Goal: Task Accomplishment & Management: Manage account settings

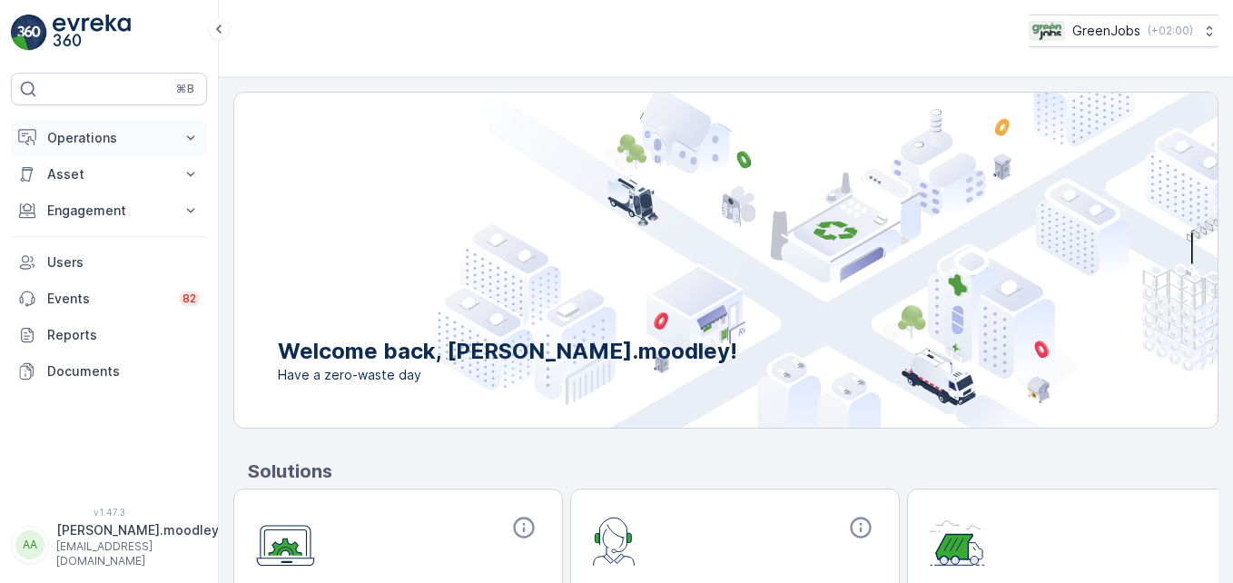
click at [193, 136] on icon at bounding box center [191, 137] width 8 height 5
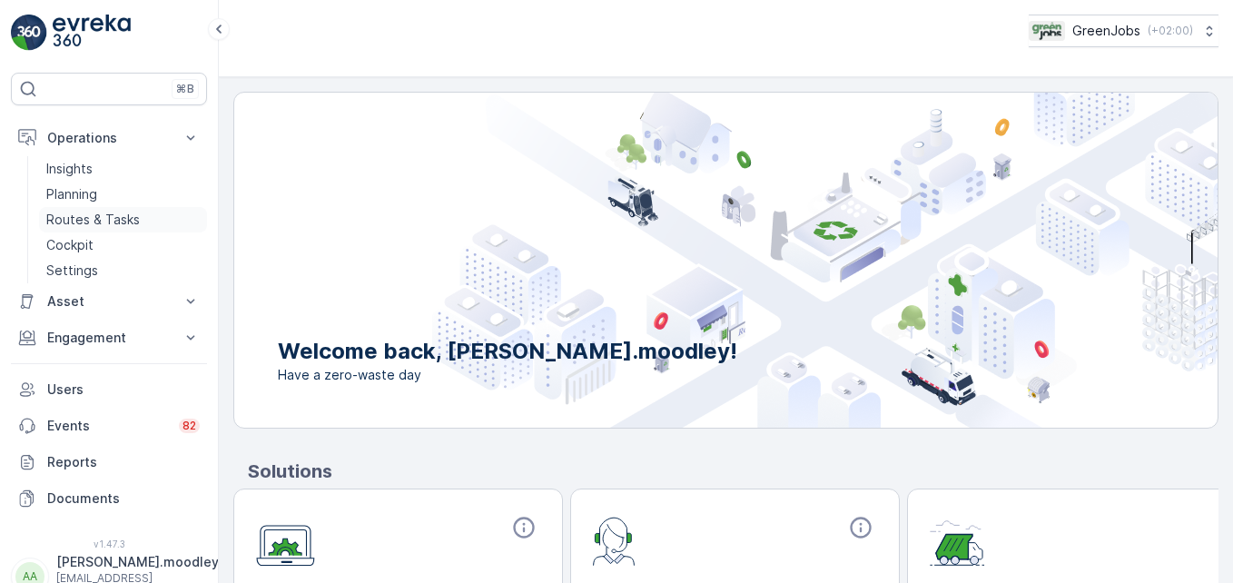
click at [94, 215] on p "Routes & Tasks" at bounding box center [92, 220] width 93 height 18
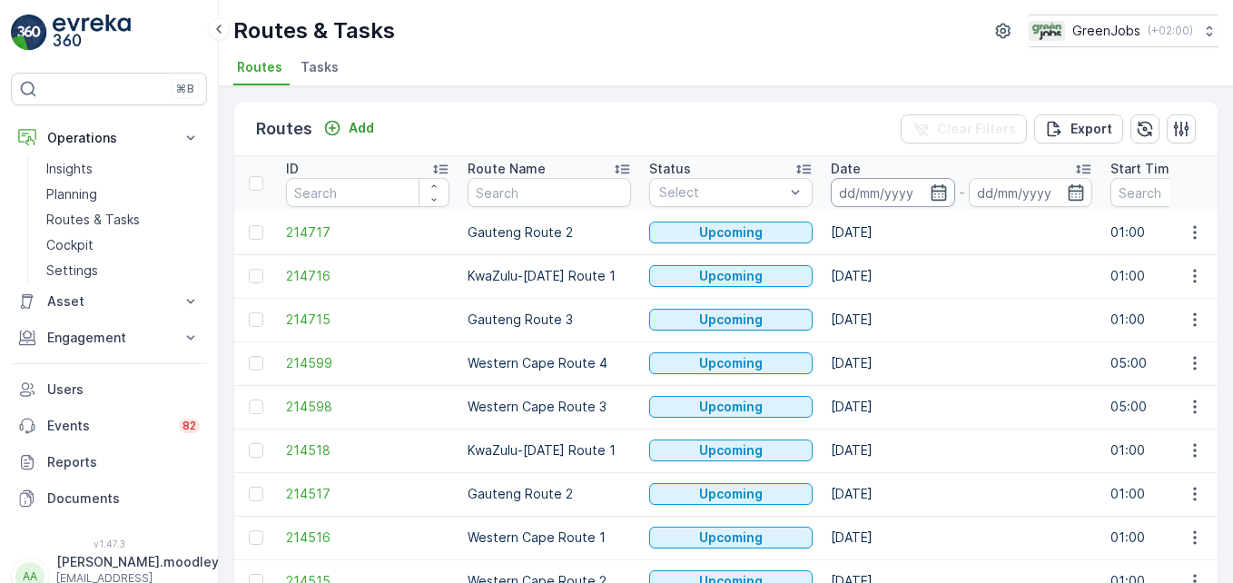
click at [892, 195] on input at bounding box center [892, 192] width 124 height 29
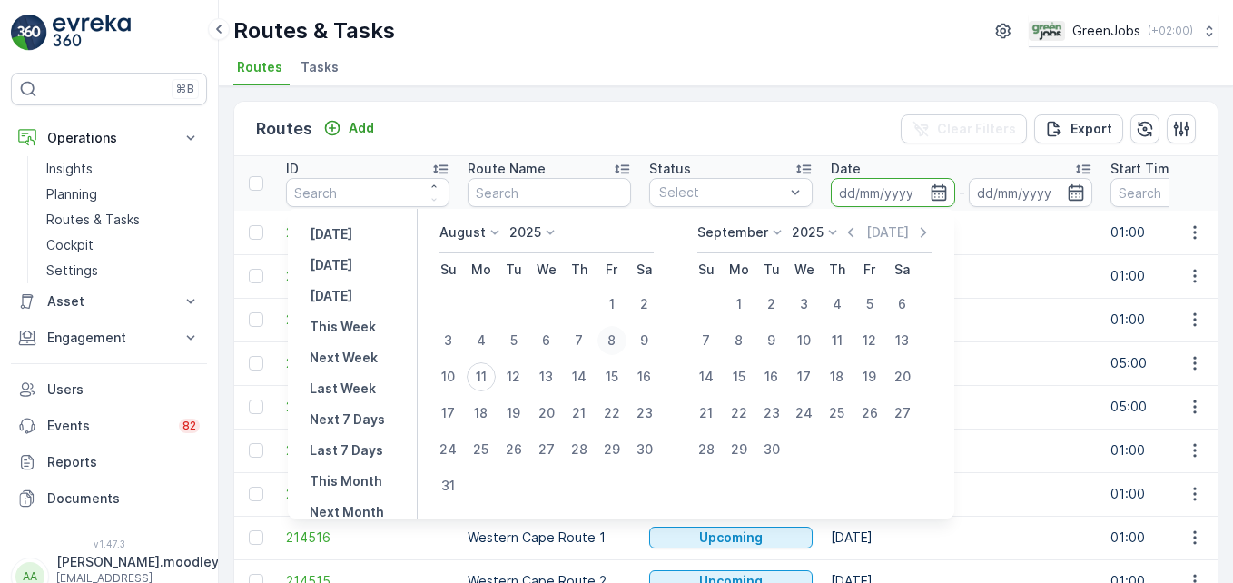
click at [622, 343] on div "8" at bounding box center [611, 340] width 29 height 29
type input "[DATE]"
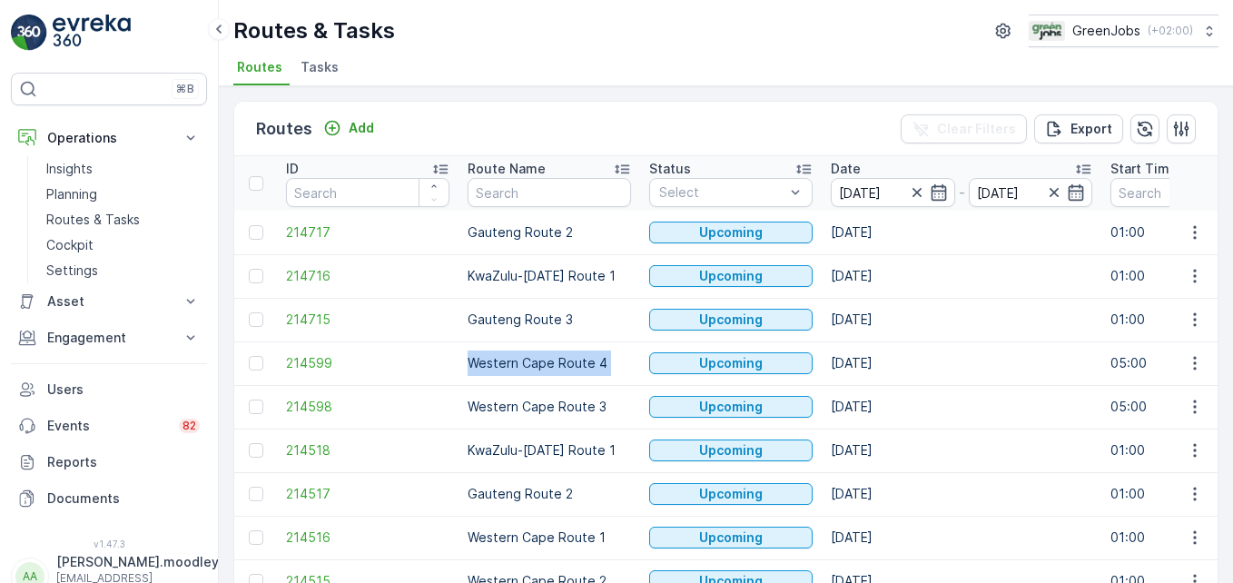
click at [622, 343] on td "Western Cape Route 4" at bounding box center [549, 363] width 182 height 44
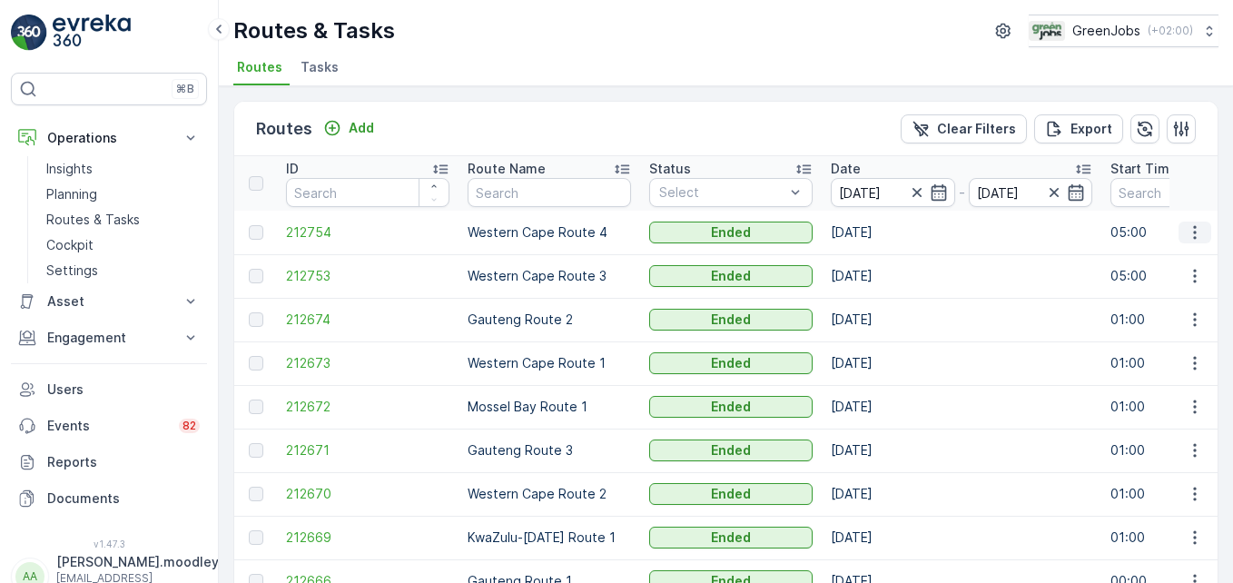
click at [1196, 236] on icon "button" at bounding box center [1194, 232] width 18 height 18
click at [1165, 252] on span "See More Details" at bounding box center [1151, 260] width 105 height 18
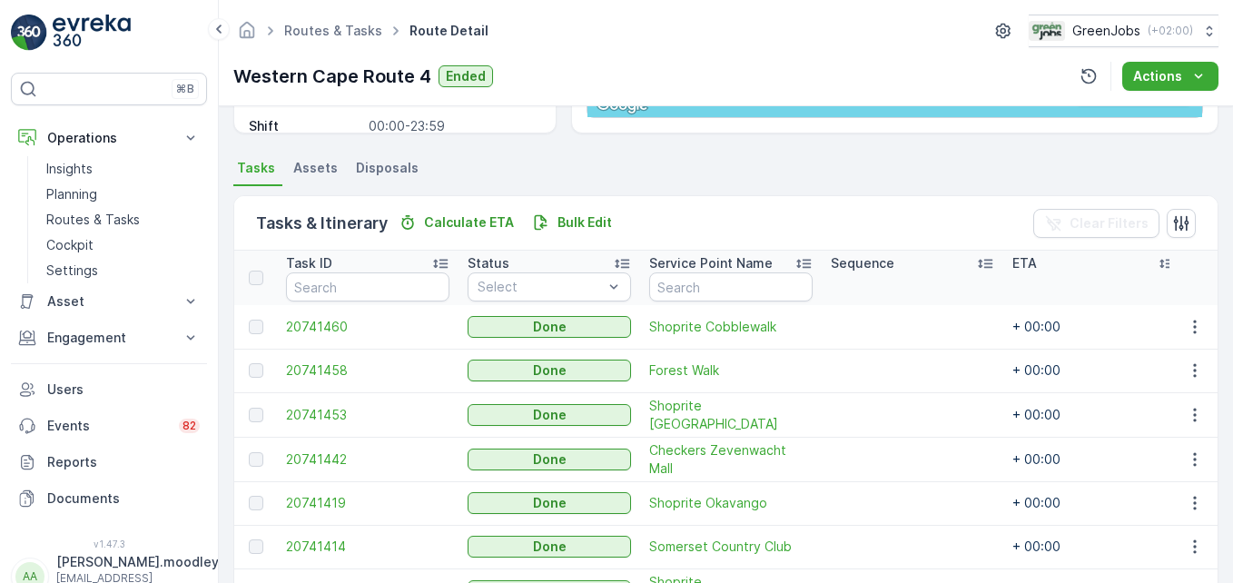
scroll to position [363, 0]
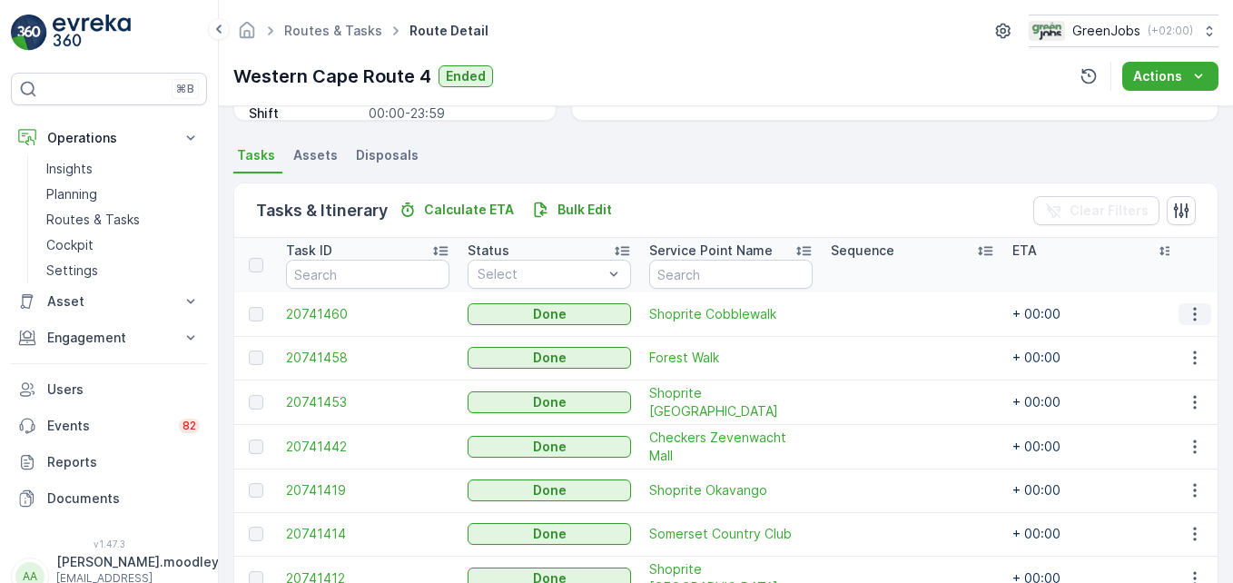
click at [1194, 310] on icon "button" at bounding box center [1194, 314] width 18 height 18
click at [1190, 335] on span "See More Details" at bounding box center [1172, 341] width 105 height 18
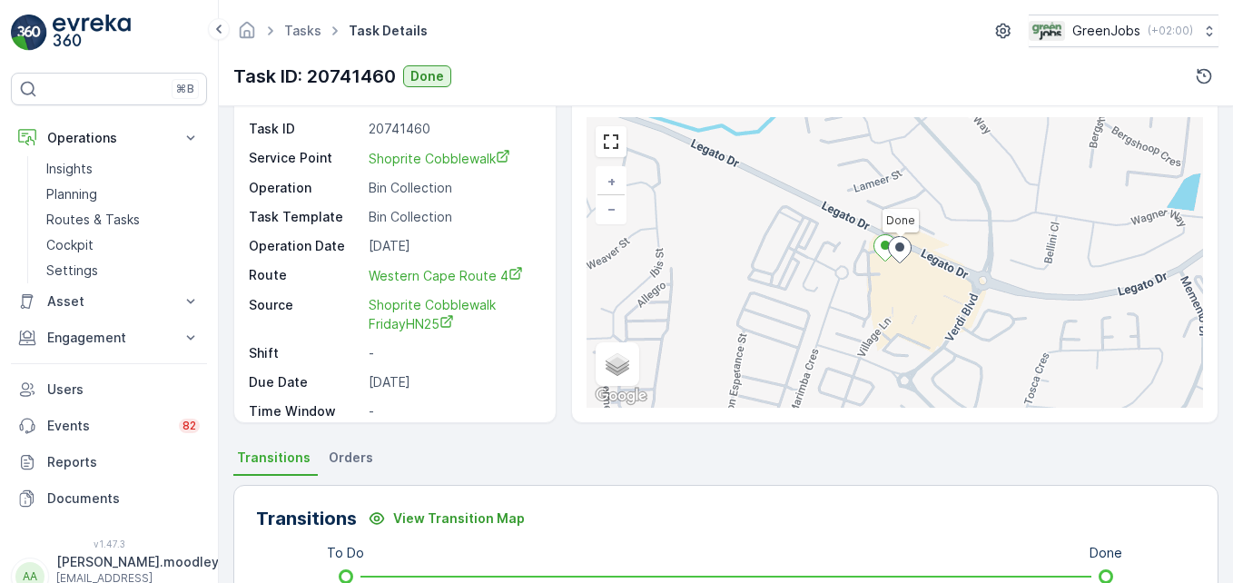
scroll to position [562, 0]
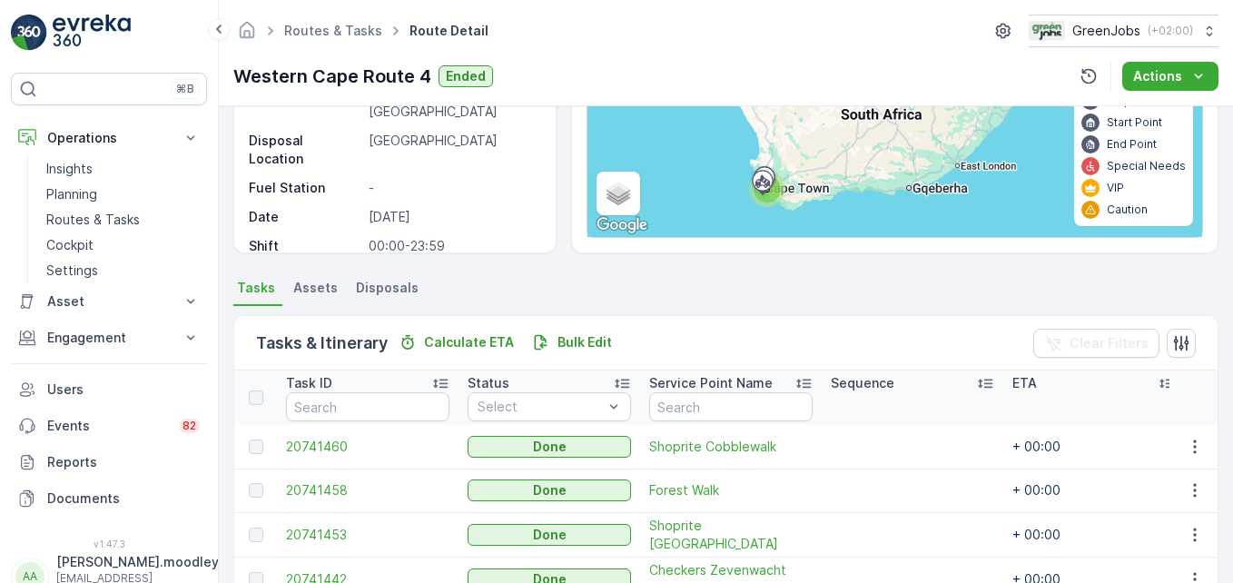
scroll to position [272, 0]
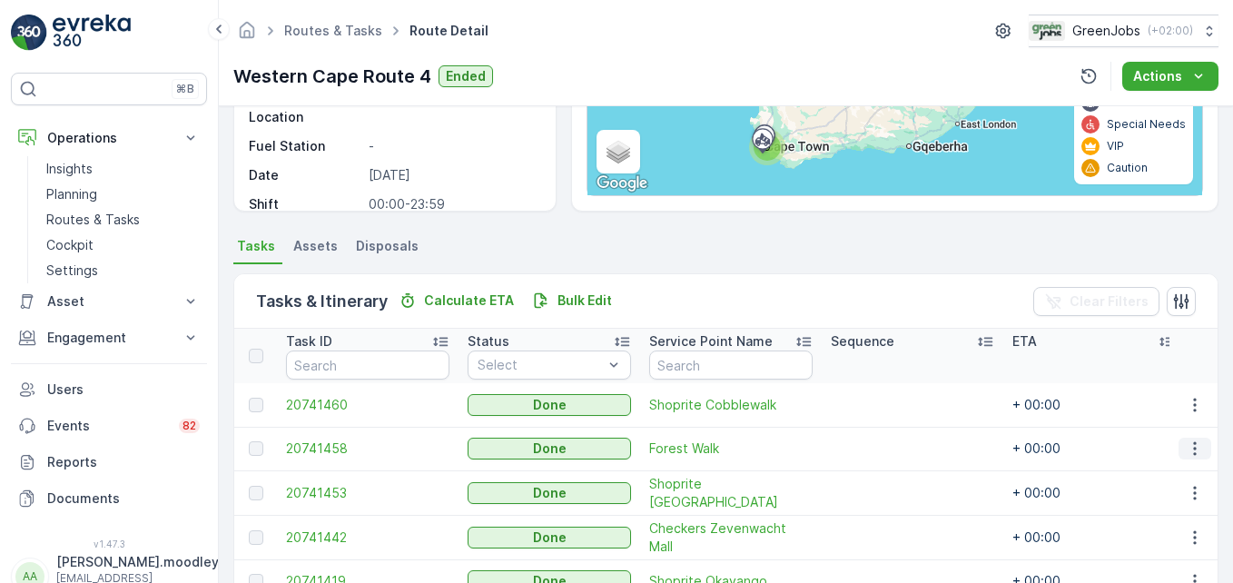
click at [1185, 447] on icon "button" at bounding box center [1194, 448] width 18 height 18
click at [1178, 471] on span "See More Details" at bounding box center [1172, 476] width 105 height 18
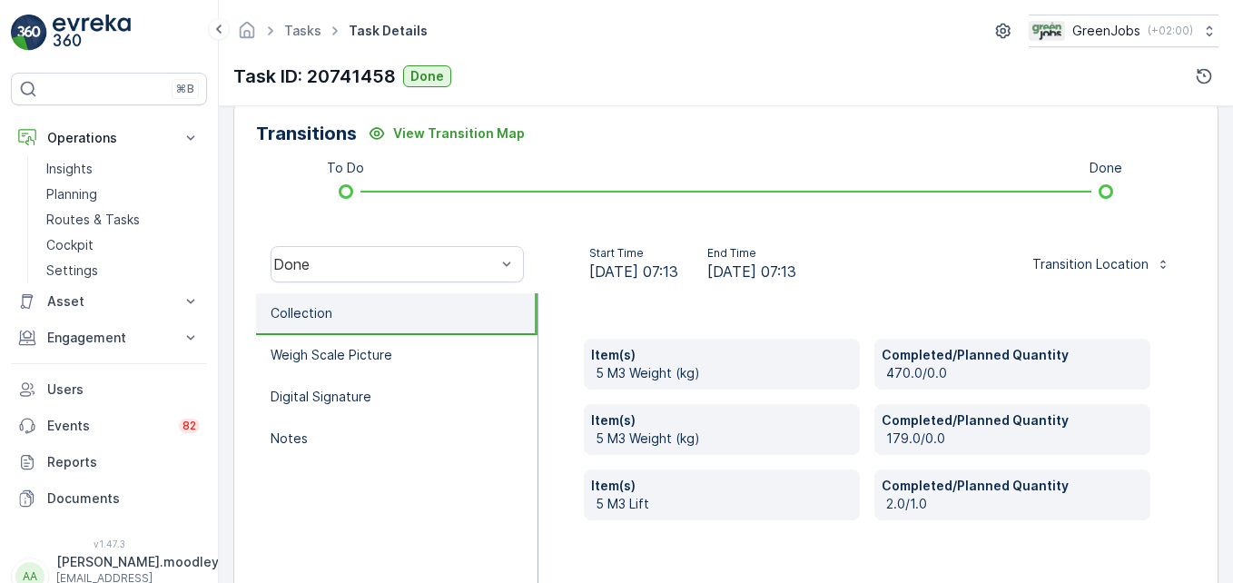
scroll to position [454, 0]
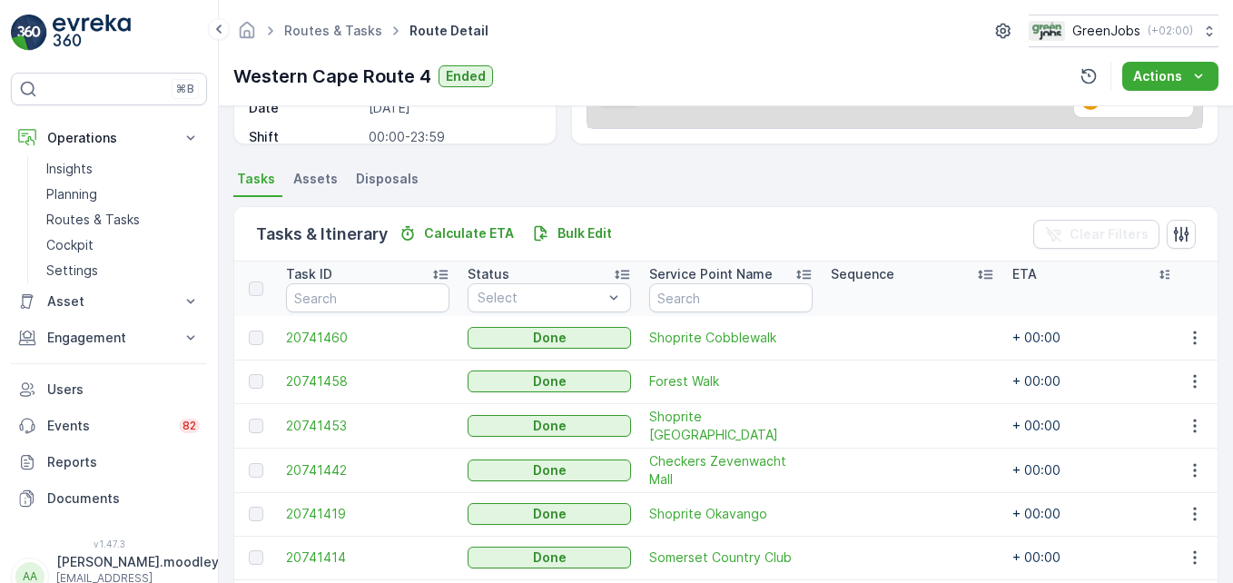
scroll to position [551, 0]
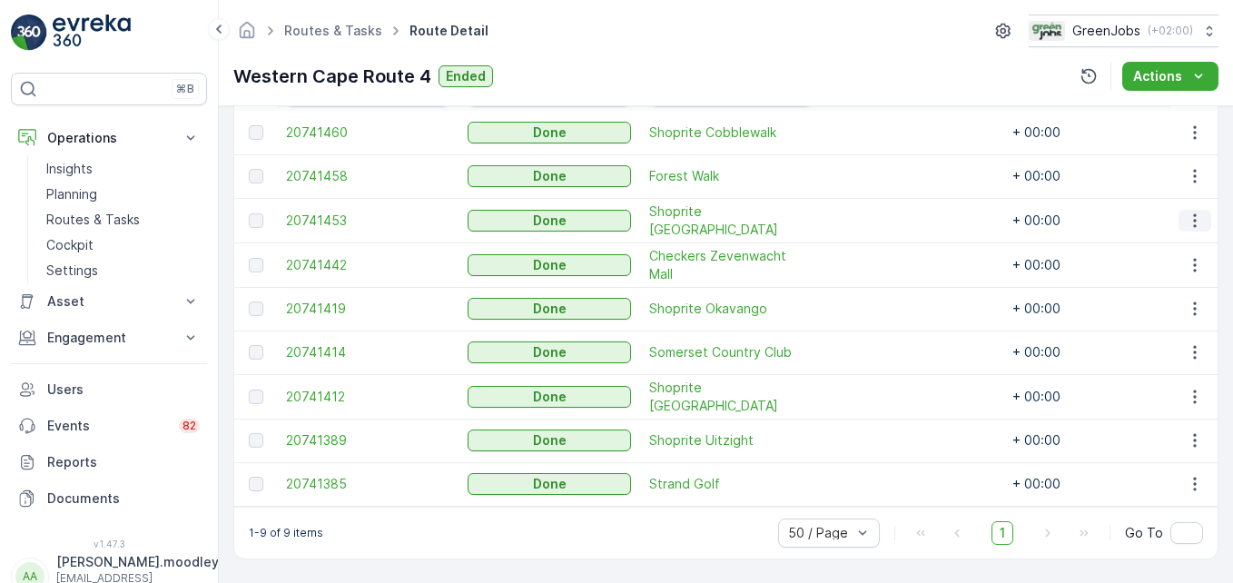
click at [1187, 211] on icon "button" at bounding box center [1194, 220] width 18 height 18
click at [1195, 247] on span "See More Details" at bounding box center [1172, 240] width 105 height 18
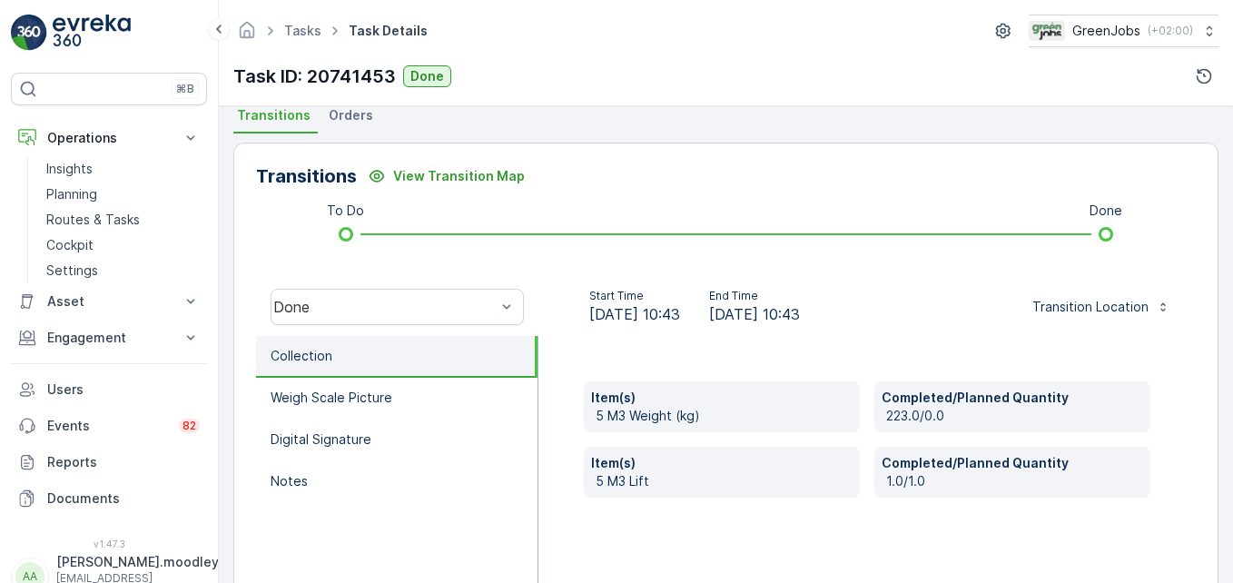
scroll to position [562, 0]
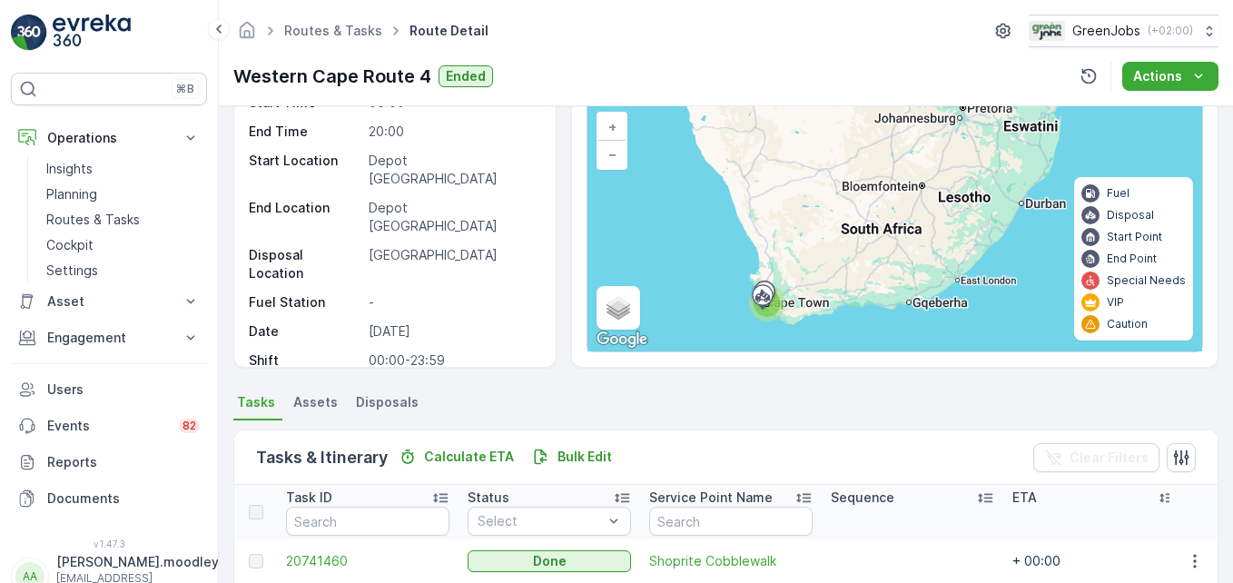
scroll to position [551, 0]
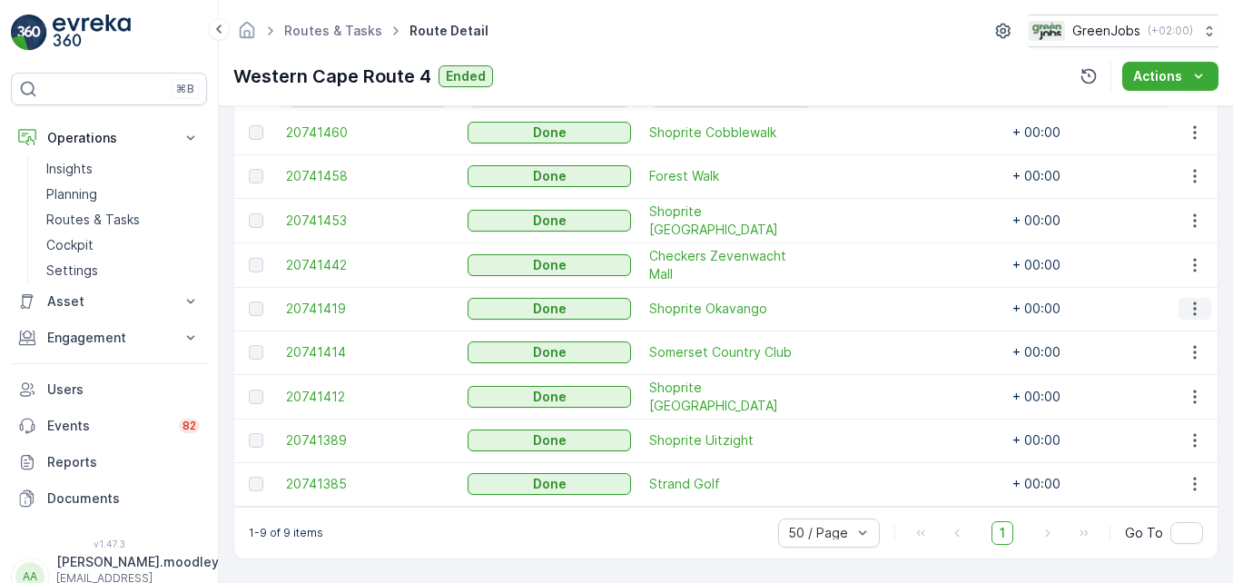
click at [1192, 302] on icon "button" at bounding box center [1194, 309] width 18 height 18
click at [1194, 323] on span "See More Details" at bounding box center [1172, 328] width 105 height 18
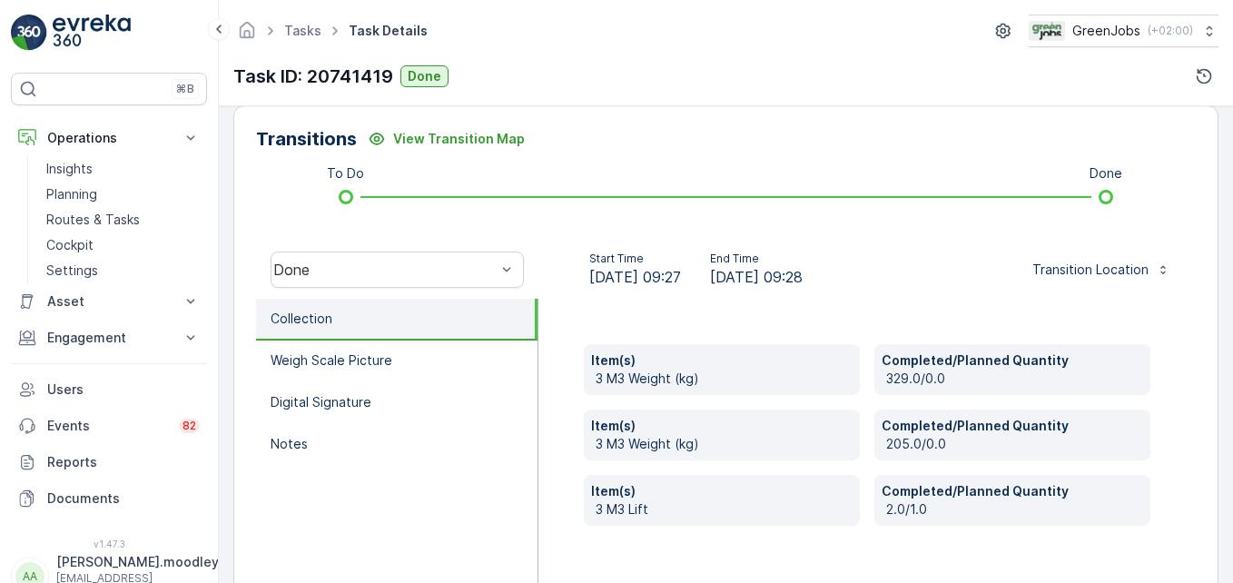
scroll to position [454, 0]
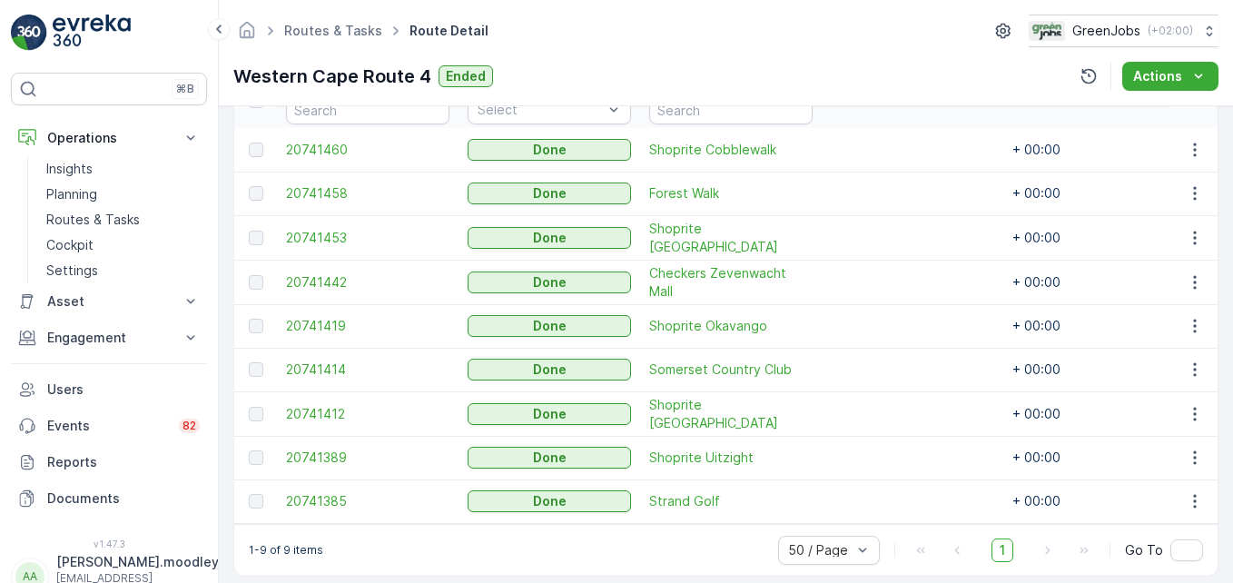
scroll to position [551, 0]
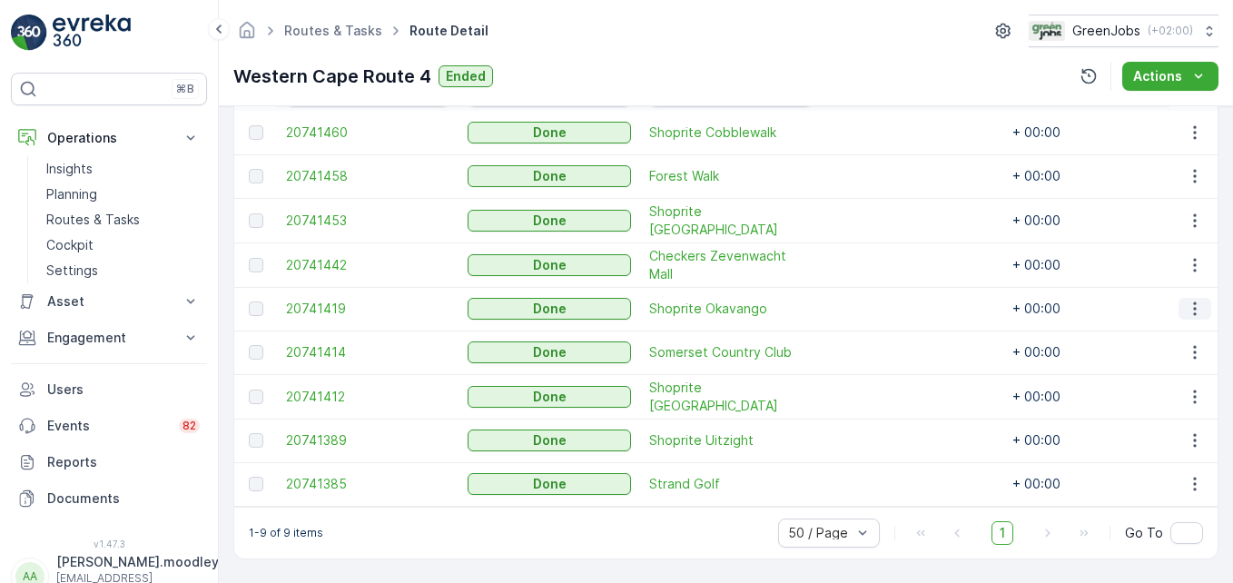
click at [1194, 304] on icon "button" at bounding box center [1194, 309] width 18 height 18
drag, startPoint x: 1195, startPoint y: 310, endPoint x: 1190, endPoint y: 327, distance: 18.1
click at [1190, 327] on span "See More Details" at bounding box center [1172, 328] width 105 height 18
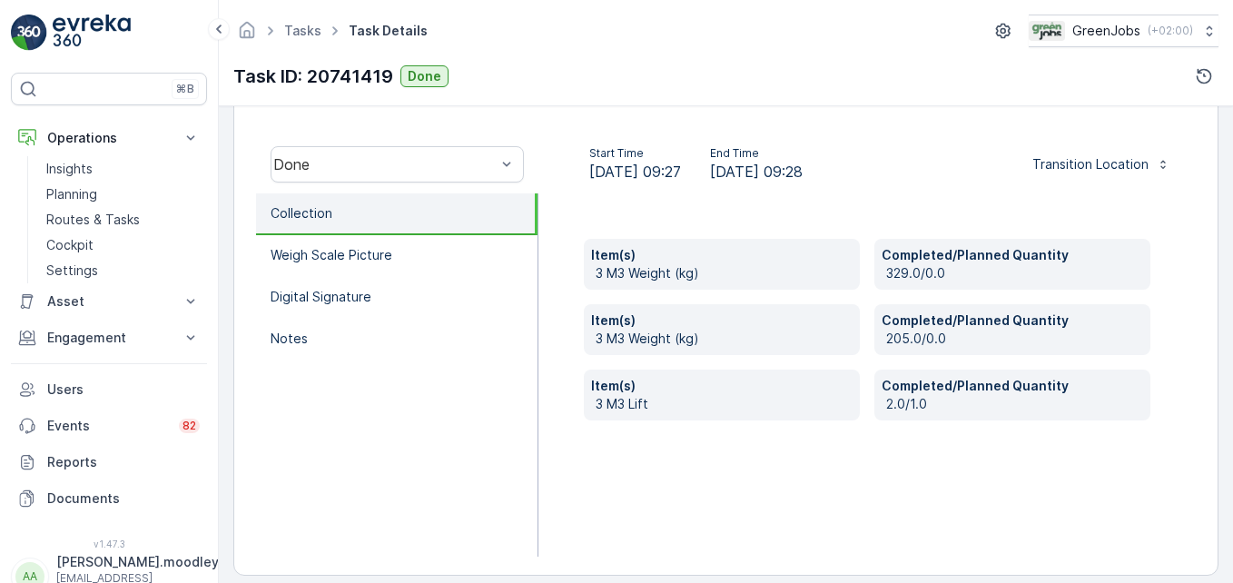
scroll to position [562, 0]
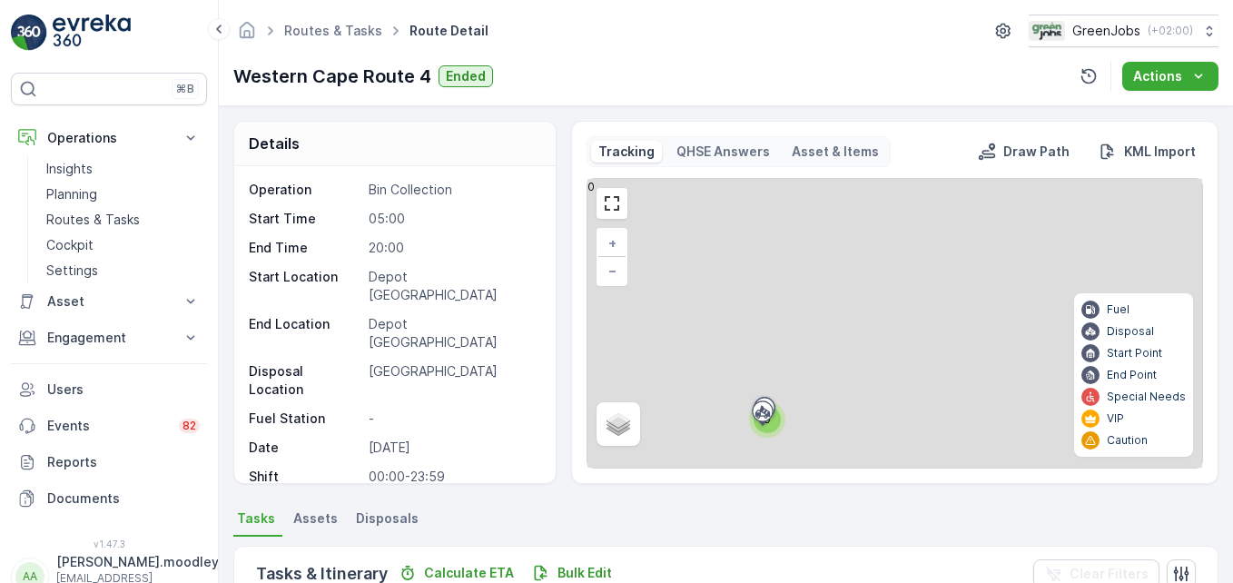
scroll to position [551, 0]
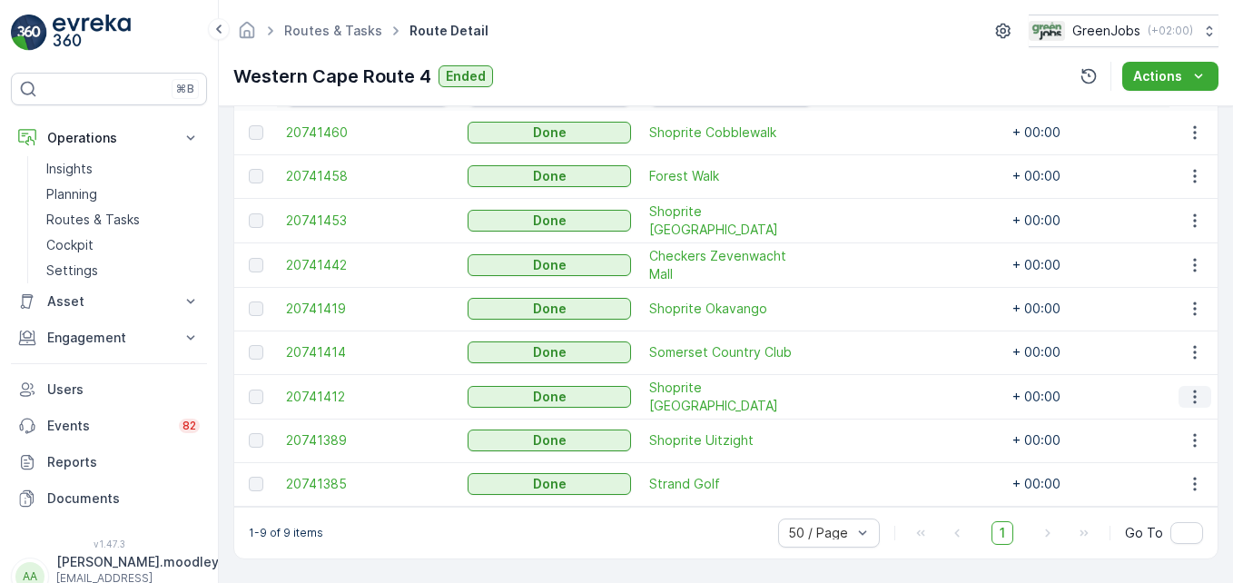
click at [1193, 390] on icon "button" at bounding box center [1194, 397] width 18 height 18
click at [1181, 415] on span "See More Details" at bounding box center [1172, 415] width 105 height 18
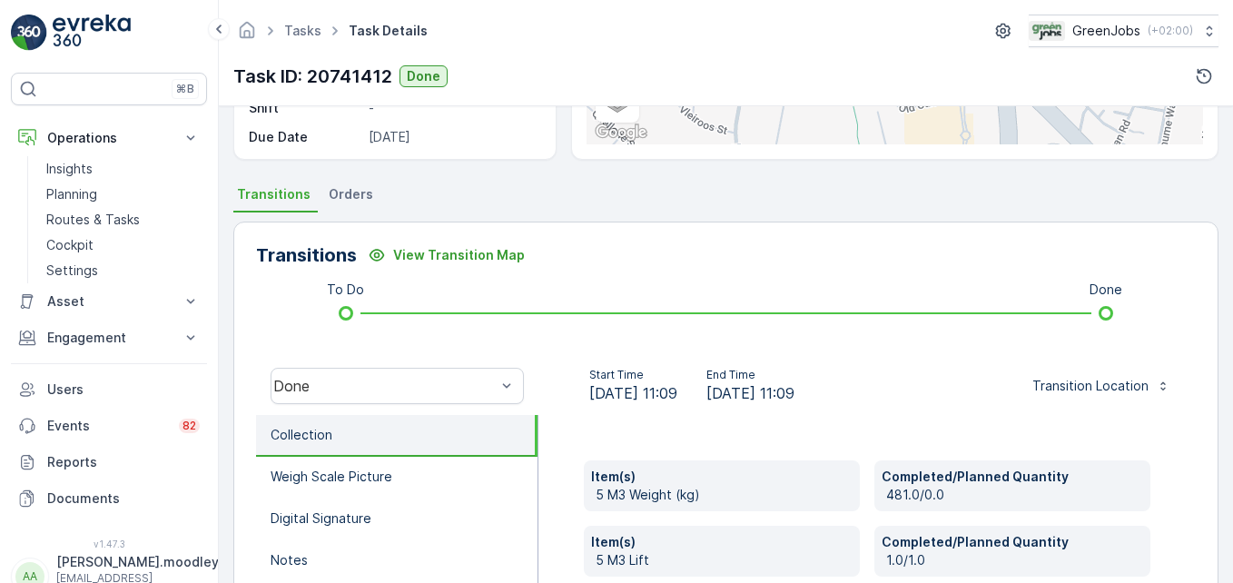
scroll to position [454, 0]
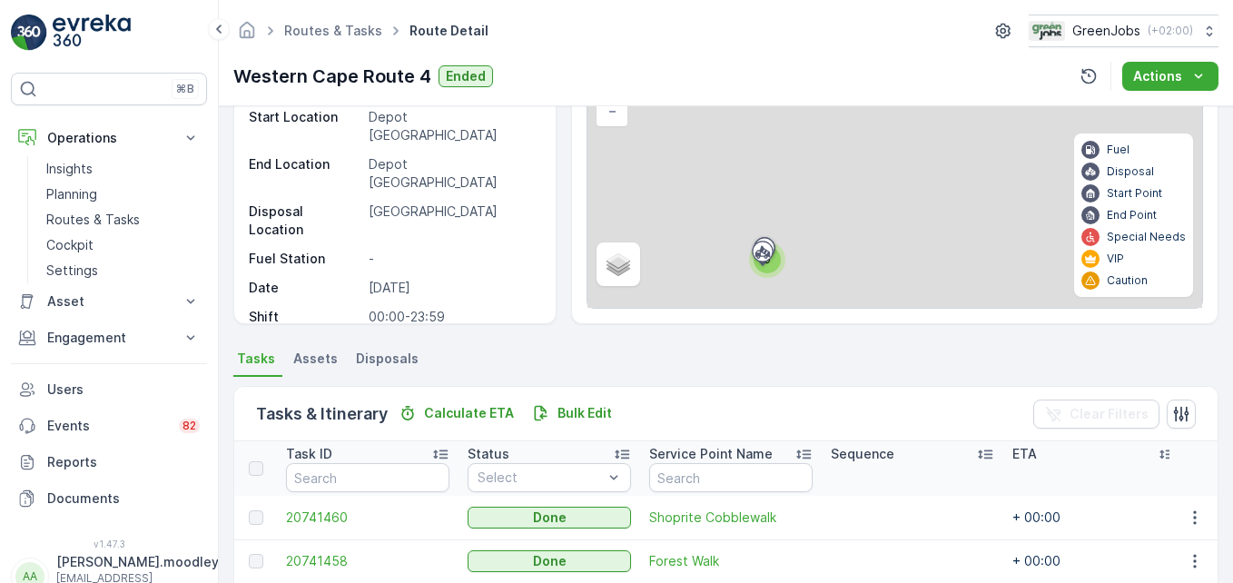
scroll to position [551, 0]
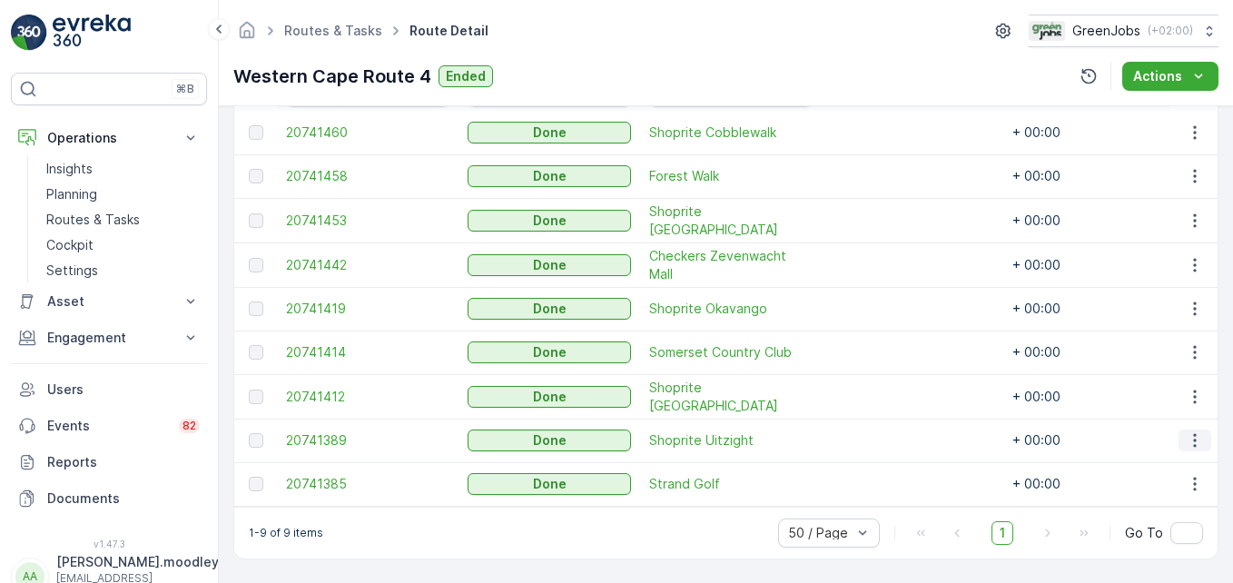
click at [1196, 433] on icon "button" at bounding box center [1194, 440] width 18 height 18
click at [1155, 457] on span "See More Details" at bounding box center [1172, 458] width 105 height 18
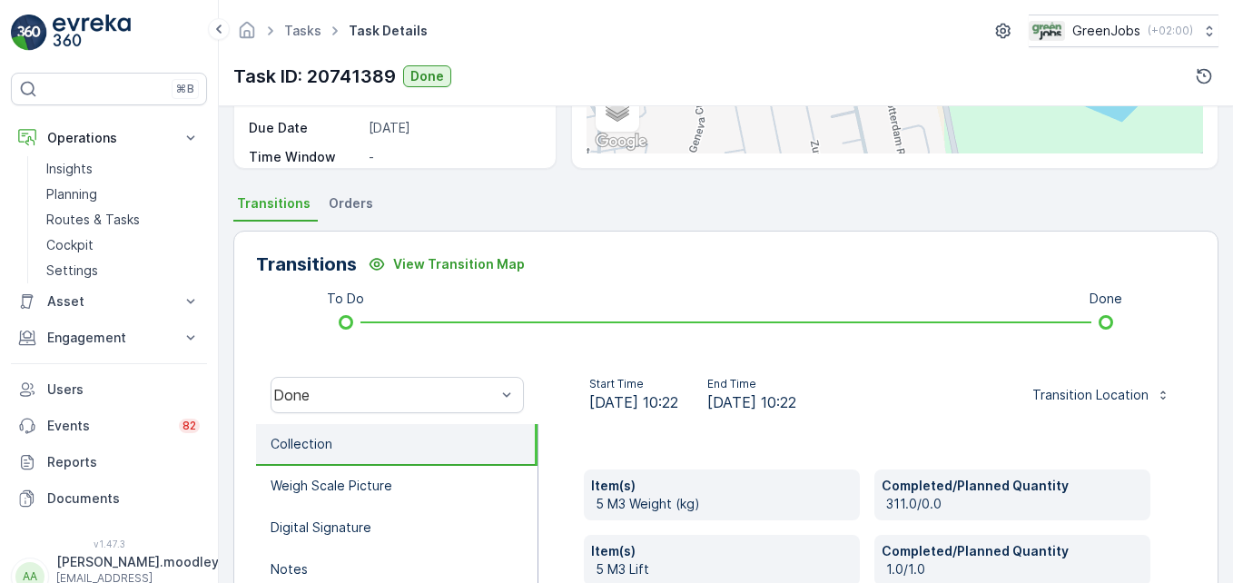
scroll to position [562, 0]
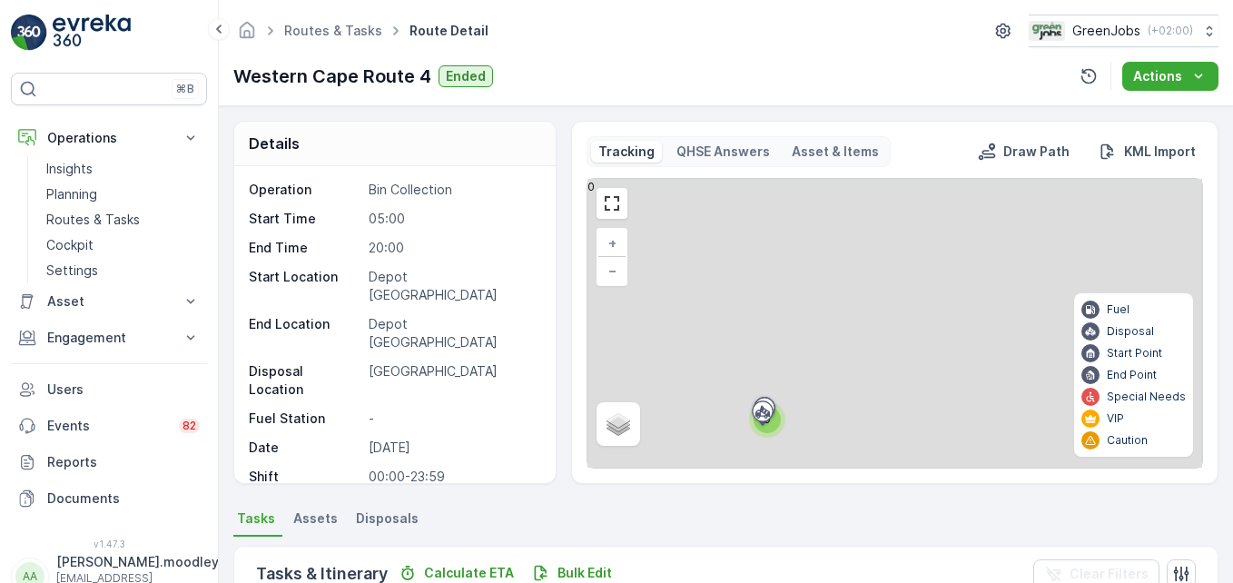
scroll to position [551, 0]
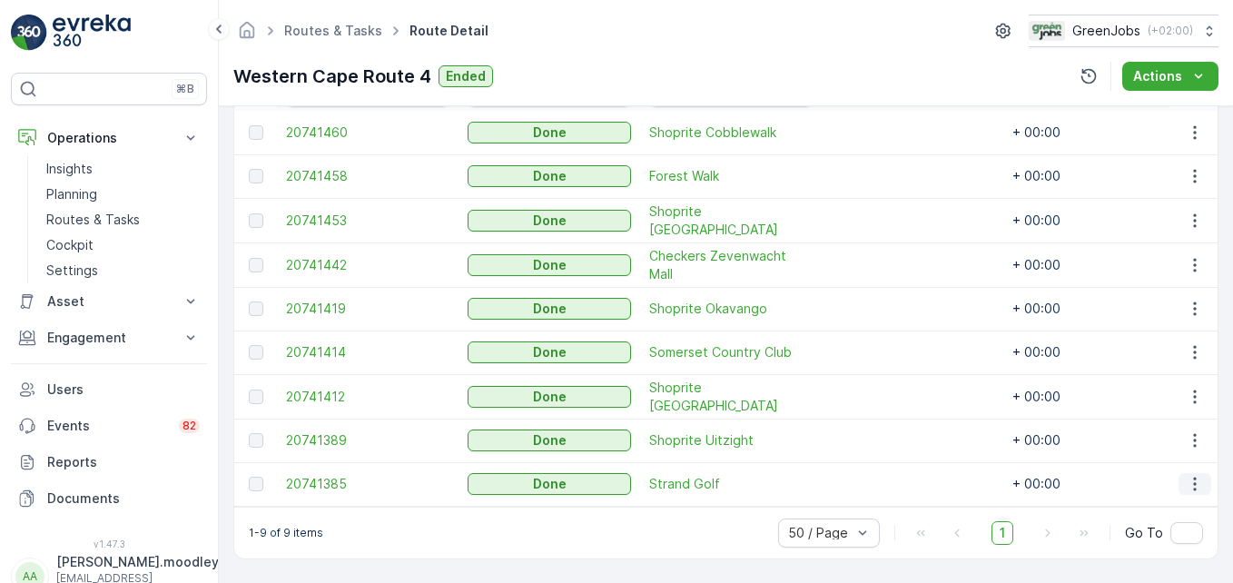
click at [1192, 475] on icon "button" at bounding box center [1194, 484] width 18 height 18
click at [1183, 495] on span "See More Details" at bounding box center [1172, 502] width 105 height 18
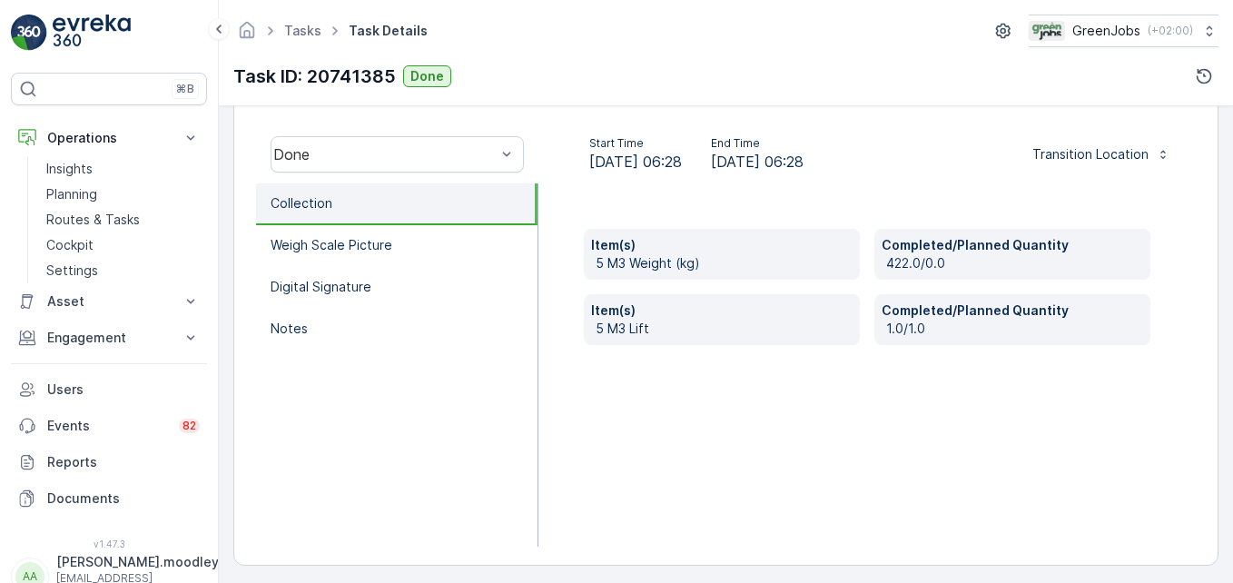
scroll to position [562, 0]
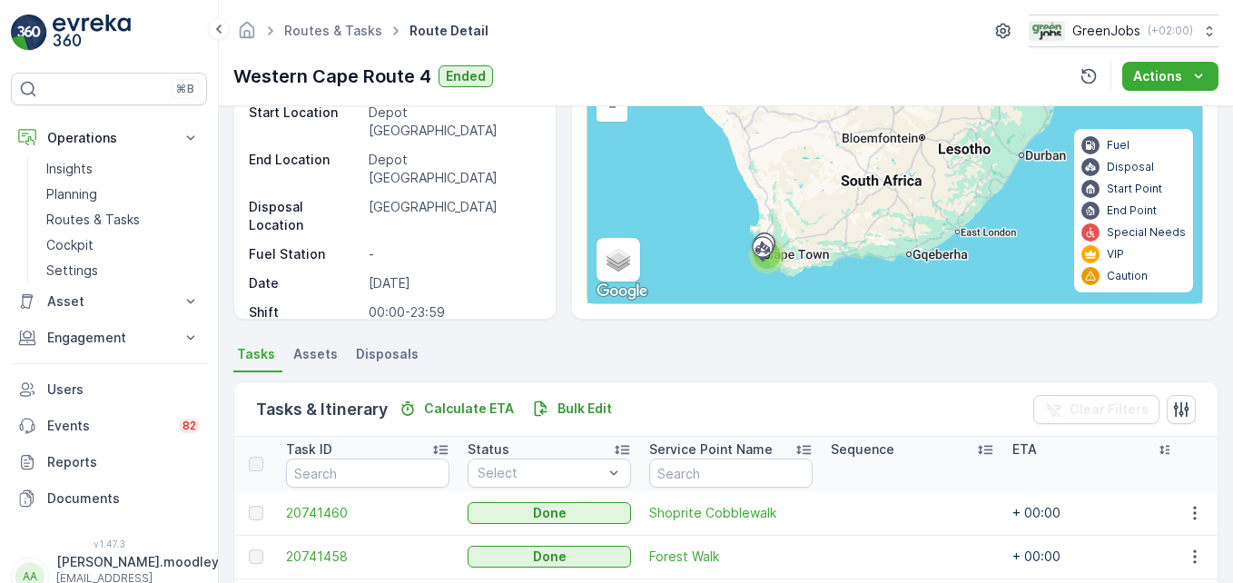
scroll to position [363, 0]
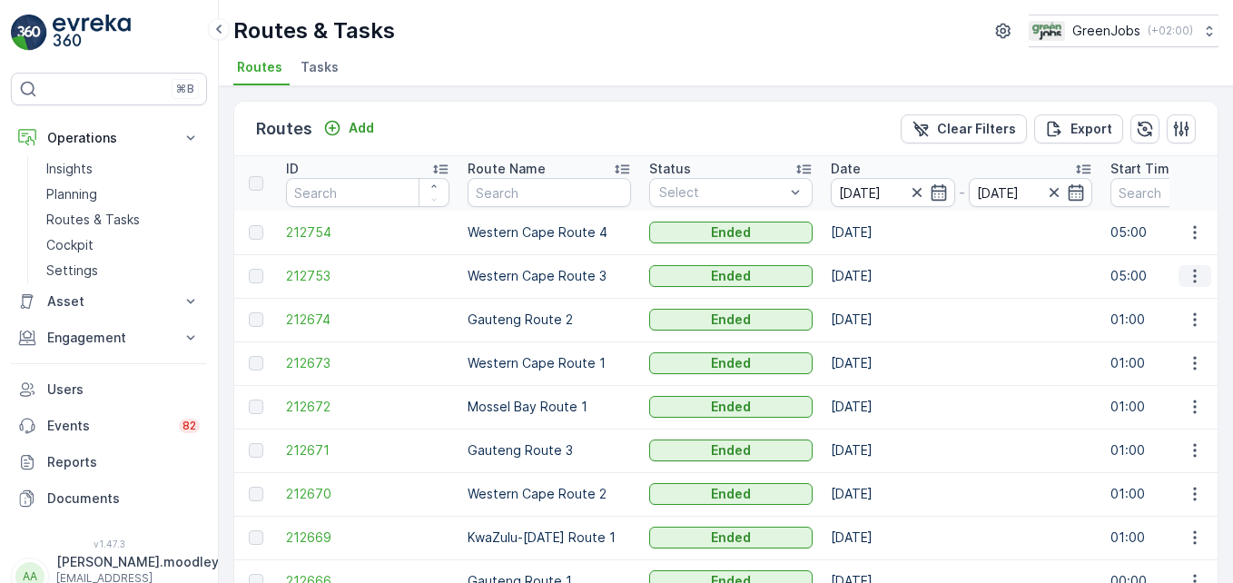
click at [1193, 280] on icon "button" at bounding box center [1194, 277] width 3 height 14
click at [1181, 309] on span "See More Details" at bounding box center [1151, 303] width 105 height 18
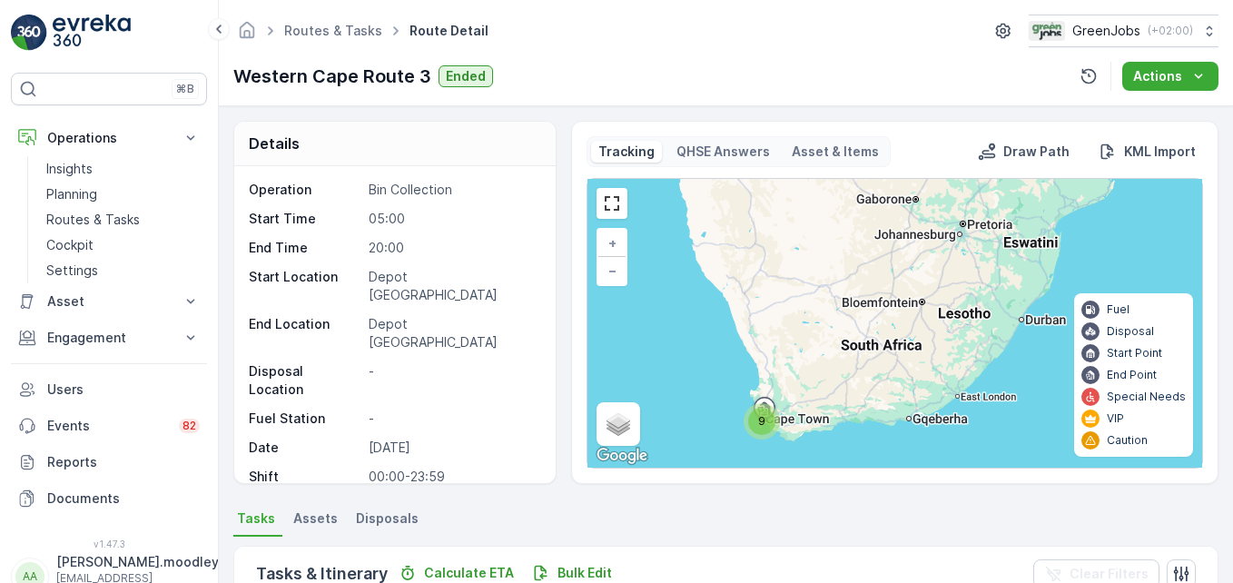
click at [1181, 309] on main "Fuel Disposal Start Point End Point Special Needs VIP Caution" at bounding box center [1133, 374] width 119 height 163
drag, startPoint x: 1181, startPoint y: 309, endPoint x: 761, endPoint y: 500, distance: 461.8
click at [741, 498] on div "Details Operation Bin Collection Start Time 05:00 End Time 20:00 Start Location…" at bounding box center [726, 344] width 1014 height 477
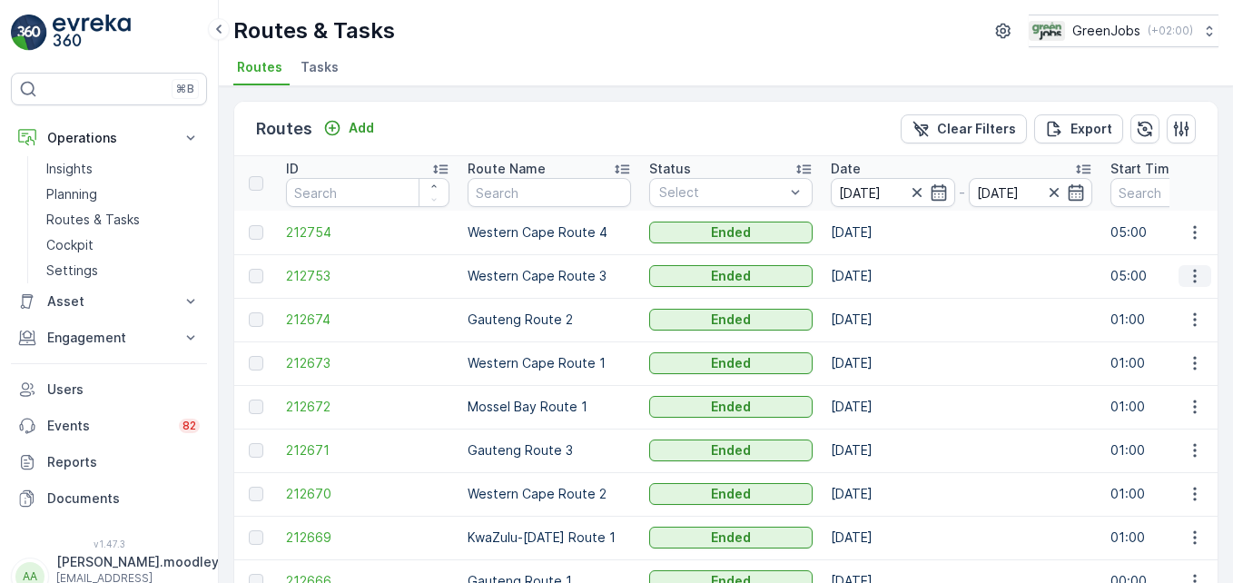
click at [1193, 280] on icon "button" at bounding box center [1194, 277] width 3 height 14
click at [1188, 299] on span "See More Details" at bounding box center [1151, 303] width 105 height 18
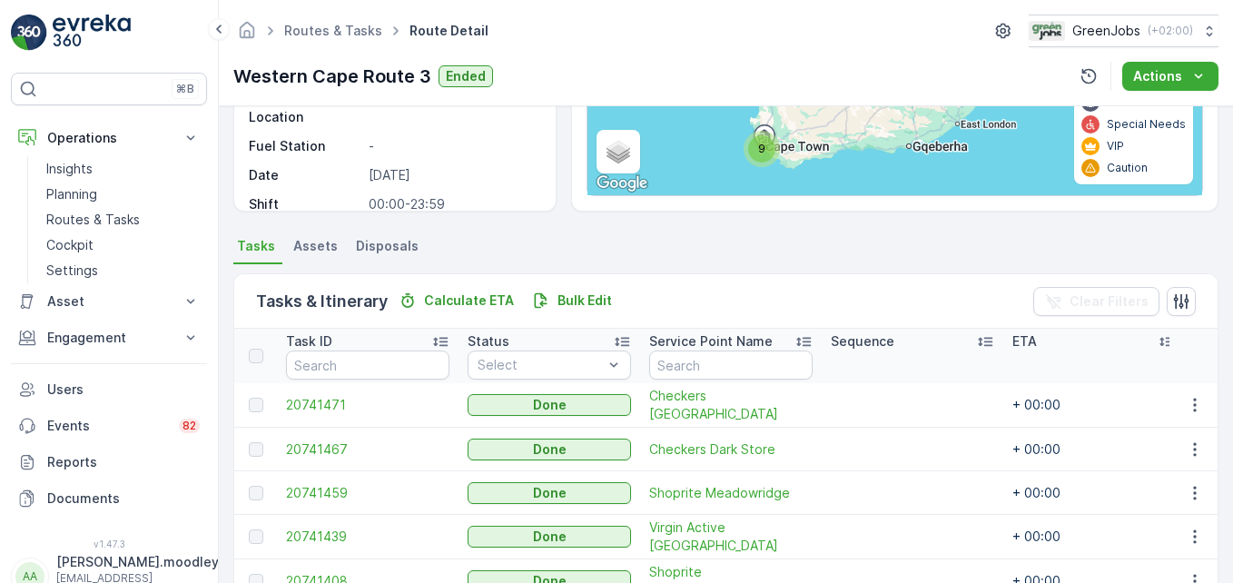
scroll to position [551, 0]
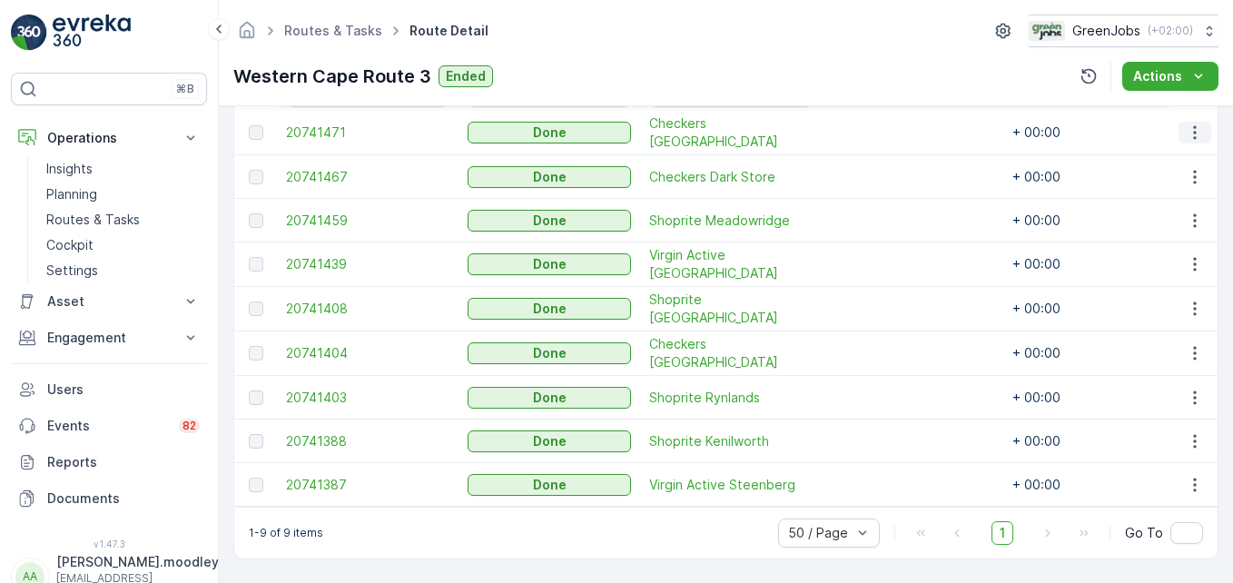
click at [1188, 123] on icon "button" at bounding box center [1194, 132] width 18 height 18
click at [1188, 159] on span "See More Details" at bounding box center [1172, 153] width 105 height 18
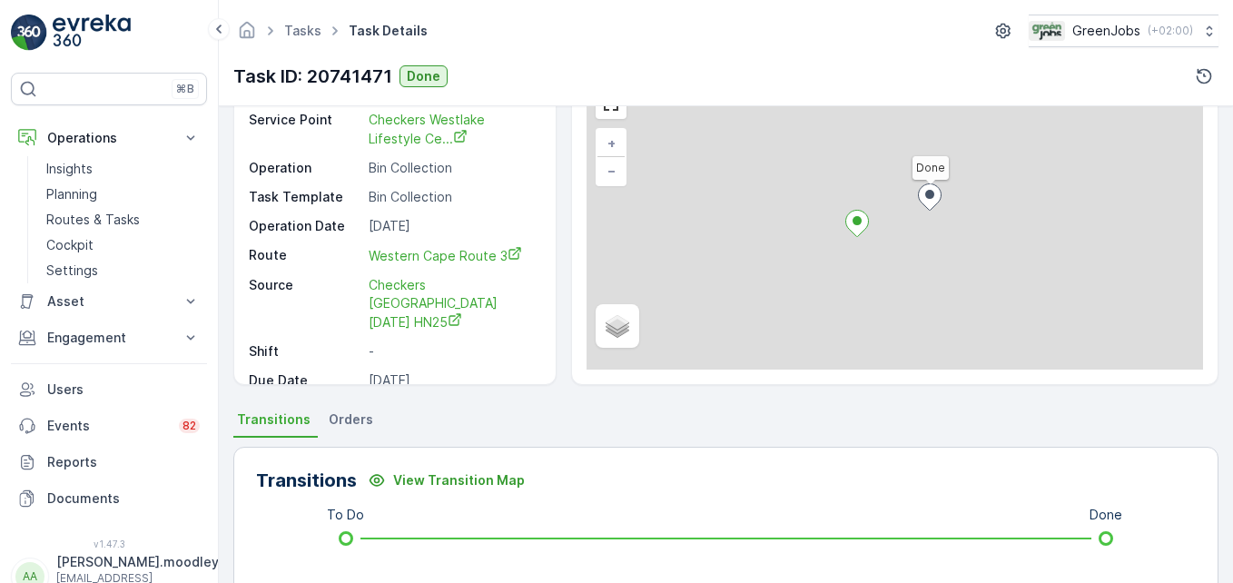
scroll to position [562, 0]
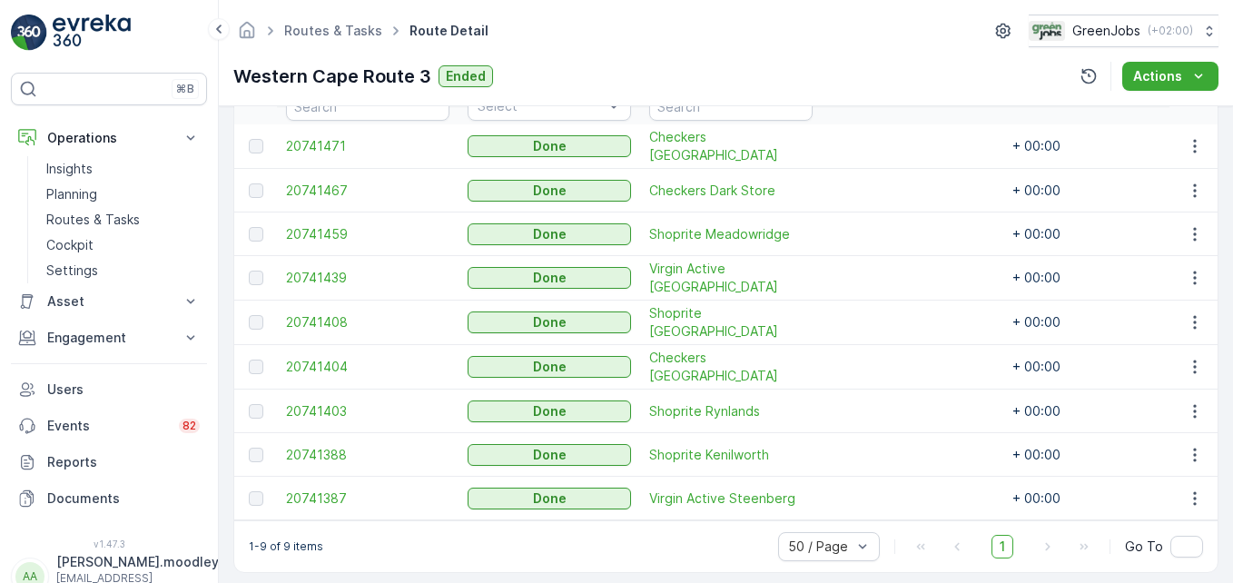
scroll to position [551, 0]
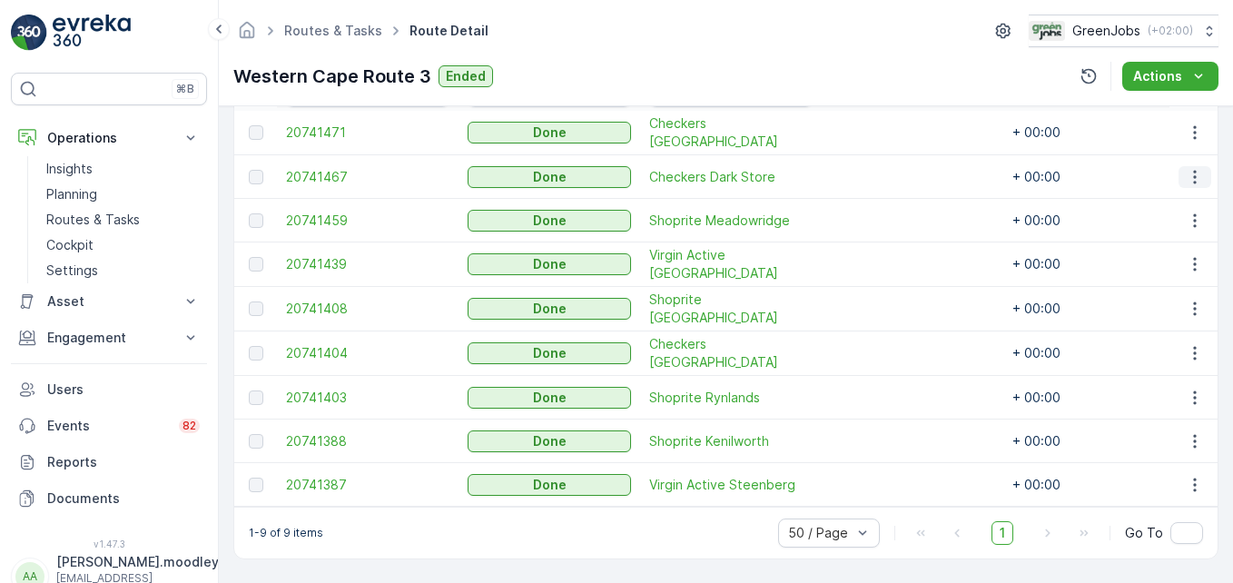
click at [1194, 172] on icon "button" at bounding box center [1194, 177] width 18 height 18
click at [1184, 199] on span "See More Details" at bounding box center [1172, 198] width 105 height 18
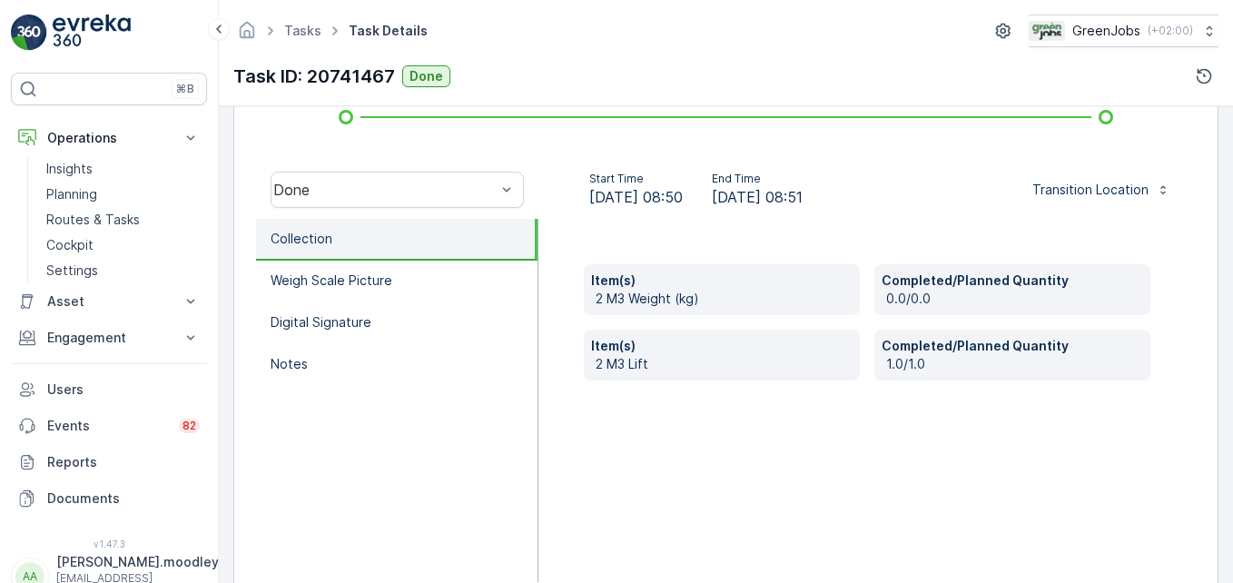
scroll to position [562, 0]
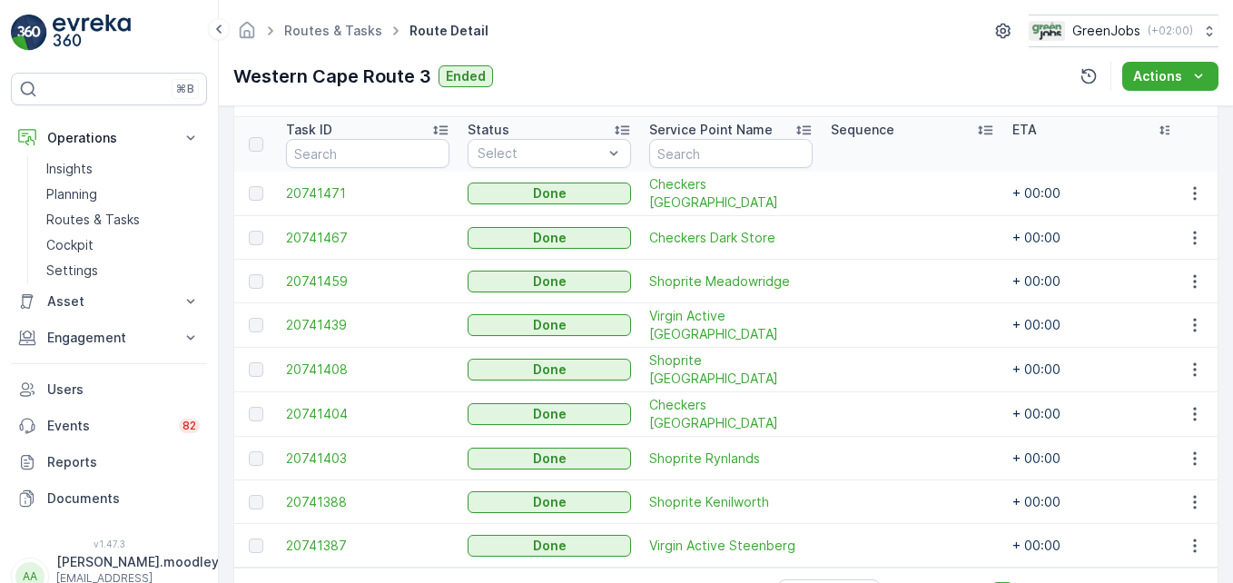
scroll to position [463, 0]
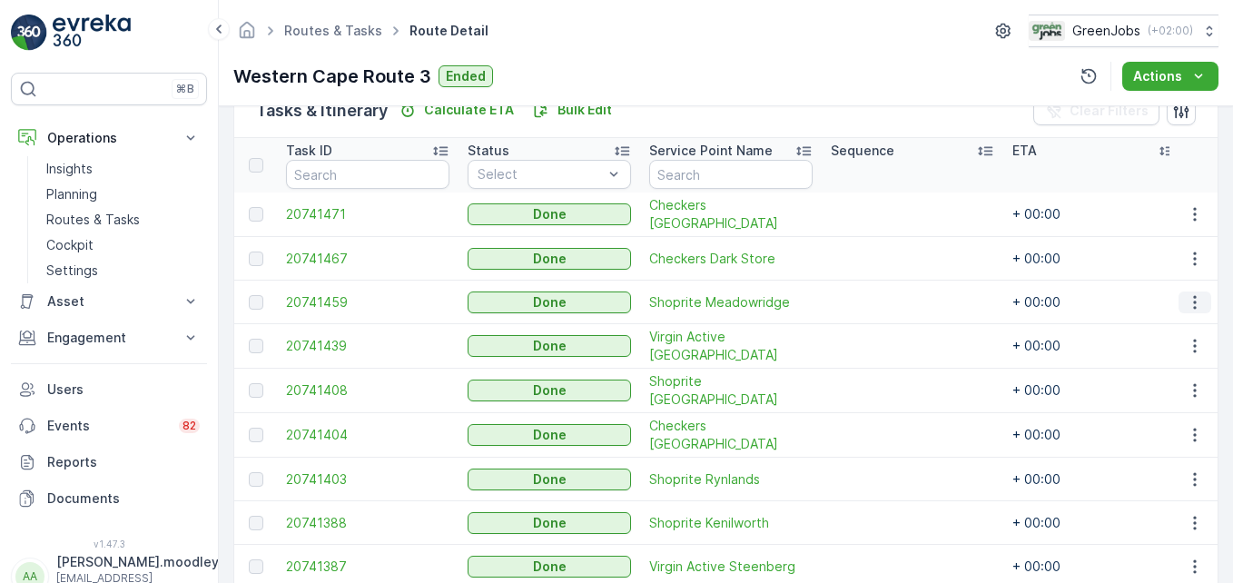
click at [1194, 299] on icon "button" at bounding box center [1194, 302] width 18 height 18
click at [1188, 330] on span "See More Details" at bounding box center [1172, 329] width 105 height 18
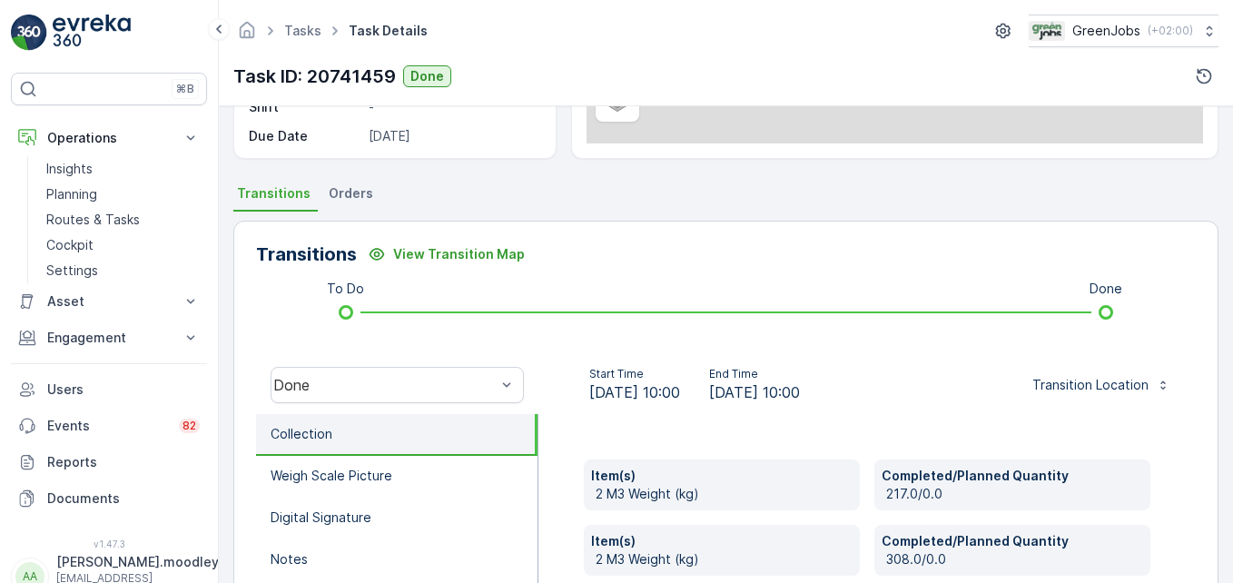
scroll to position [616, 0]
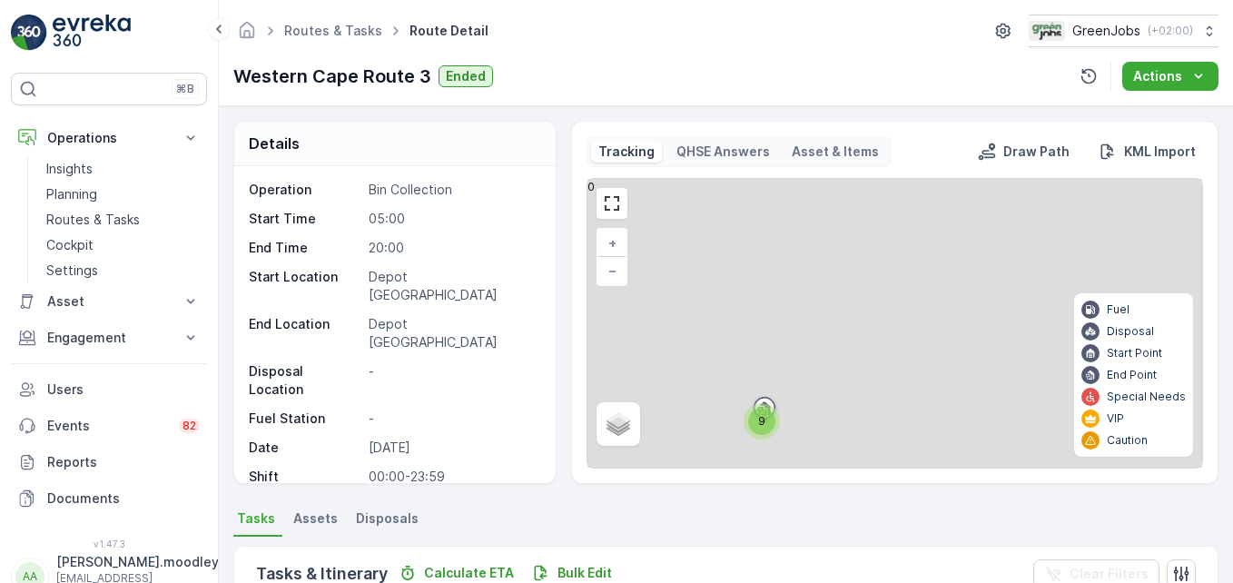
scroll to position [454, 0]
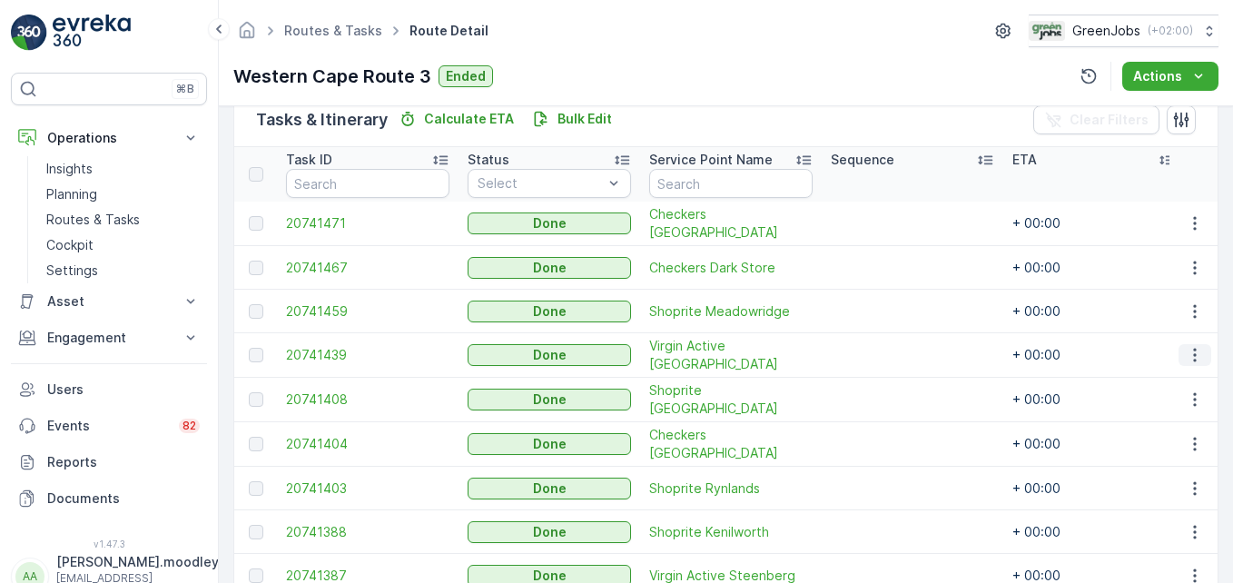
click at [1189, 351] on icon "button" at bounding box center [1194, 355] width 18 height 18
click at [1188, 383] on span "See More Details" at bounding box center [1172, 382] width 105 height 18
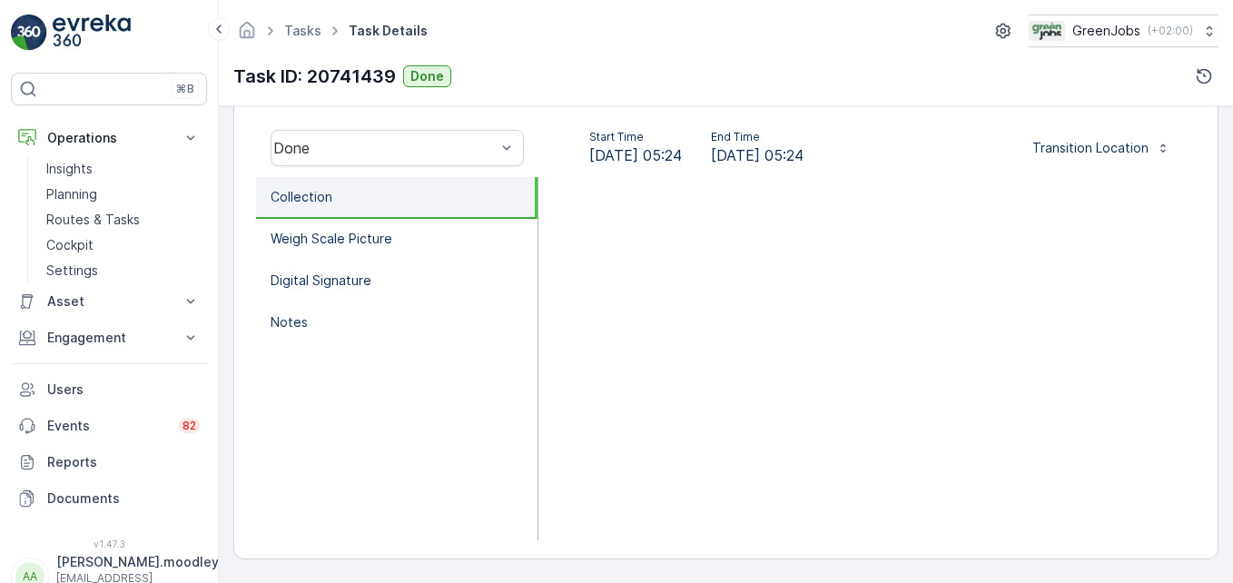
scroll to position [471, 0]
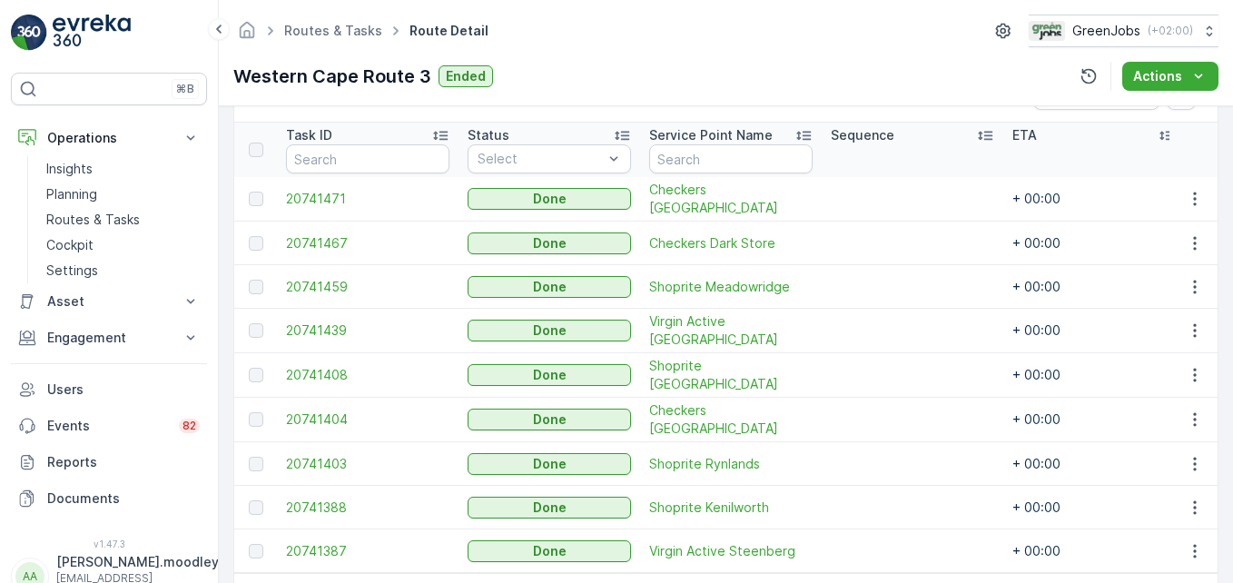
scroll to position [486, 0]
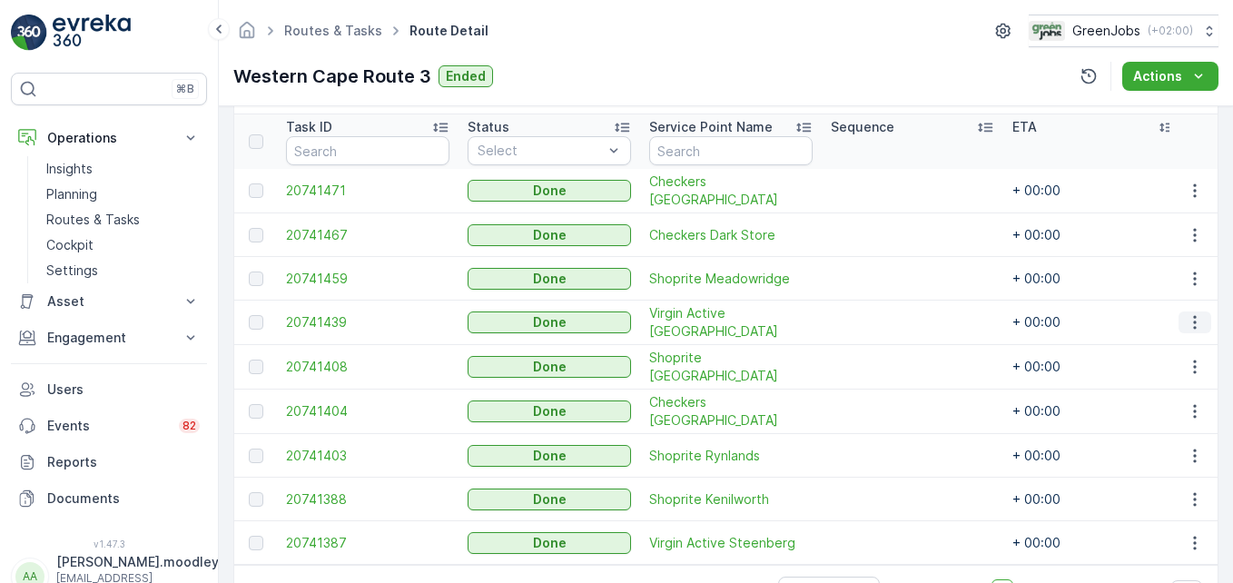
click at [1186, 328] on icon "button" at bounding box center [1194, 322] width 18 height 18
click at [1175, 353] on span "See More Details" at bounding box center [1172, 349] width 105 height 18
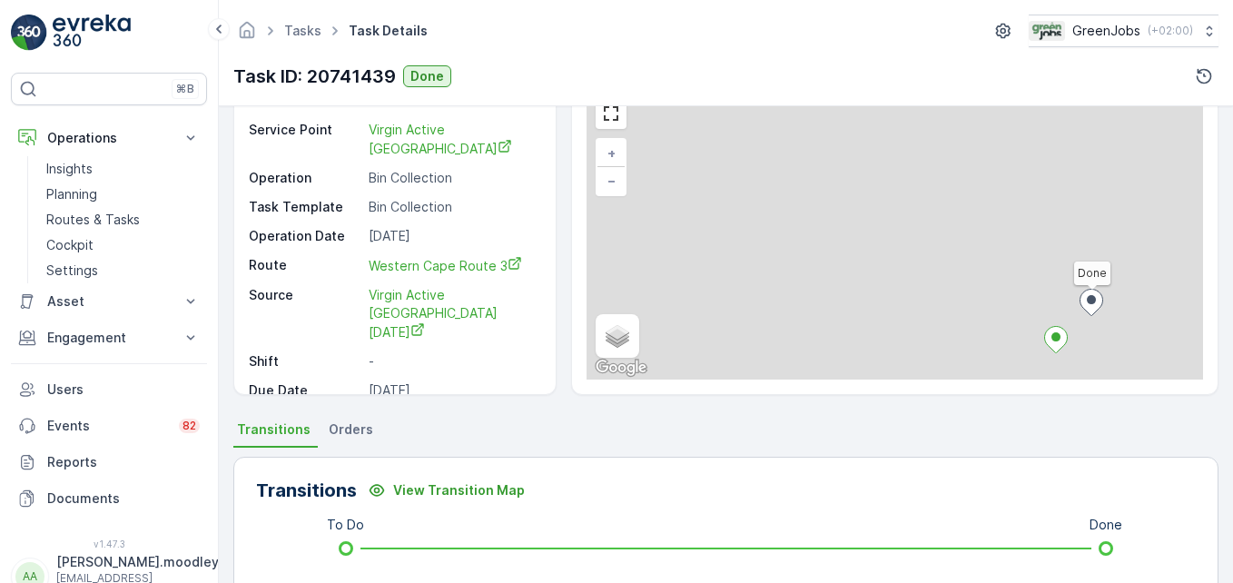
scroll to position [562, 0]
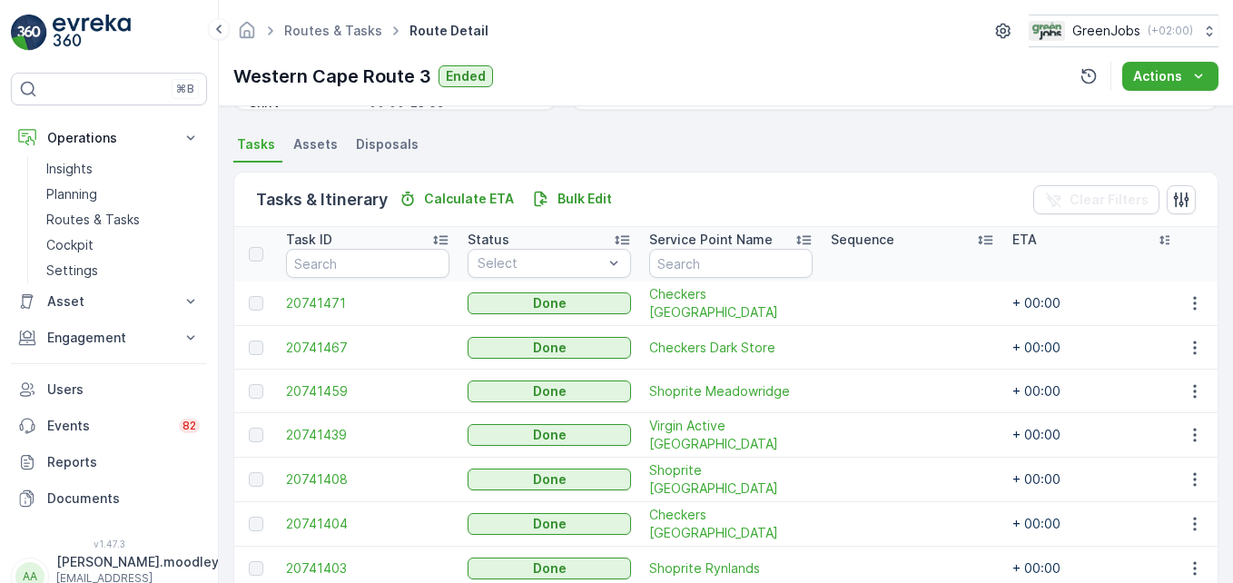
scroll to position [454, 0]
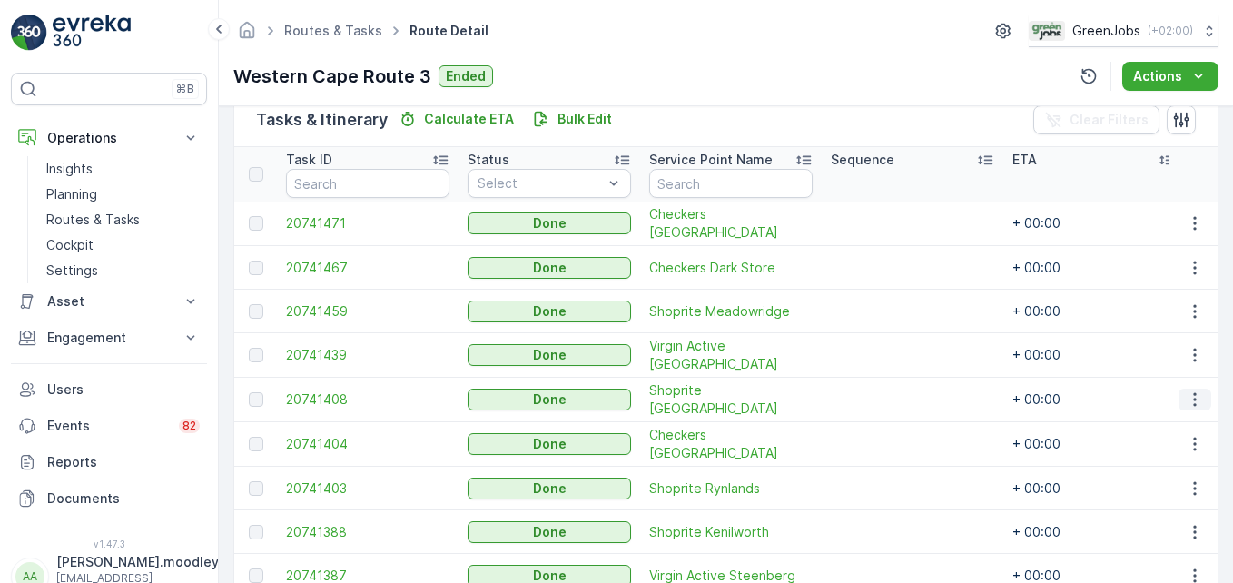
click at [1192, 397] on icon "button" at bounding box center [1194, 399] width 18 height 18
click at [1186, 427] on span "See More Details" at bounding box center [1172, 426] width 105 height 18
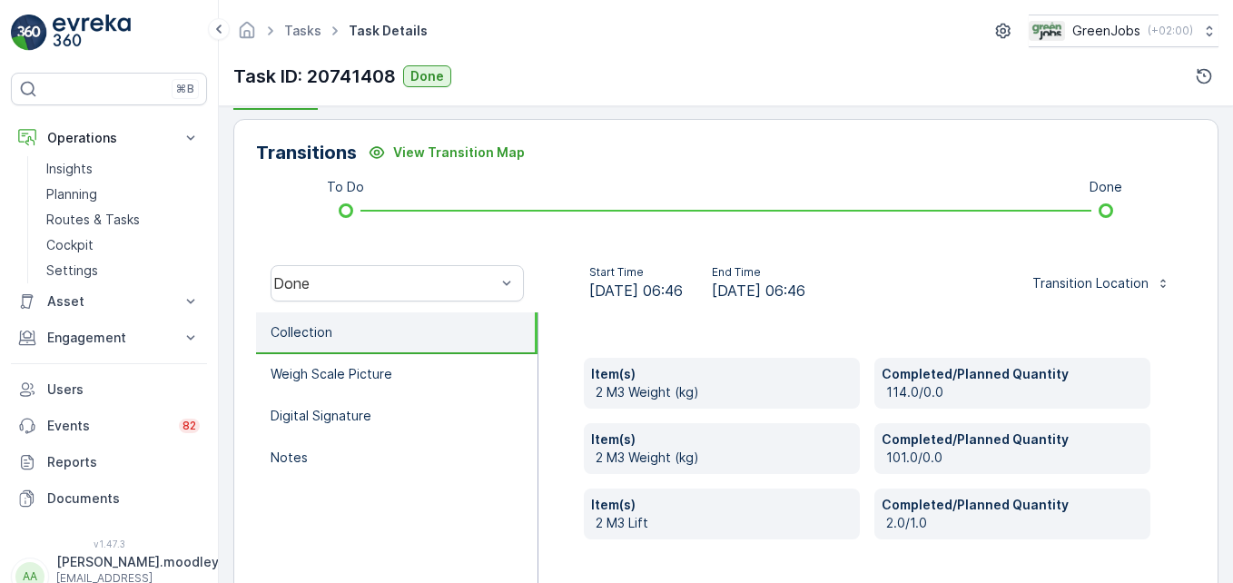
scroll to position [454, 0]
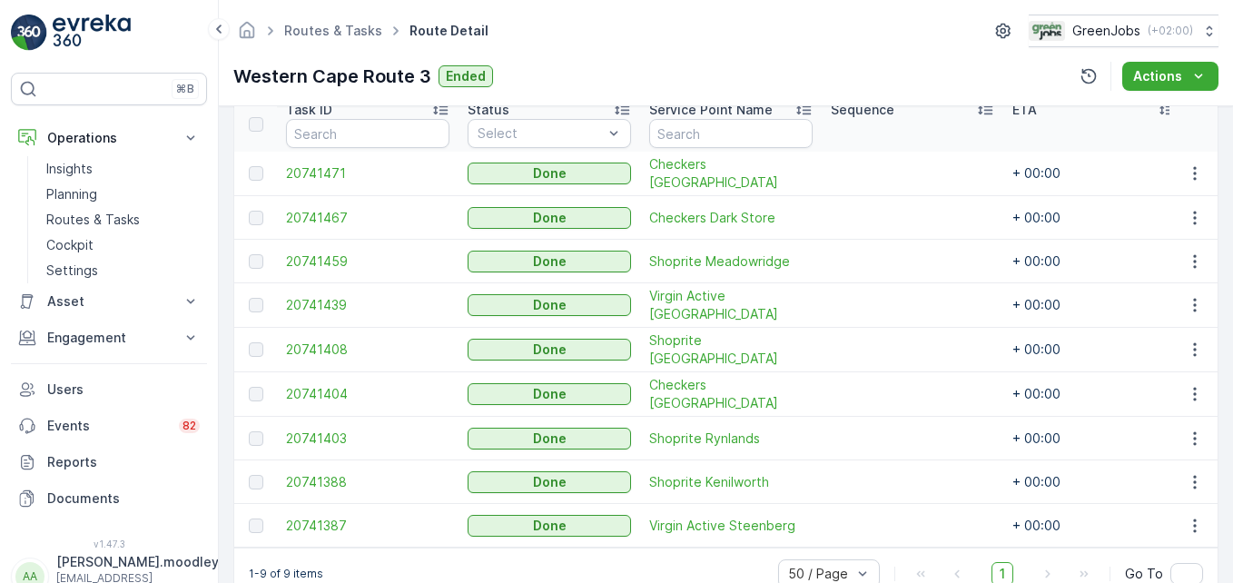
scroll to position [551, 0]
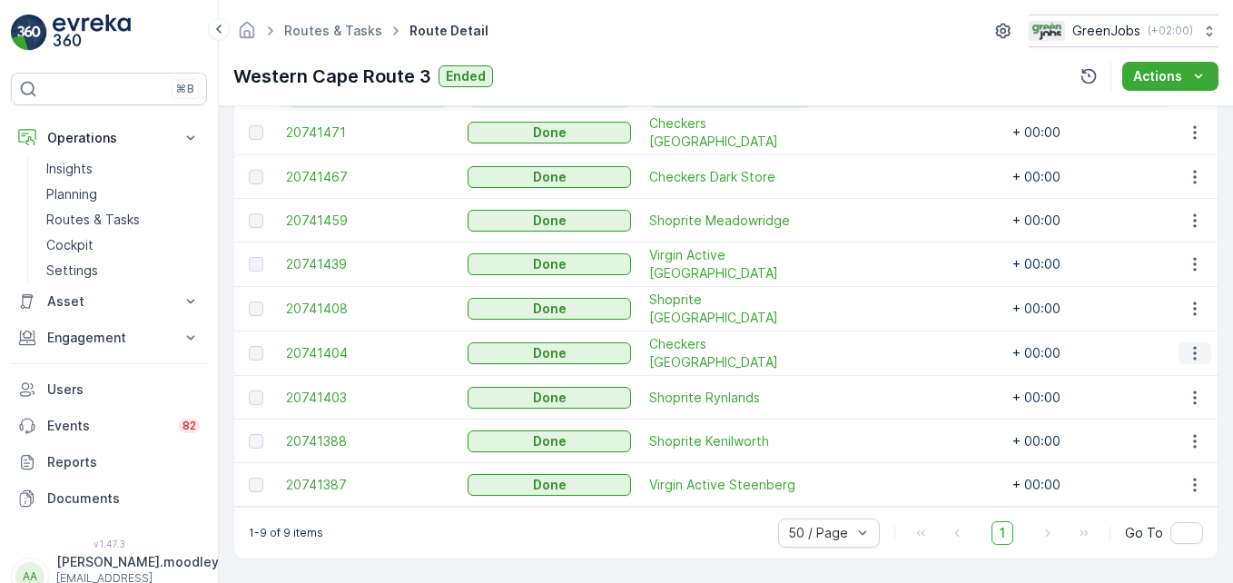
click at [1185, 347] on icon "button" at bounding box center [1194, 353] width 18 height 18
click at [1191, 366] on span "See More Details" at bounding box center [1172, 372] width 105 height 18
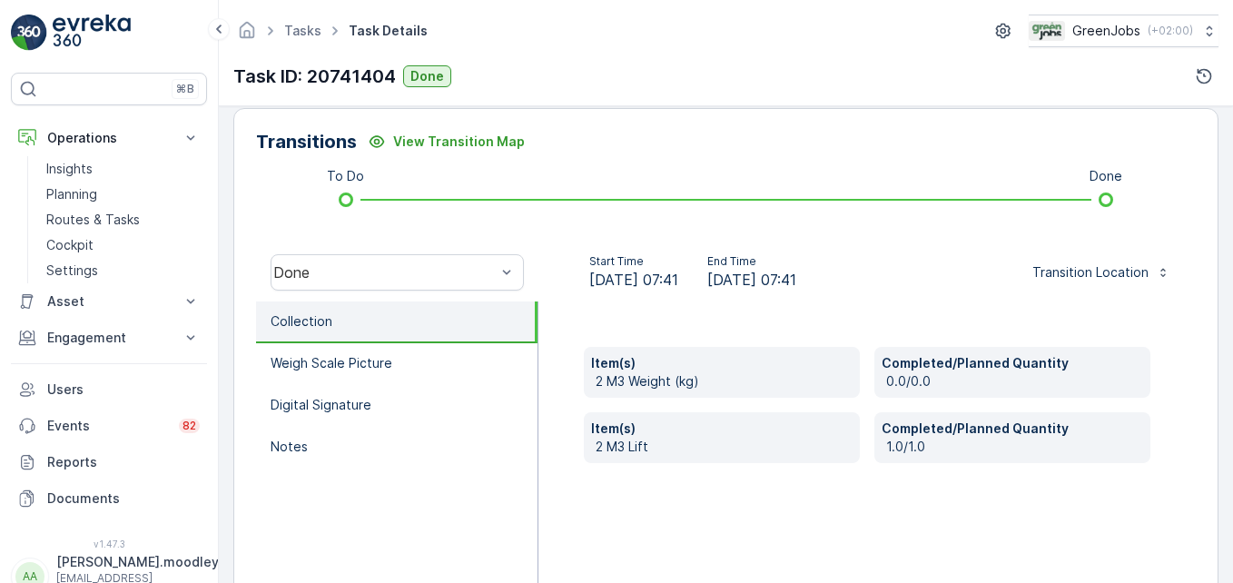
scroll to position [454, 0]
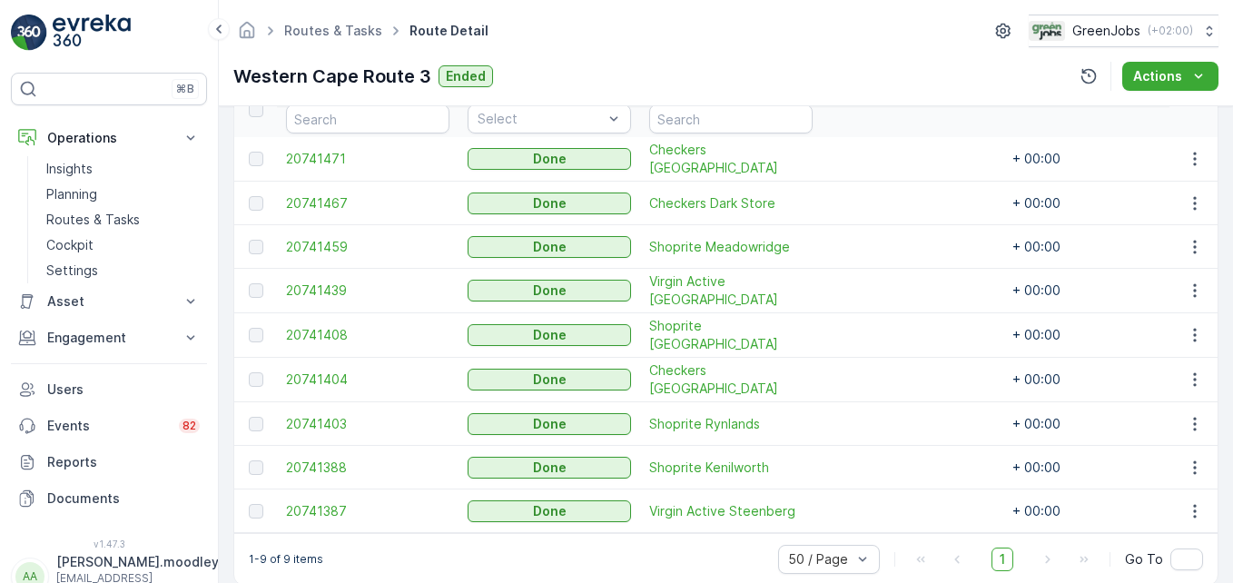
scroll to position [551, 0]
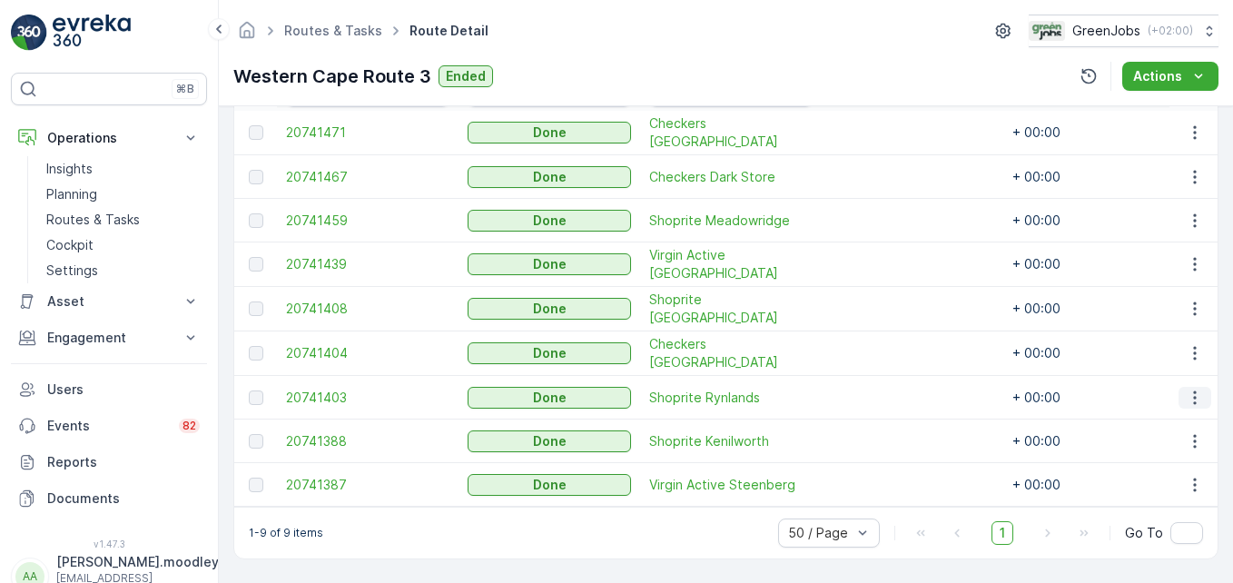
click at [1181, 387] on button "button" at bounding box center [1194, 398] width 33 height 22
click at [1177, 417] on span "See More Details" at bounding box center [1172, 416] width 105 height 18
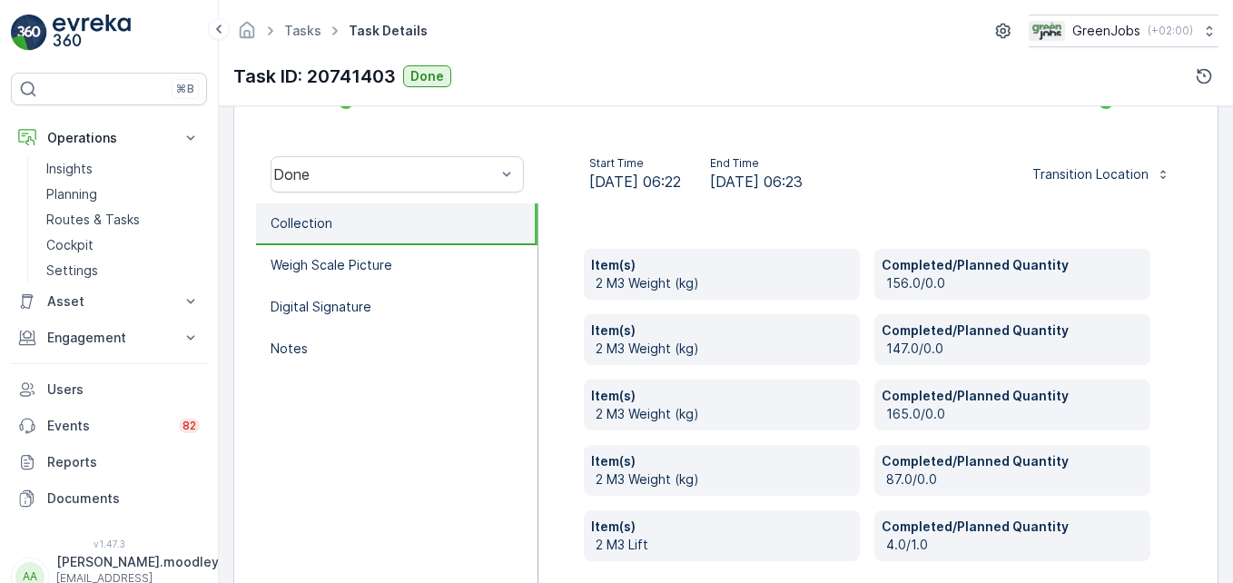
scroll to position [545, 0]
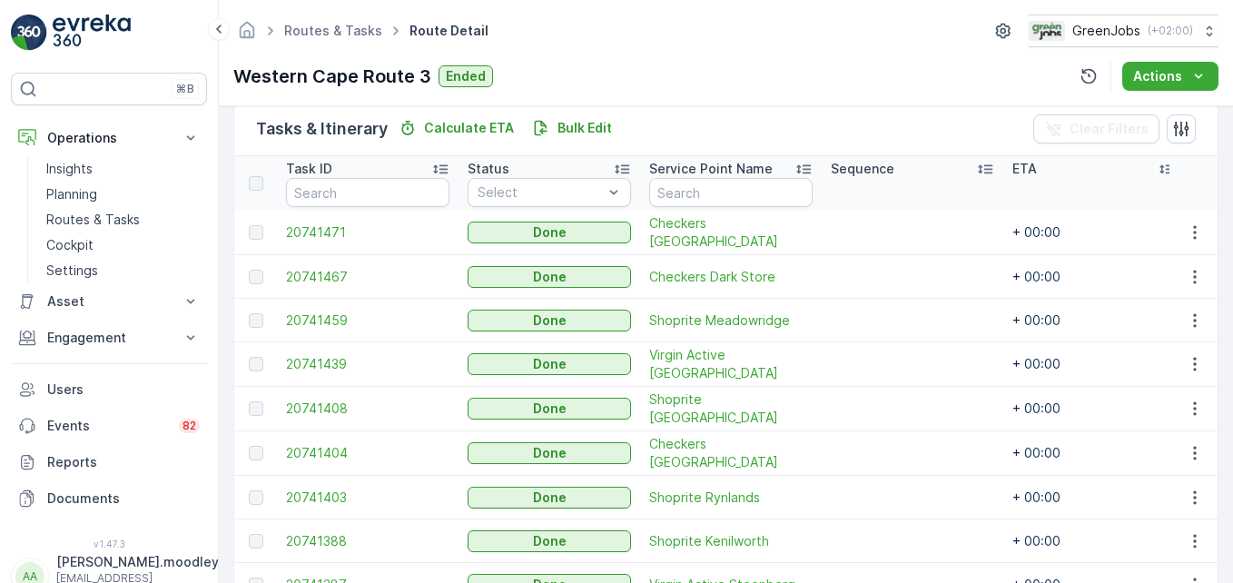
scroll to position [454, 0]
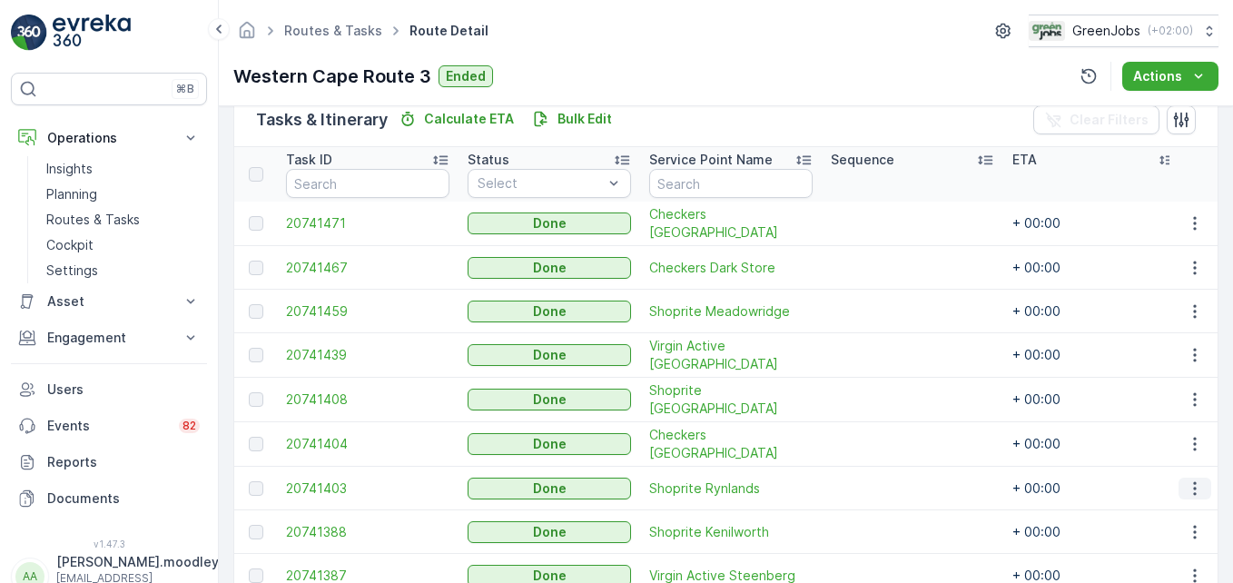
click at [1197, 479] on icon "button" at bounding box center [1194, 488] width 18 height 18
click at [1195, 507] on span "See More Details" at bounding box center [1172, 513] width 105 height 18
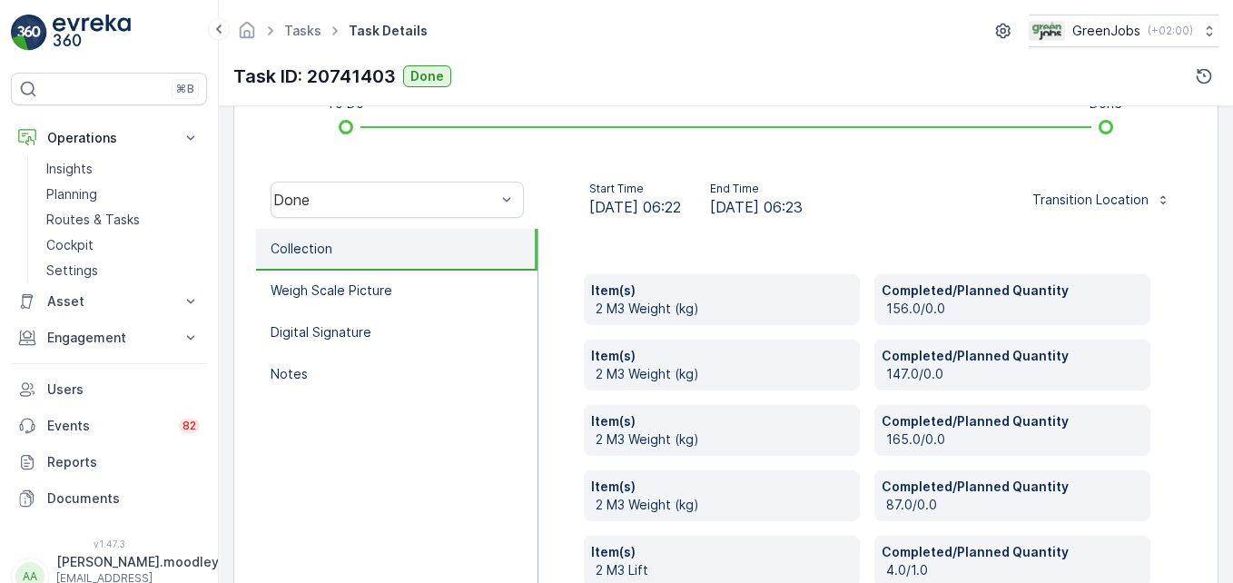
scroll to position [616, 0]
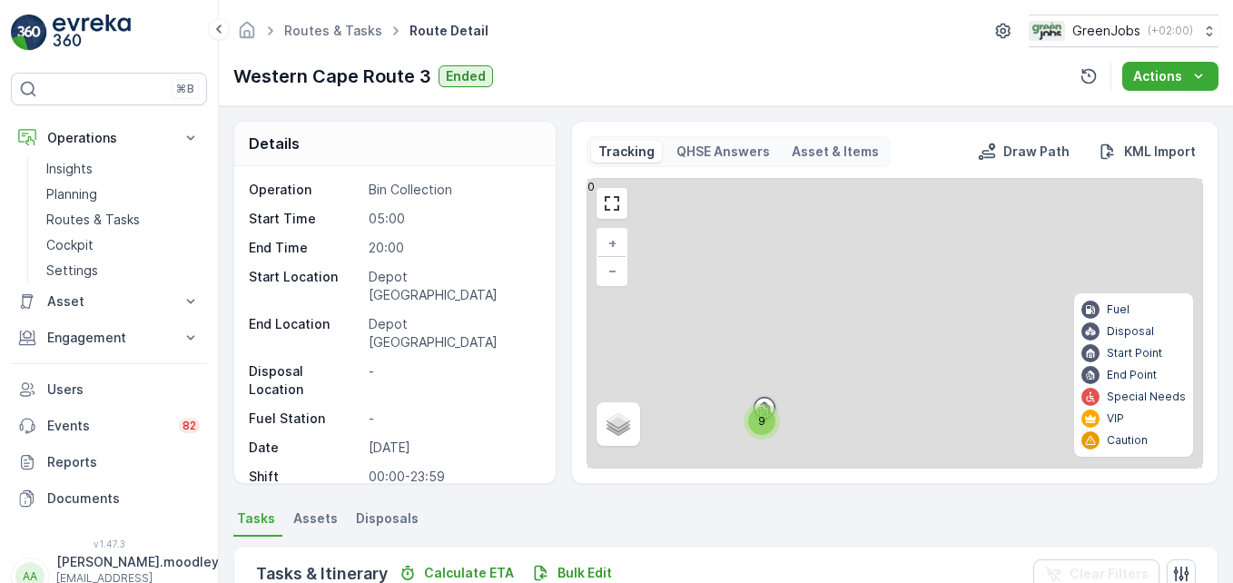
scroll to position [551, 0]
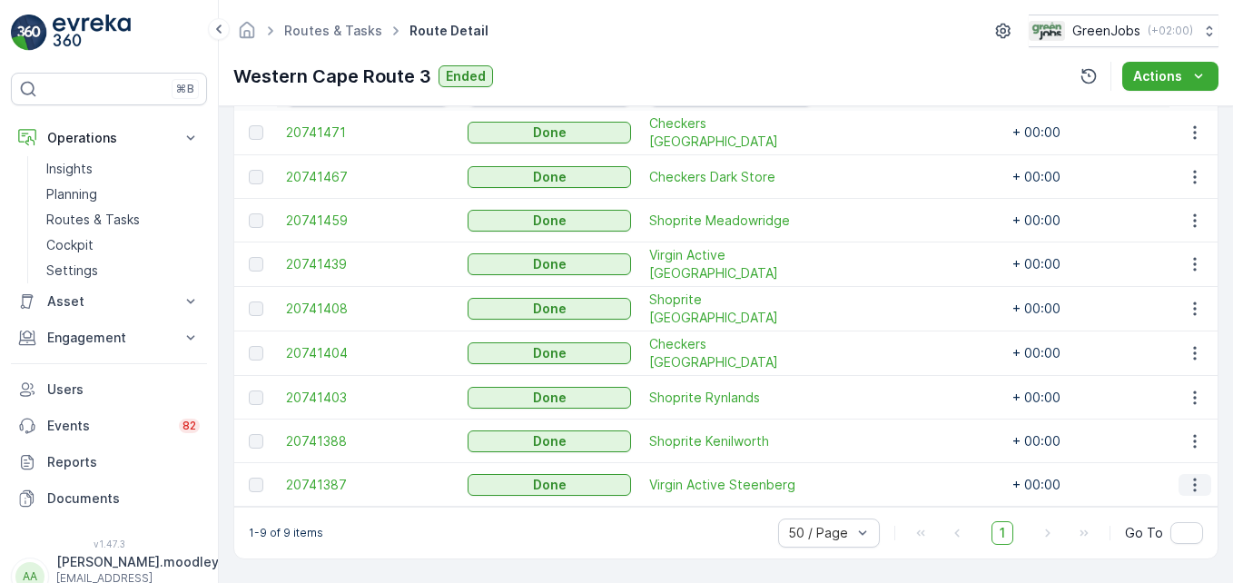
click at [1188, 476] on icon "button" at bounding box center [1194, 485] width 18 height 18
click at [1152, 507] on span "See More Details" at bounding box center [1172, 503] width 105 height 18
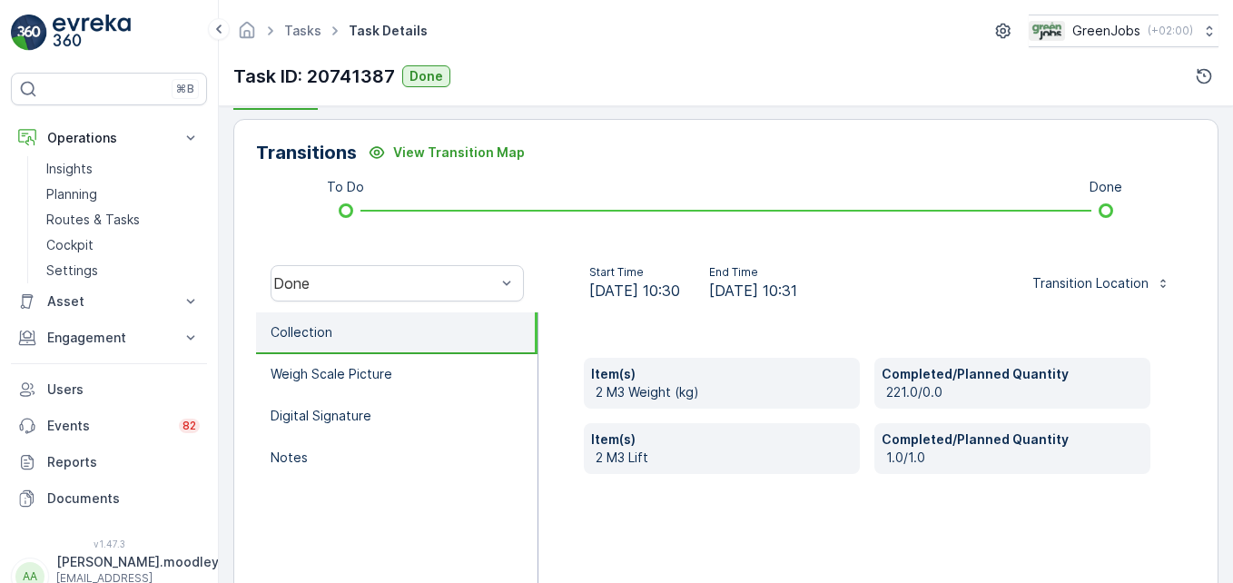
scroll to position [562, 0]
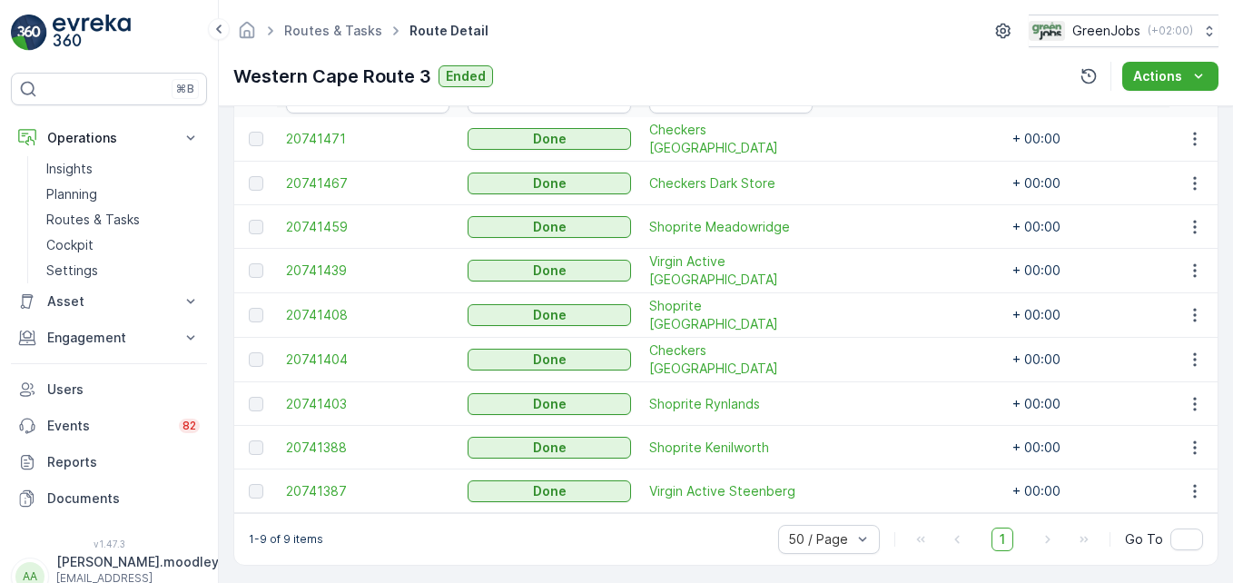
scroll to position [545, 0]
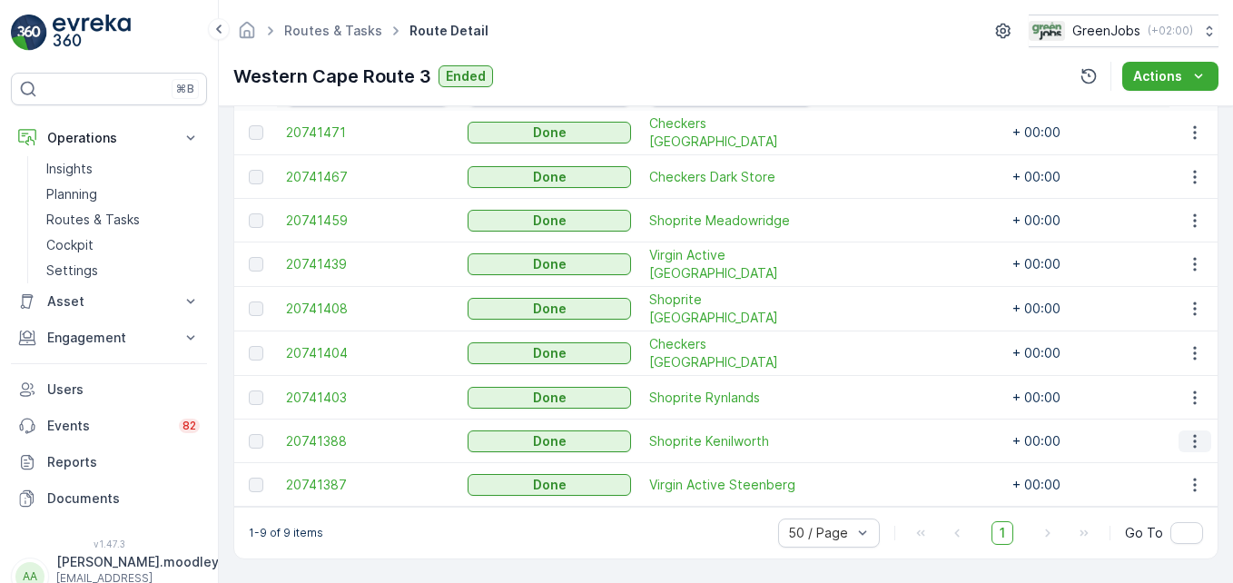
click at [1187, 434] on icon "button" at bounding box center [1194, 441] width 18 height 18
click at [1168, 459] on span "See More Details" at bounding box center [1172, 466] width 105 height 18
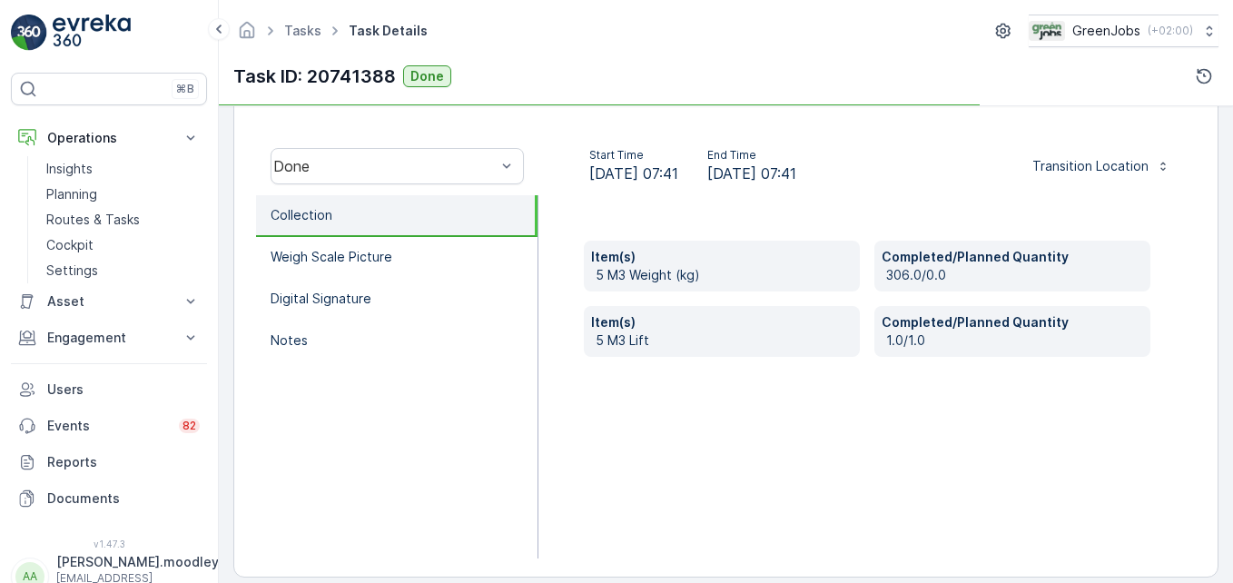
scroll to position [562, 0]
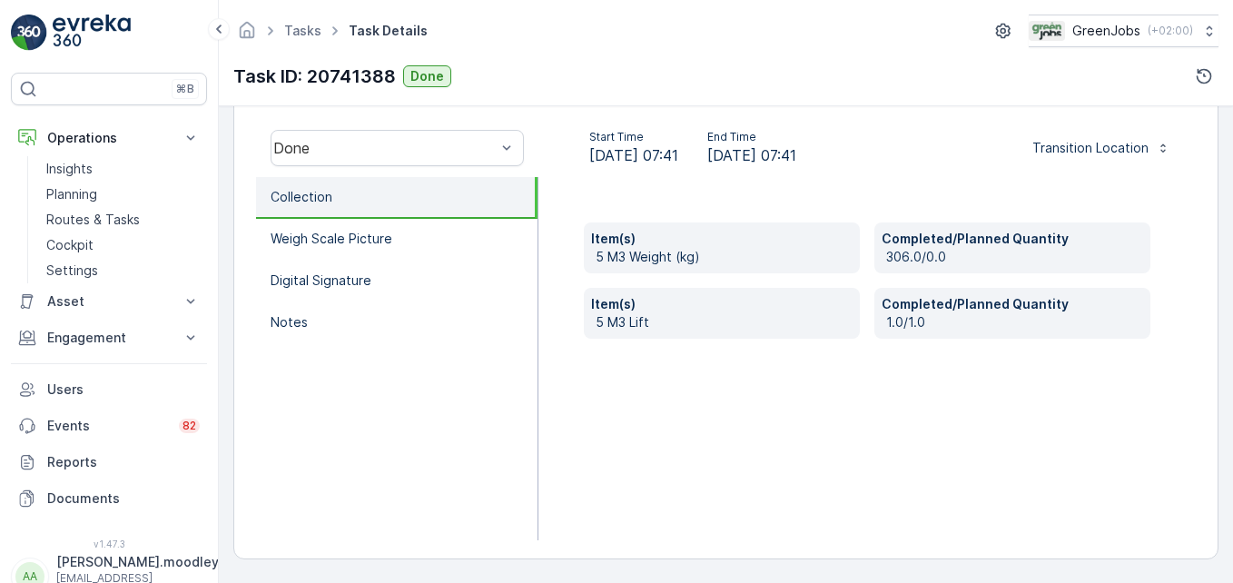
click at [994, 501] on div "Item(s) 5 M3 Weight (kg) Completed/Planned Quantity 306.0/0.0 Item(s) 5 M3 Lift…" at bounding box center [867, 358] width 658 height 363
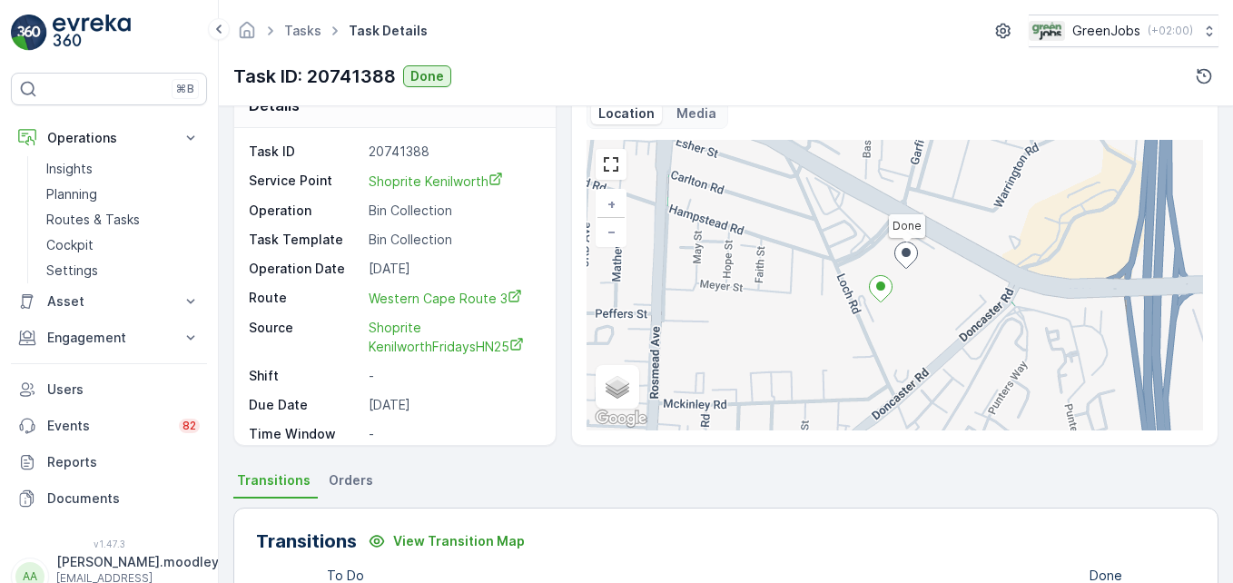
scroll to position [40, 0]
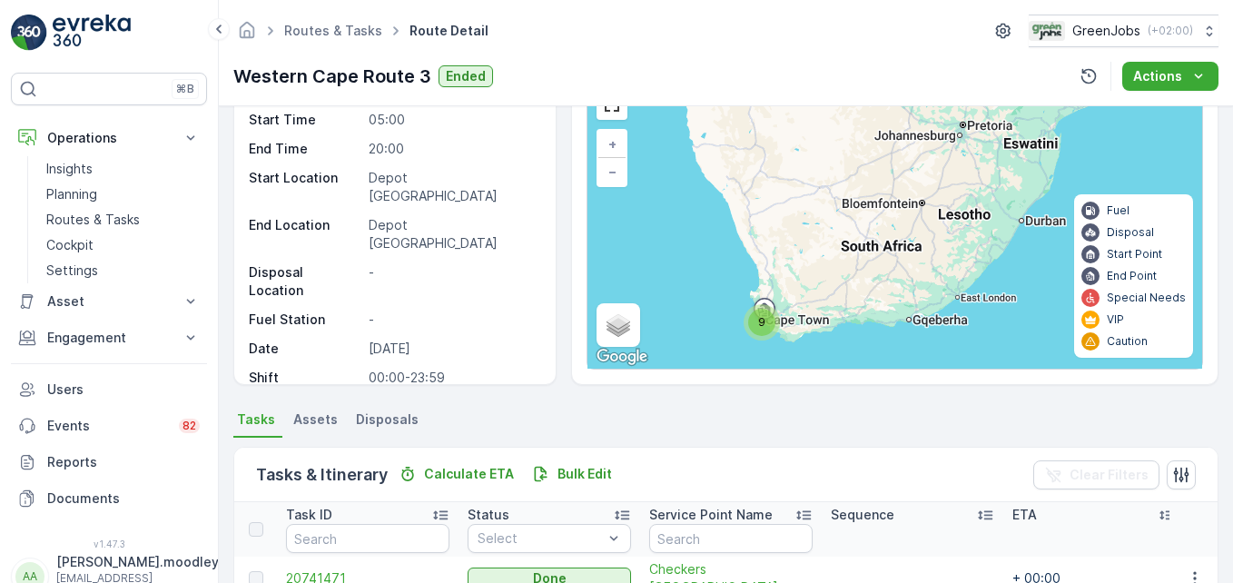
scroll to position [363, 0]
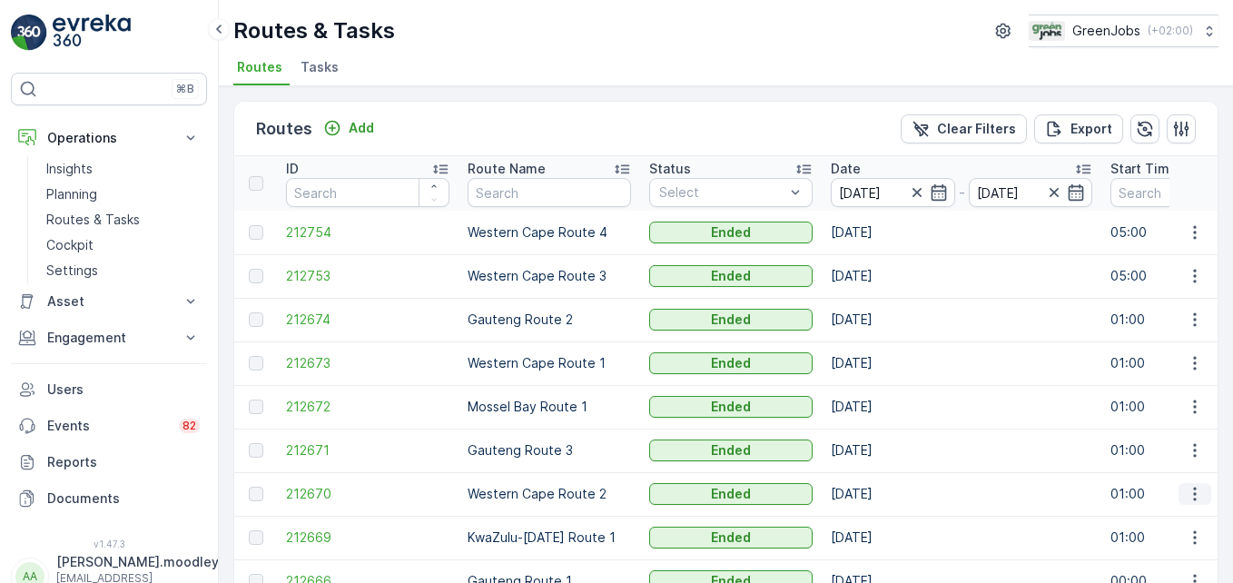
click at [1185, 496] on icon "button" at bounding box center [1194, 494] width 18 height 18
click at [1135, 415] on span "See More Details" at bounding box center [1151, 416] width 105 height 18
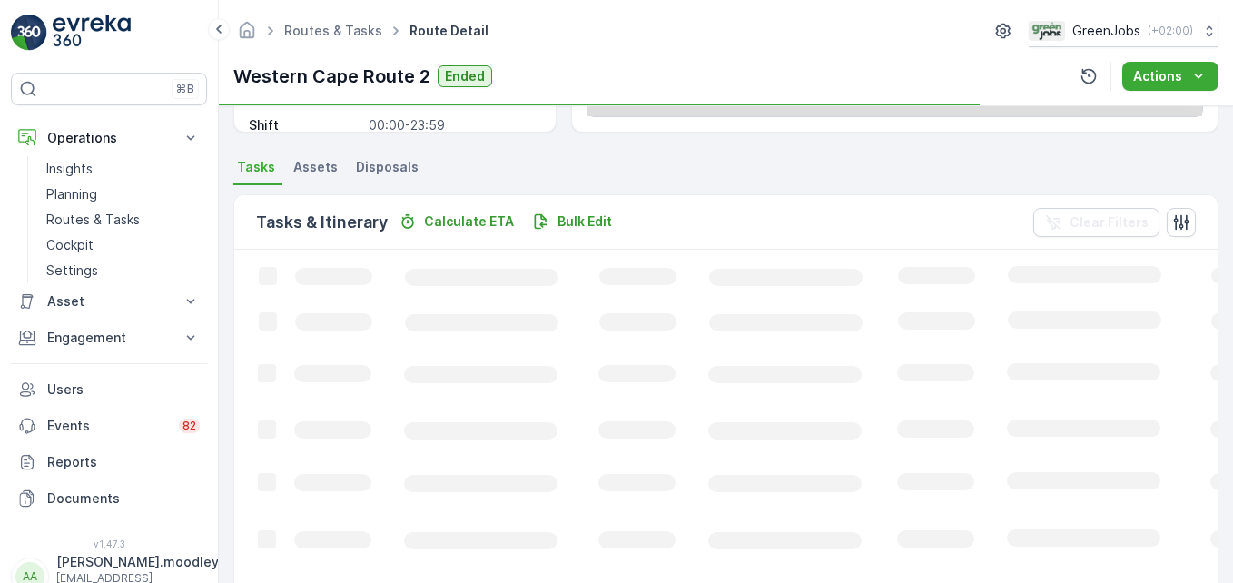
scroll to position [354, 0]
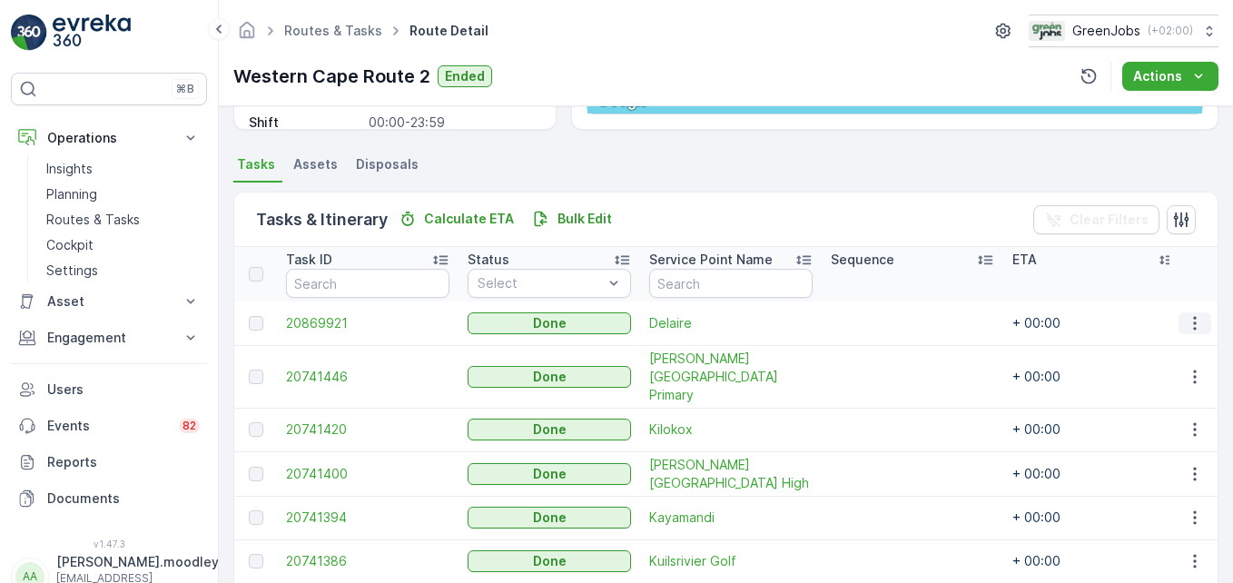
click at [1191, 325] on icon "button" at bounding box center [1194, 323] width 18 height 18
click at [1188, 345] on span "See More Details" at bounding box center [1172, 350] width 105 height 18
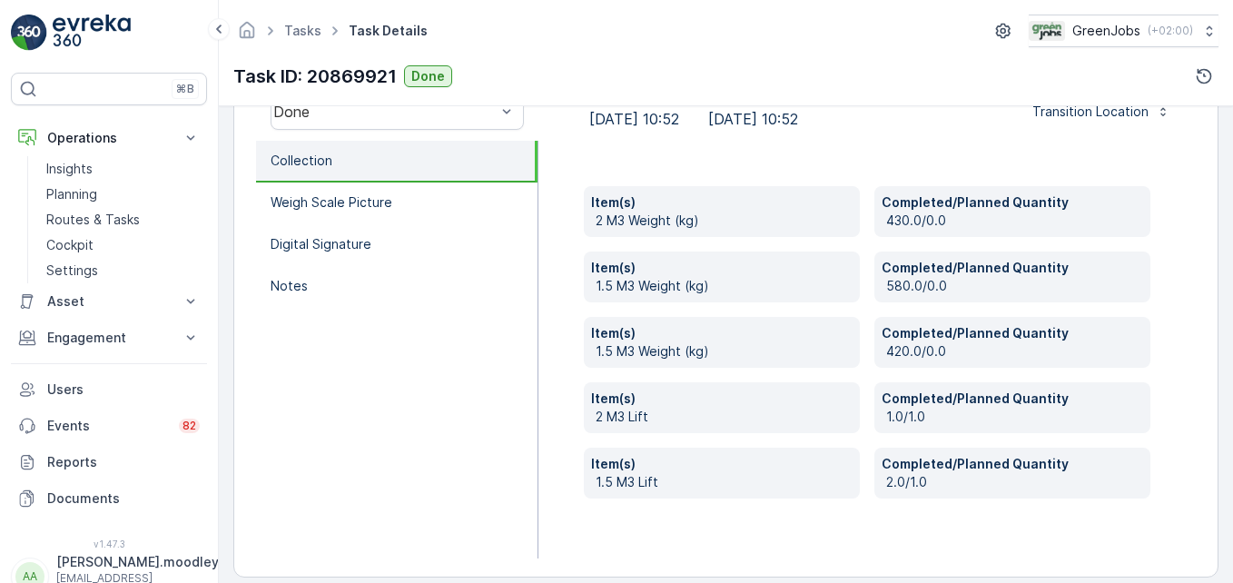
scroll to position [616, 0]
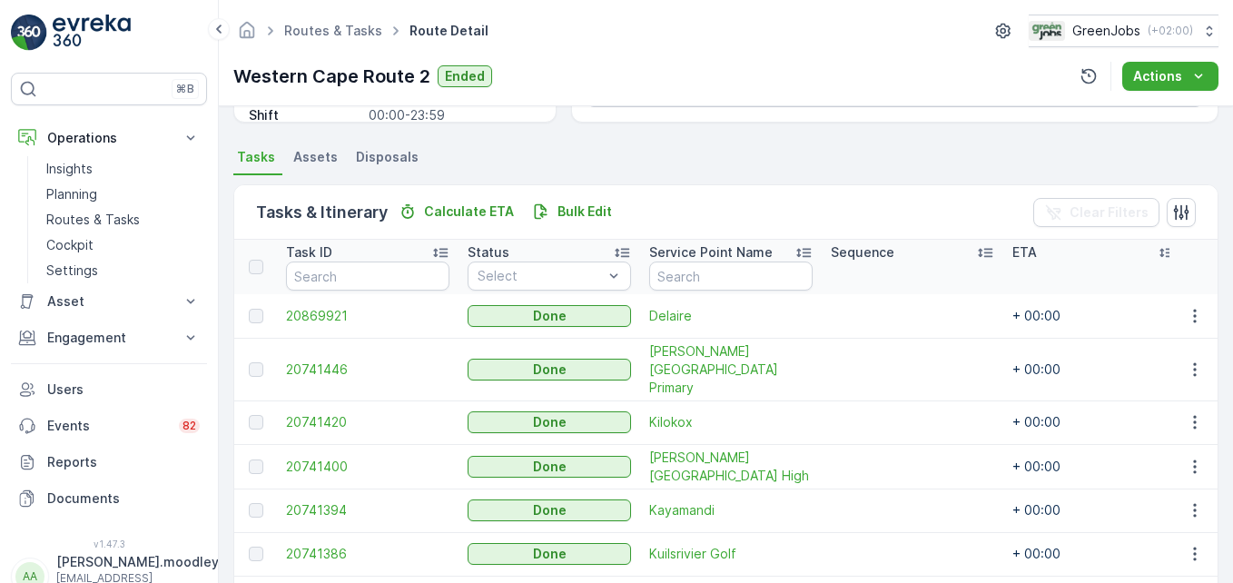
scroll to position [363, 0]
drag, startPoint x: 1196, startPoint y: 358, endPoint x: 1194, endPoint y: 367, distance: 9.3
click at [1196, 359] on icon "button" at bounding box center [1194, 368] width 18 height 18
click at [1183, 387] on span "See More Details" at bounding box center [1172, 385] width 105 height 18
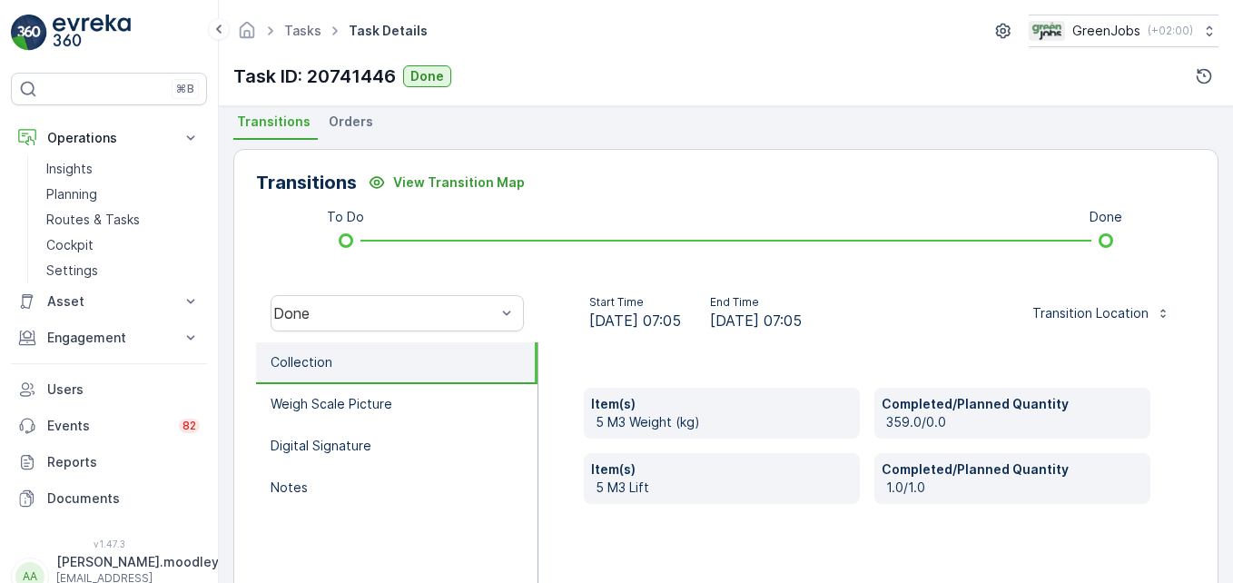
scroll to position [454, 0]
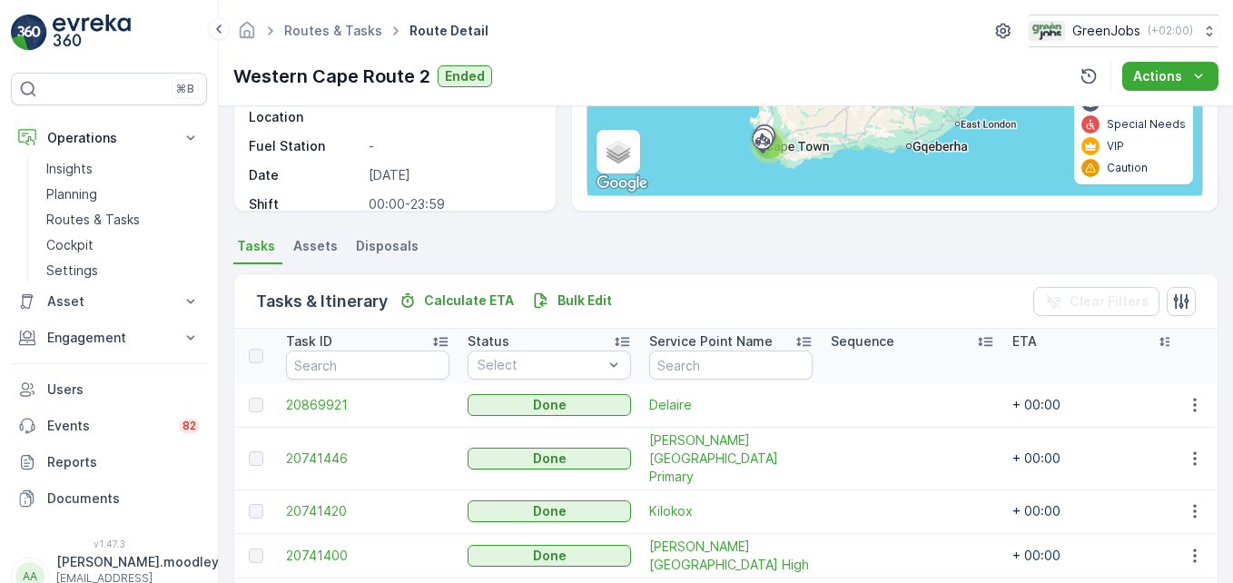
scroll to position [464, 0]
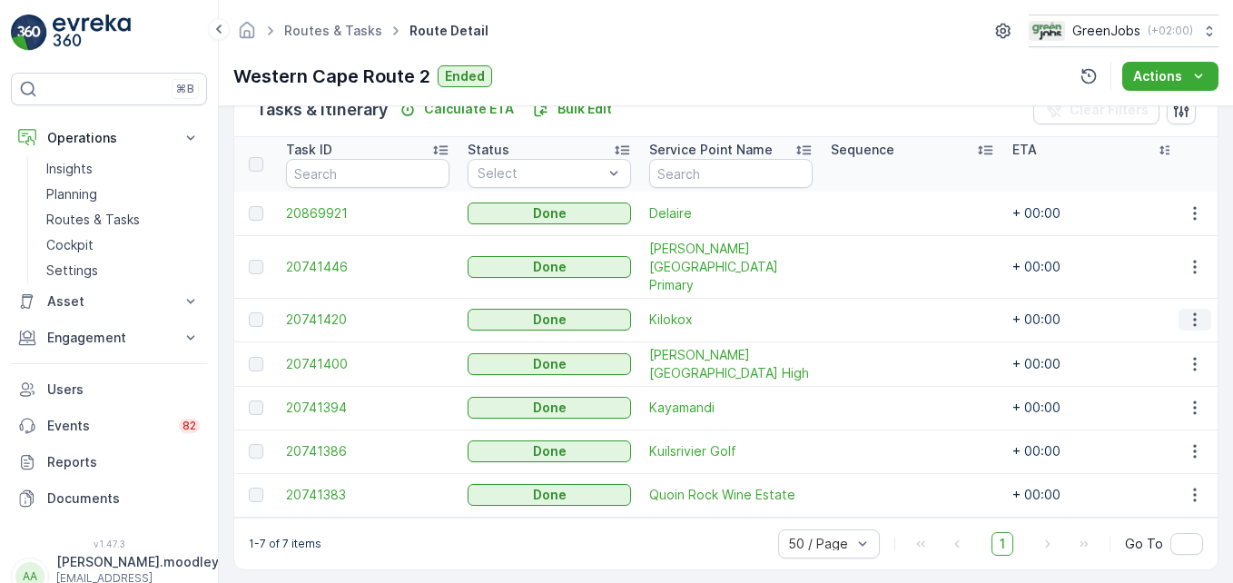
click at [1193, 313] on icon "button" at bounding box center [1194, 320] width 3 height 14
click at [1192, 330] on span "See More Details" at bounding box center [1172, 328] width 105 height 18
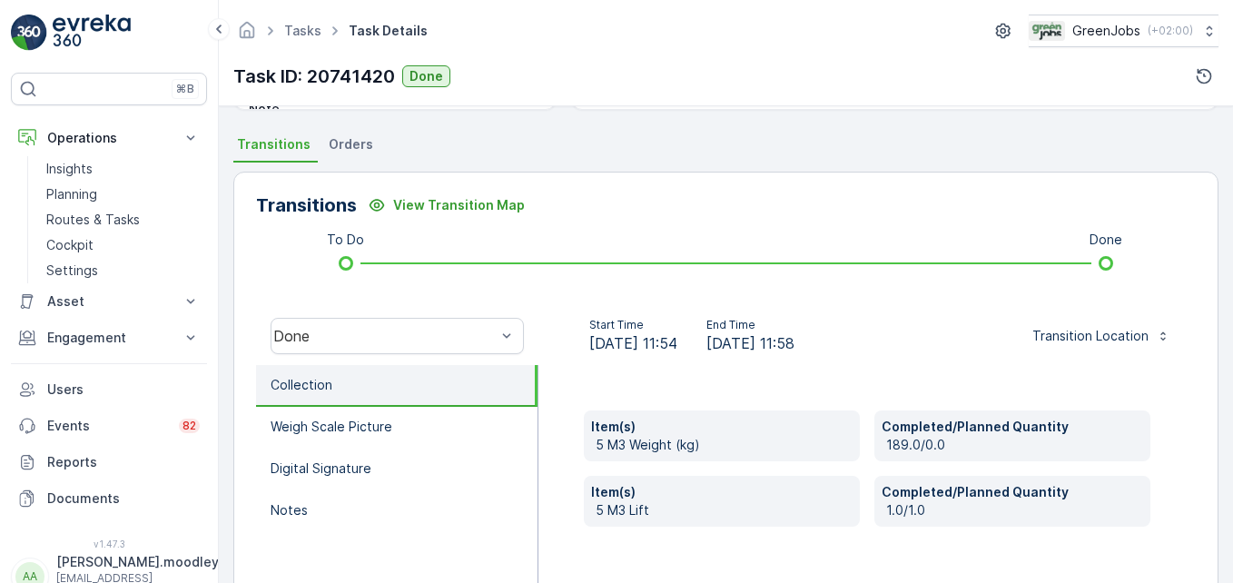
scroll to position [562, 0]
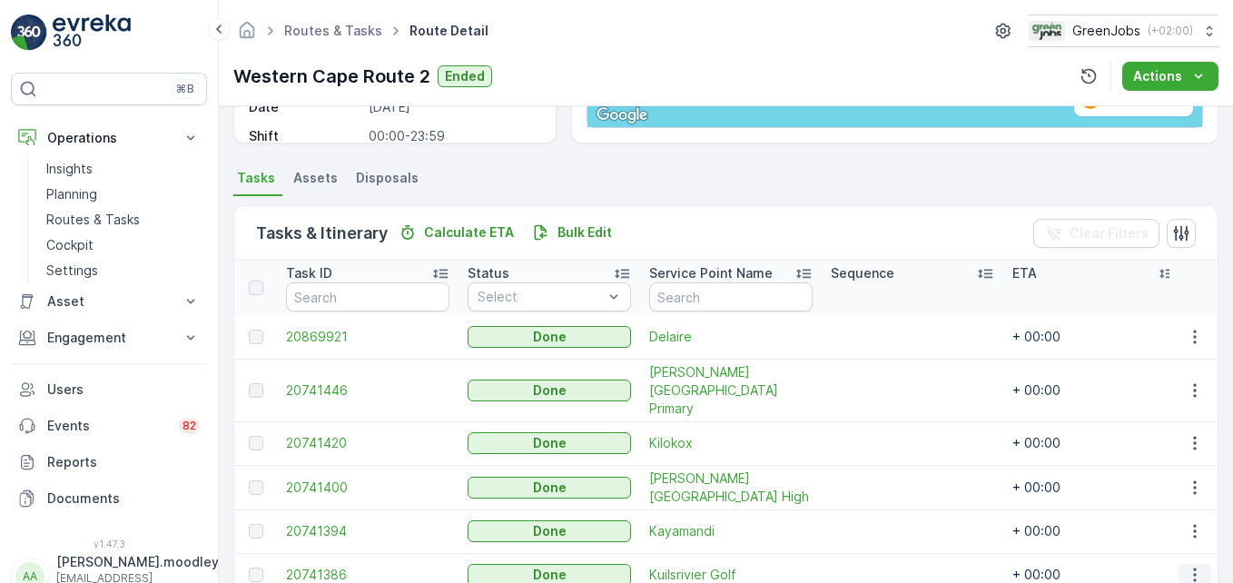
scroll to position [454, 0]
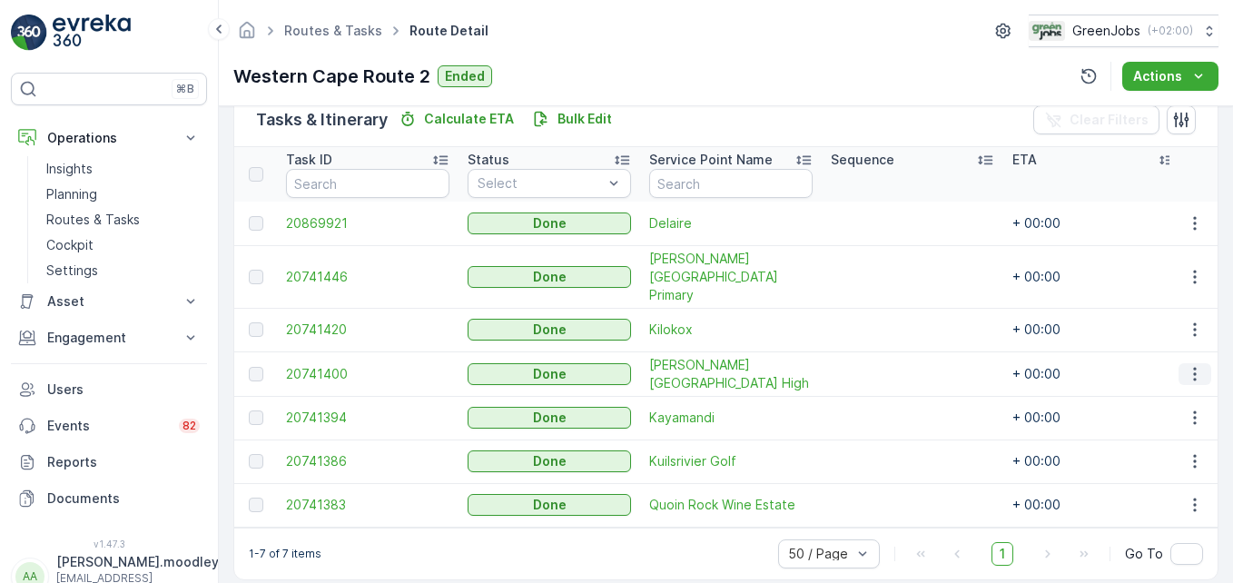
click at [1193, 367] on icon "button" at bounding box center [1194, 374] width 3 height 14
click at [1193, 380] on span "See More Details" at bounding box center [1172, 381] width 105 height 18
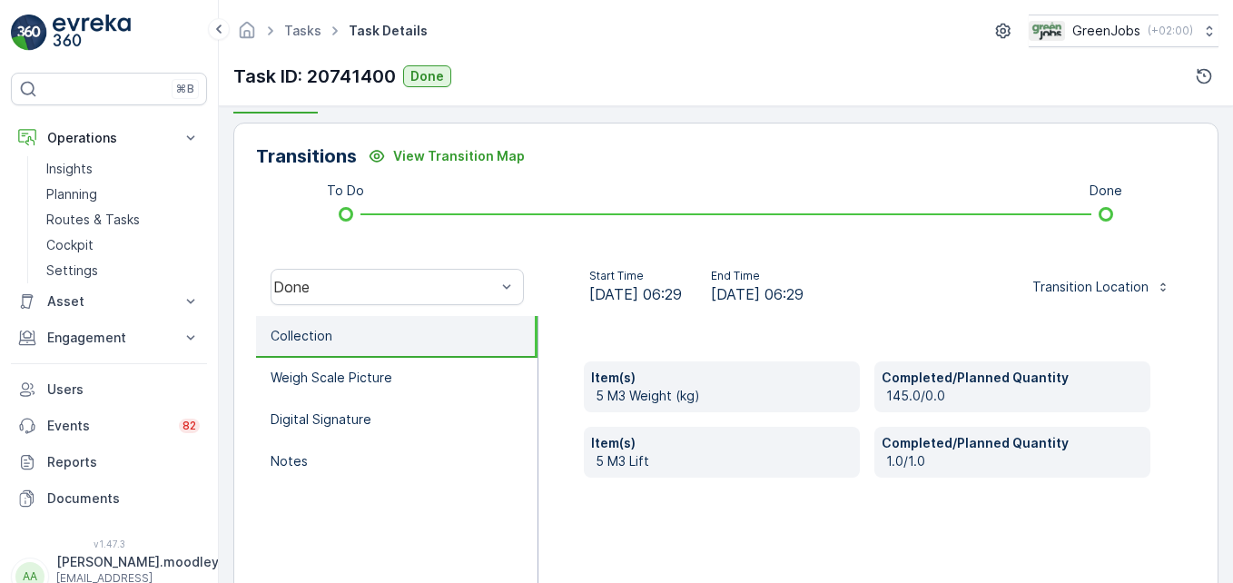
scroll to position [454, 0]
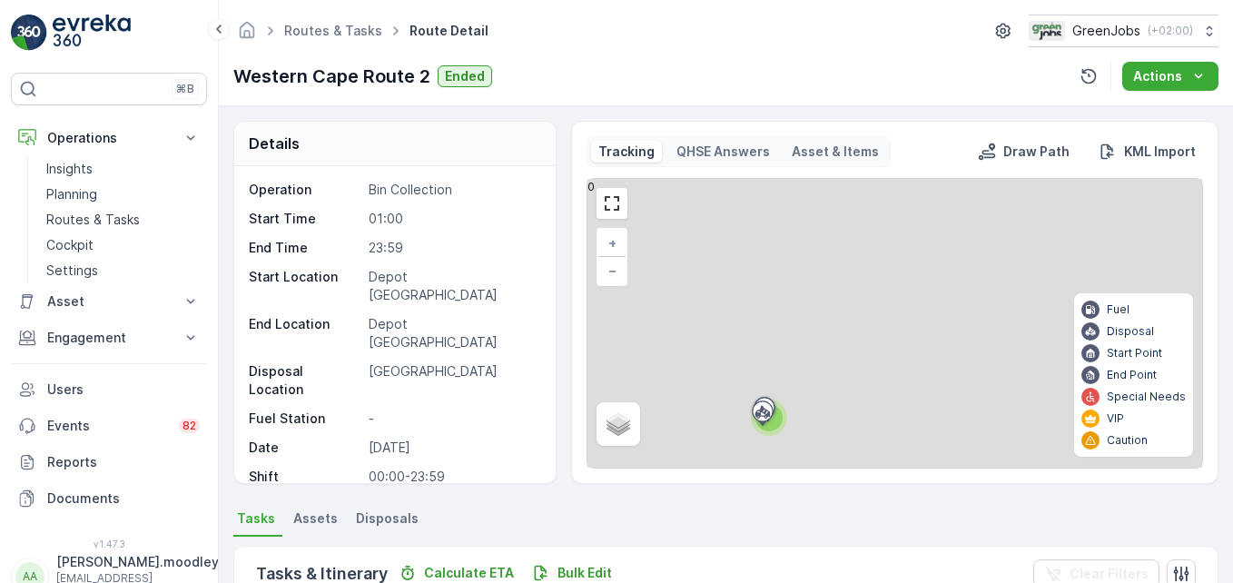
scroll to position [464, 0]
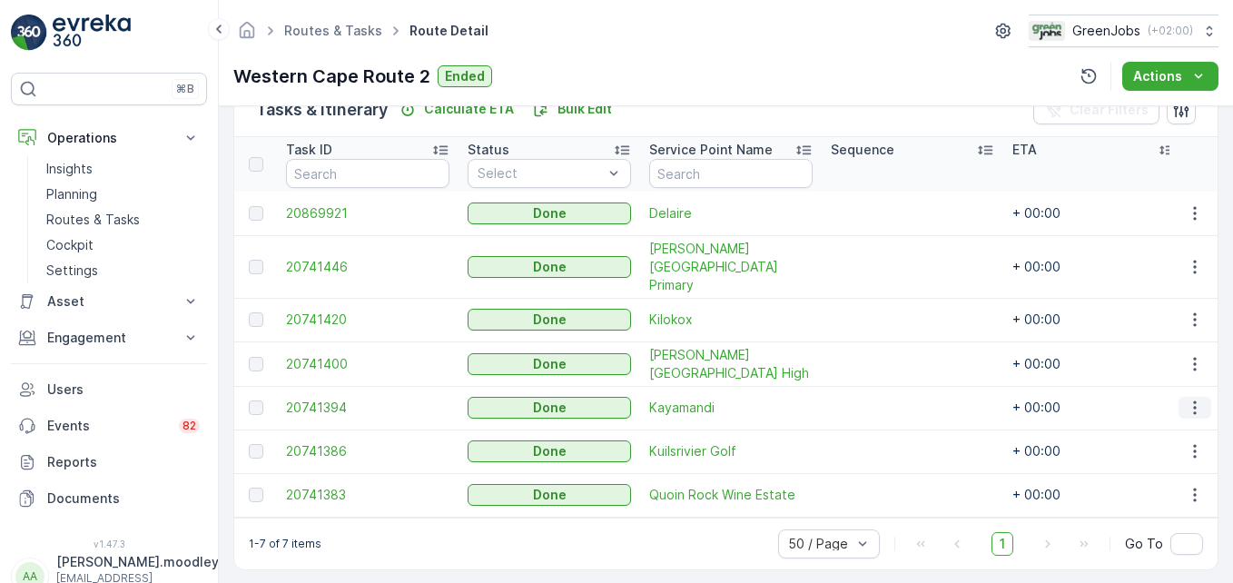
click at [1196, 398] on icon "button" at bounding box center [1194, 407] width 18 height 18
click at [1171, 416] on span "See More Details" at bounding box center [1172, 415] width 105 height 18
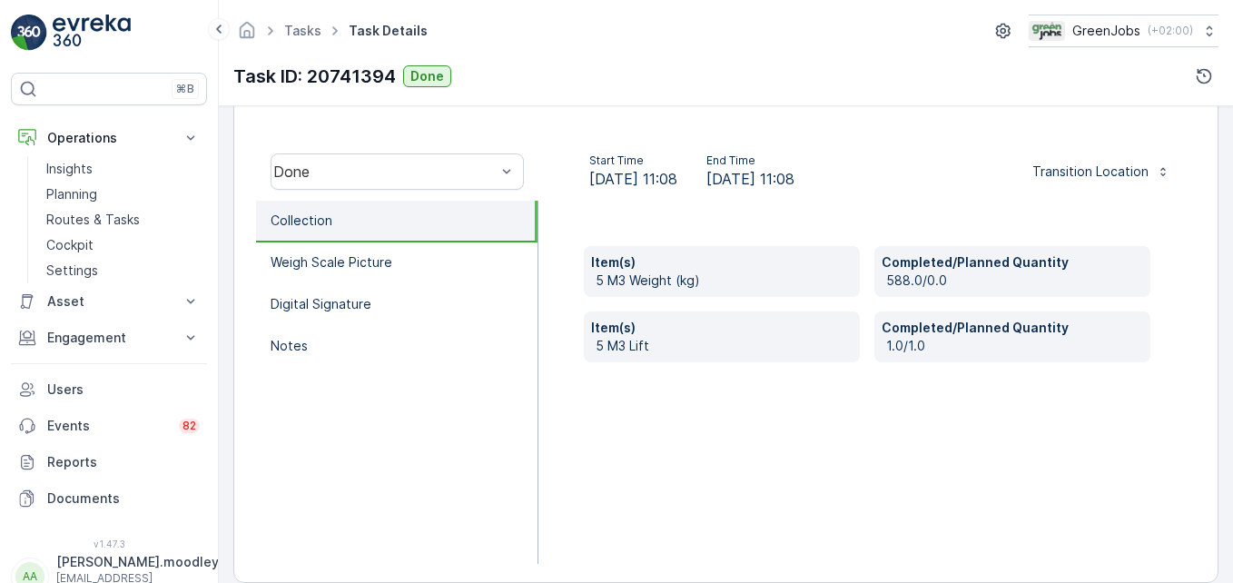
scroll to position [545, 0]
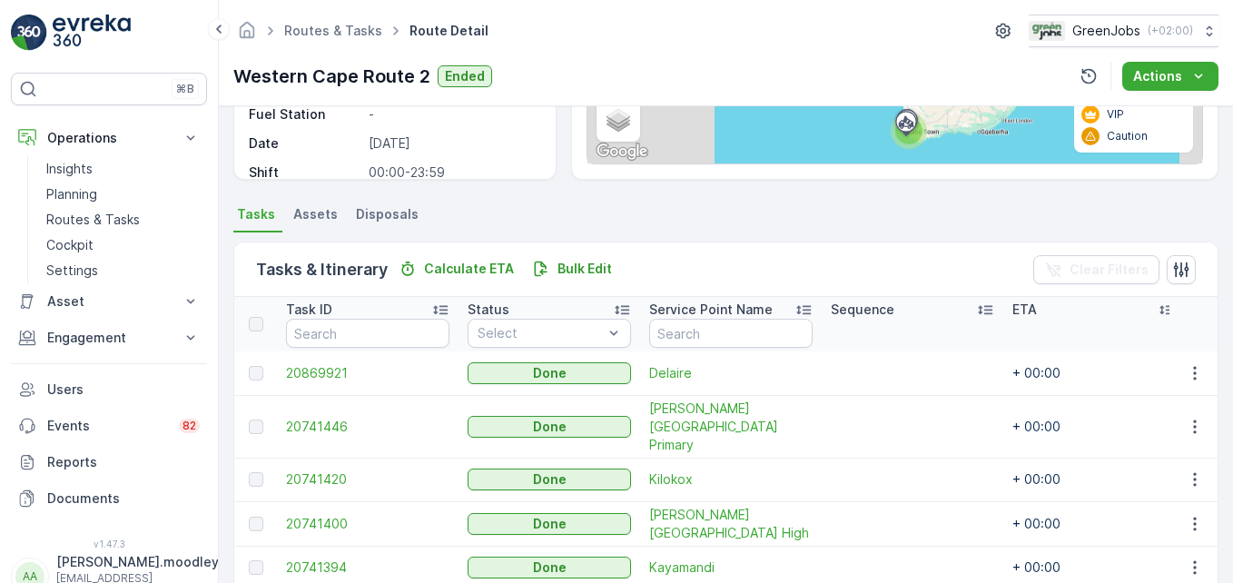
scroll to position [454, 0]
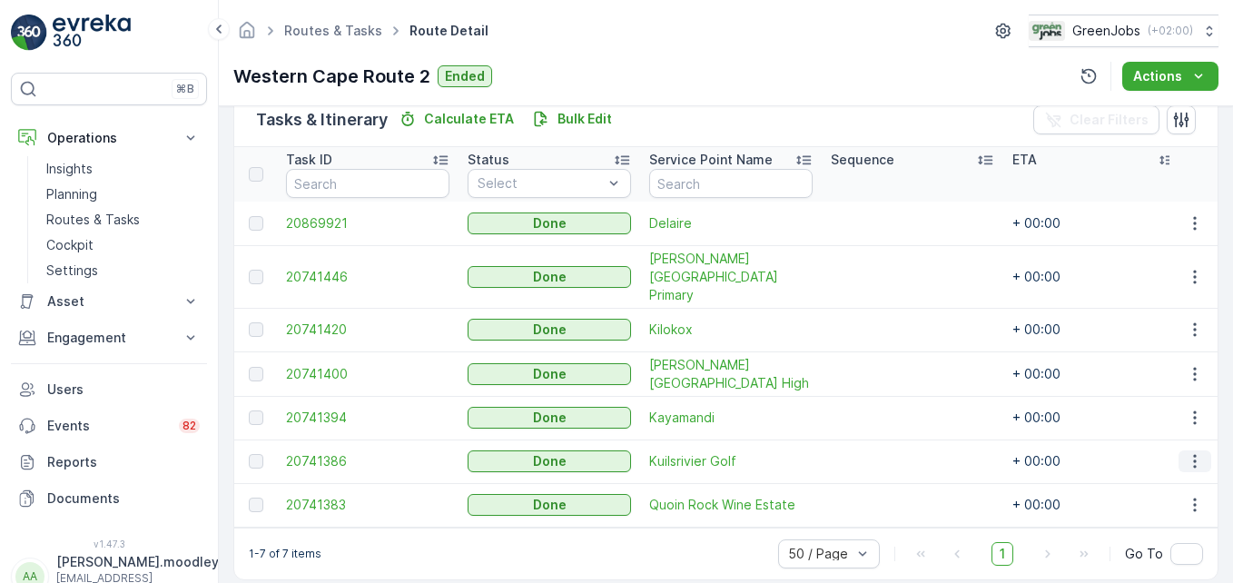
click at [1185, 452] on icon "button" at bounding box center [1194, 461] width 18 height 18
click at [1179, 461] on span "See More Details" at bounding box center [1172, 468] width 105 height 18
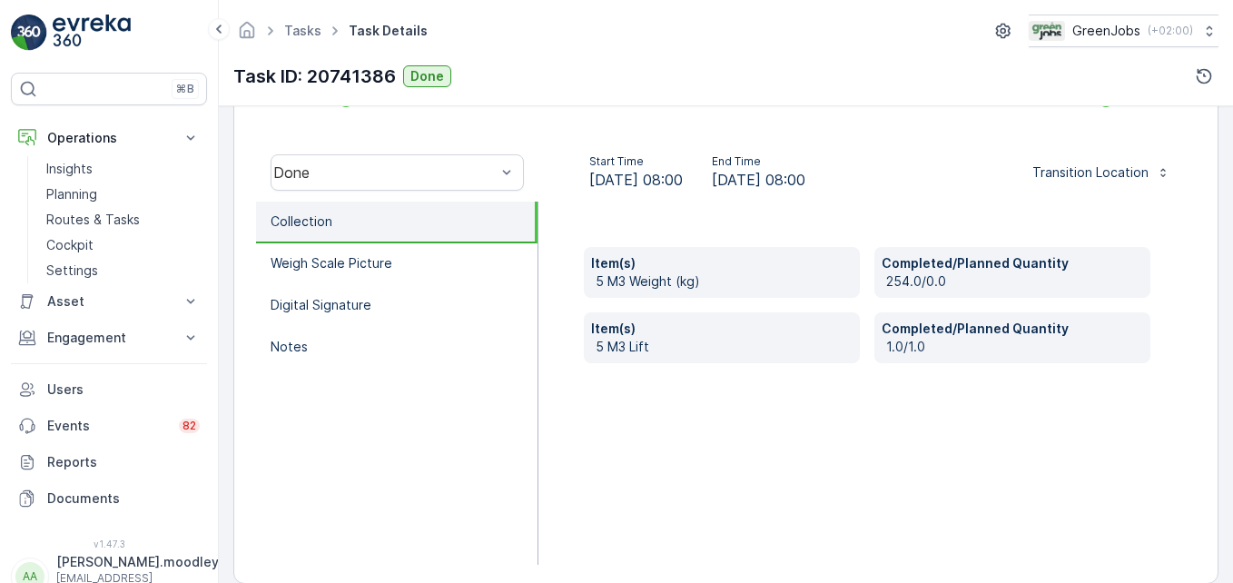
scroll to position [562, 0]
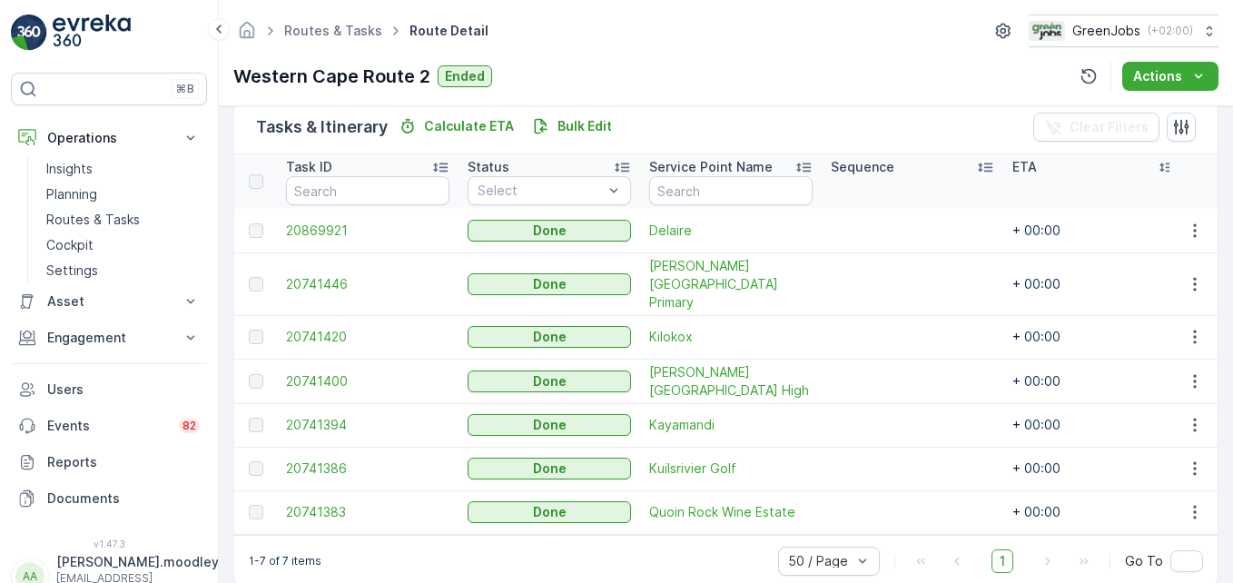
scroll to position [464, 0]
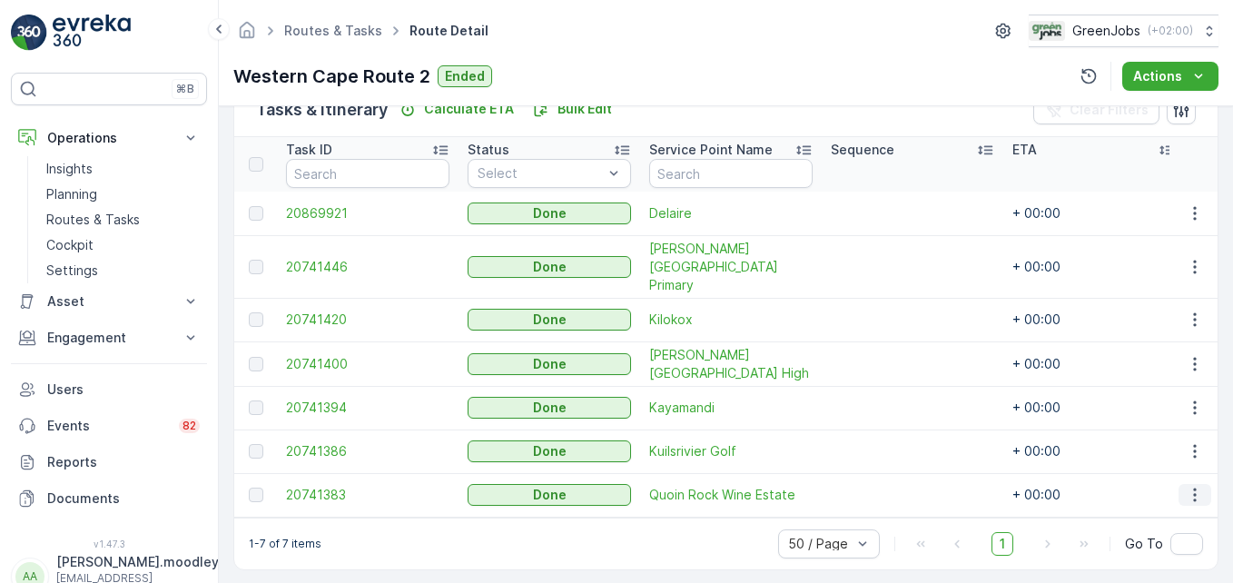
click at [1194, 486] on icon "button" at bounding box center [1194, 495] width 18 height 18
click at [1185, 500] on span "See More Details" at bounding box center [1172, 502] width 105 height 18
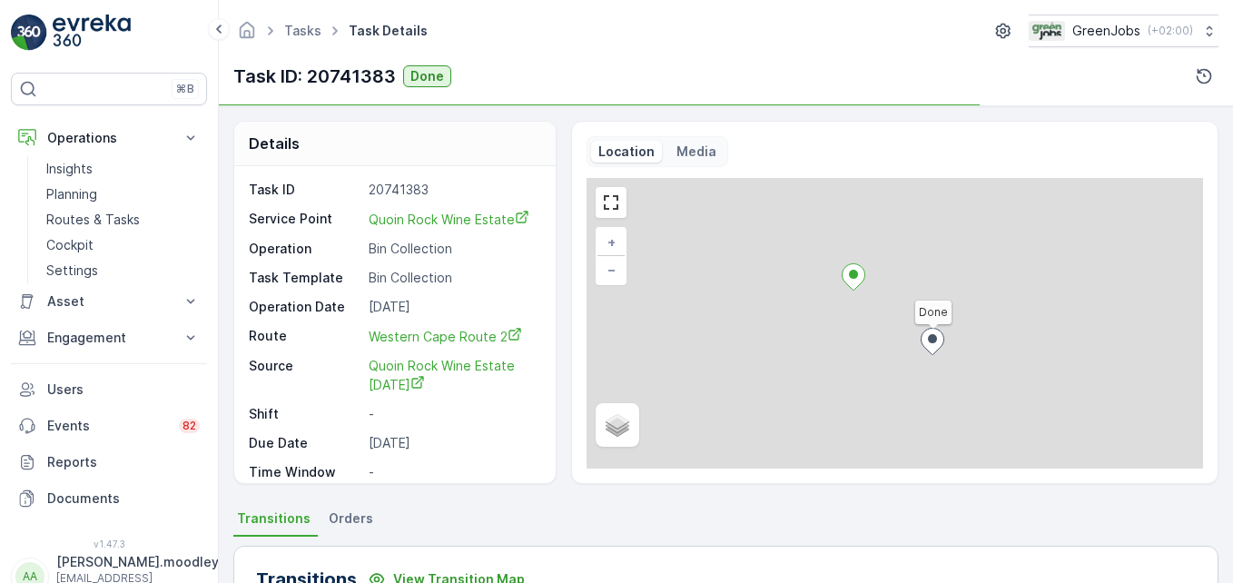
scroll to position [562, 0]
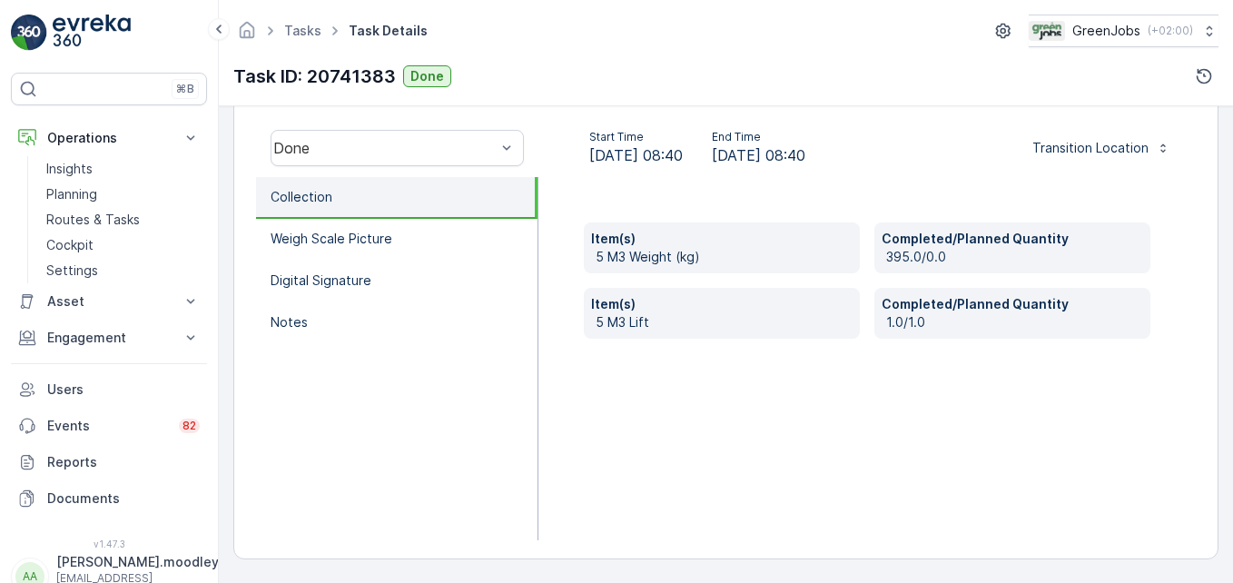
click at [1044, 457] on div "Item(s) 5 M3 Weight (kg) Completed/Planned Quantity 395.0/0.0 Item(s) 5 M3 Lift…" at bounding box center [867, 358] width 658 height 363
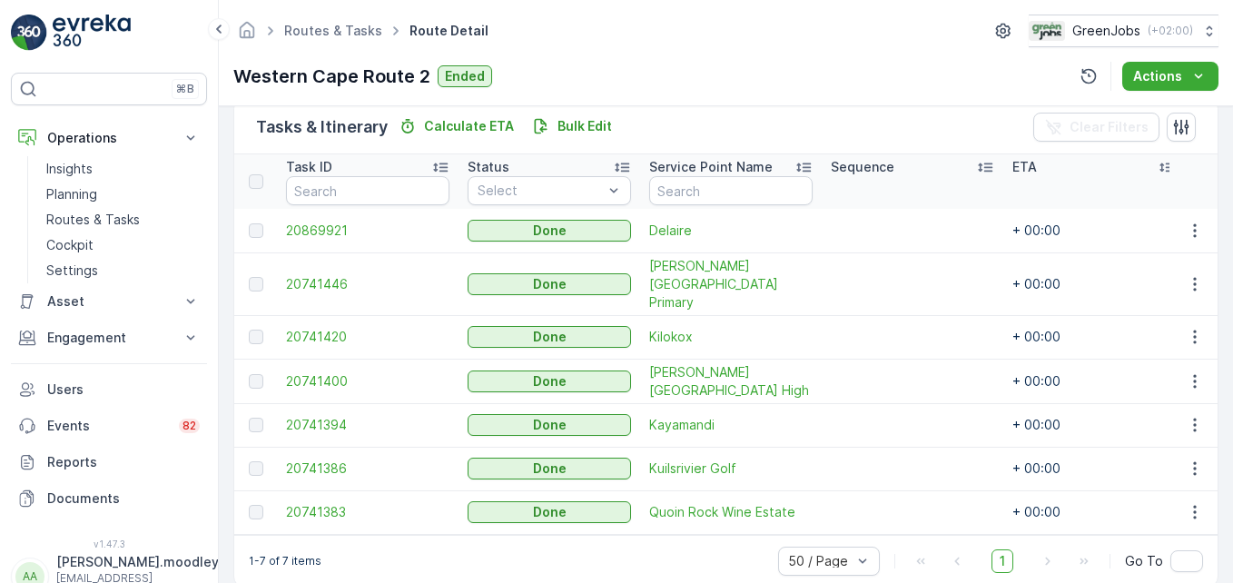
scroll to position [464, 0]
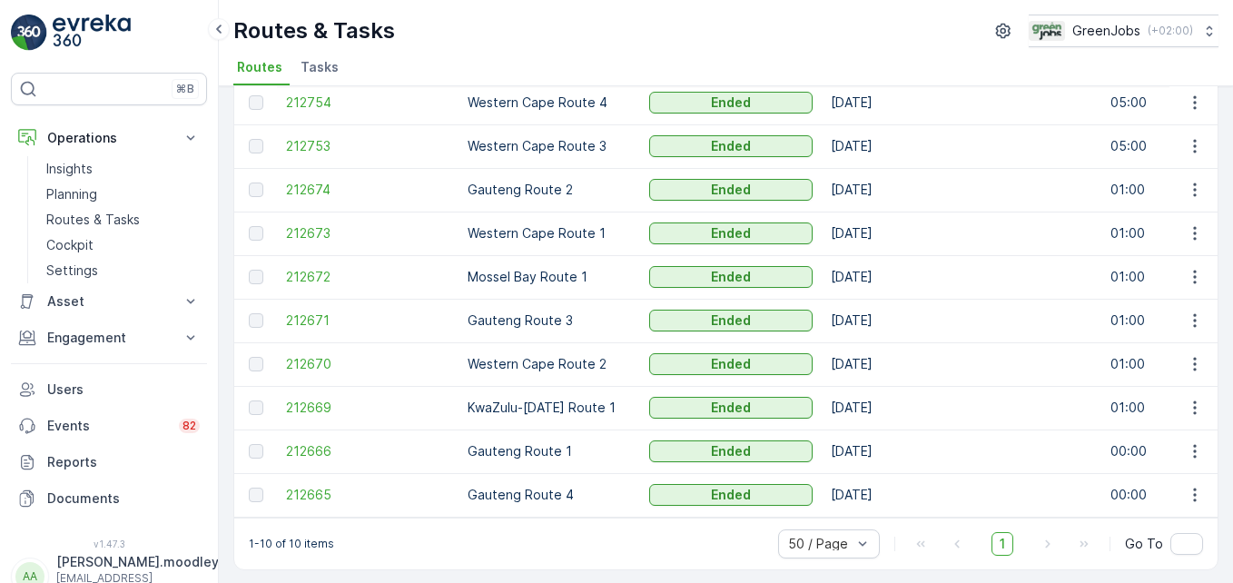
scroll to position [141, 0]
click at [1196, 227] on icon "button" at bounding box center [1194, 231] width 18 height 18
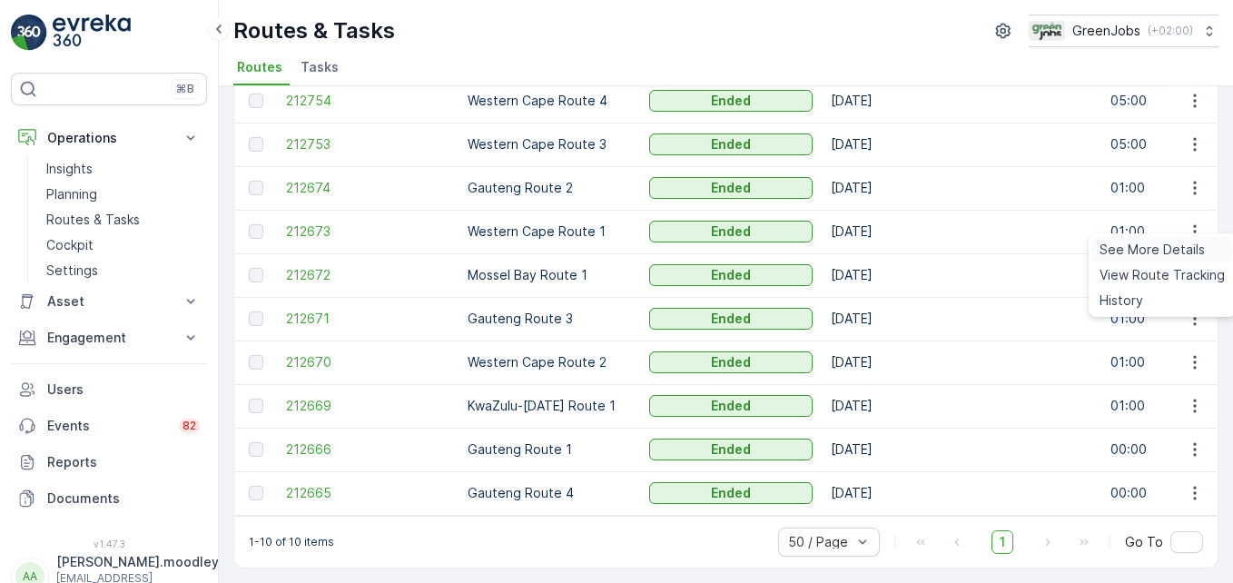
click at [1192, 252] on span "See More Details" at bounding box center [1151, 250] width 105 height 18
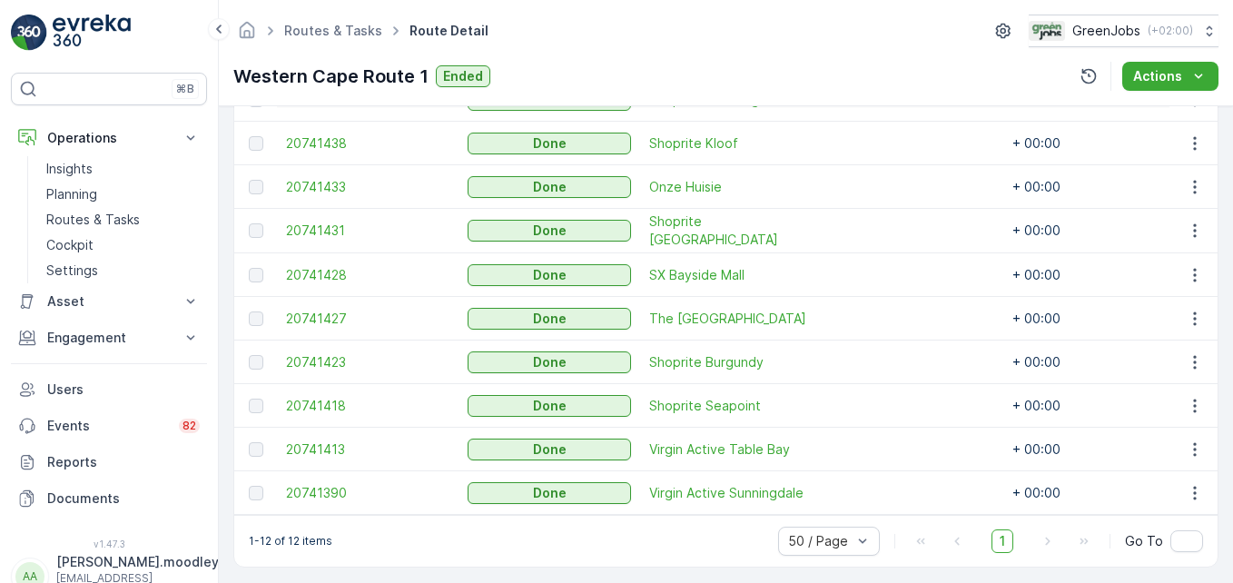
scroll to position [682, 0]
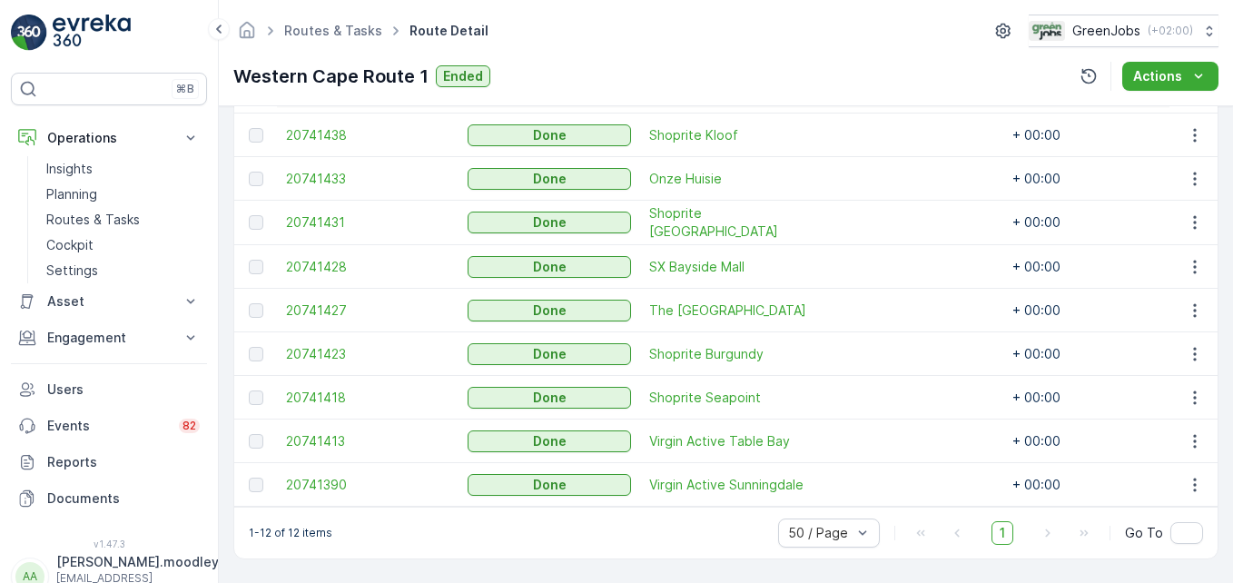
click at [1187, 486] on td at bounding box center [1193, 485] width 49 height 44
click at [1189, 483] on icon "button" at bounding box center [1194, 485] width 18 height 18
click at [1169, 497] on span "See More Details" at bounding box center [1172, 502] width 105 height 18
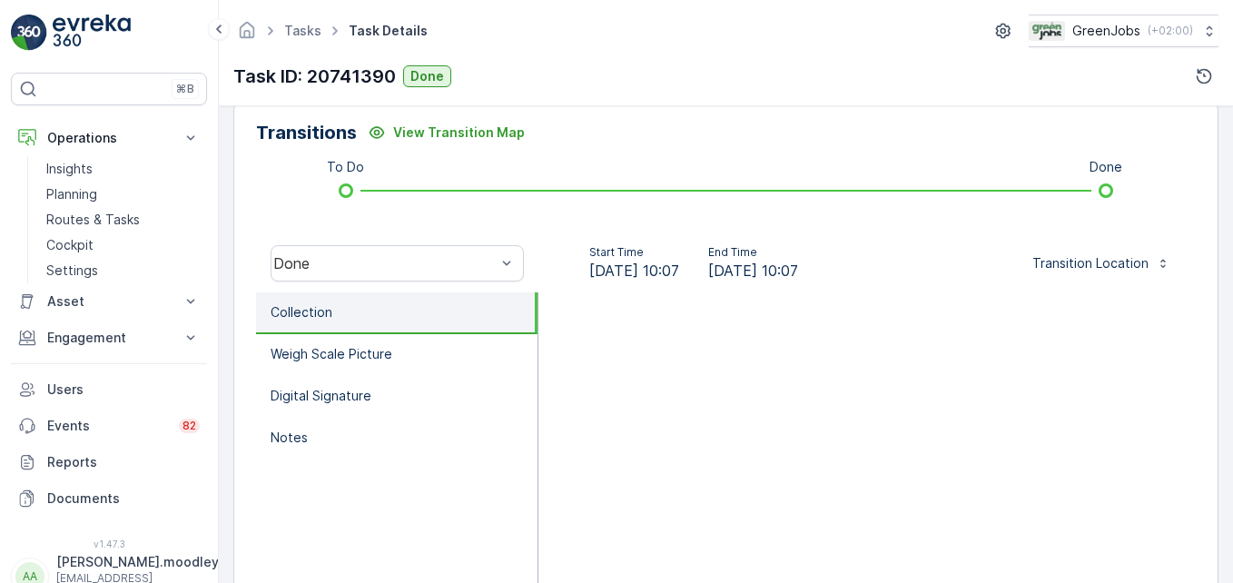
scroll to position [454, 0]
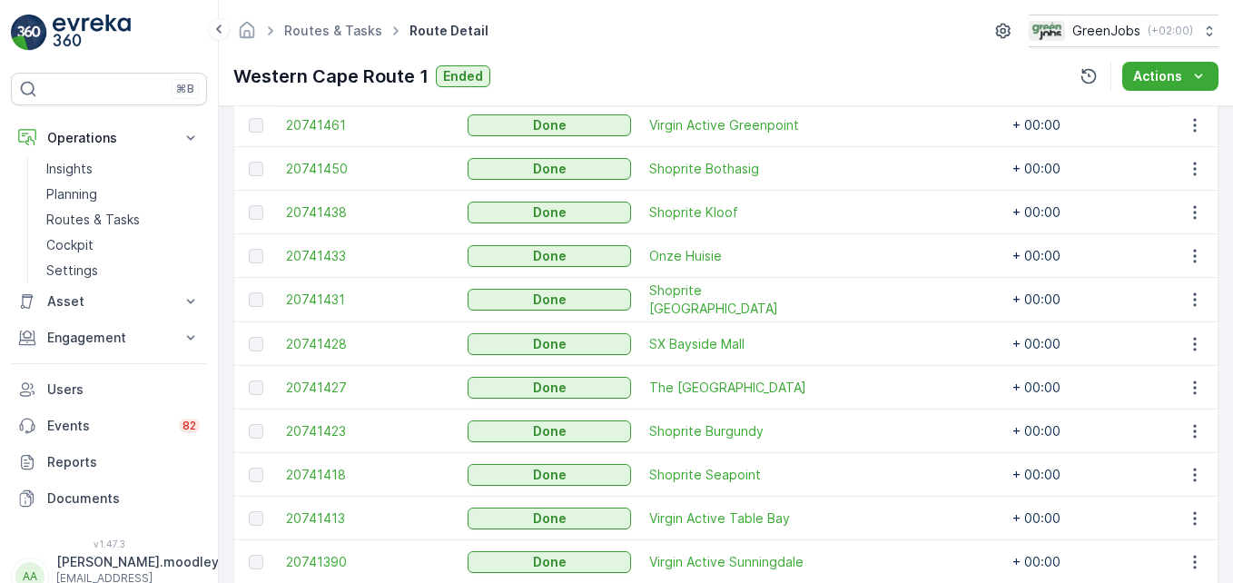
scroll to position [682, 0]
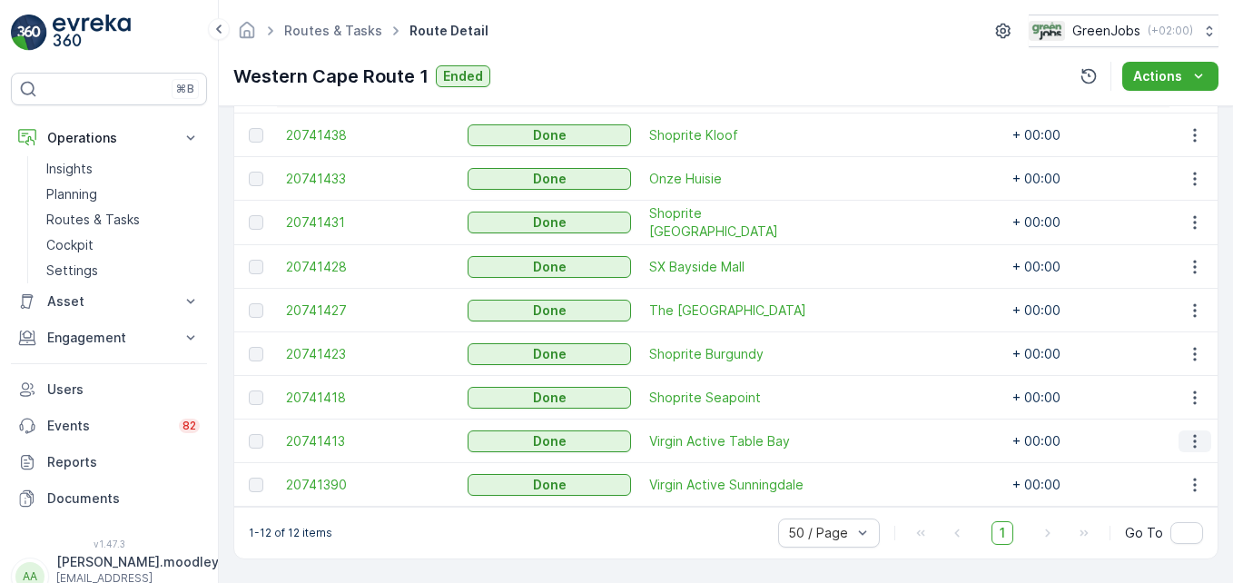
click at [1182, 430] on button "button" at bounding box center [1194, 441] width 33 height 22
click at [1179, 460] on span "See More Details" at bounding box center [1172, 458] width 105 height 18
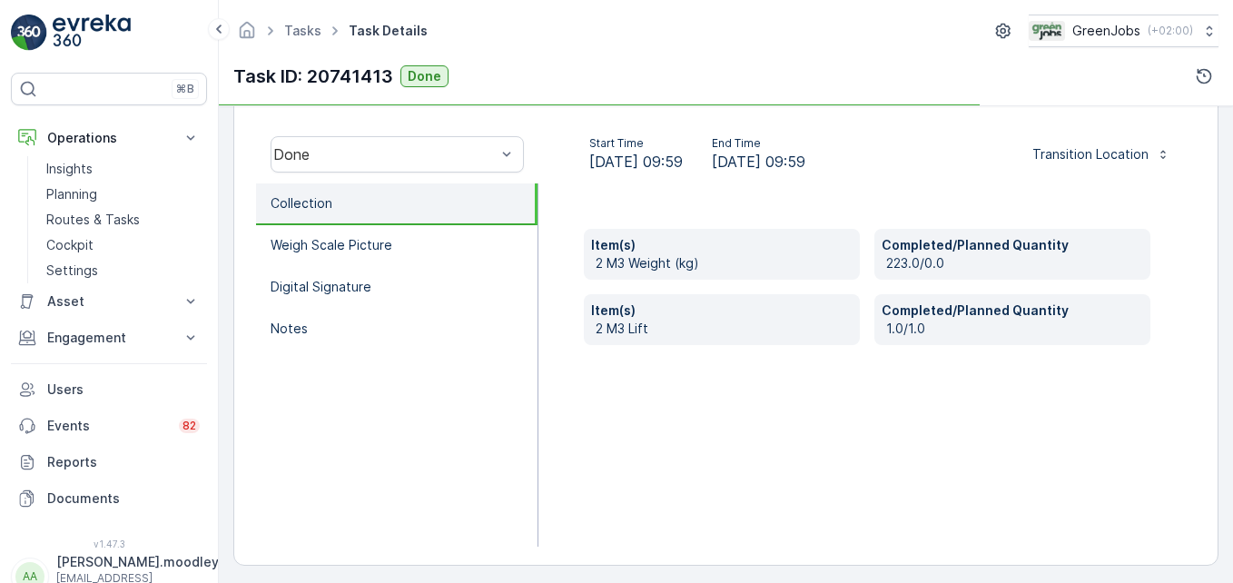
scroll to position [562, 0]
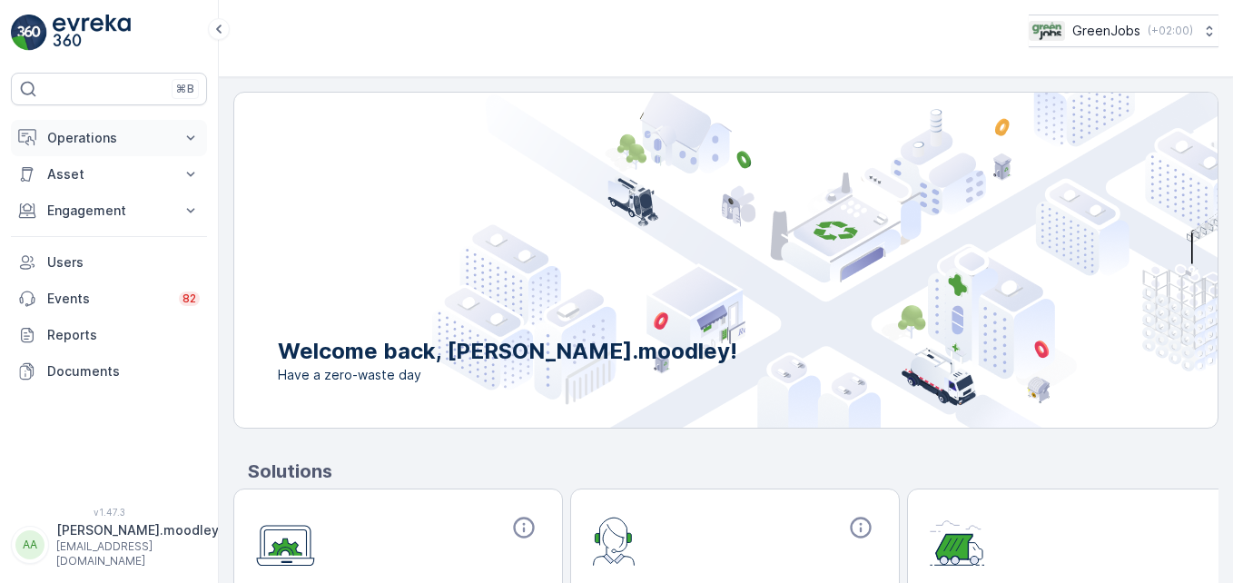
click at [197, 136] on icon at bounding box center [191, 138] width 18 height 18
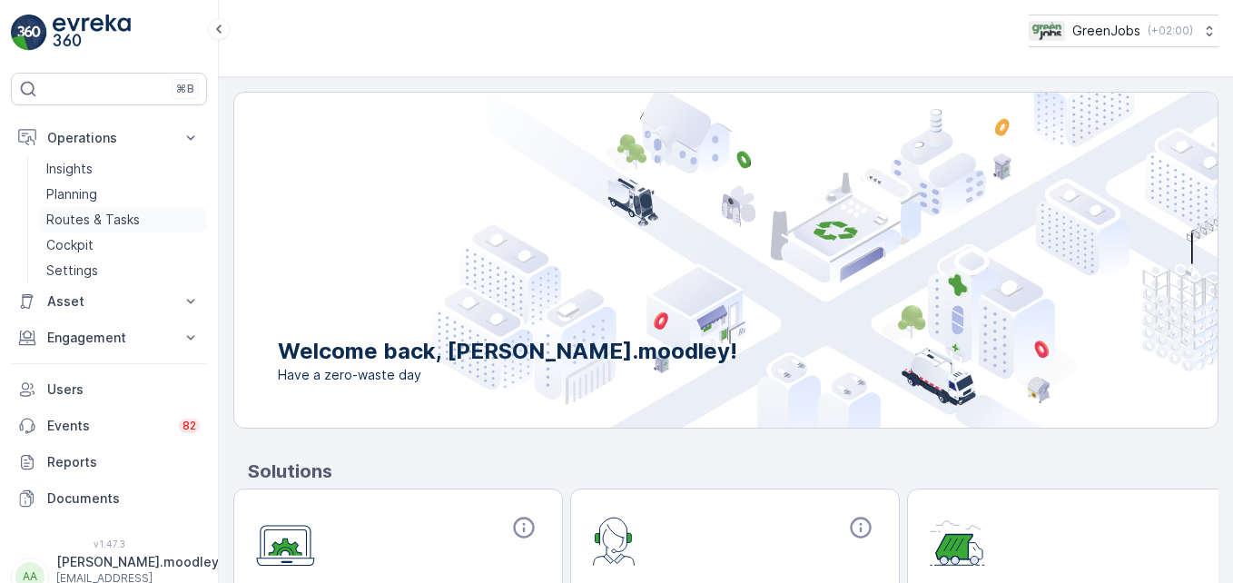
click at [115, 218] on p "Routes & Tasks" at bounding box center [92, 220] width 93 height 18
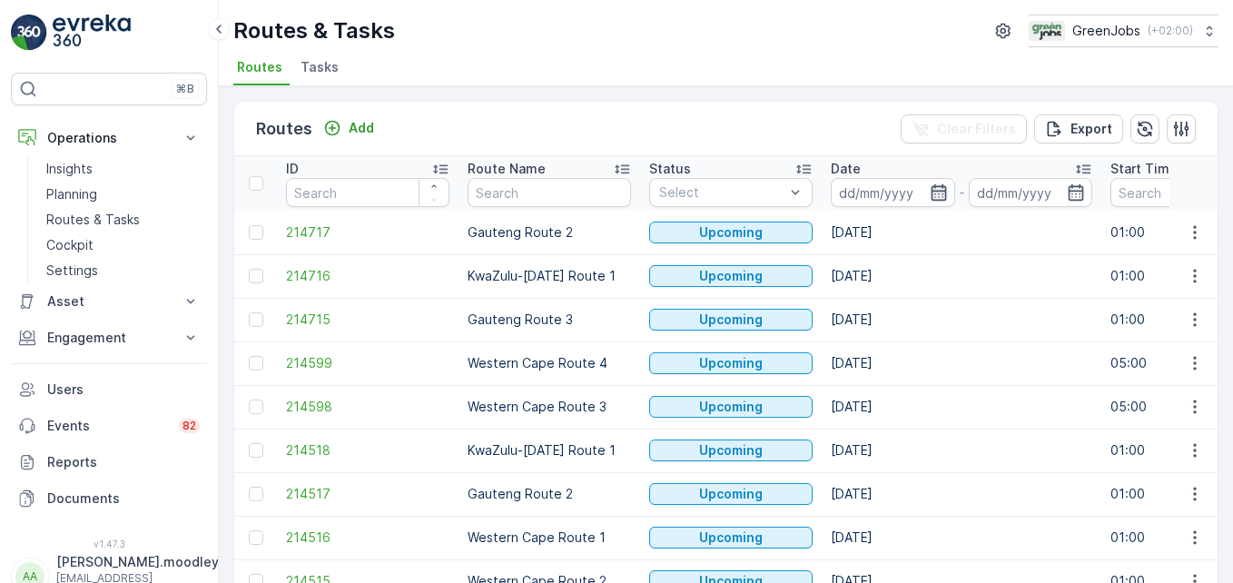
click at [945, 192] on icon "button" at bounding box center [937, 192] width 15 height 16
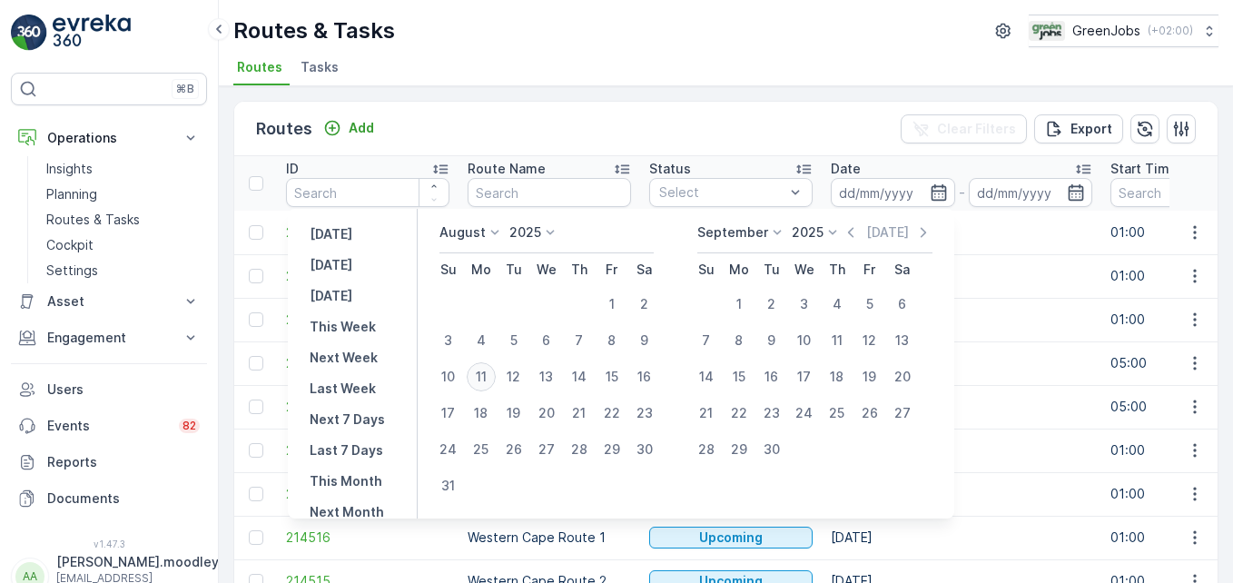
click at [495, 375] on div "11" at bounding box center [481, 376] width 29 height 29
type input "11.08.2025"
click at [528, 374] on div "12" at bounding box center [513, 376] width 29 height 29
type input "[DATE]"
click at [528, 374] on div "12" at bounding box center [513, 376] width 29 height 29
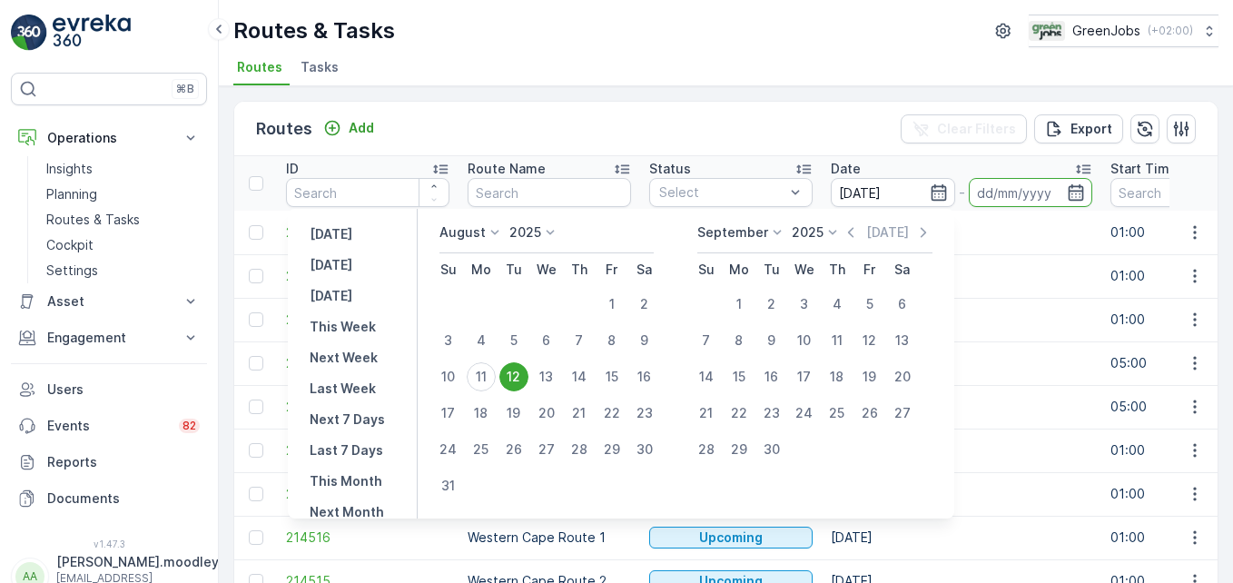
type input "[DATE]"
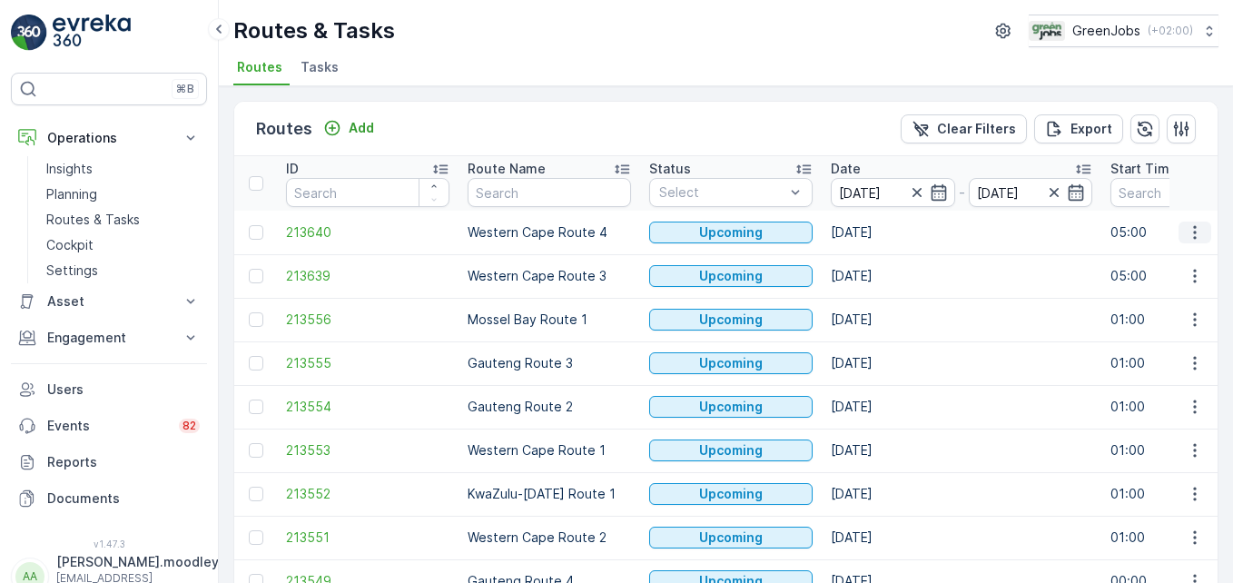
click at [1194, 236] on icon "button" at bounding box center [1194, 232] width 18 height 18
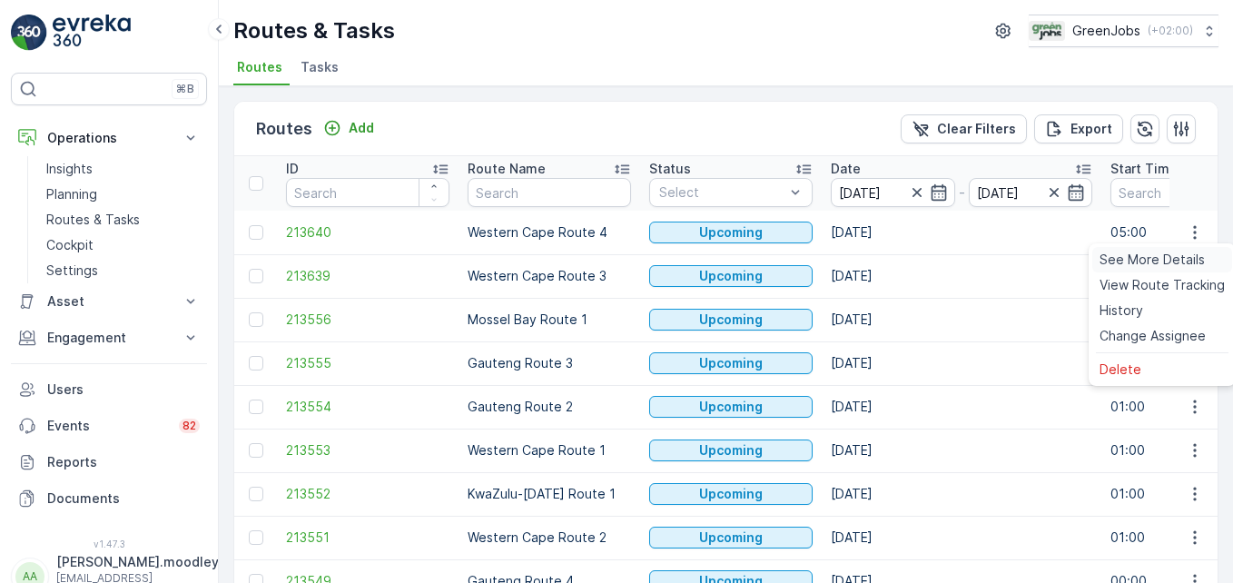
click at [1186, 260] on span "See More Details" at bounding box center [1151, 260] width 105 height 18
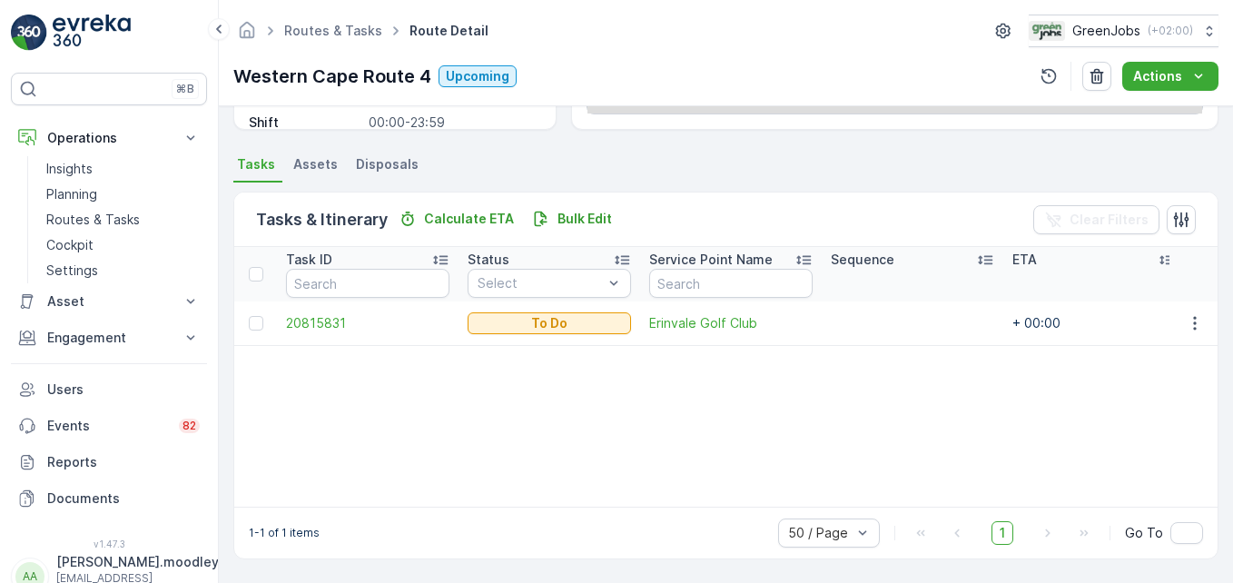
scroll to position [354, 0]
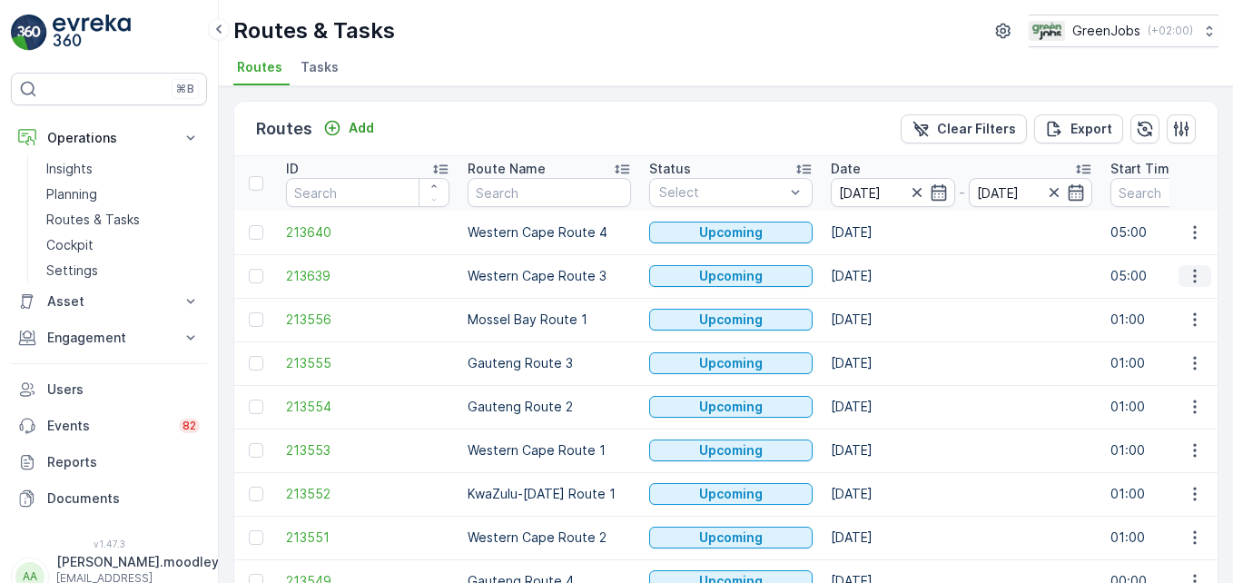
click at [1193, 280] on icon "button" at bounding box center [1194, 277] width 3 height 14
click at [1179, 295] on span "See More Details" at bounding box center [1151, 303] width 105 height 18
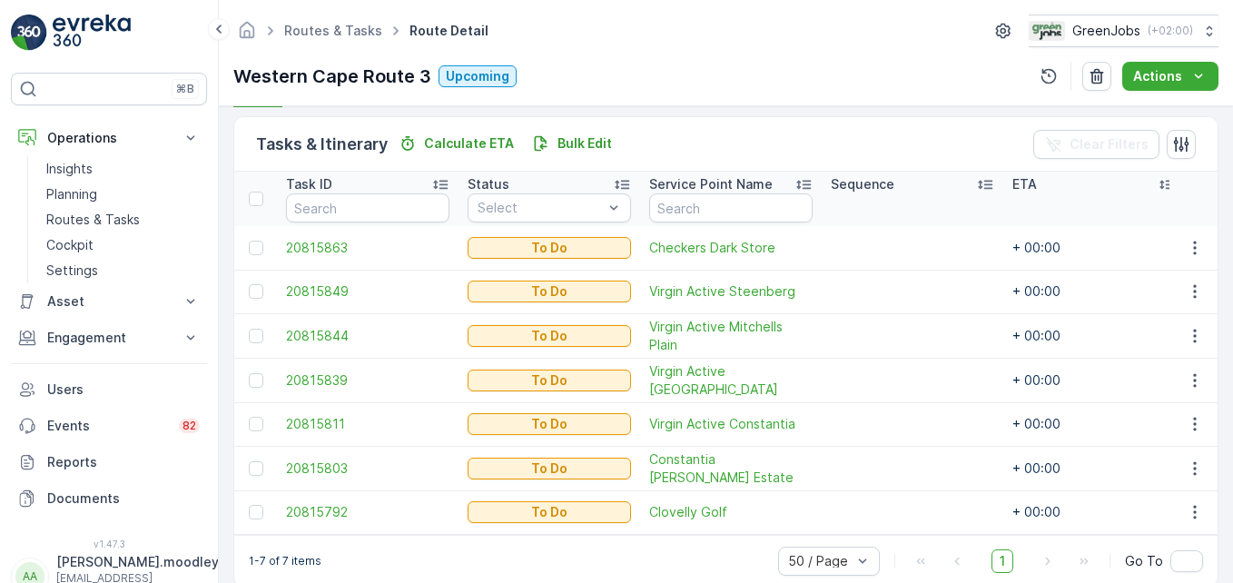
scroll to position [465, 0]
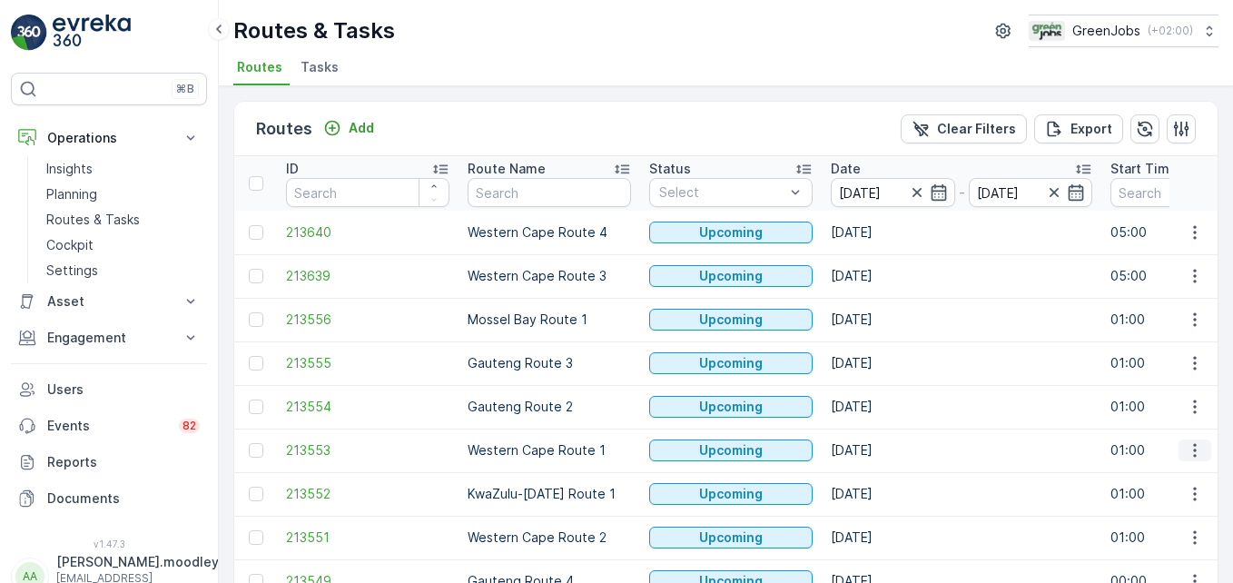
click at [1185, 452] on icon "button" at bounding box center [1194, 450] width 18 height 18
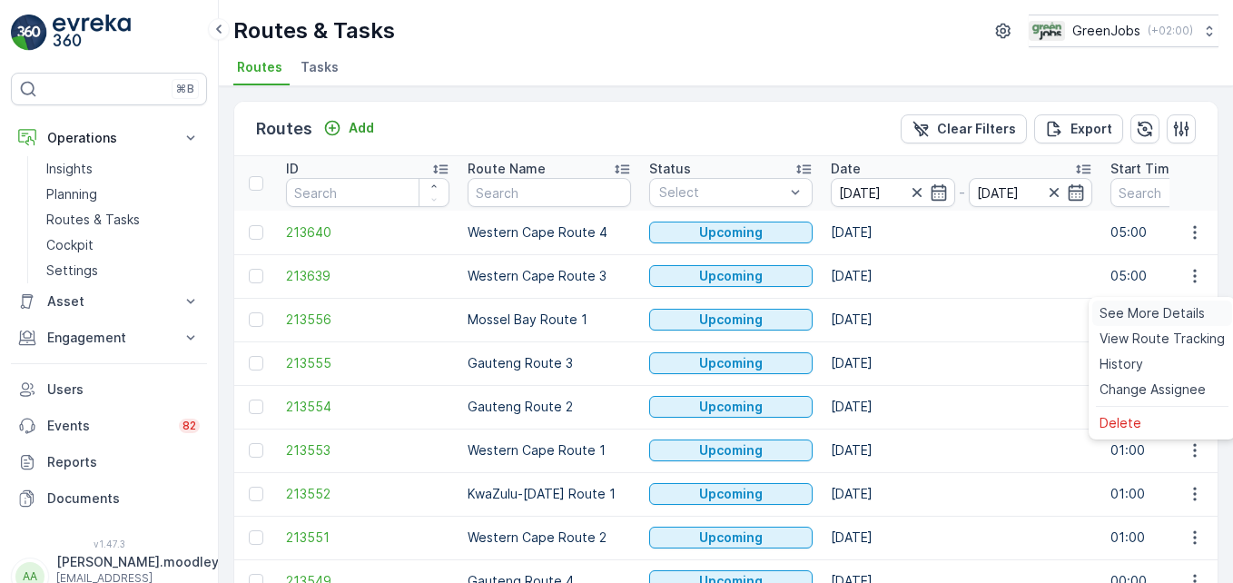
click at [1154, 307] on span "See More Details" at bounding box center [1151, 313] width 105 height 18
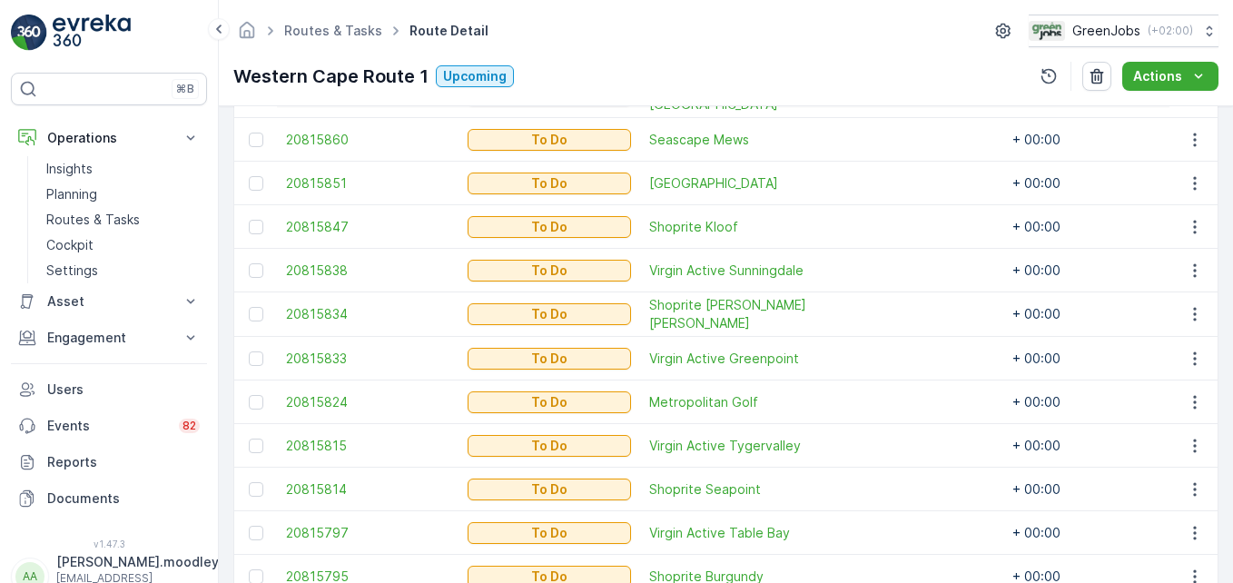
scroll to position [725, 0]
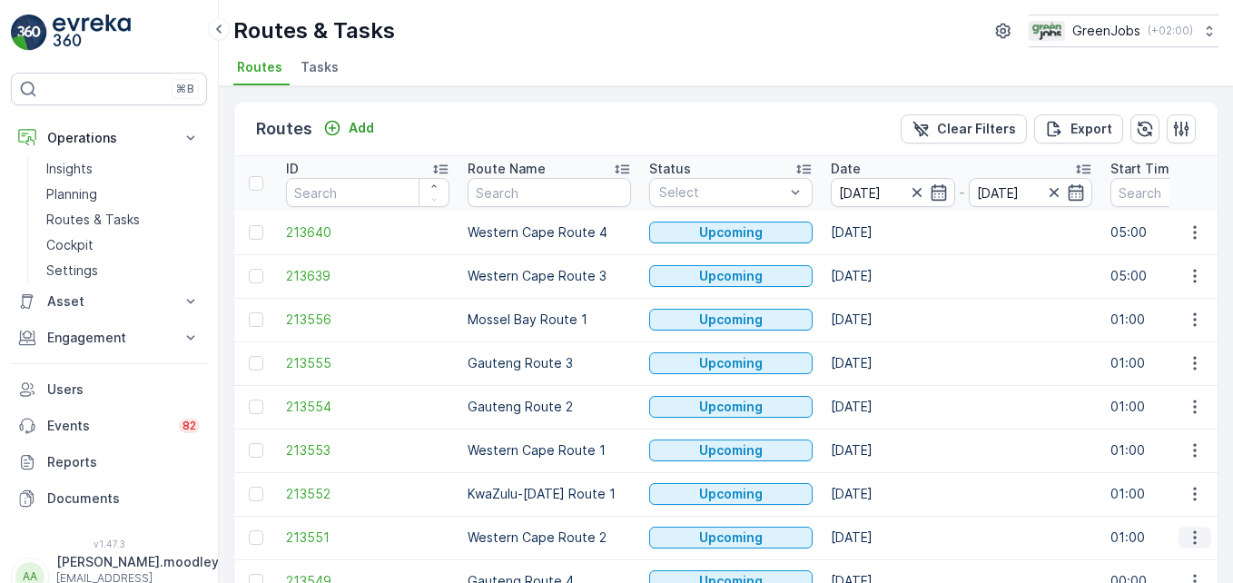
click at [1193, 542] on icon "button" at bounding box center [1194, 538] width 3 height 14
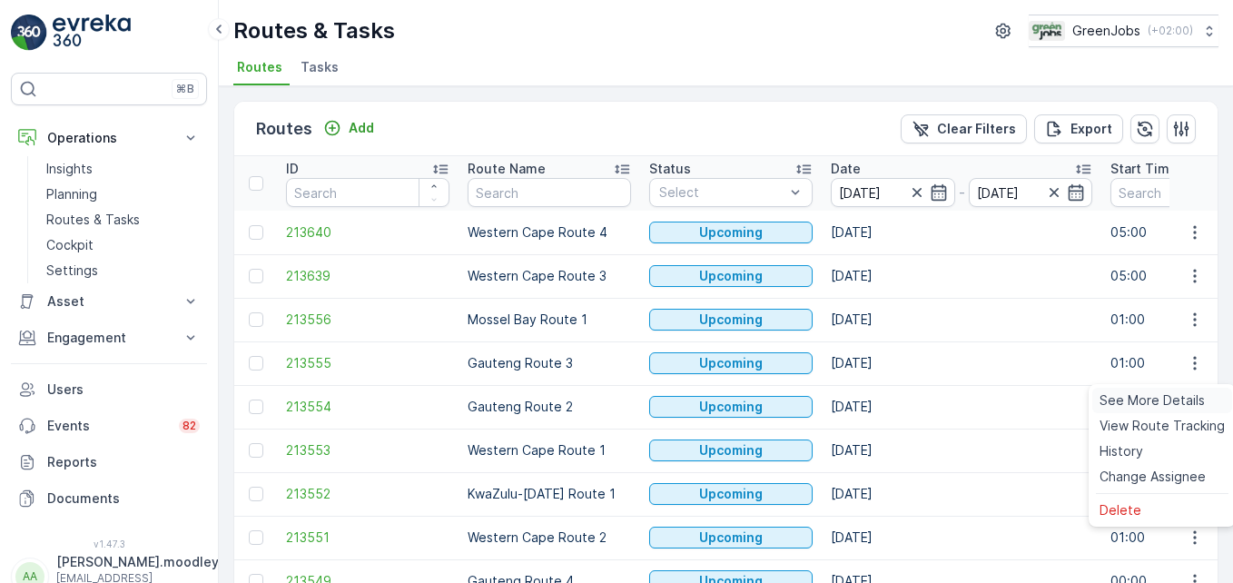
click at [1152, 398] on span "See More Details" at bounding box center [1151, 400] width 105 height 18
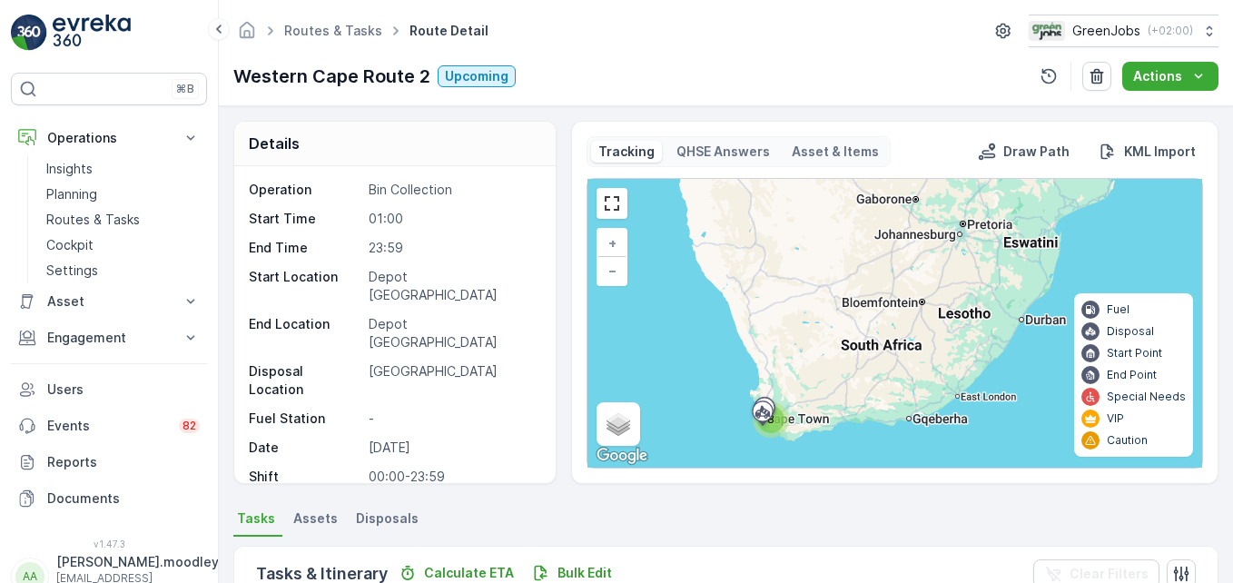
scroll to position [509, 0]
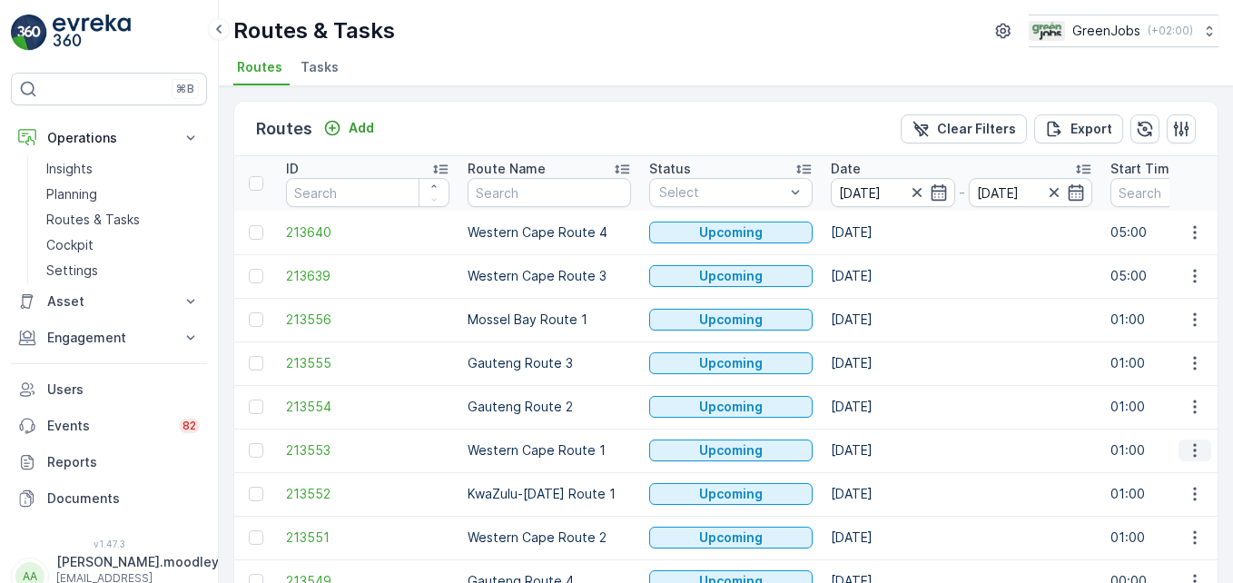
click at [1186, 447] on icon "button" at bounding box center [1194, 450] width 18 height 18
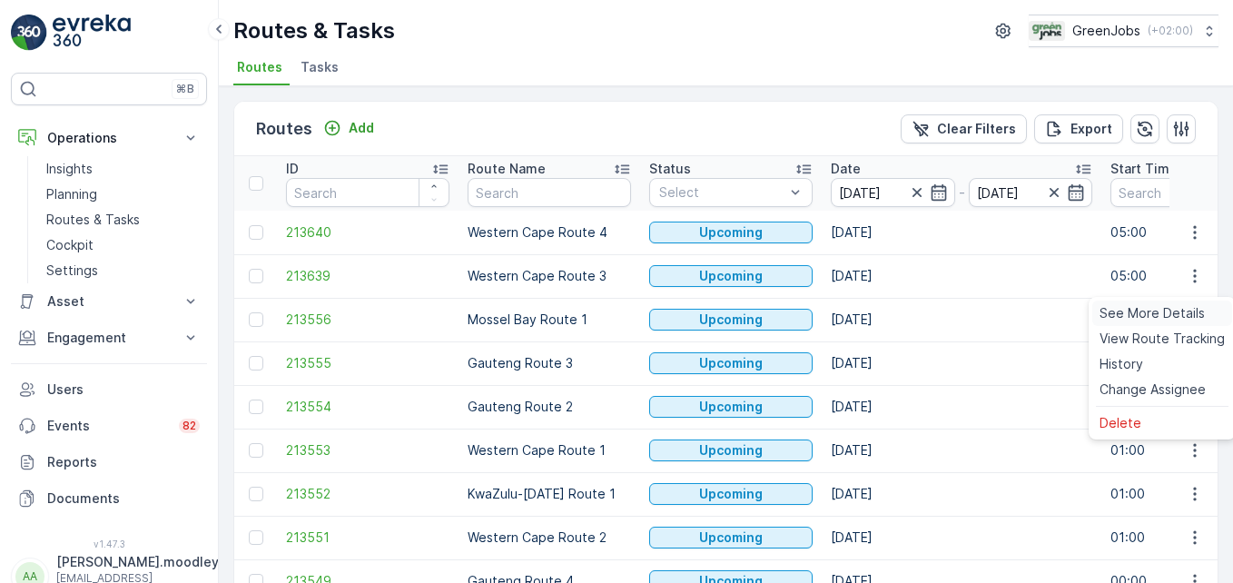
click at [1162, 308] on span "See More Details" at bounding box center [1151, 313] width 105 height 18
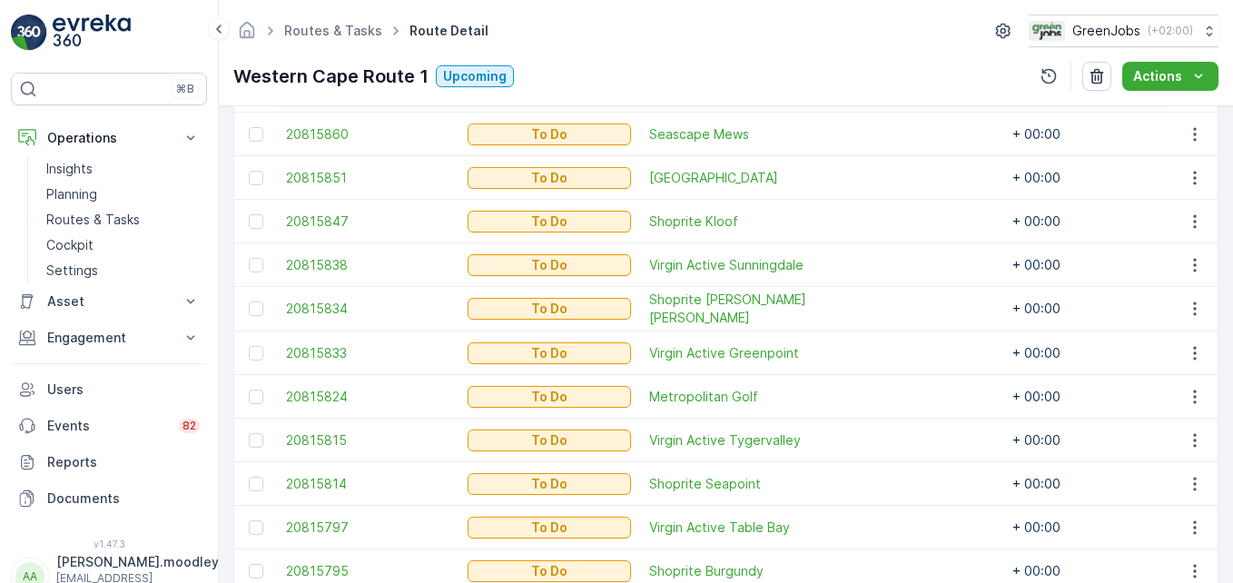
scroll to position [544, 0]
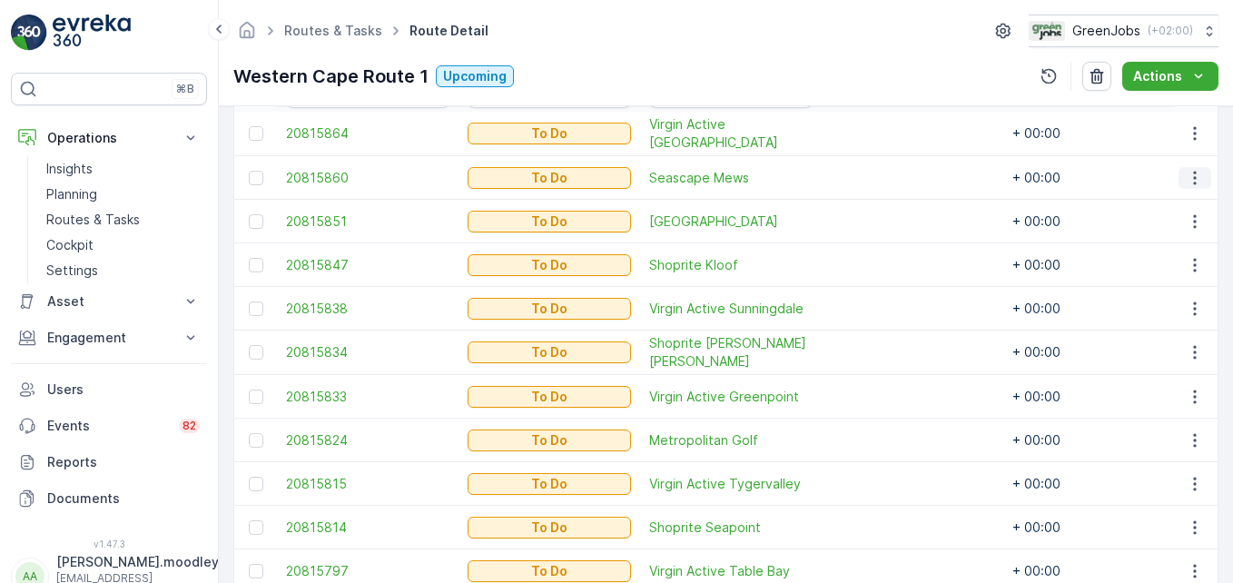
click at [1203, 174] on button "button" at bounding box center [1194, 178] width 33 height 22
click at [1175, 254] on span "Change Route" at bounding box center [1148, 255] width 88 height 18
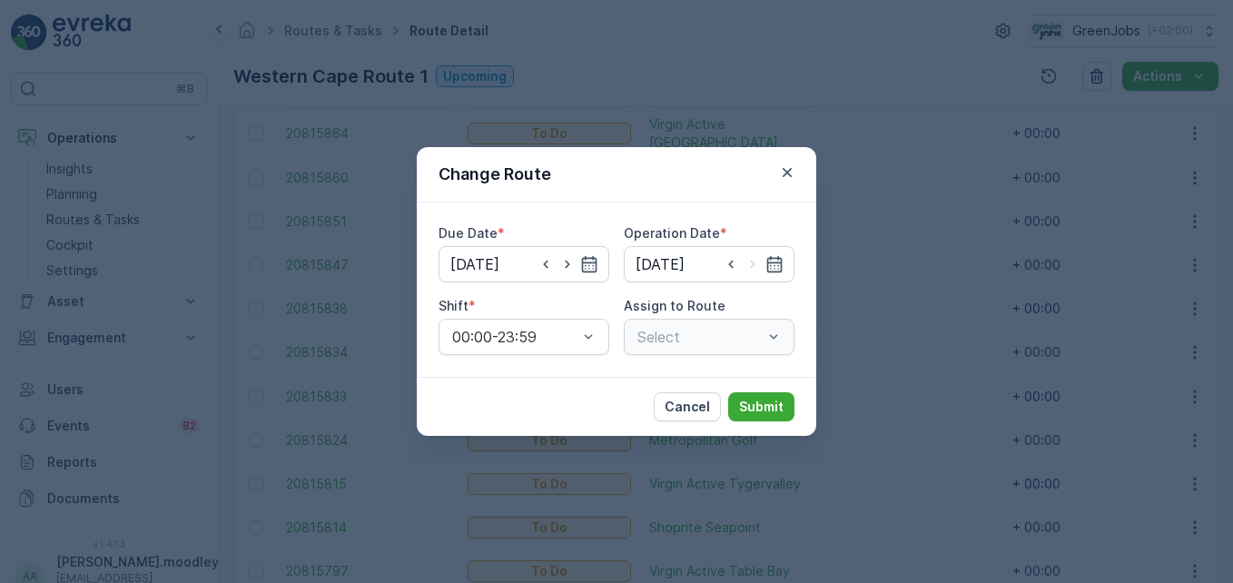
type input "[DATE]"
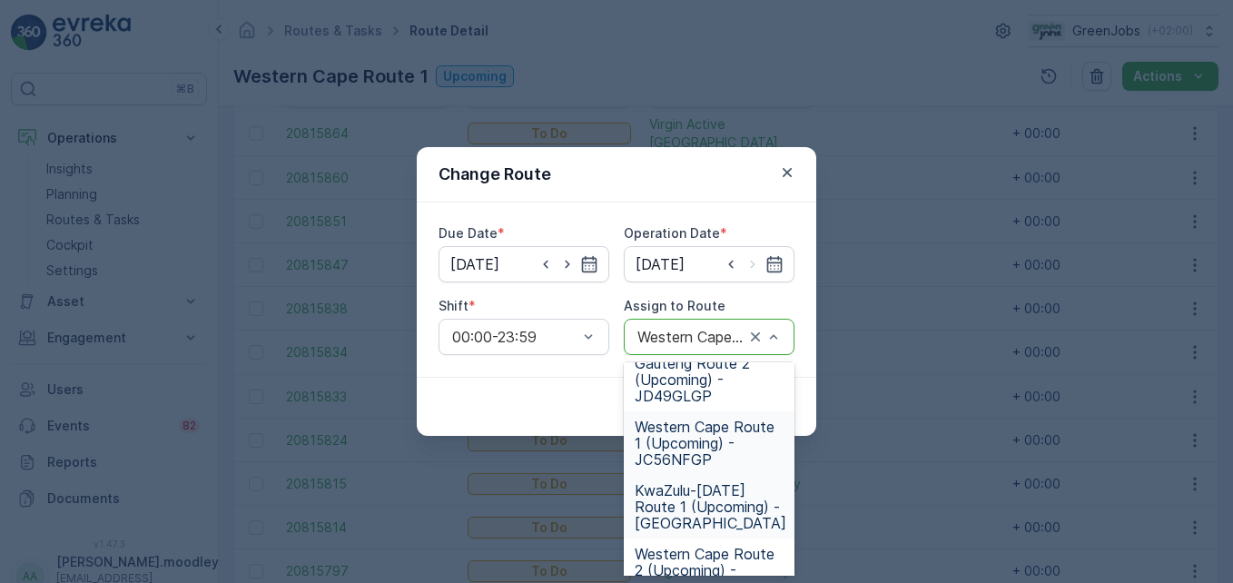
scroll to position [429, 0]
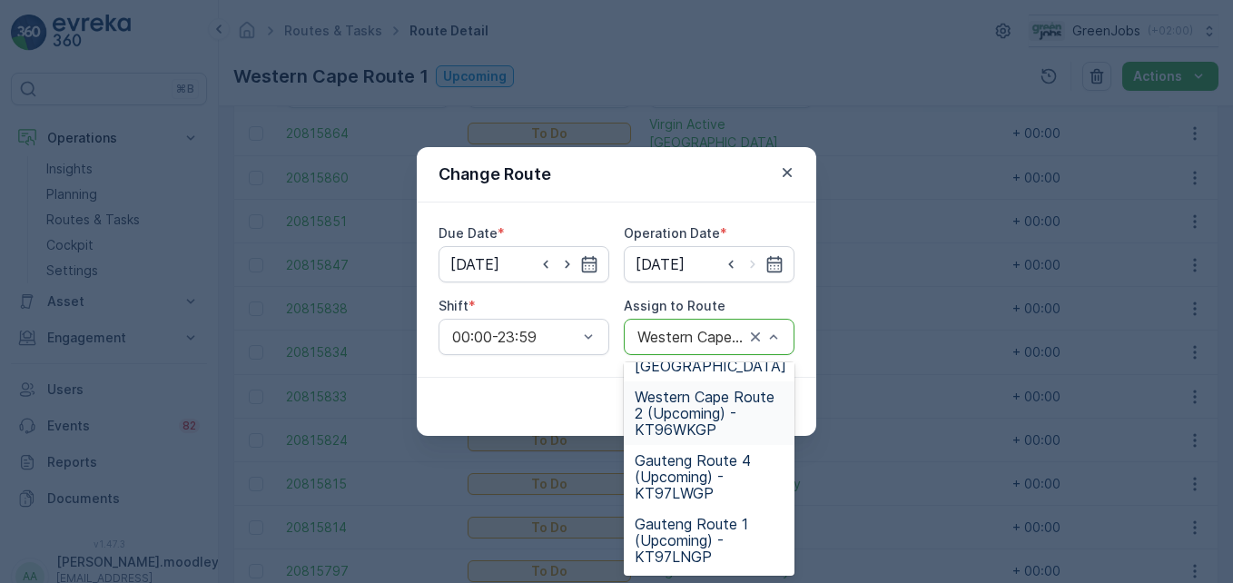
click at [696, 420] on span "Western Cape Route 2 (Upcoming) - KT96WKGP" at bounding box center [708, 412] width 149 height 49
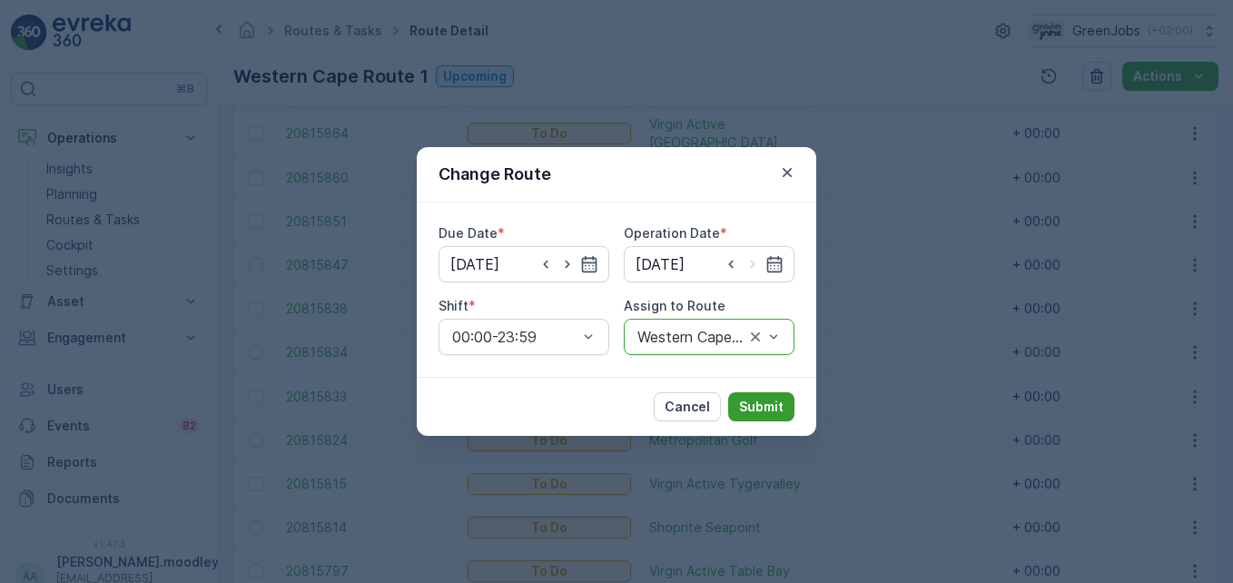
click at [750, 399] on p "Submit" at bounding box center [761, 407] width 44 height 18
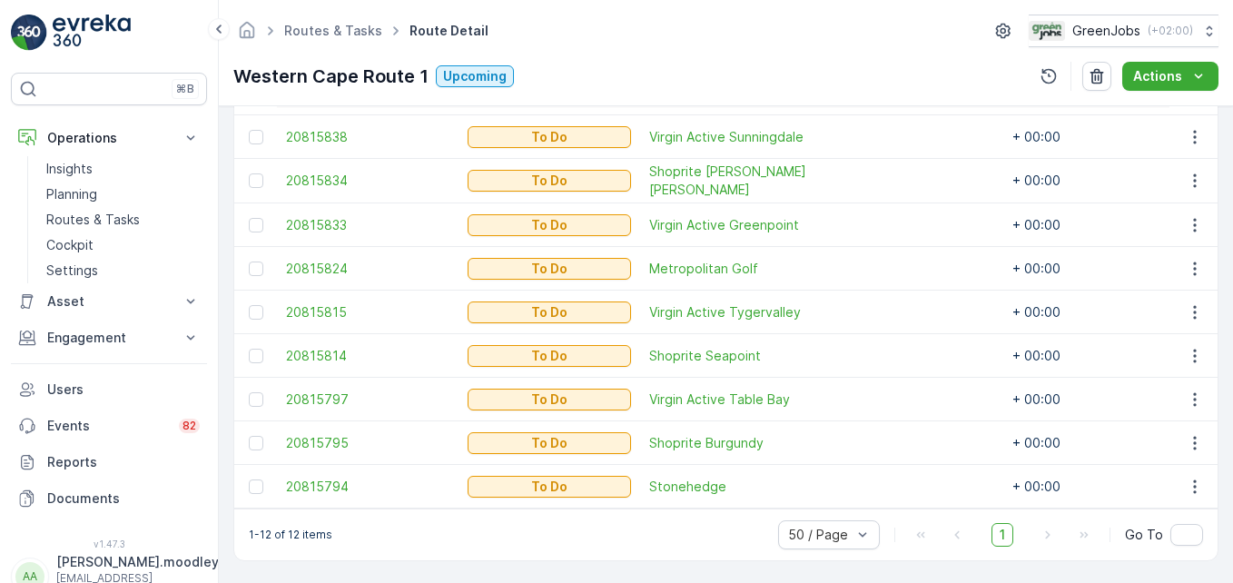
scroll to position [682, 0]
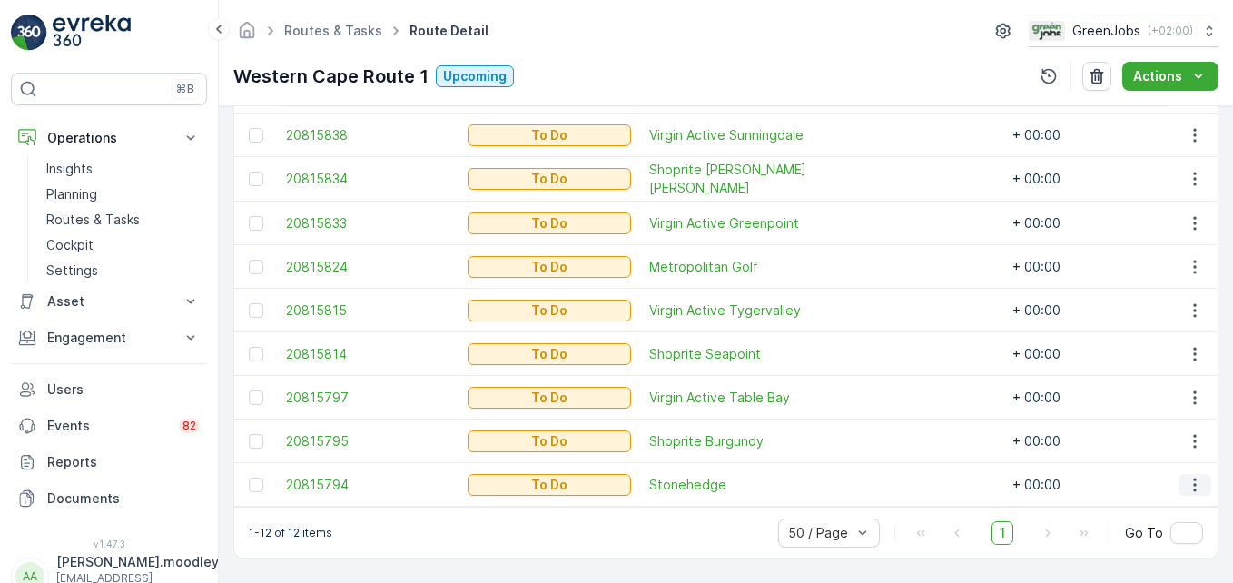
click at [1202, 477] on button "button" at bounding box center [1194, 485] width 33 height 22
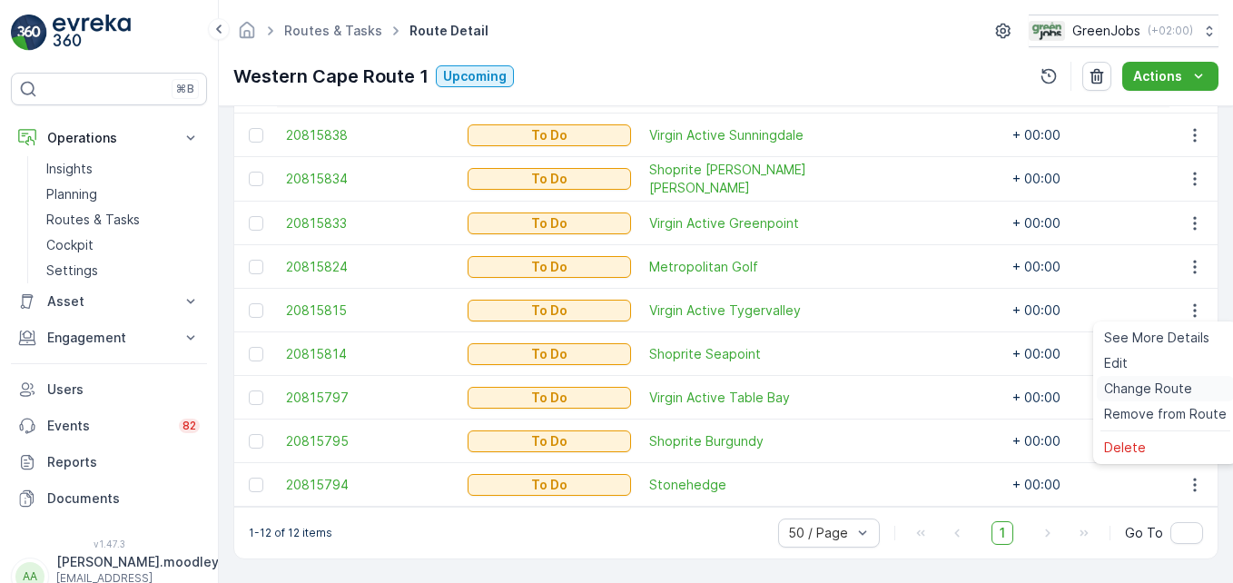
click at [1141, 389] on span "Change Route" at bounding box center [1148, 388] width 88 height 18
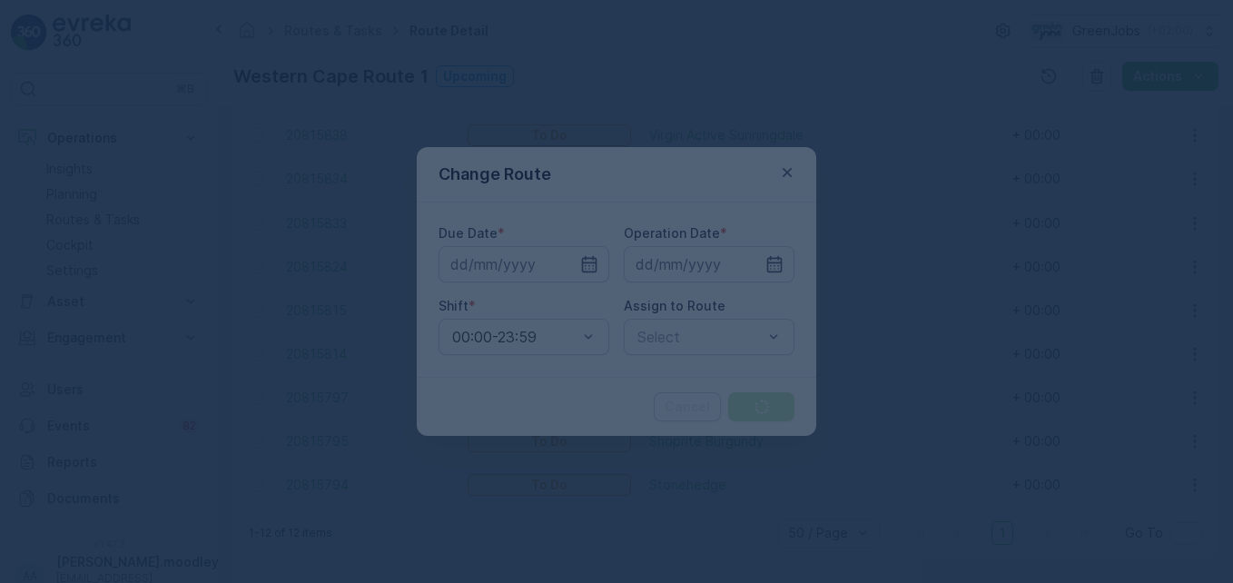
type input "[DATE]"
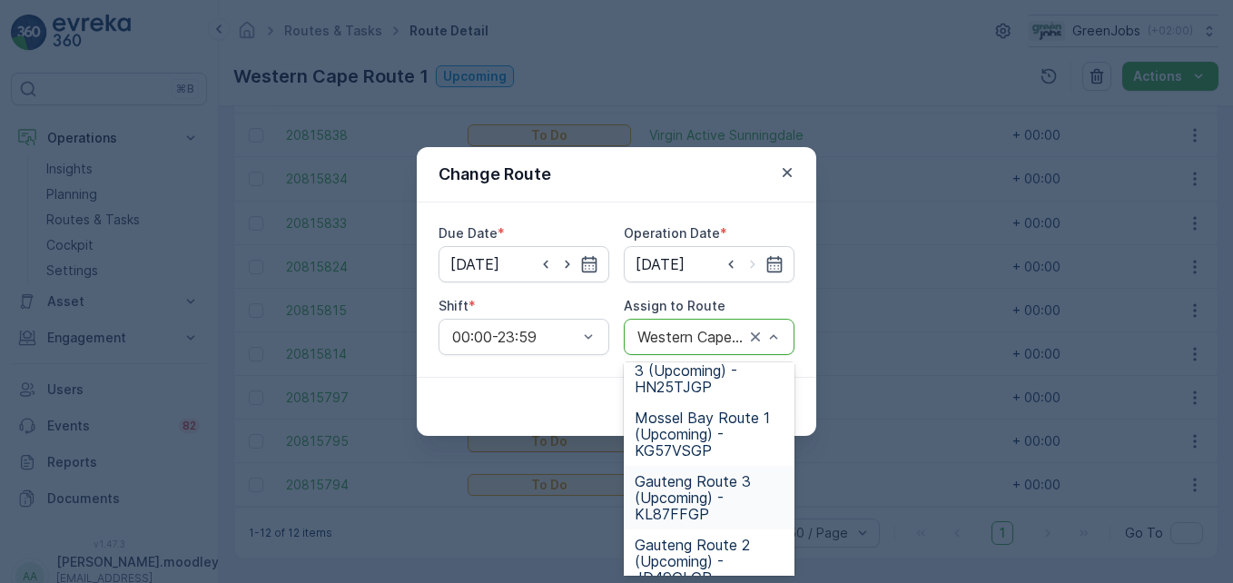
scroll to position [429, 0]
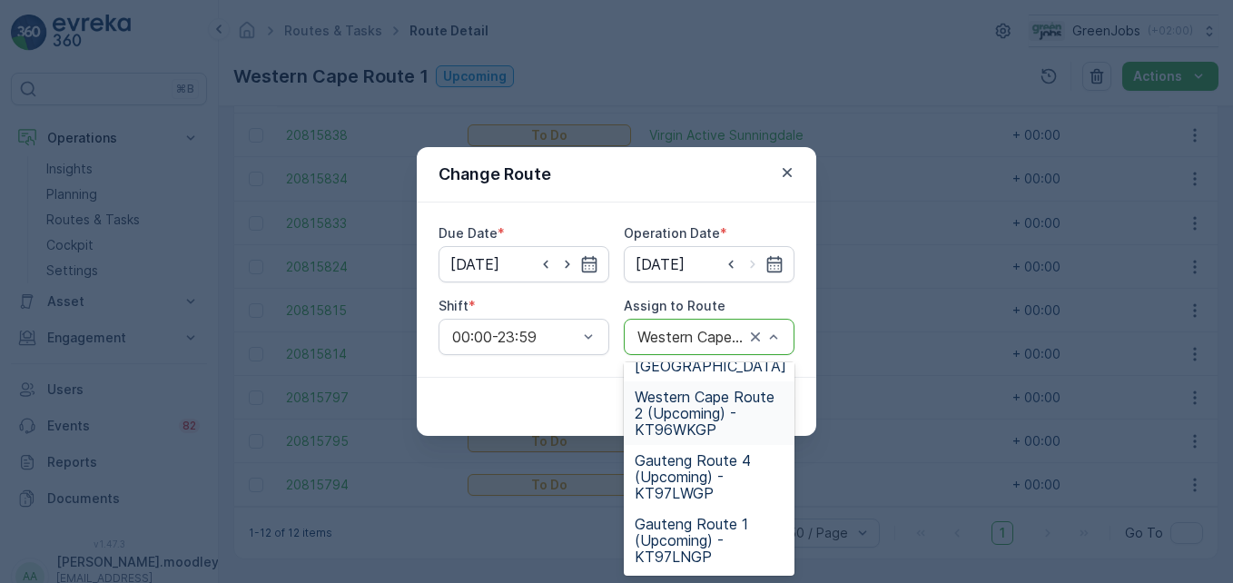
click at [652, 414] on span "Western Cape Route 2 (Upcoming) - KT96WKGP" at bounding box center [708, 412] width 149 height 49
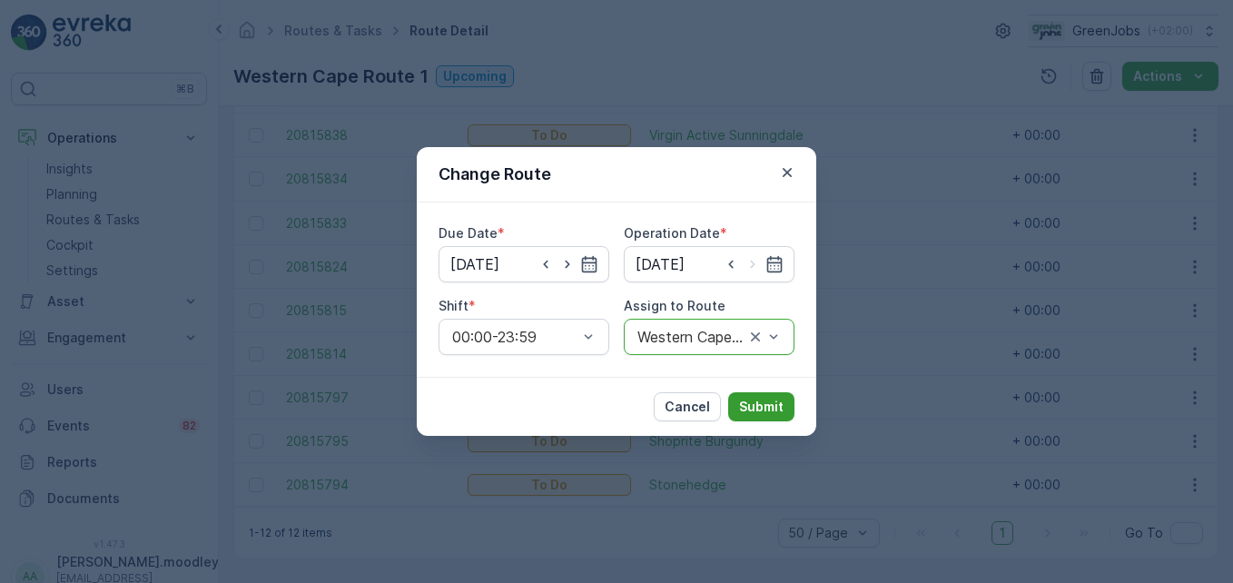
click at [749, 402] on p "Submit" at bounding box center [761, 407] width 44 height 18
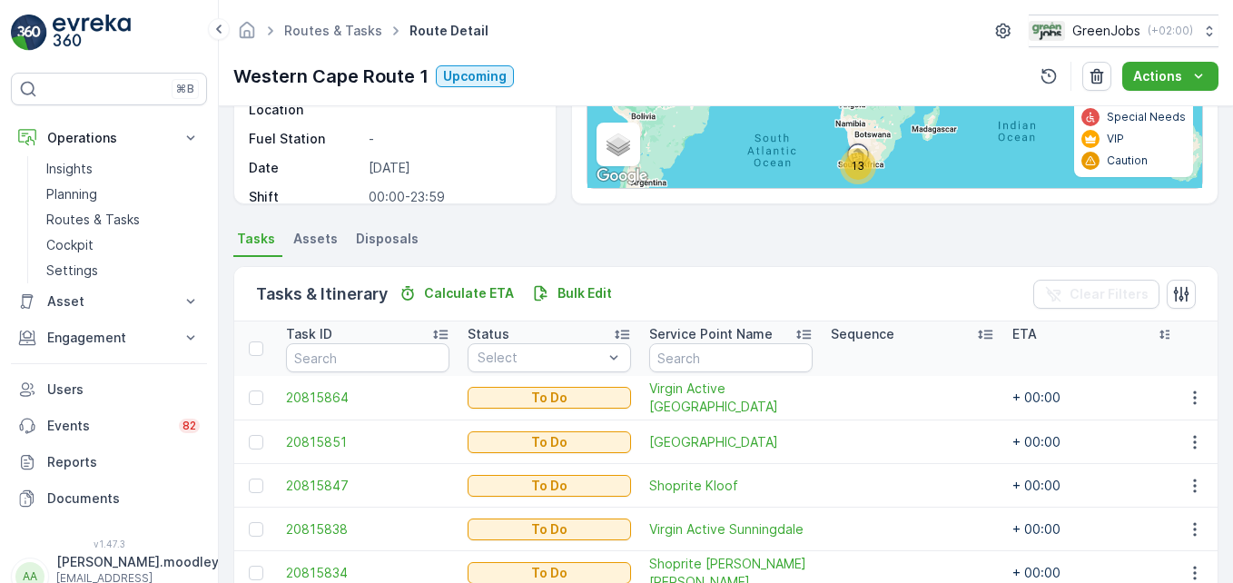
scroll to position [454, 0]
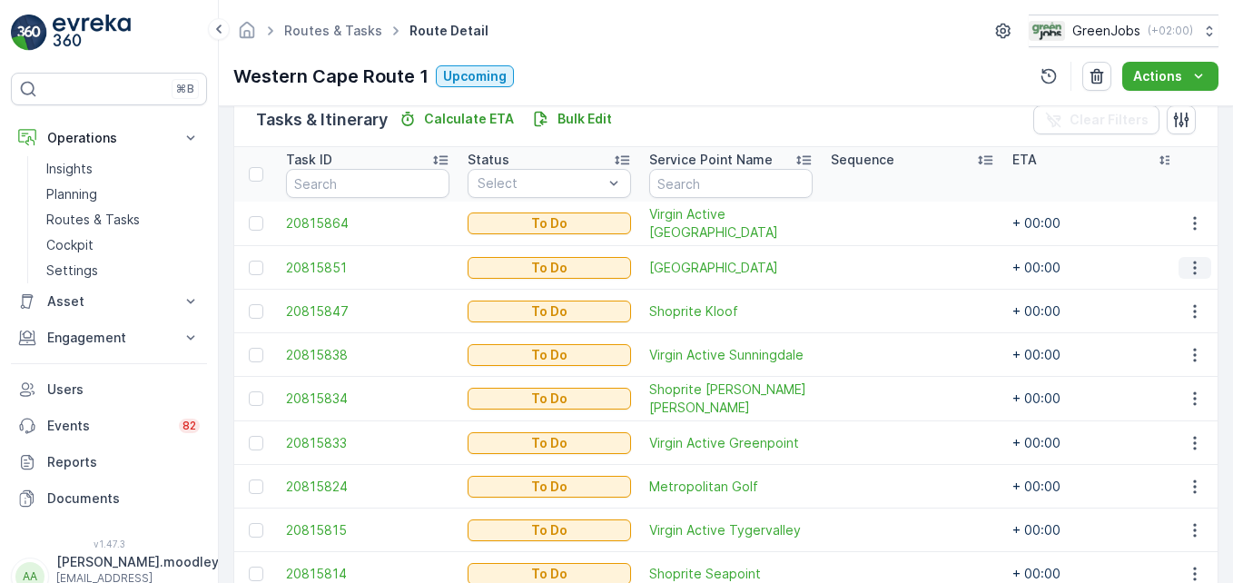
click at [1186, 270] on icon "button" at bounding box center [1194, 268] width 18 height 18
click at [1152, 339] on span "Change Route" at bounding box center [1148, 345] width 88 height 18
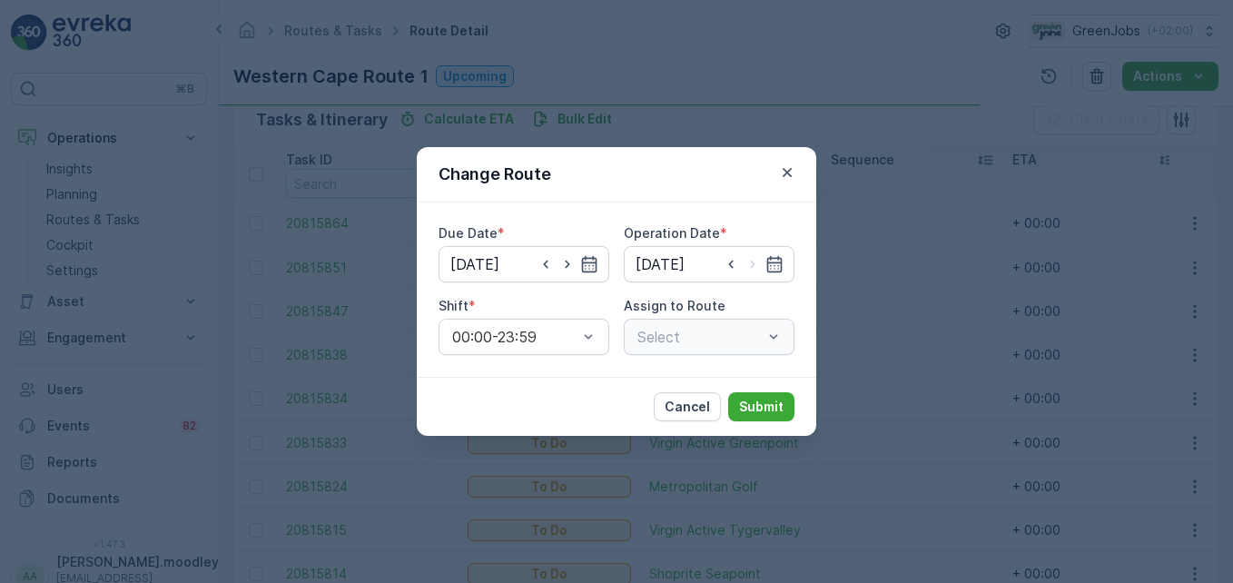
type input "[DATE]"
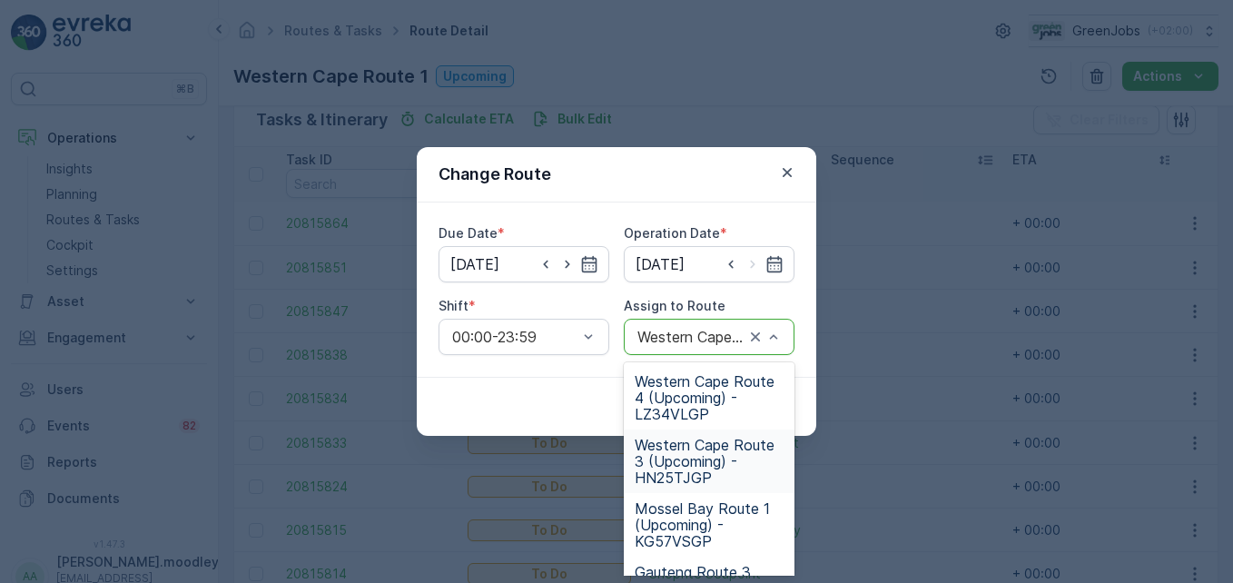
scroll to position [429, 0]
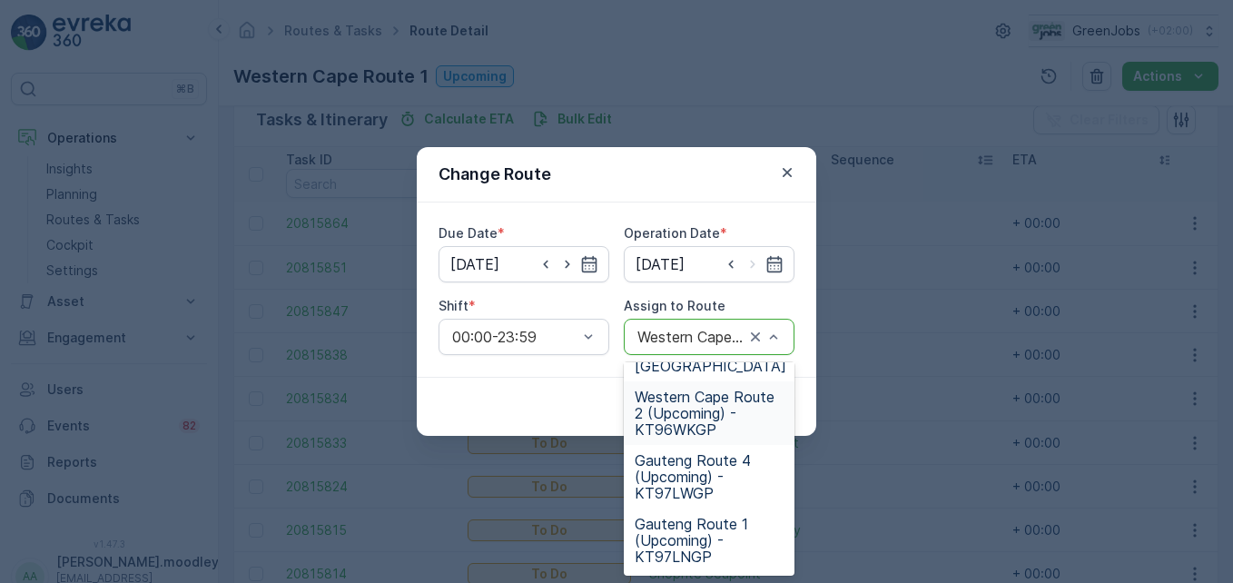
click at [695, 409] on span "Western Cape Route 2 (Upcoming) - KT96WKGP" at bounding box center [708, 412] width 149 height 49
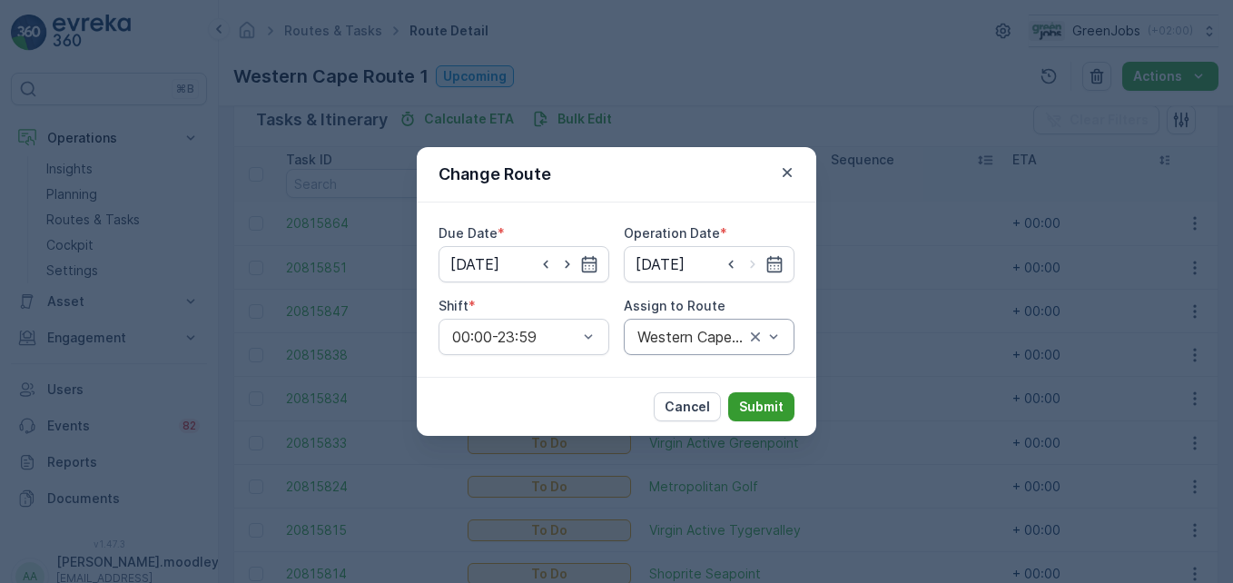
click at [771, 408] on p "Submit" at bounding box center [761, 407] width 44 height 18
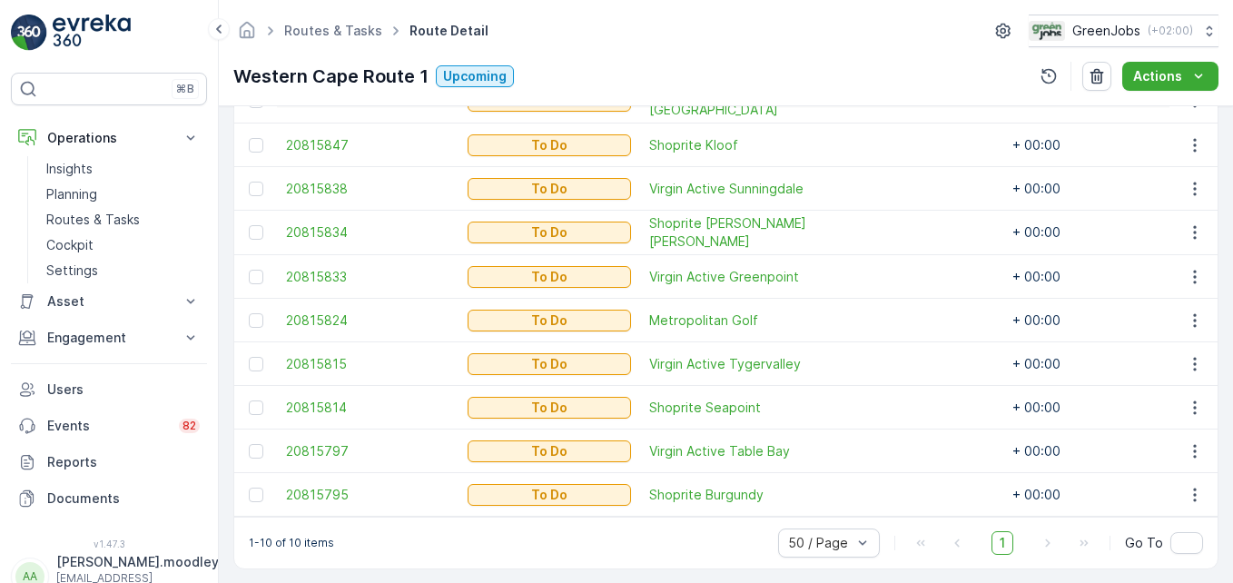
scroll to position [595, 0]
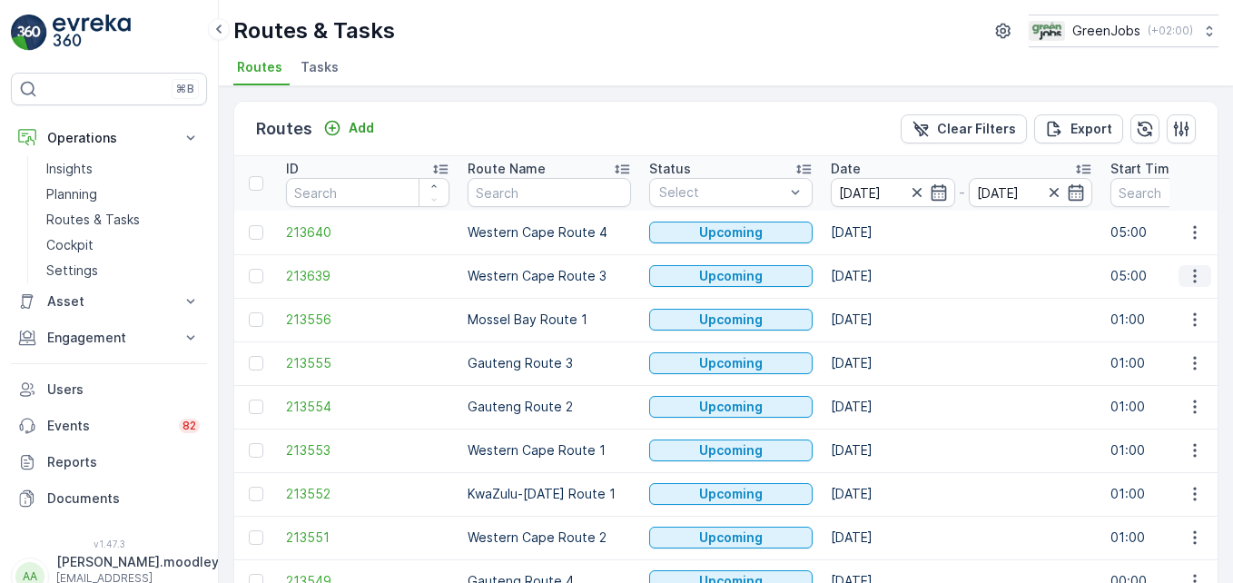
click at [1194, 280] on icon "button" at bounding box center [1194, 276] width 18 height 18
click at [1186, 306] on span "See More Details" at bounding box center [1151, 303] width 105 height 18
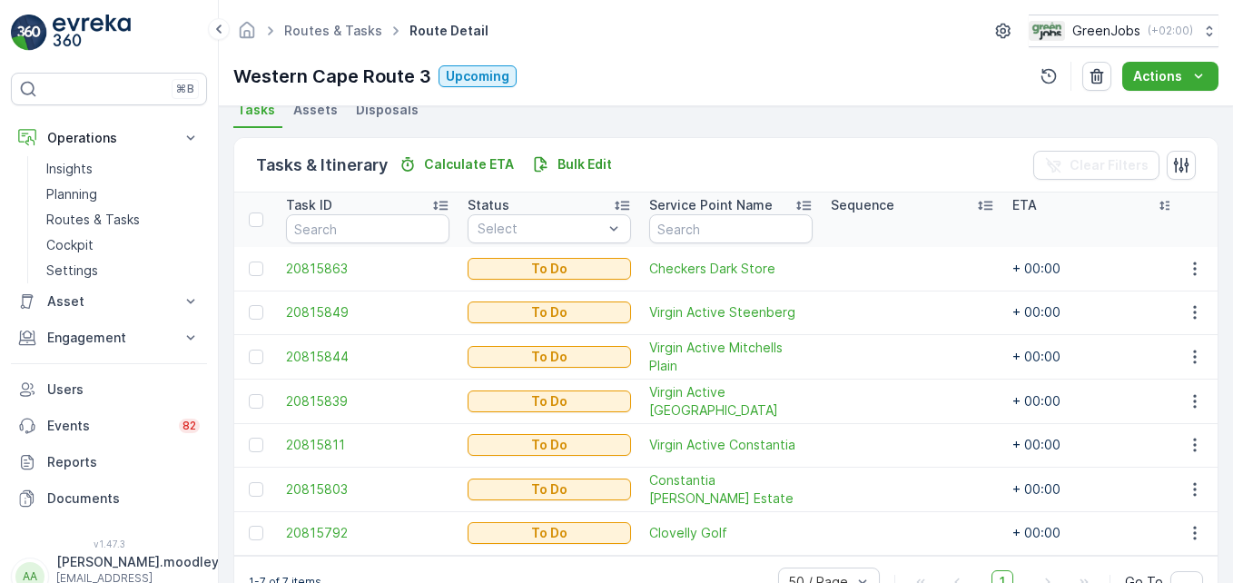
scroll to position [465, 0]
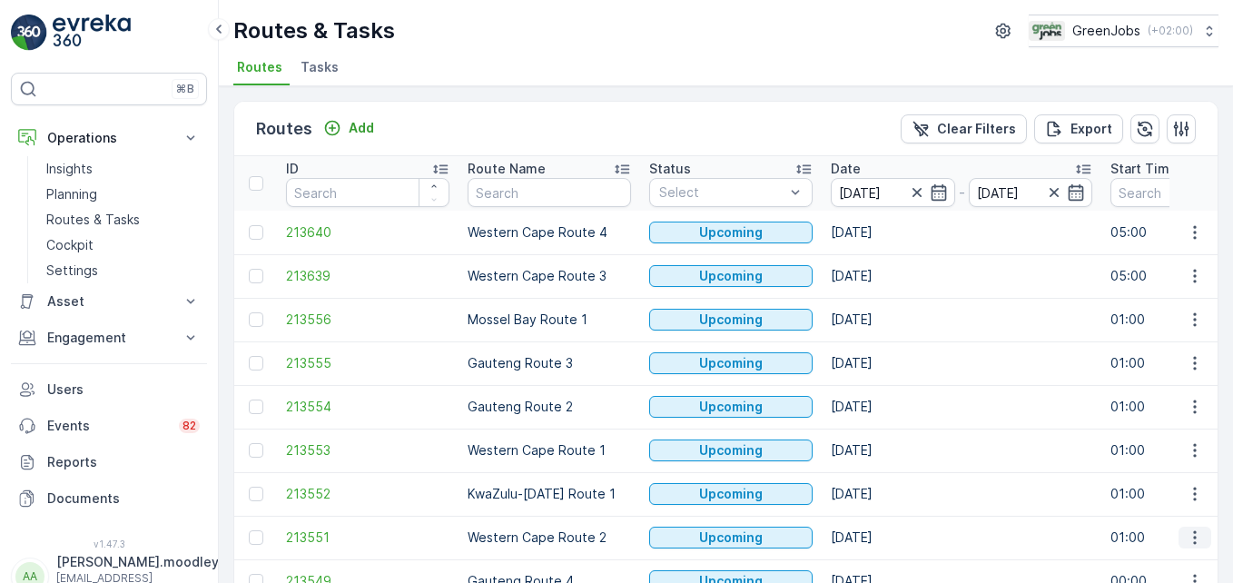
click at [1189, 540] on icon "button" at bounding box center [1194, 537] width 18 height 18
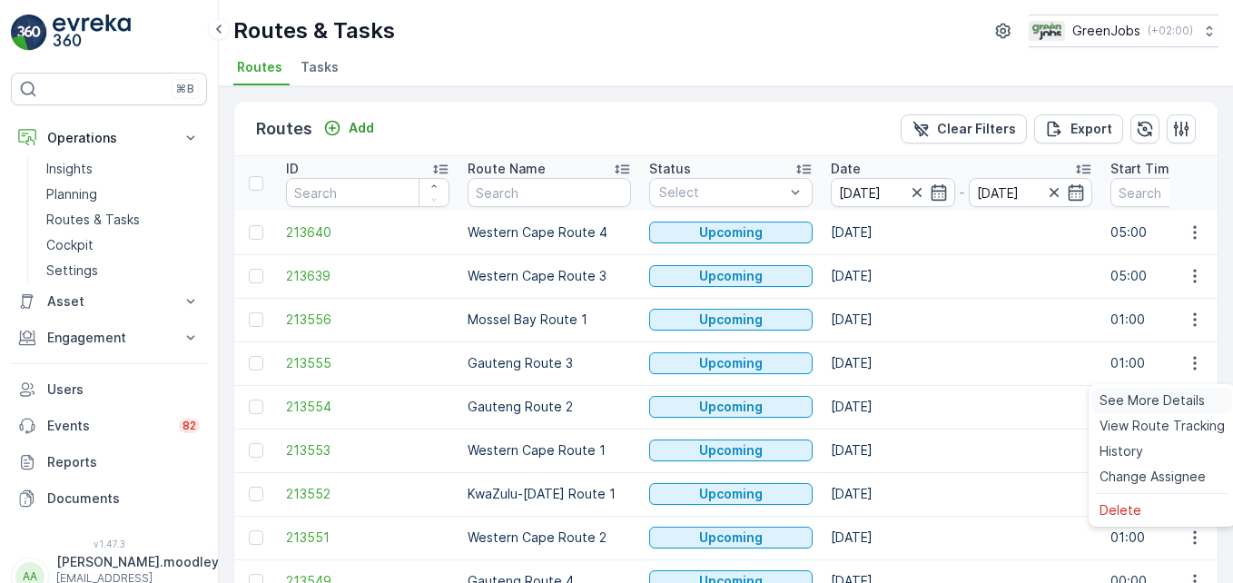
click at [1154, 395] on span "See More Details" at bounding box center [1151, 400] width 105 height 18
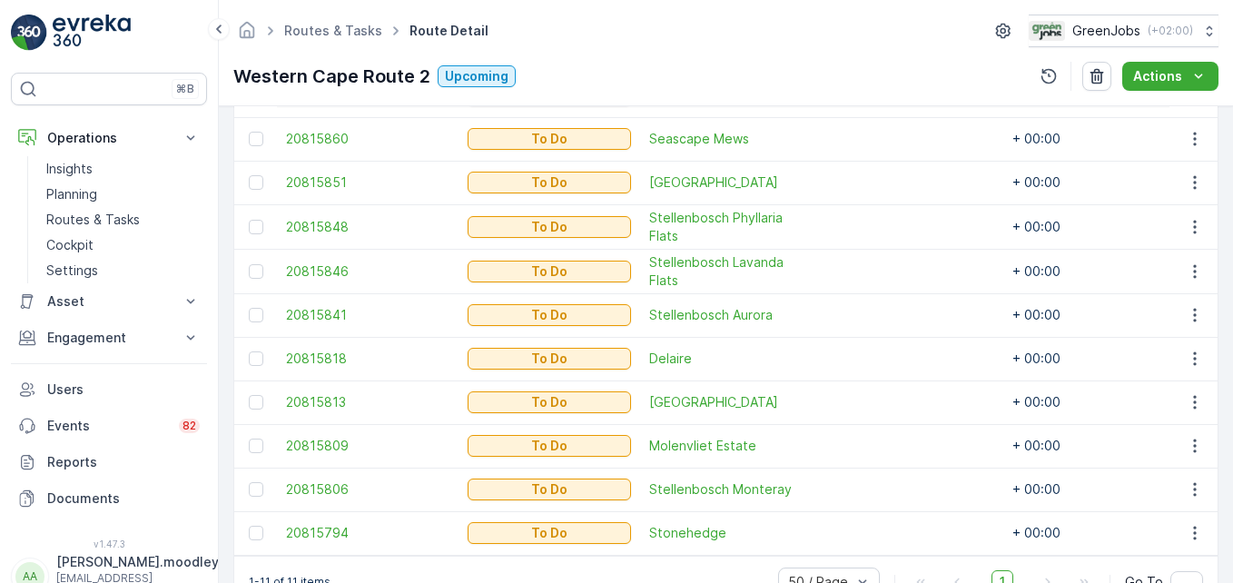
scroll to position [635, 0]
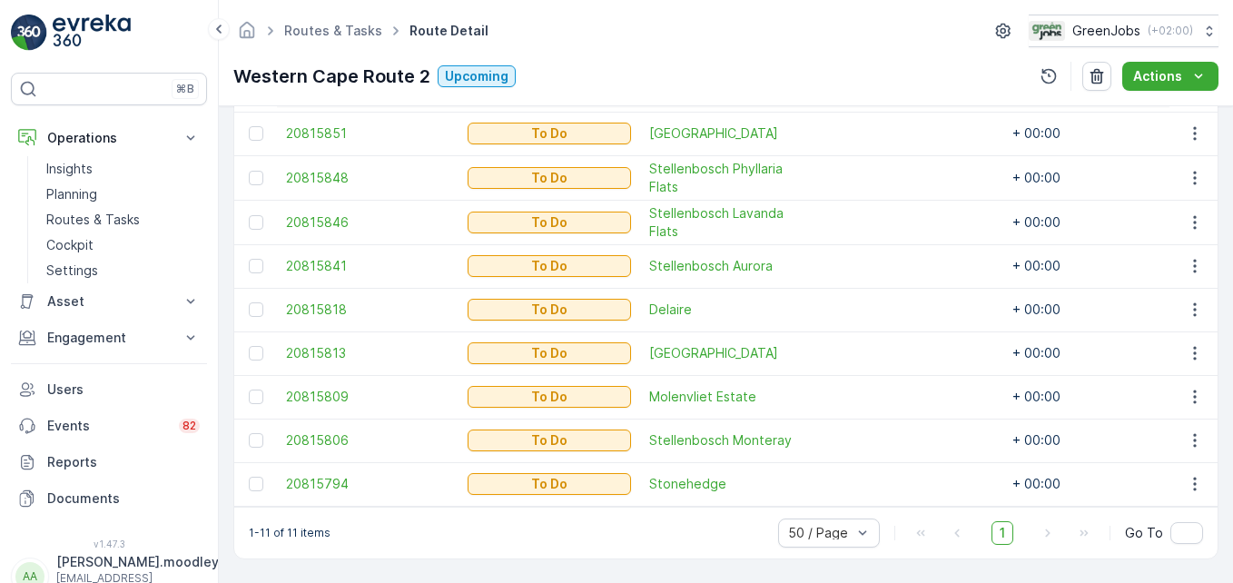
click at [1194, 493] on td at bounding box center [1193, 484] width 49 height 44
click at [1194, 483] on icon "button" at bounding box center [1194, 484] width 18 height 18
click at [1150, 390] on span "Change Route" at bounding box center [1148, 393] width 88 height 18
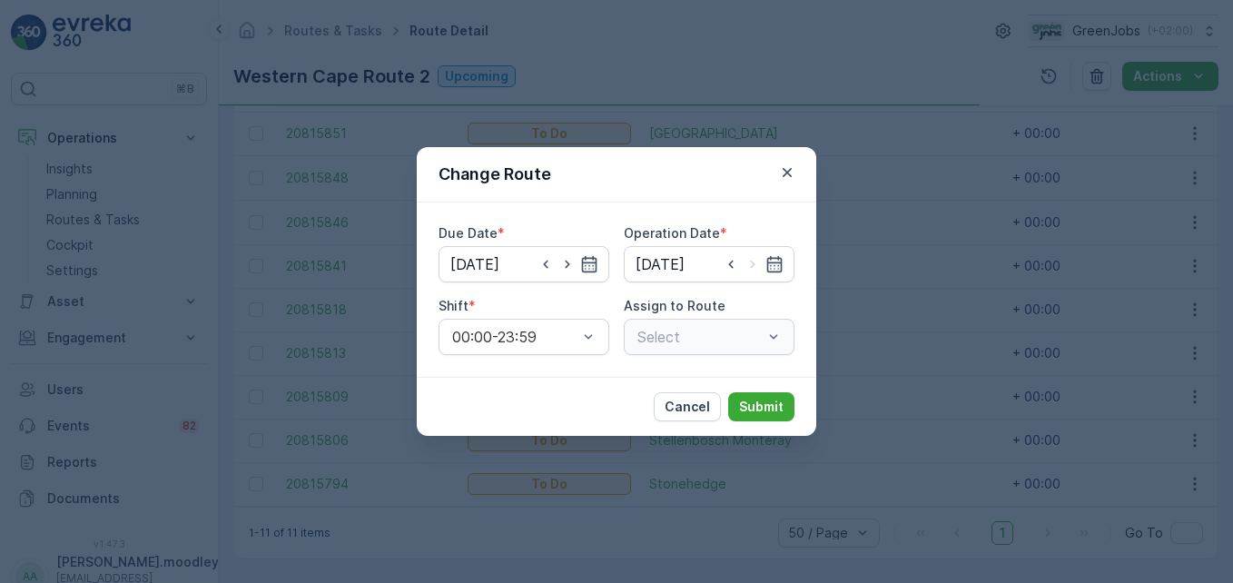
type input "[DATE]"
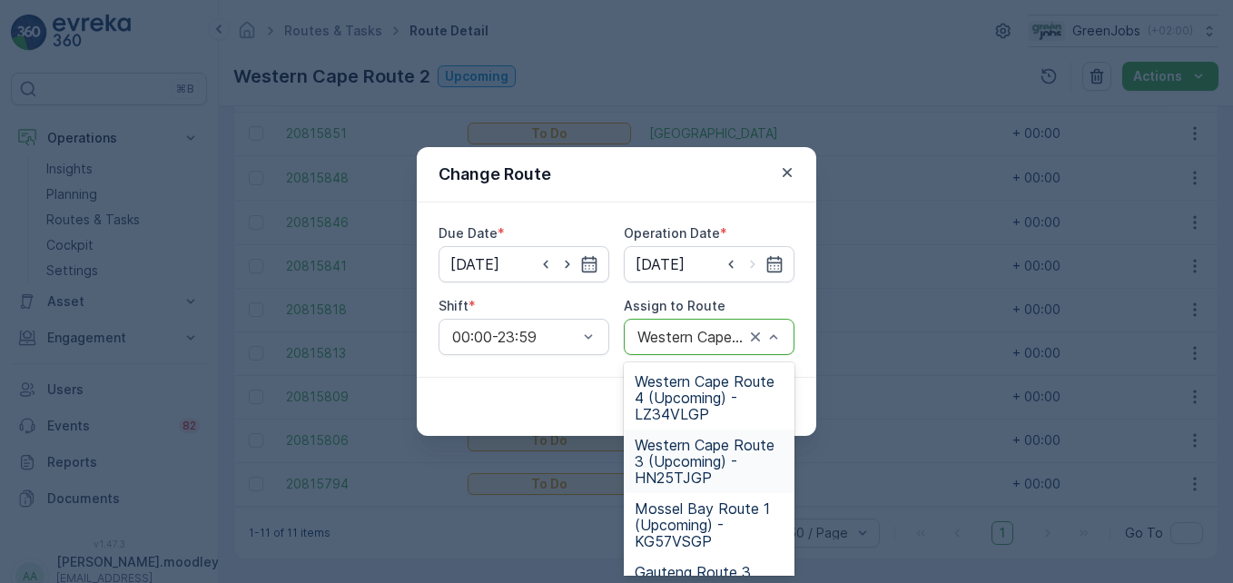
drag, startPoint x: 663, startPoint y: 455, endPoint x: 685, endPoint y: 459, distance: 23.1
click at [665, 455] on span "Western Cape Route 3 (Upcoming) - HN25TJGP" at bounding box center [708, 461] width 149 height 49
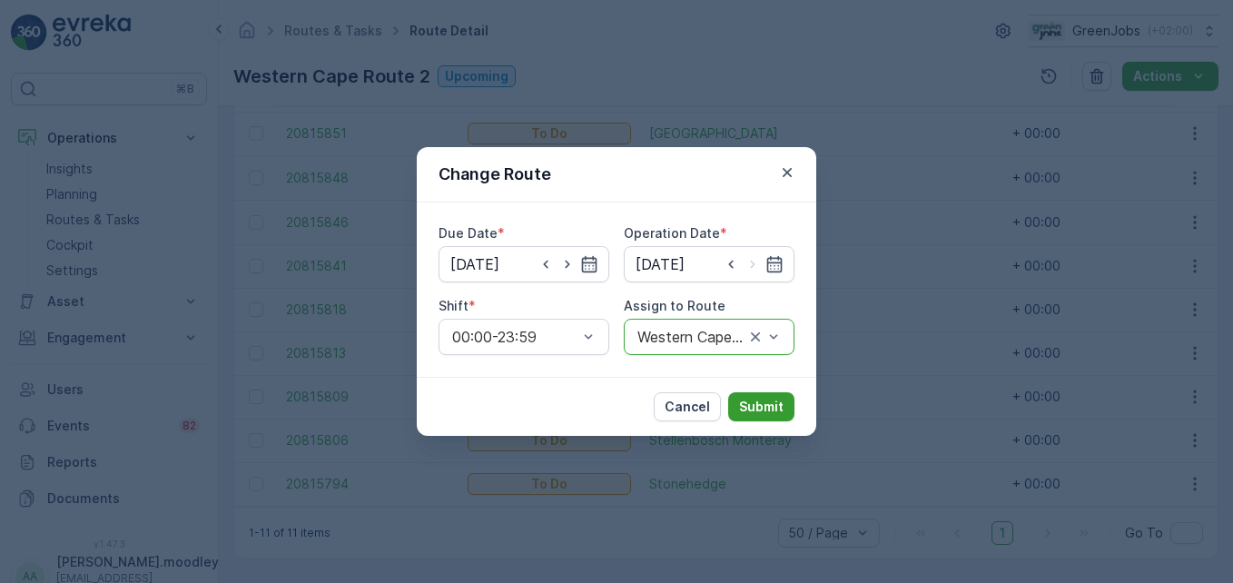
click at [770, 406] on p "Submit" at bounding box center [761, 407] width 44 height 18
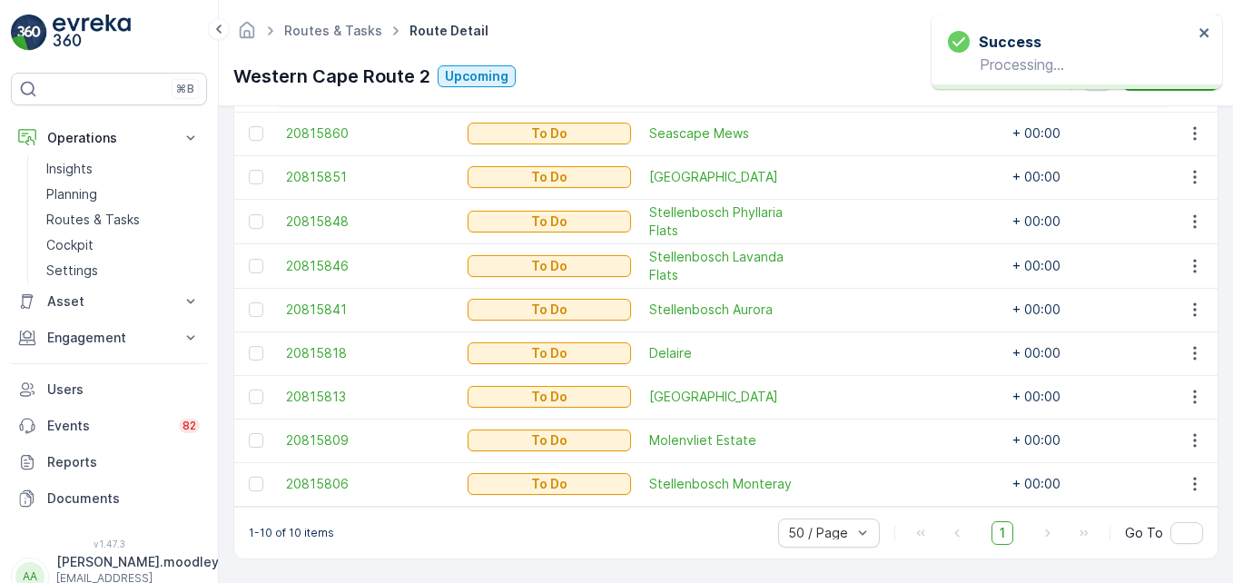
scroll to position [596, 0]
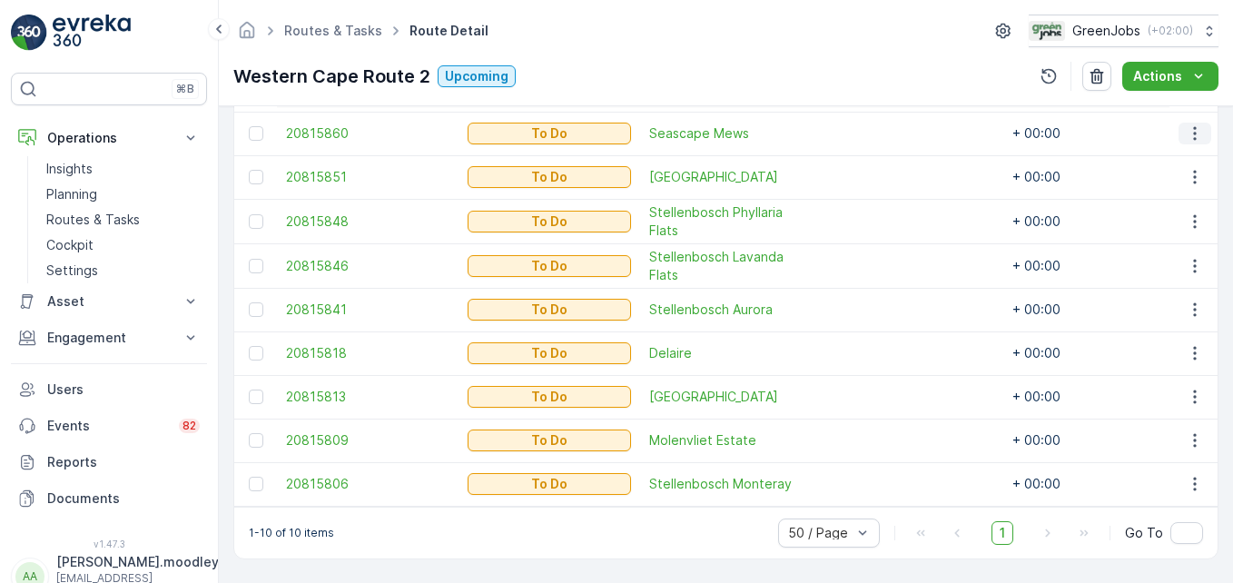
click at [1187, 124] on icon "button" at bounding box center [1194, 133] width 18 height 18
click at [1122, 201] on span "Change Route" at bounding box center [1148, 202] width 88 height 18
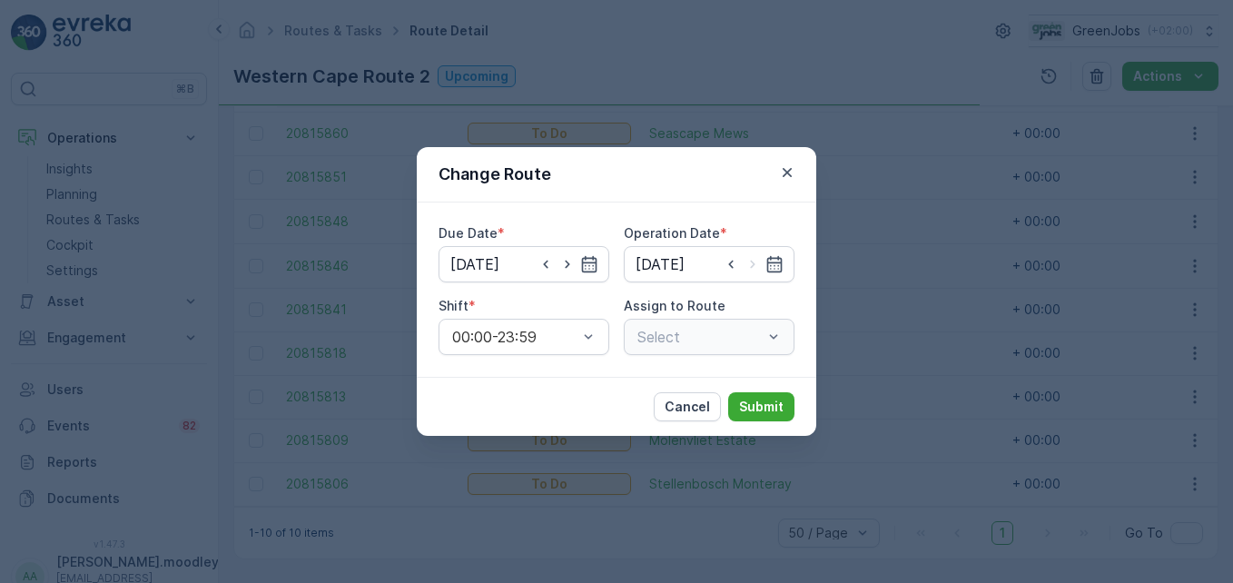
type input "[DATE]"
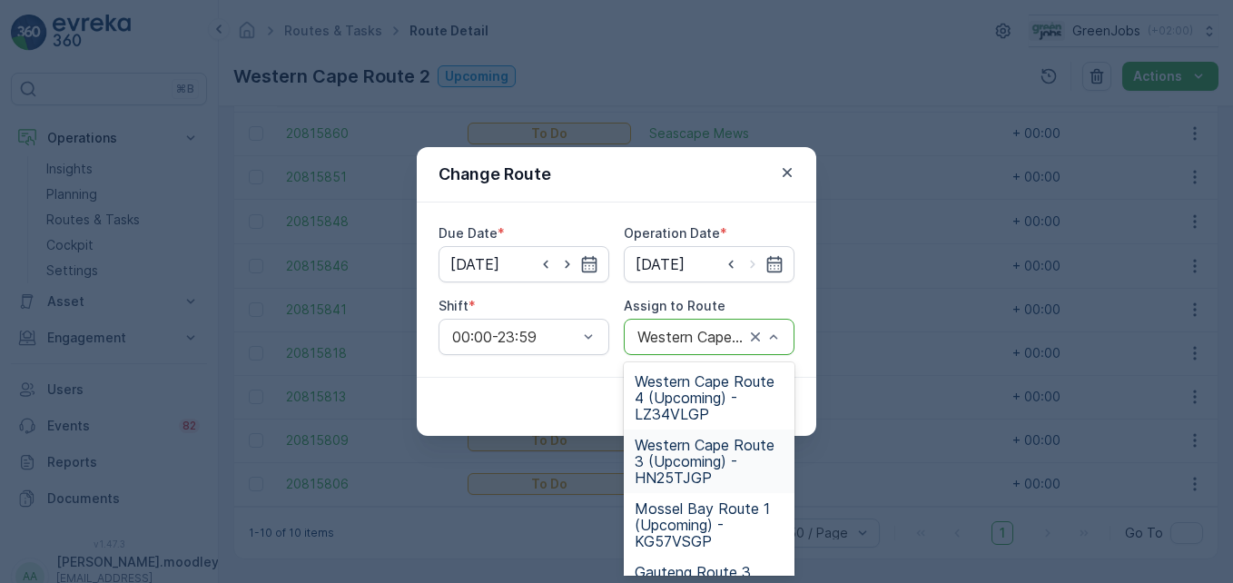
click at [683, 466] on span "Western Cape Route 3 (Upcoming) - HN25TJGP" at bounding box center [708, 461] width 149 height 49
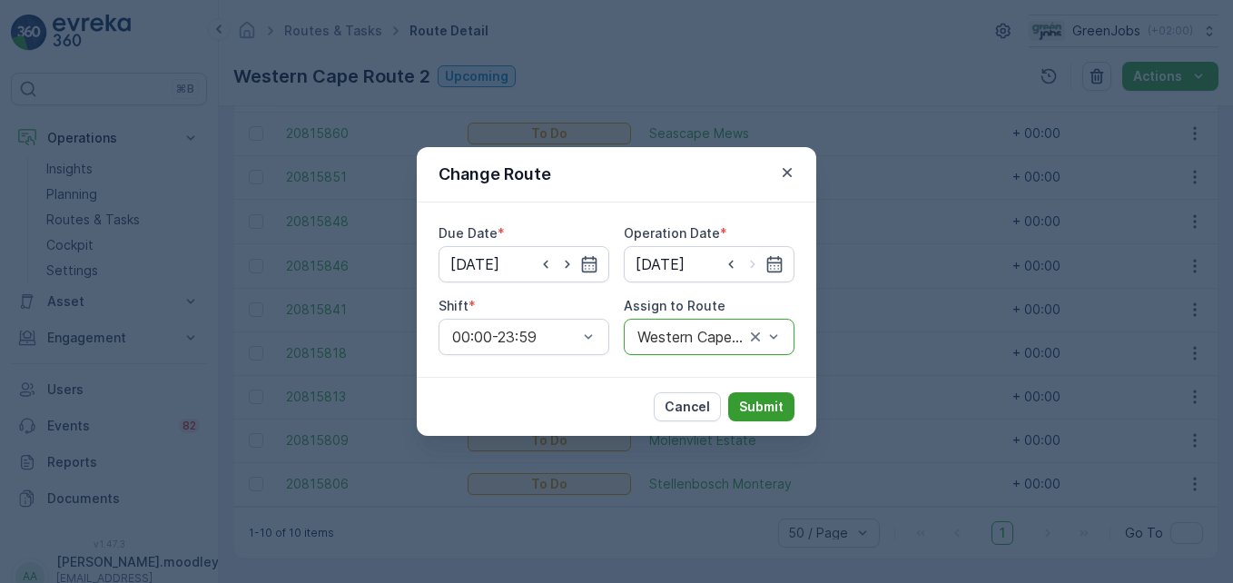
click at [771, 405] on p "Submit" at bounding box center [761, 407] width 44 height 18
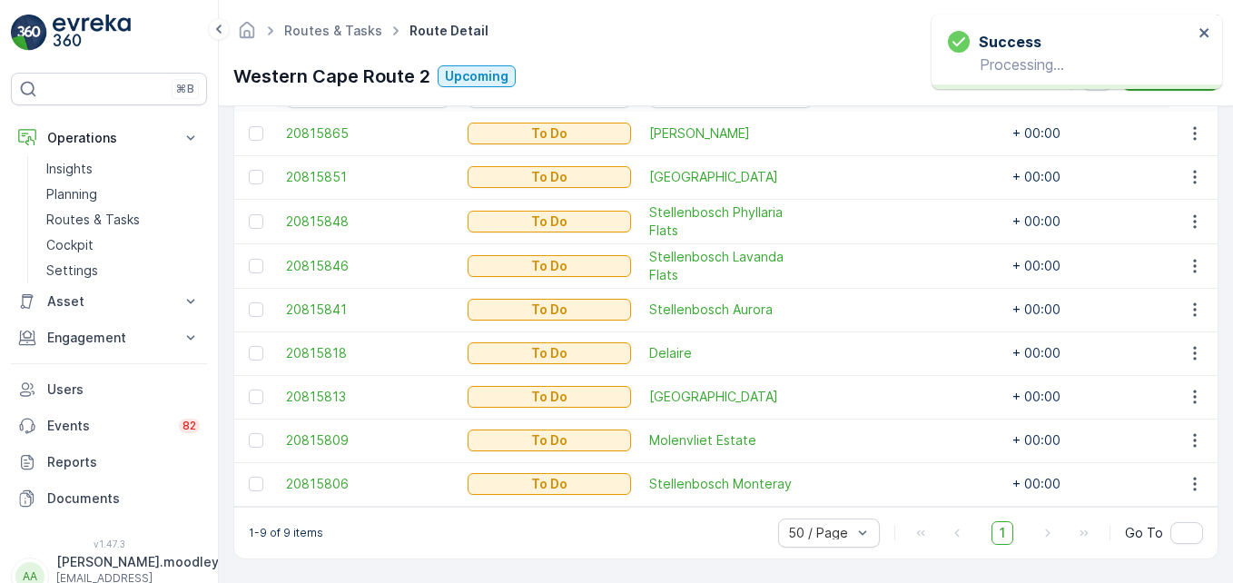
scroll to position [553, 0]
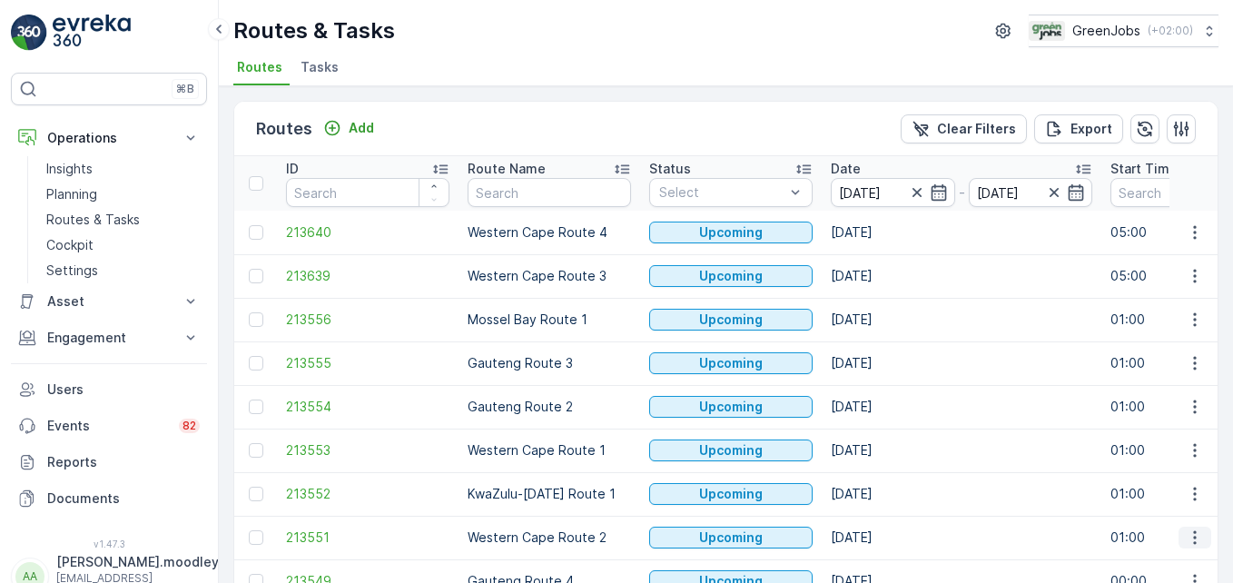
click at [1191, 545] on icon "button" at bounding box center [1194, 537] width 18 height 18
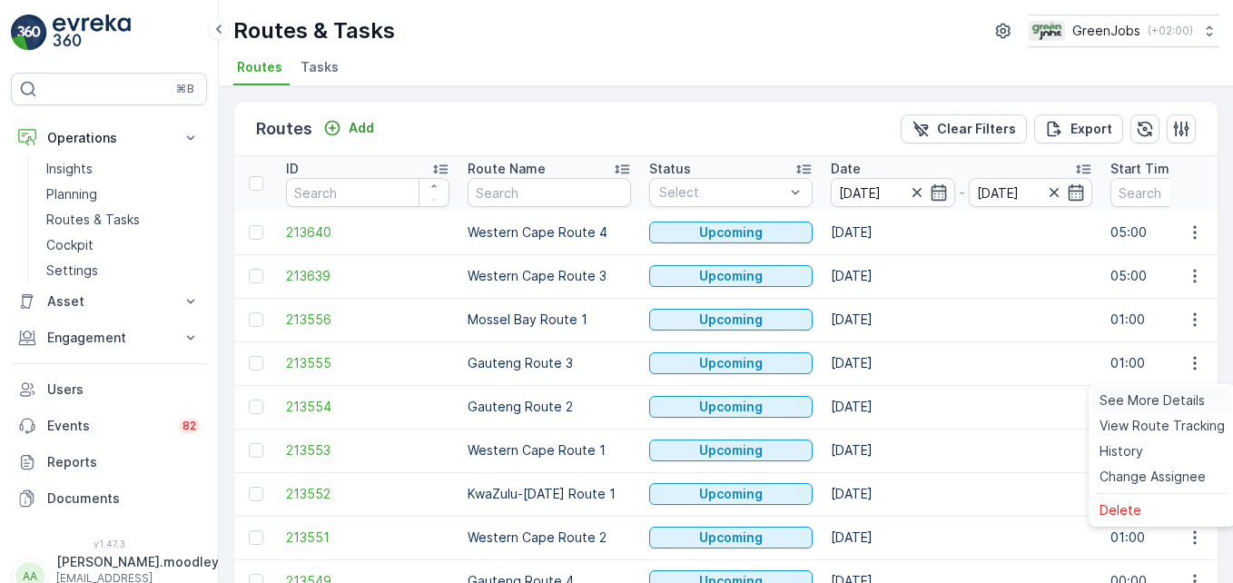
click at [1138, 398] on span "See More Details" at bounding box center [1151, 400] width 105 height 18
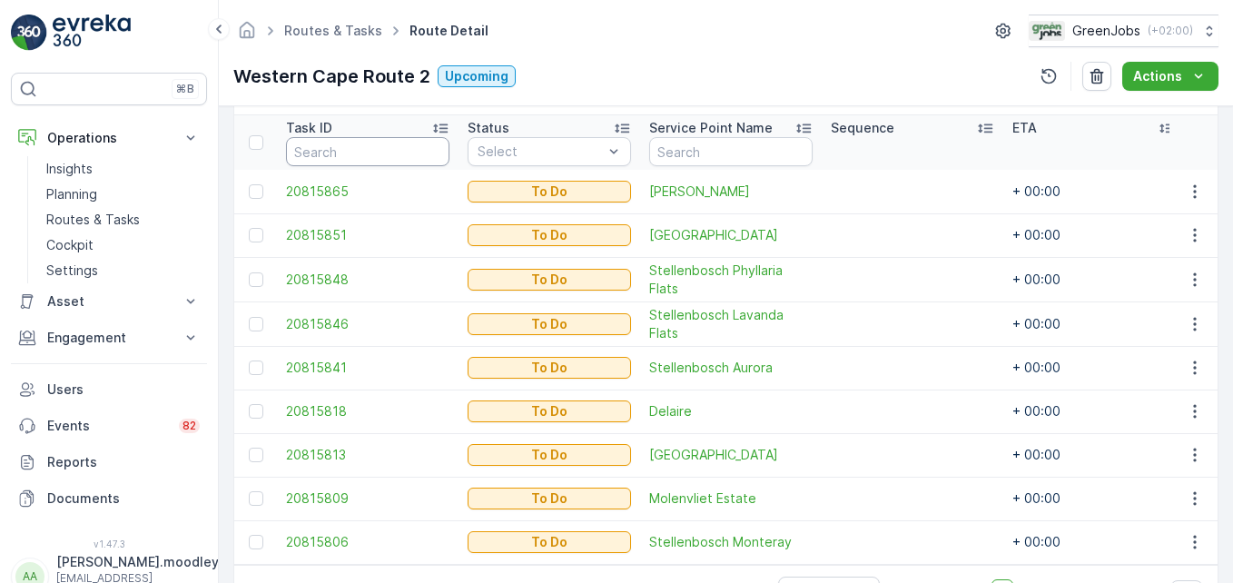
scroll to position [371, 0]
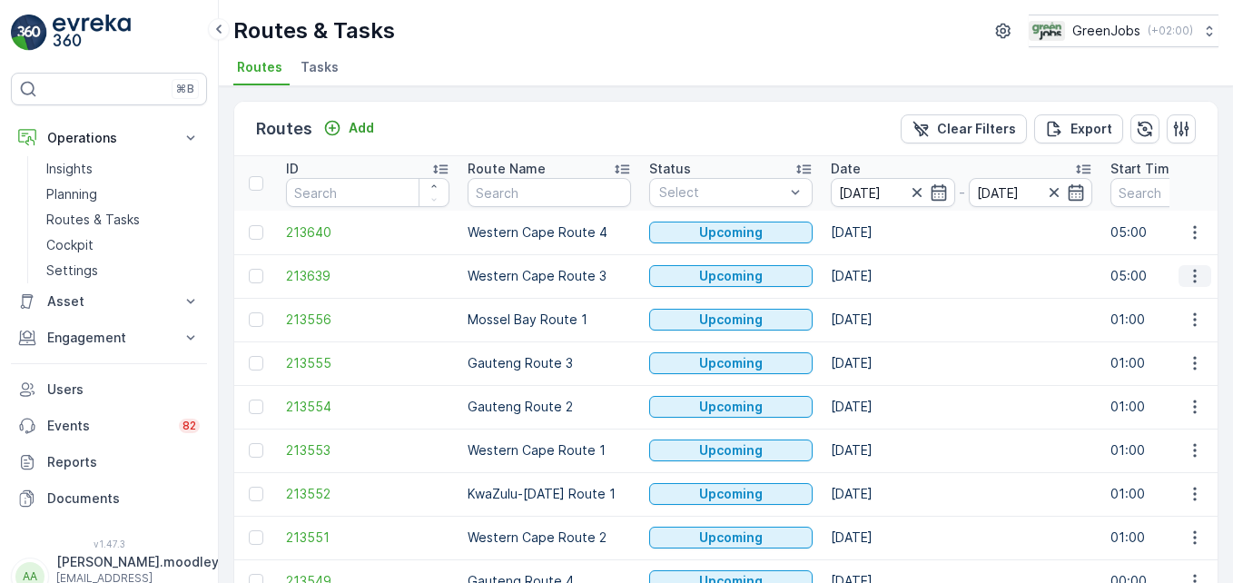
click at [1185, 281] on icon "button" at bounding box center [1194, 276] width 18 height 18
click at [1179, 302] on span "See More Details" at bounding box center [1151, 303] width 105 height 18
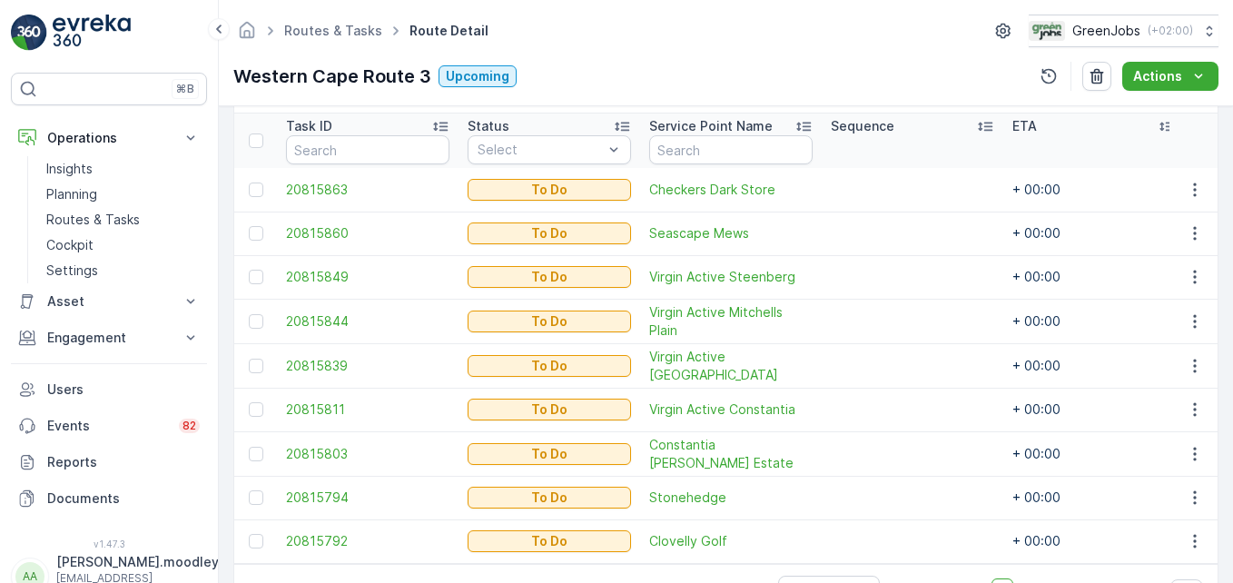
scroll to position [461, 0]
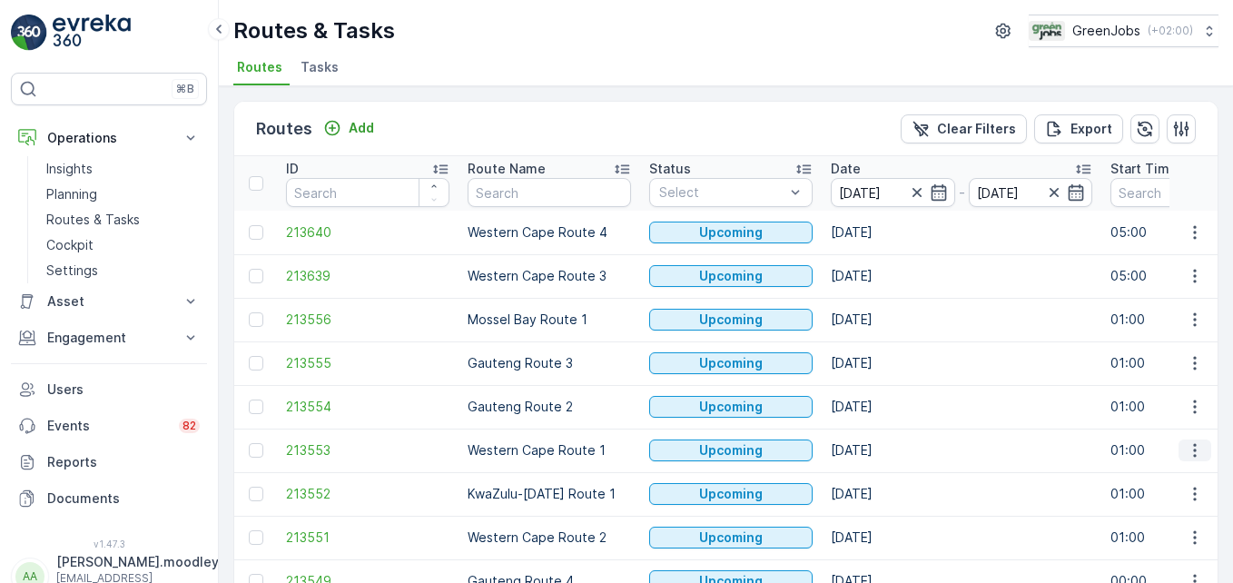
click at [1194, 452] on icon "button" at bounding box center [1194, 450] width 18 height 18
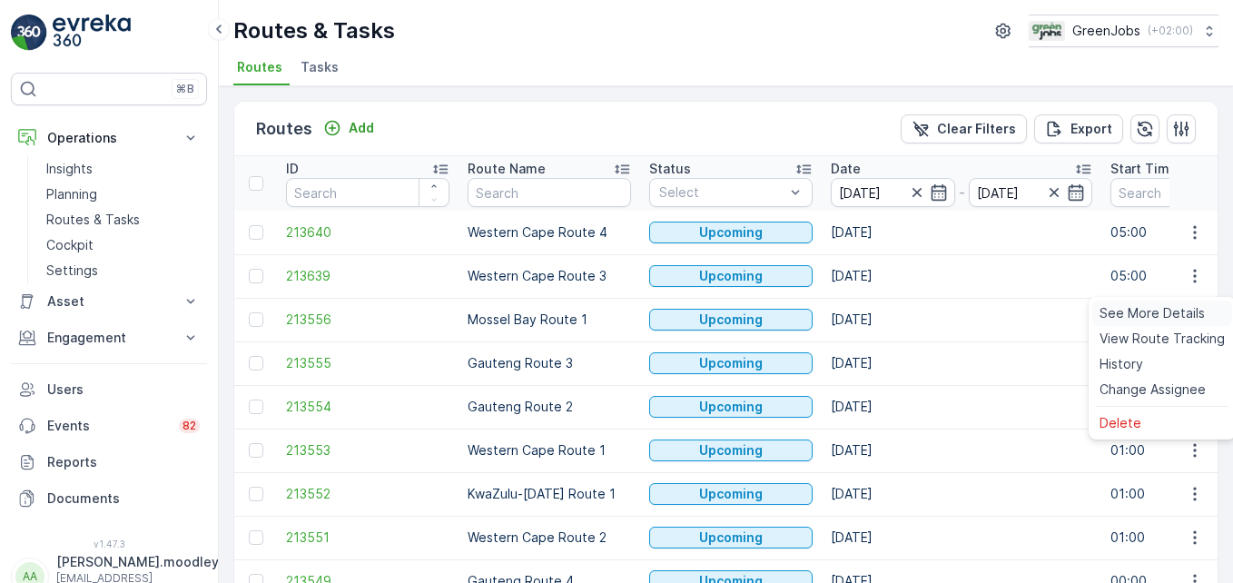
click at [1137, 308] on span "See More Details" at bounding box center [1151, 313] width 105 height 18
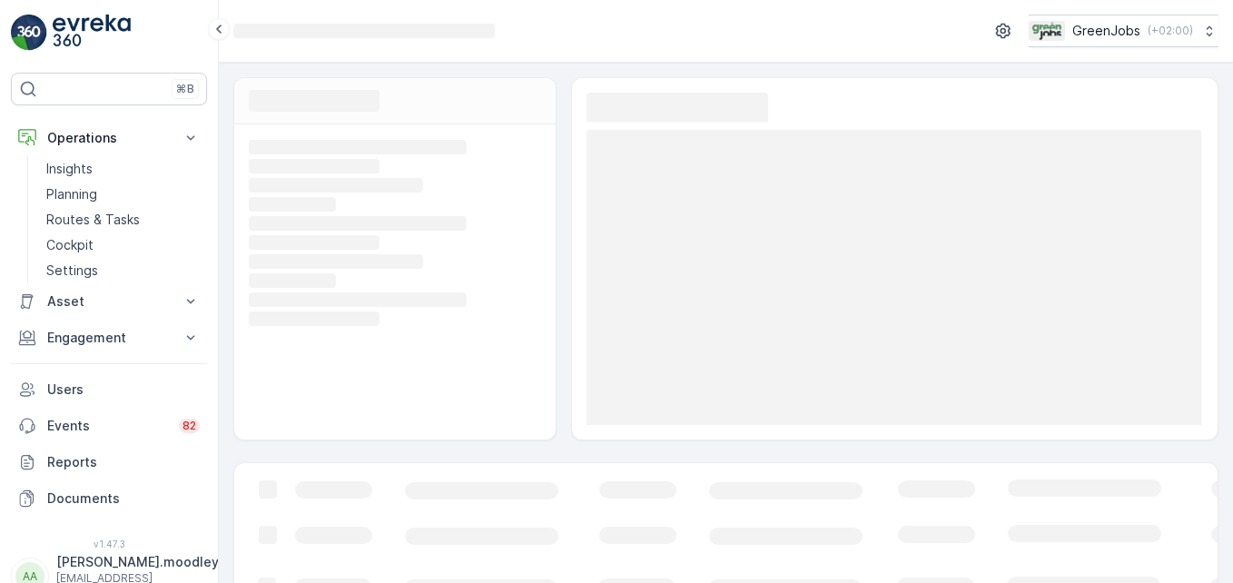
scroll to position [257, 0]
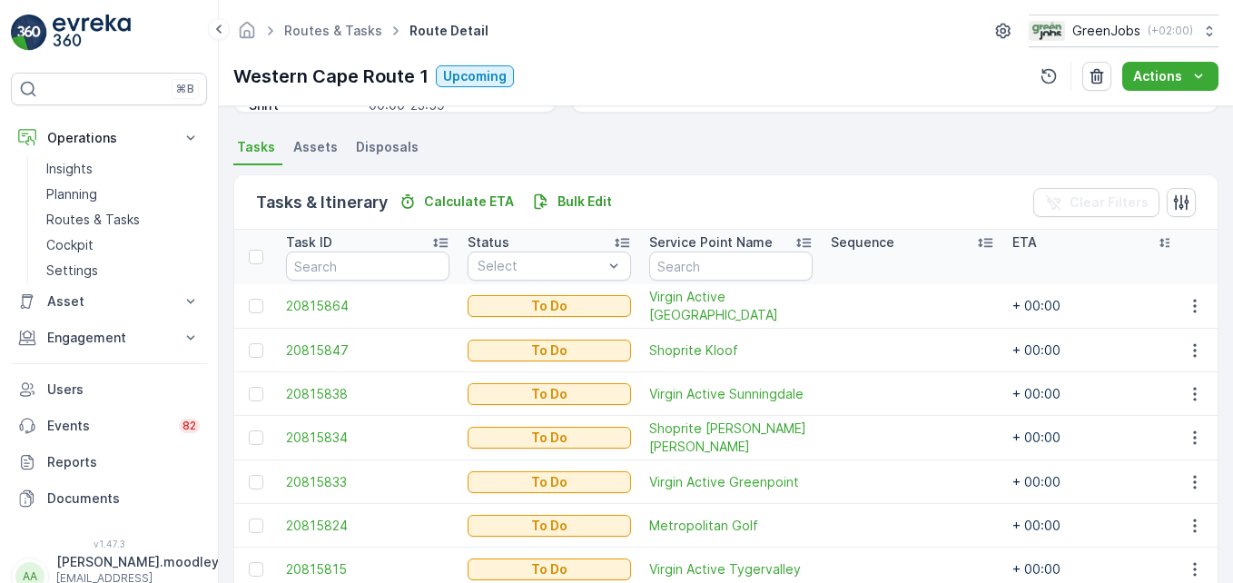
scroll to position [322, 0]
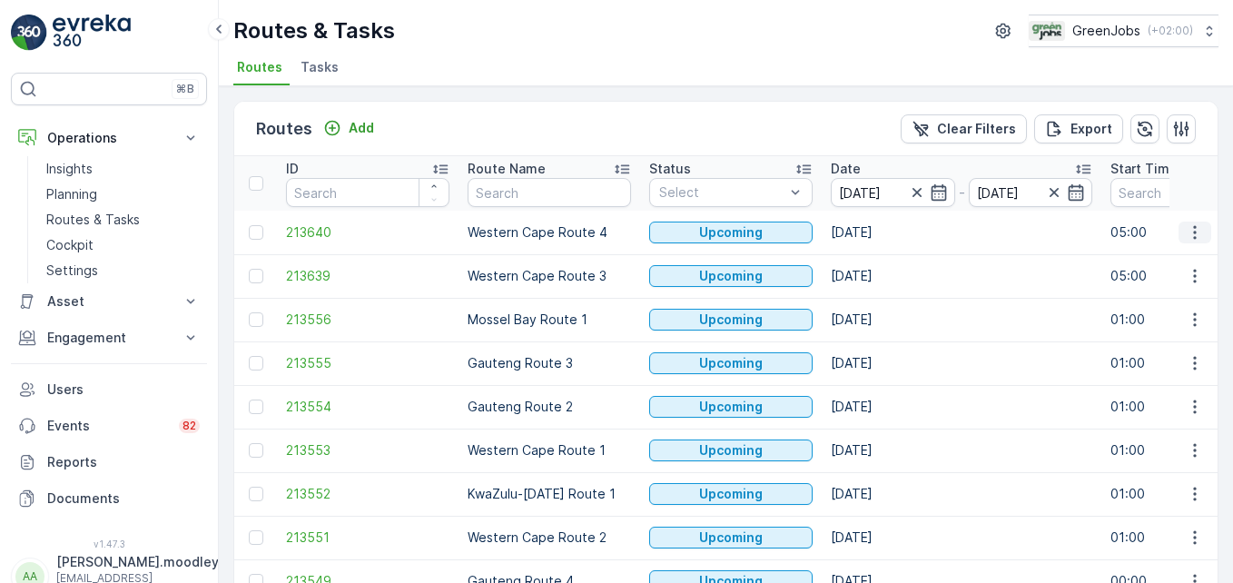
click at [1188, 227] on icon "button" at bounding box center [1194, 232] width 18 height 18
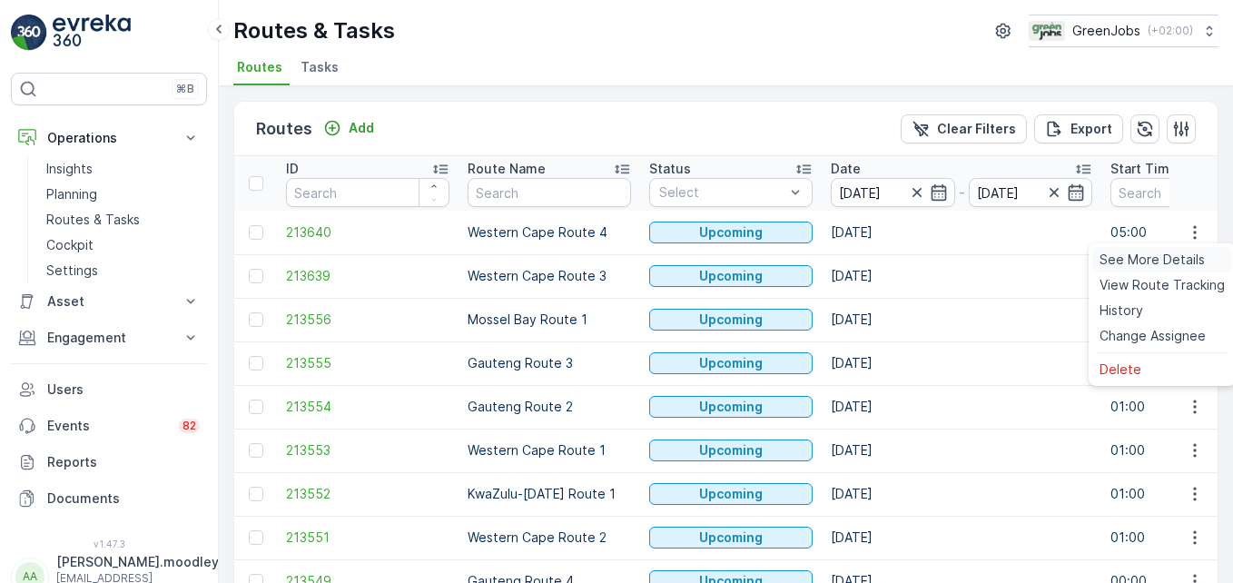
click at [1150, 255] on span "See More Details" at bounding box center [1151, 260] width 105 height 18
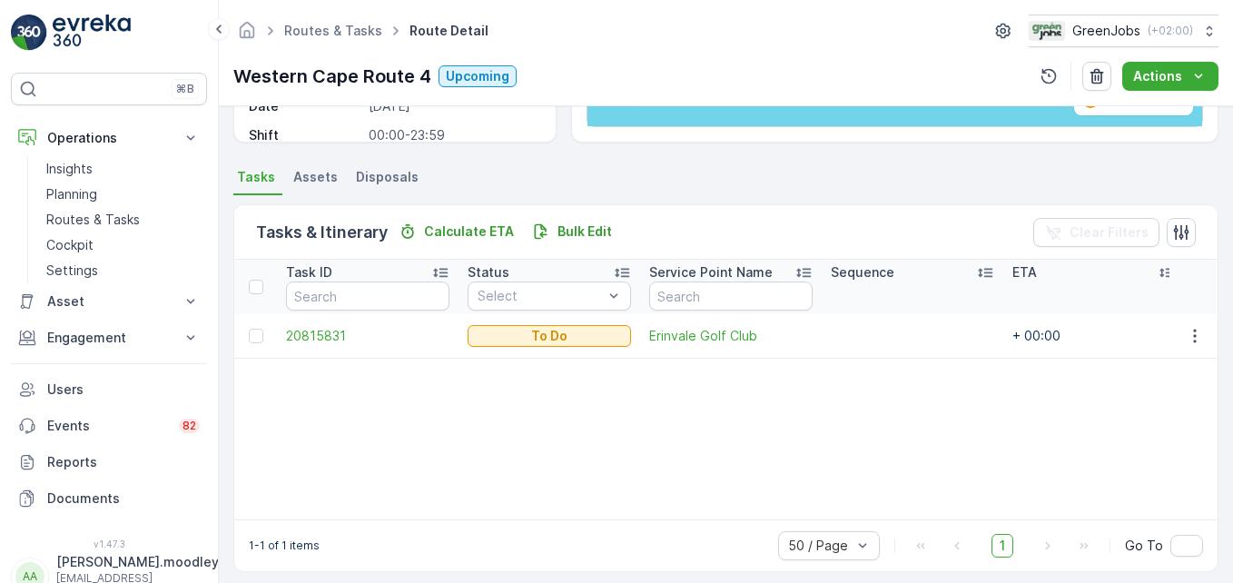
scroll to position [354, 0]
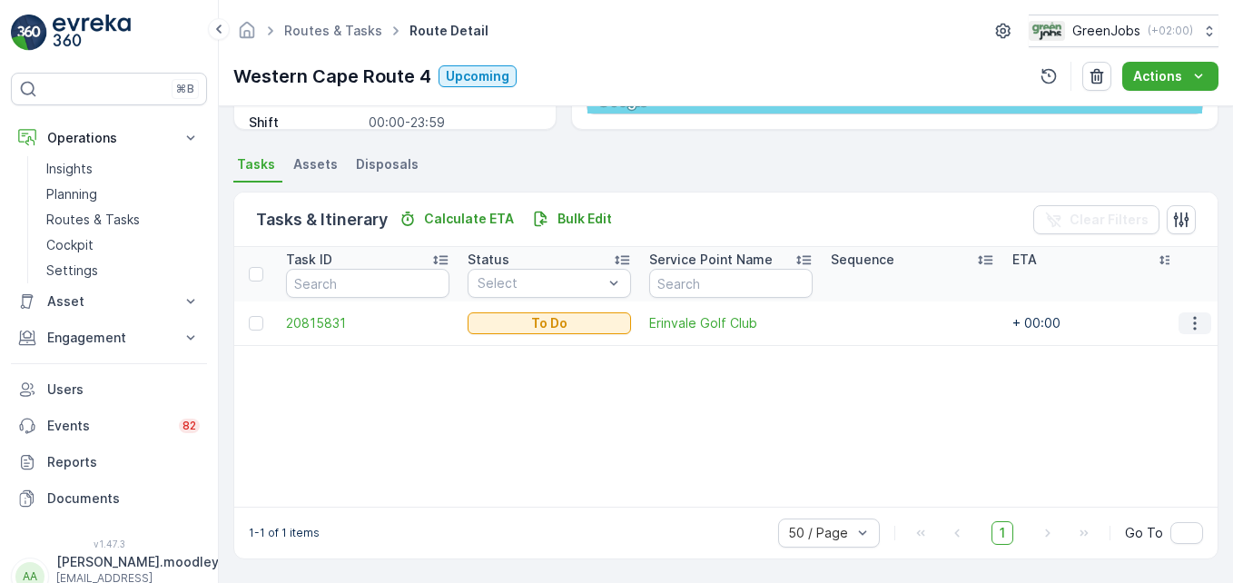
click at [1200, 326] on button "button" at bounding box center [1194, 323] width 33 height 22
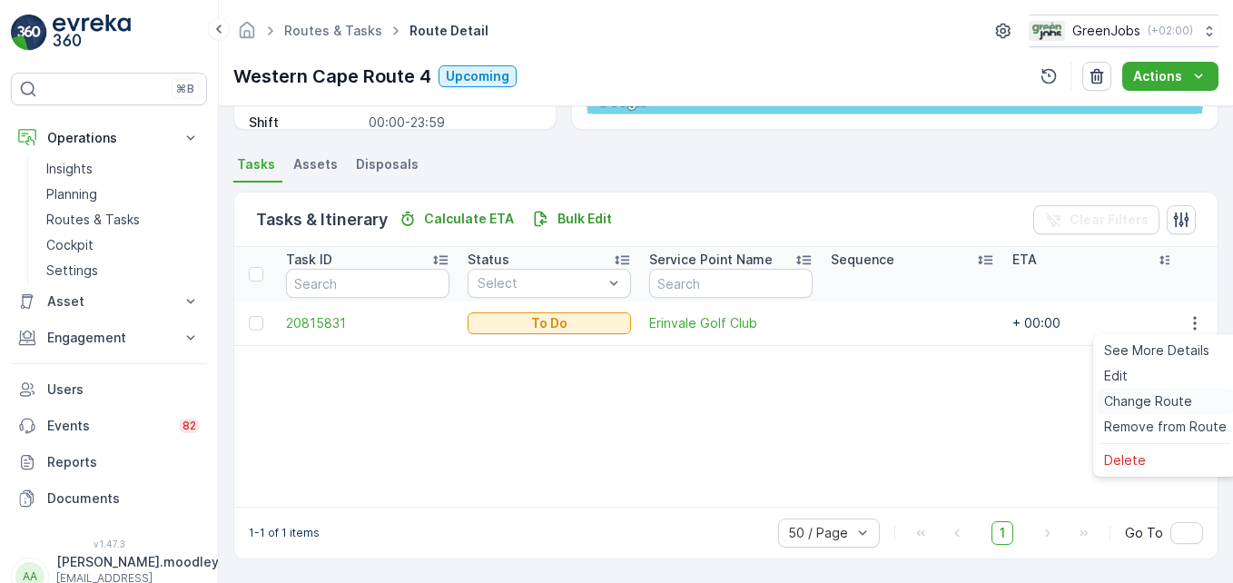
click at [1155, 400] on span "Change Route" at bounding box center [1148, 401] width 88 height 18
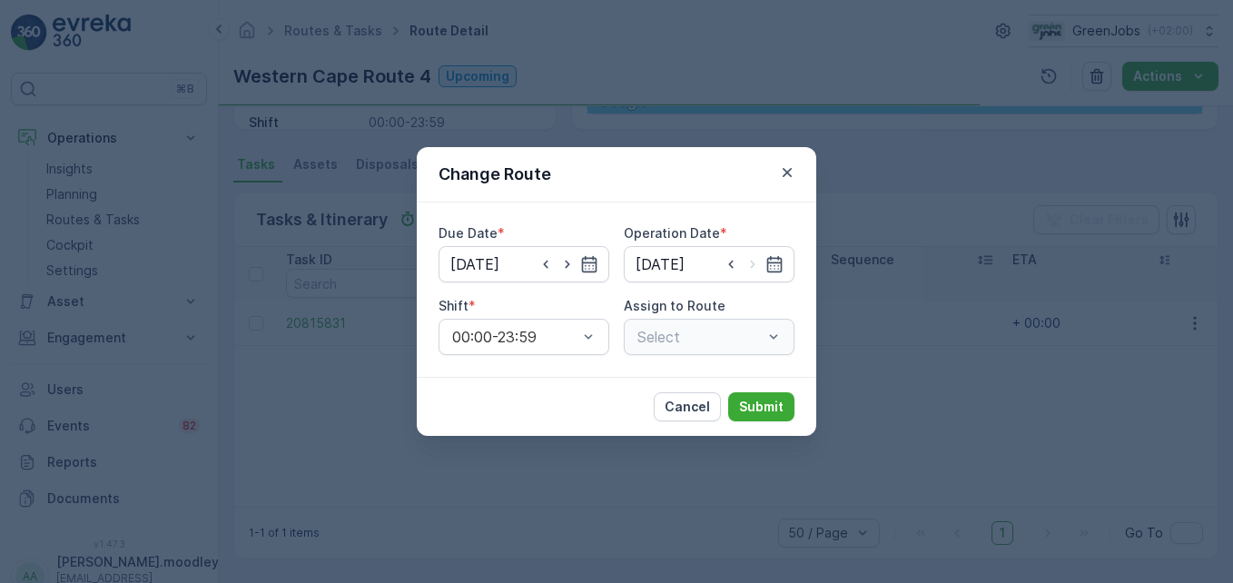
type input "[DATE]"
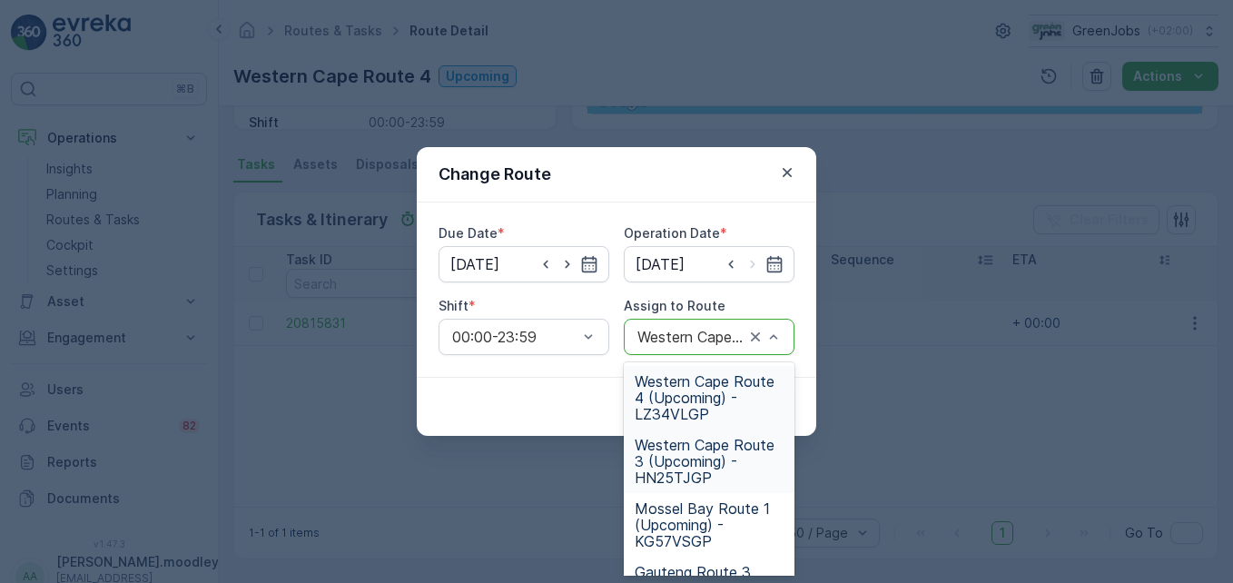
drag, startPoint x: 665, startPoint y: 464, endPoint x: 683, endPoint y: 462, distance: 18.2
click at [666, 464] on span "Western Cape Route 3 (Upcoming) - HN25TJGP" at bounding box center [708, 461] width 149 height 49
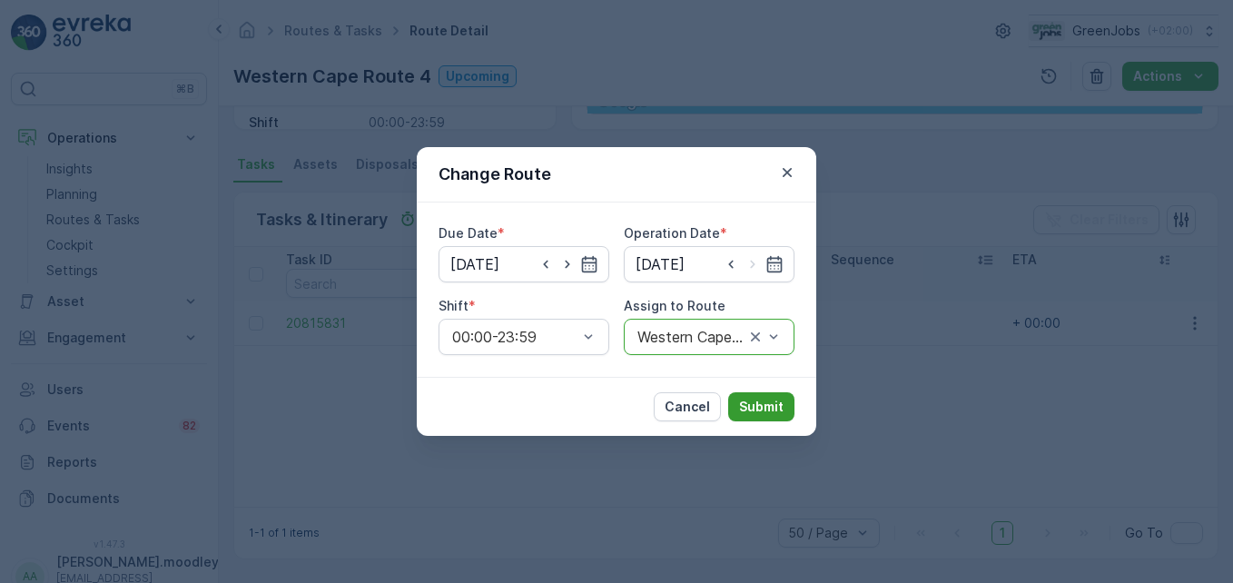
click at [757, 401] on p "Submit" at bounding box center [761, 407] width 44 height 18
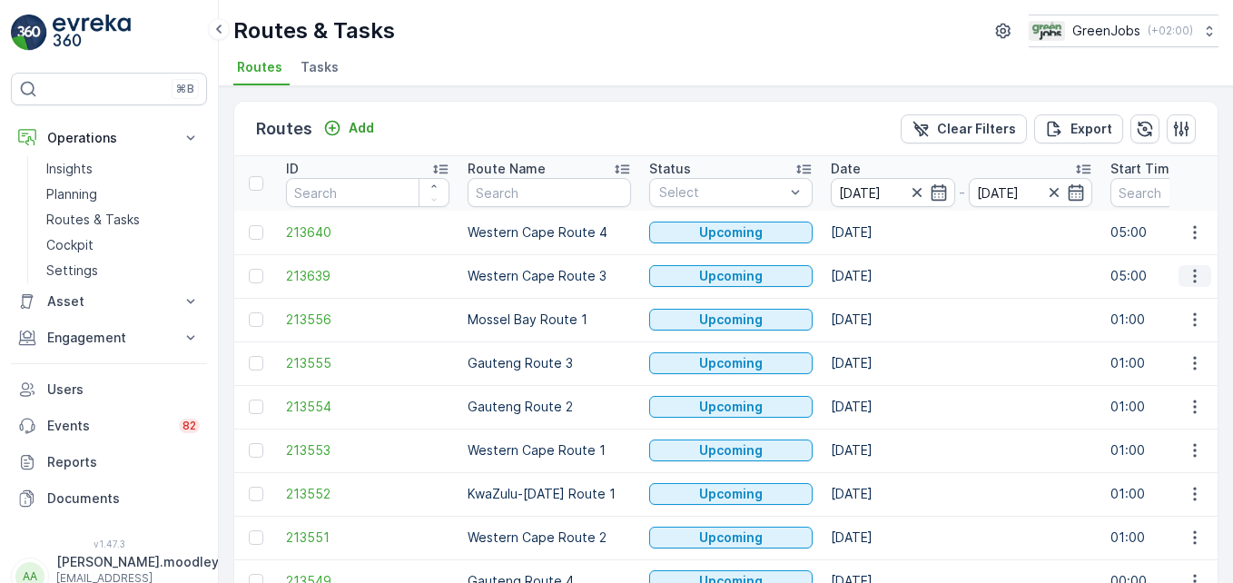
click at [1187, 278] on icon "button" at bounding box center [1194, 276] width 18 height 18
click at [1191, 305] on span "See More Details" at bounding box center [1151, 303] width 105 height 18
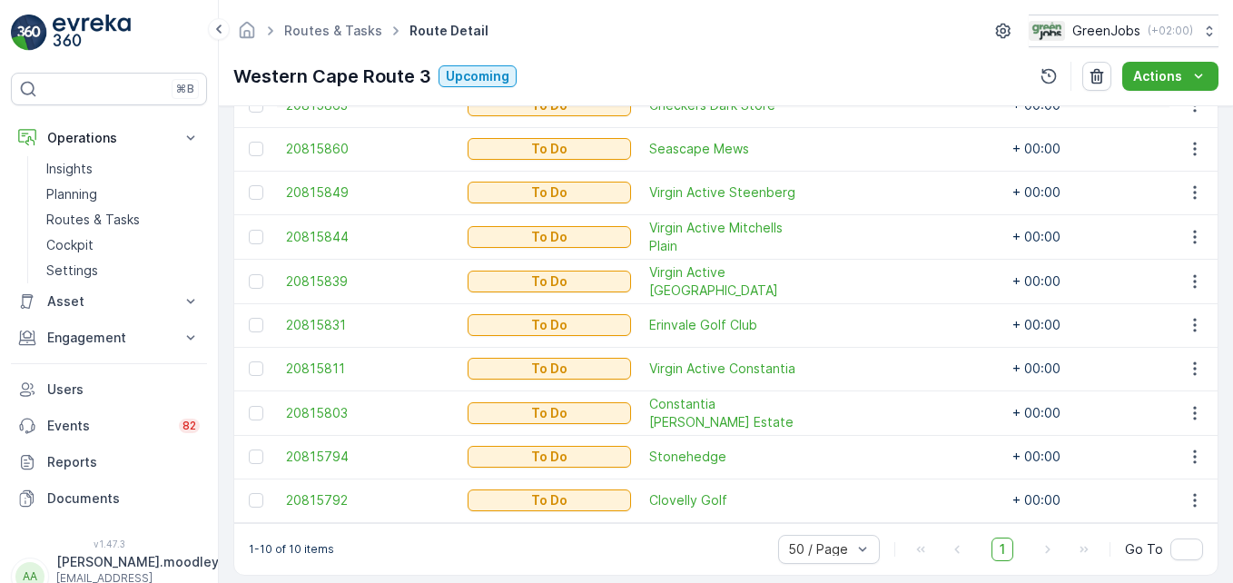
scroll to position [595, 0]
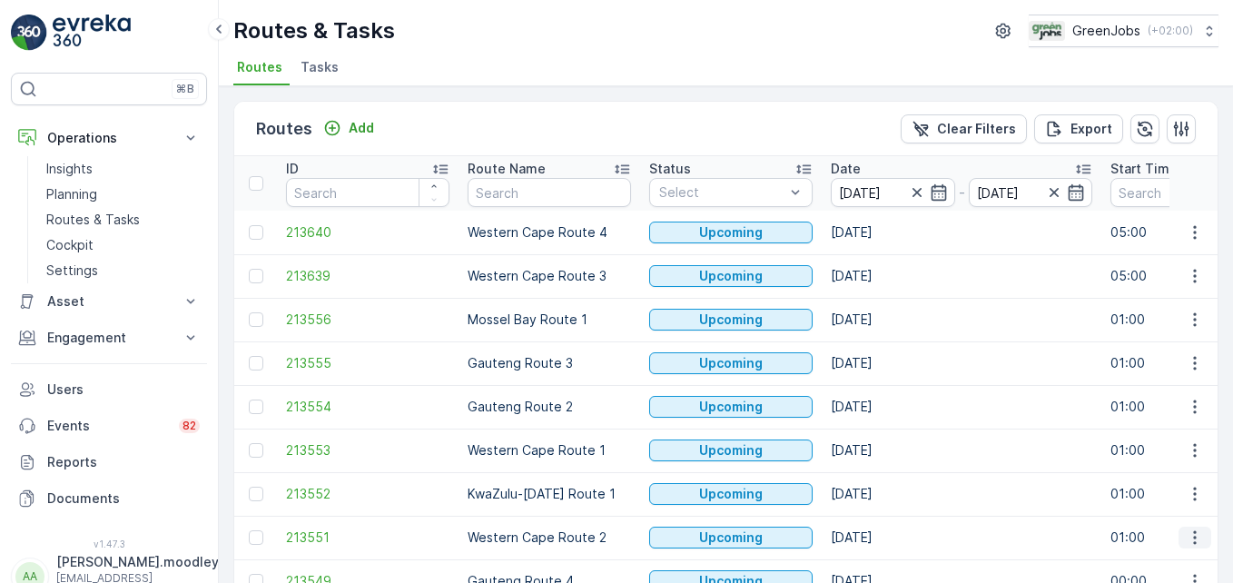
click at [1186, 532] on icon "button" at bounding box center [1194, 537] width 18 height 18
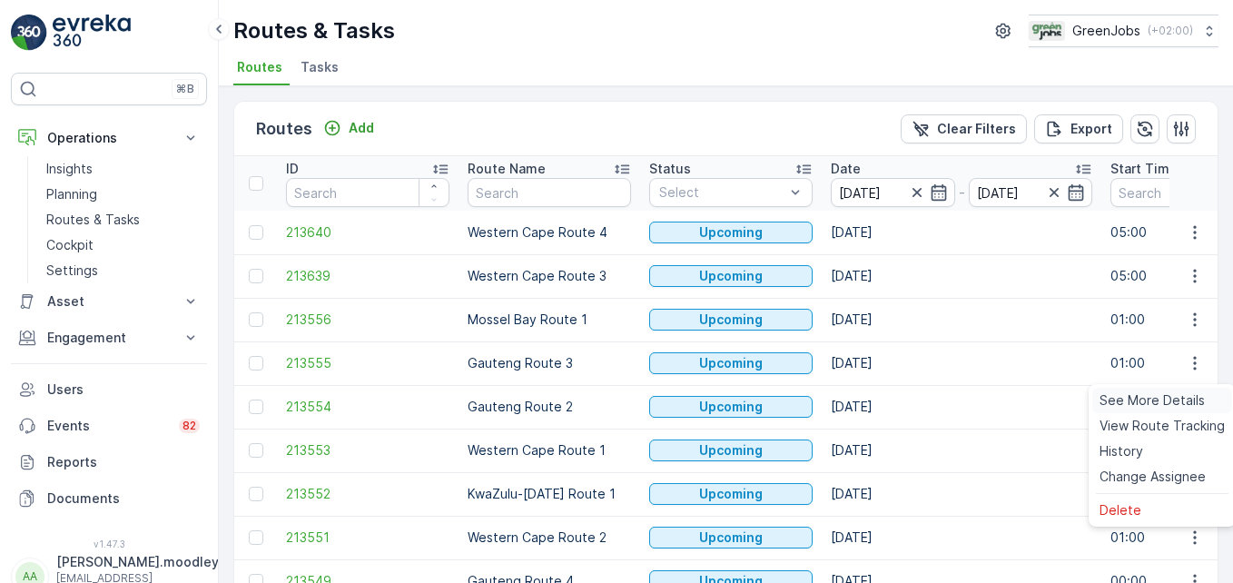
click at [1174, 396] on span "See More Details" at bounding box center [1151, 400] width 105 height 18
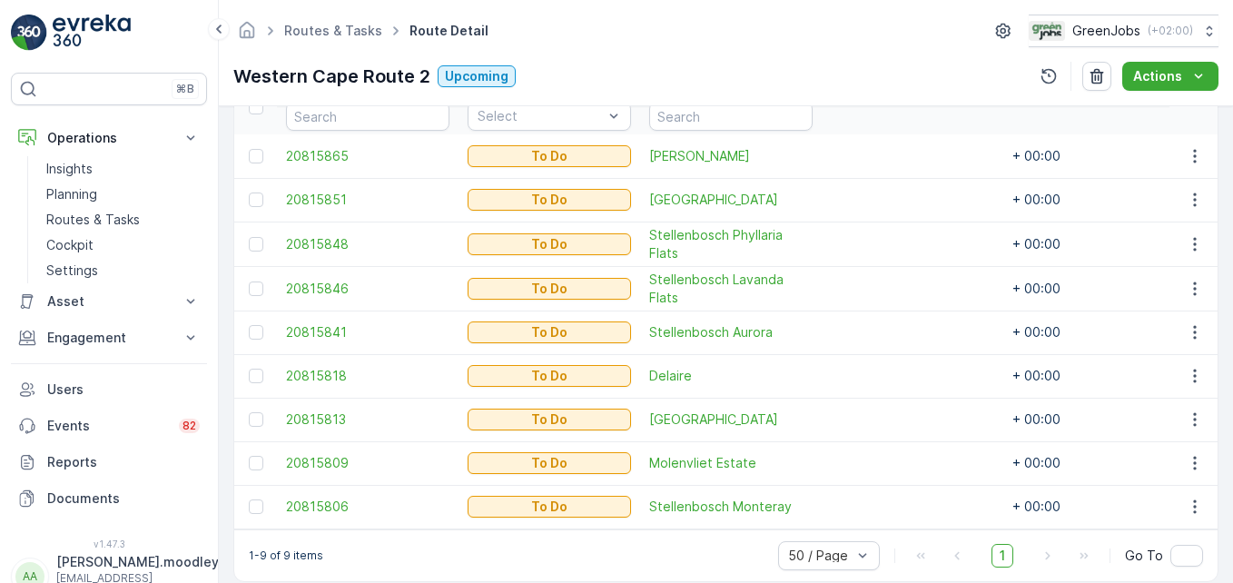
scroll to position [553, 0]
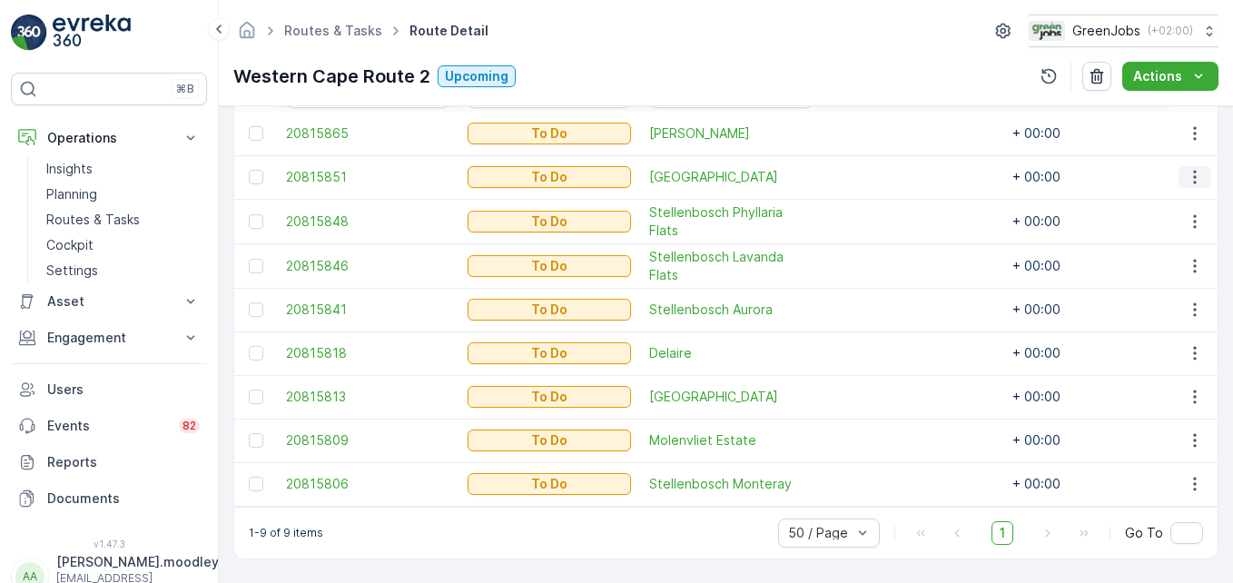
click at [1192, 168] on icon "button" at bounding box center [1194, 177] width 18 height 18
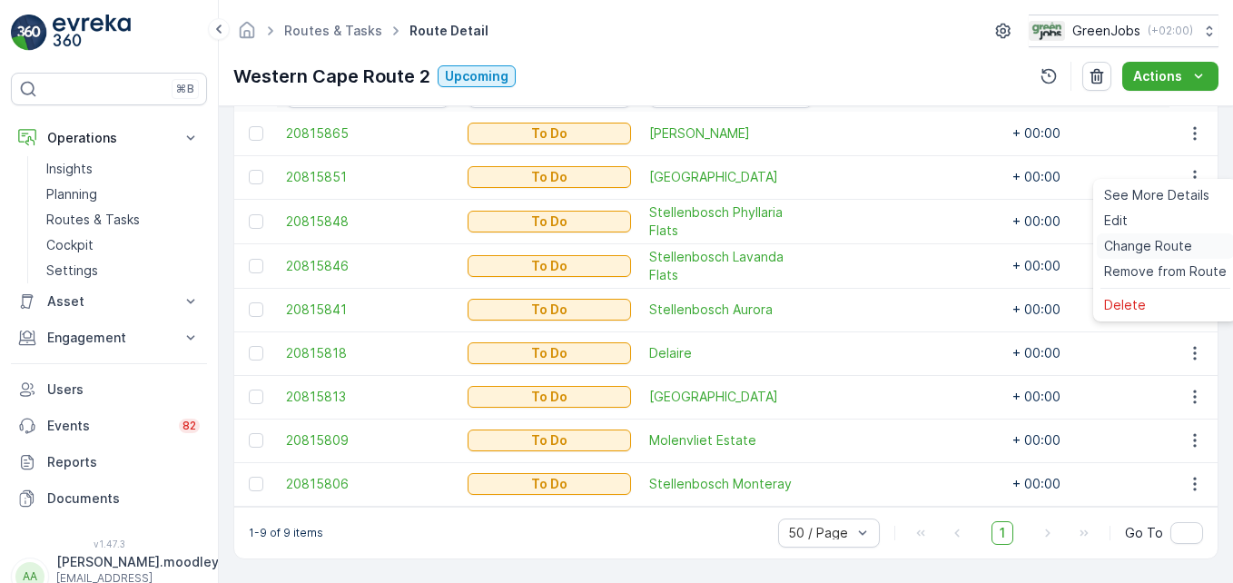
click at [1152, 243] on span "Change Route" at bounding box center [1148, 246] width 88 height 18
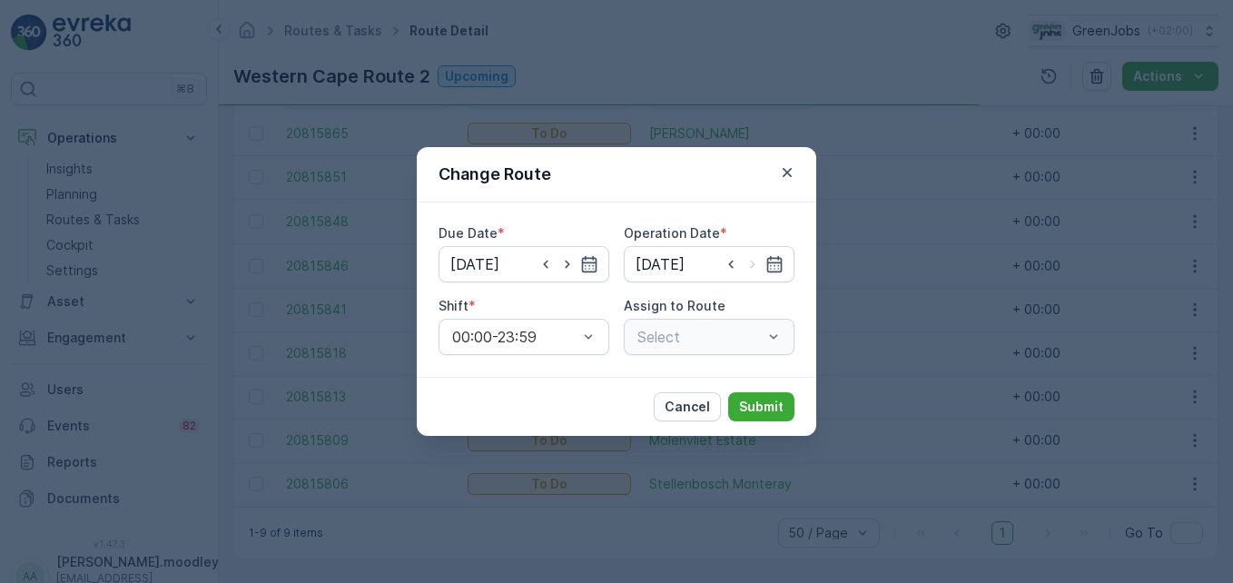
type input "[DATE]"
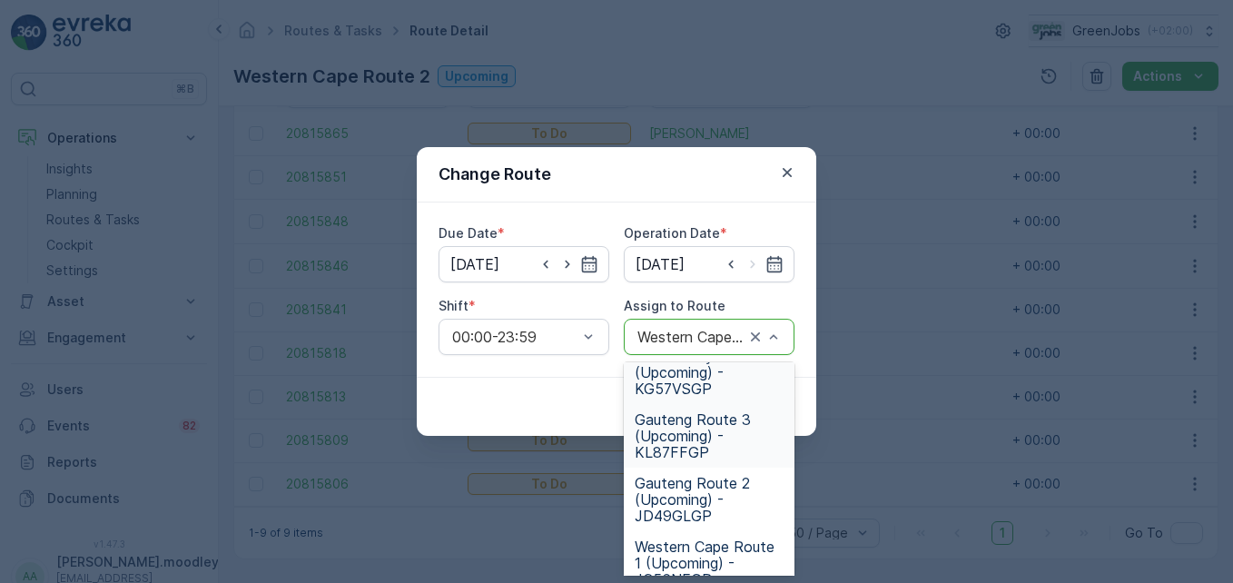
scroll to position [182, 0]
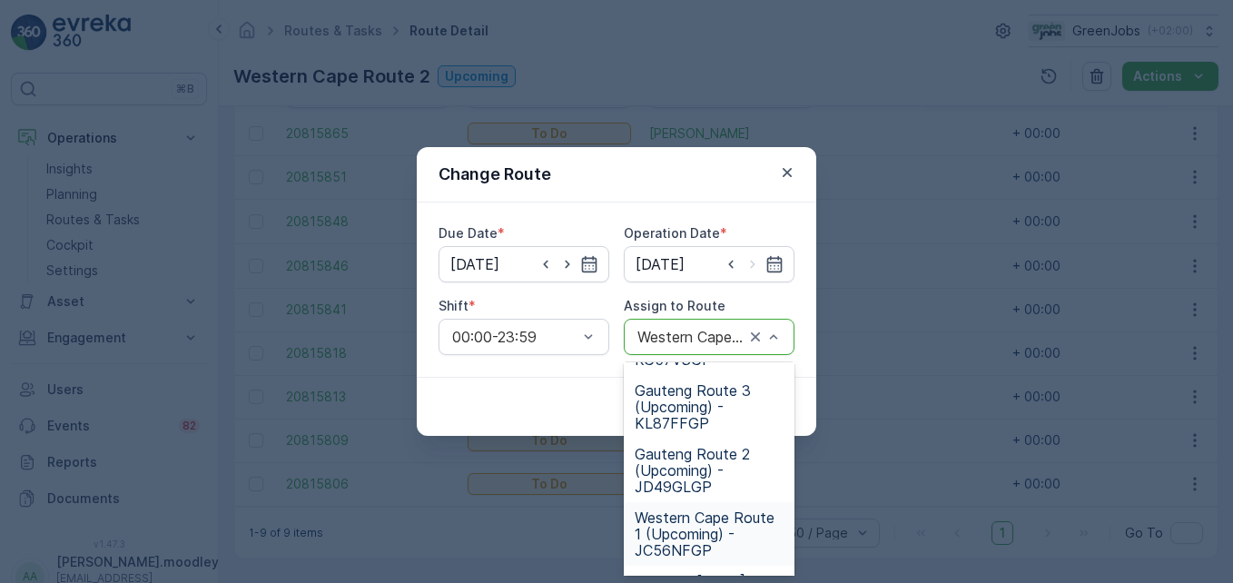
click at [687, 542] on span "Western Cape Route 1 (Upcoming) - JC56NFGP" at bounding box center [708, 533] width 149 height 49
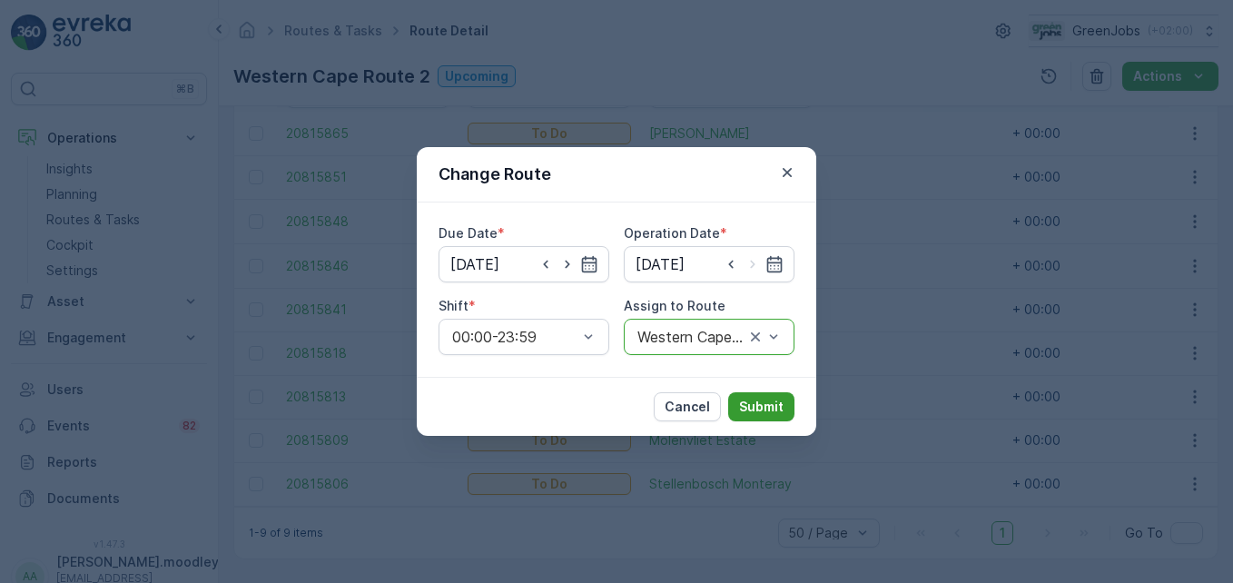
click at [771, 406] on p "Submit" at bounding box center [761, 407] width 44 height 18
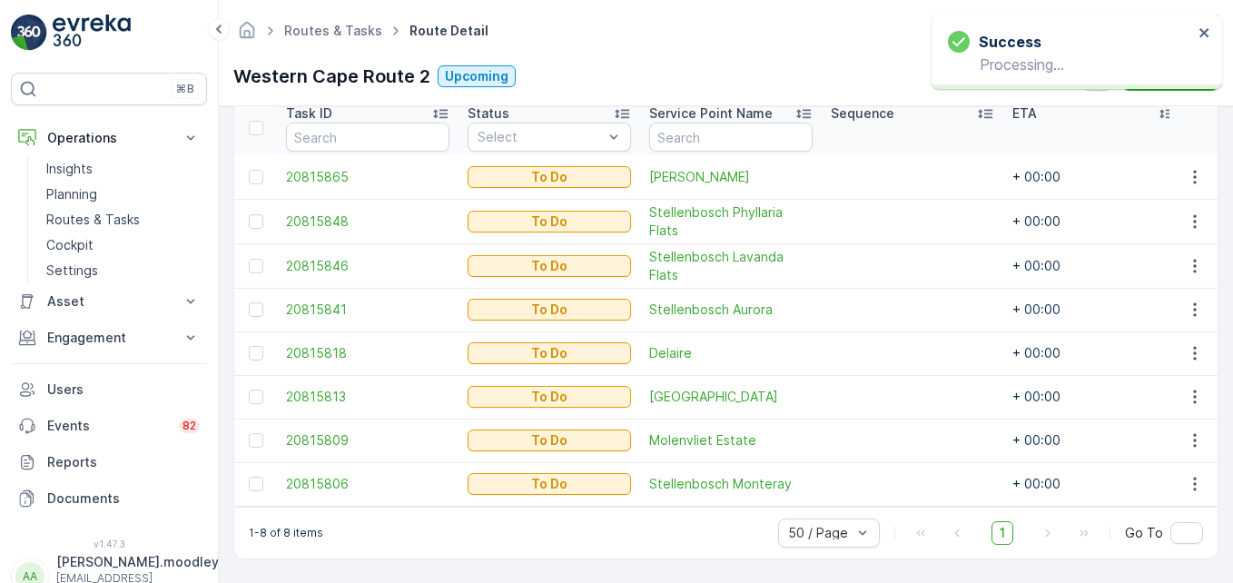
scroll to position [509, 0]
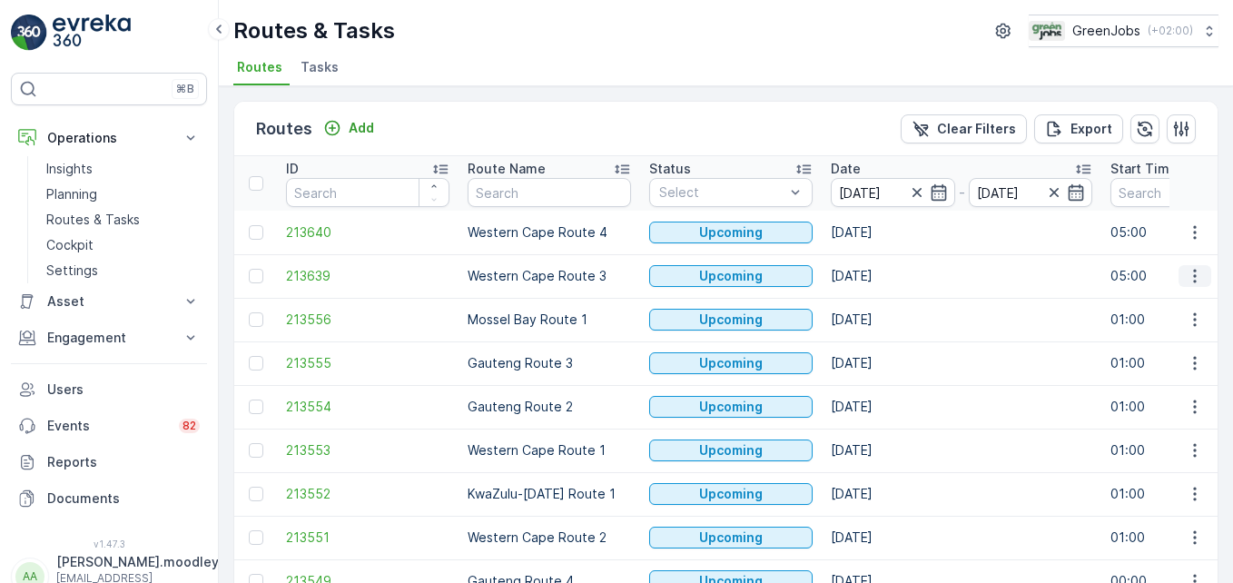
click at [1196, 281] on icon "button" at bounding box center [1194, 276] width 18 height 18
click at [1184, 302] on span "See More Details" at bounding box center [1151, 303] width 105 height 18
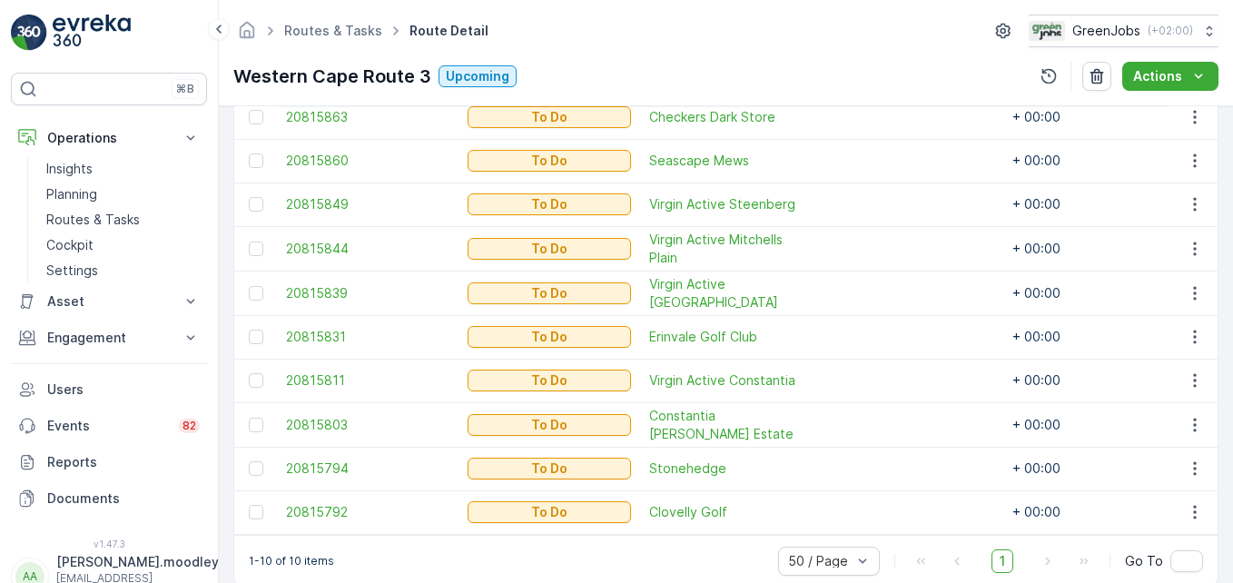
scroll to position [595, 0]
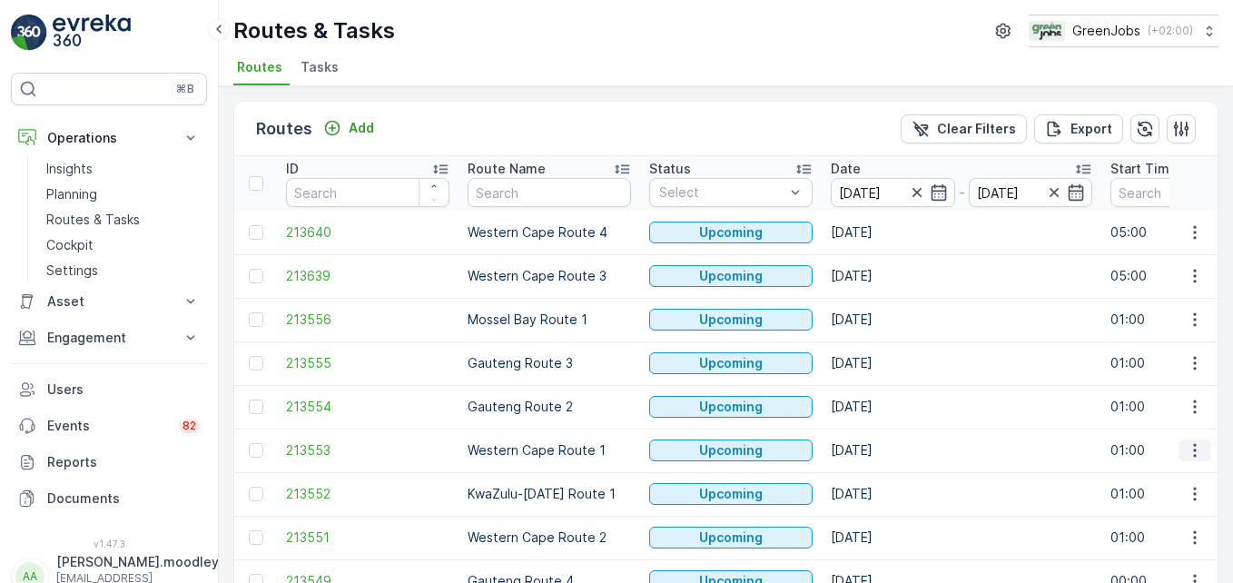
click at [1196, 457] on icon "button" at bounding box center [1194, 450] width 18 height 18
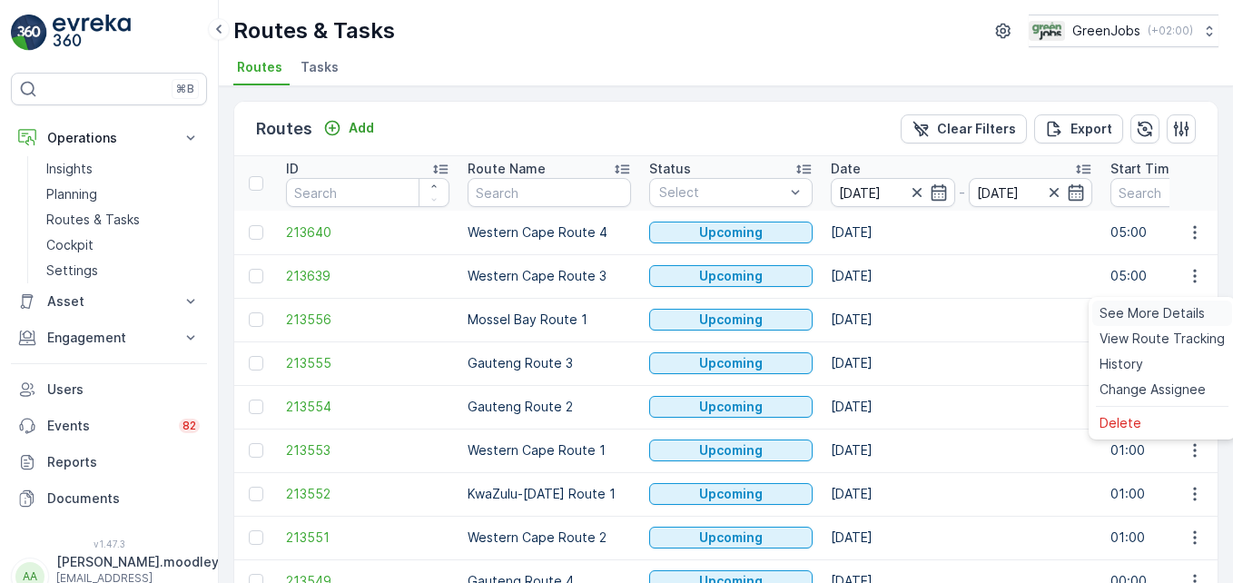
click at [1162, 306] on span "See More Details" at bounding box center [1151, 313] width 105 height 18
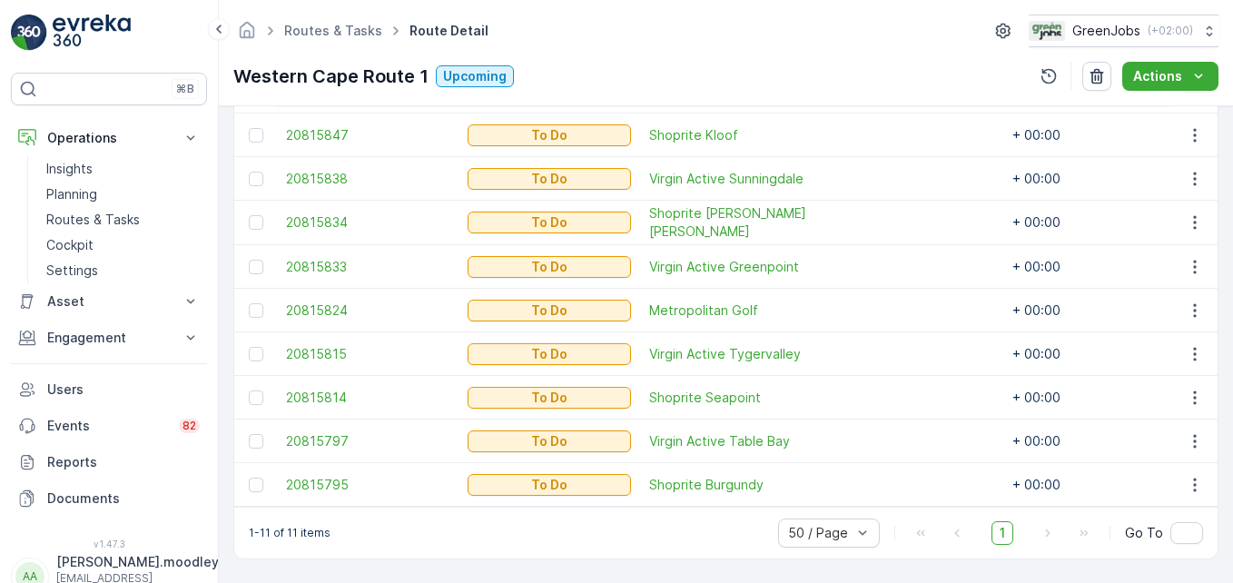
scroll to position [457, 0]
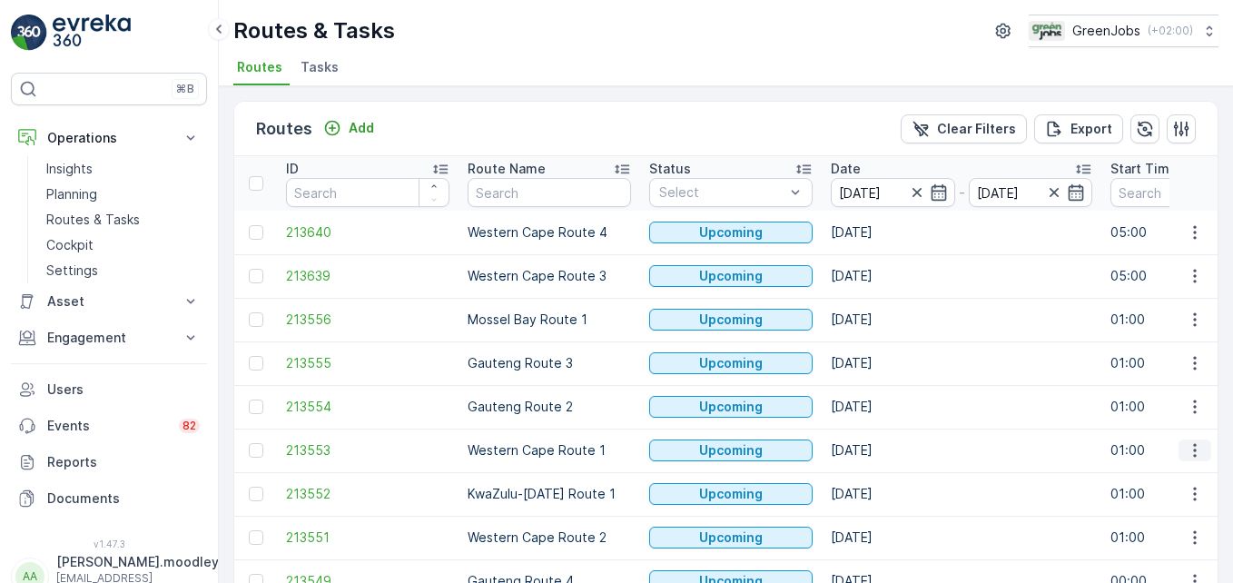
click at [1185, 450] on icon "button" at bounding box center [1194, 450] width 18 height 18
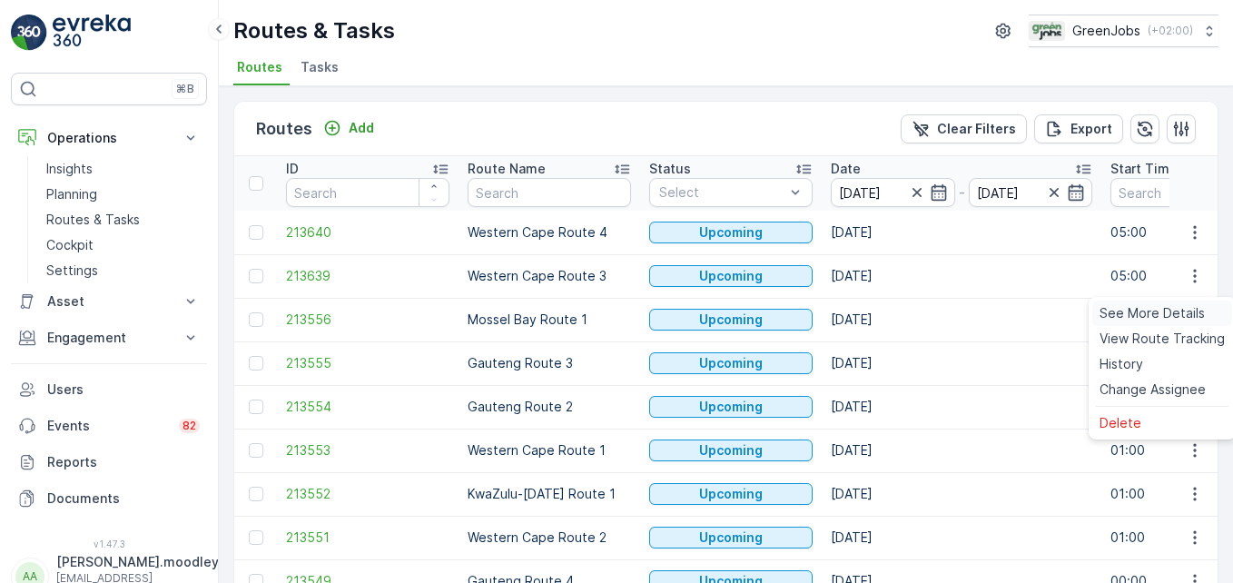
click at [1140, 316] on span "See More Details" at bounding box center [1151, 313] width 105 height 18
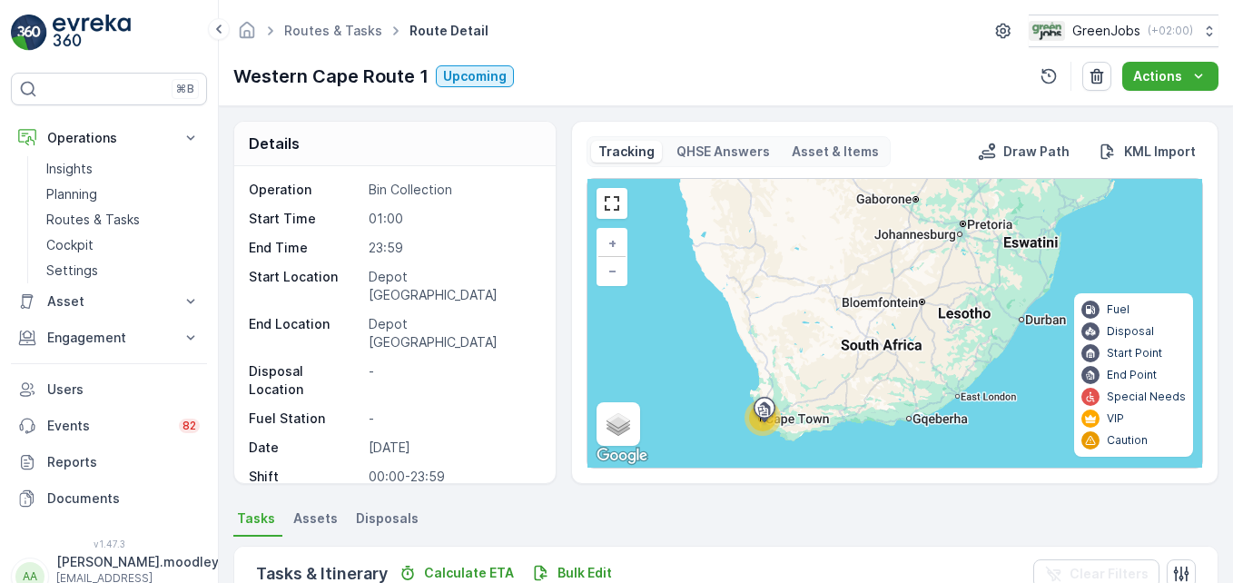
scroll to position [638, 0]
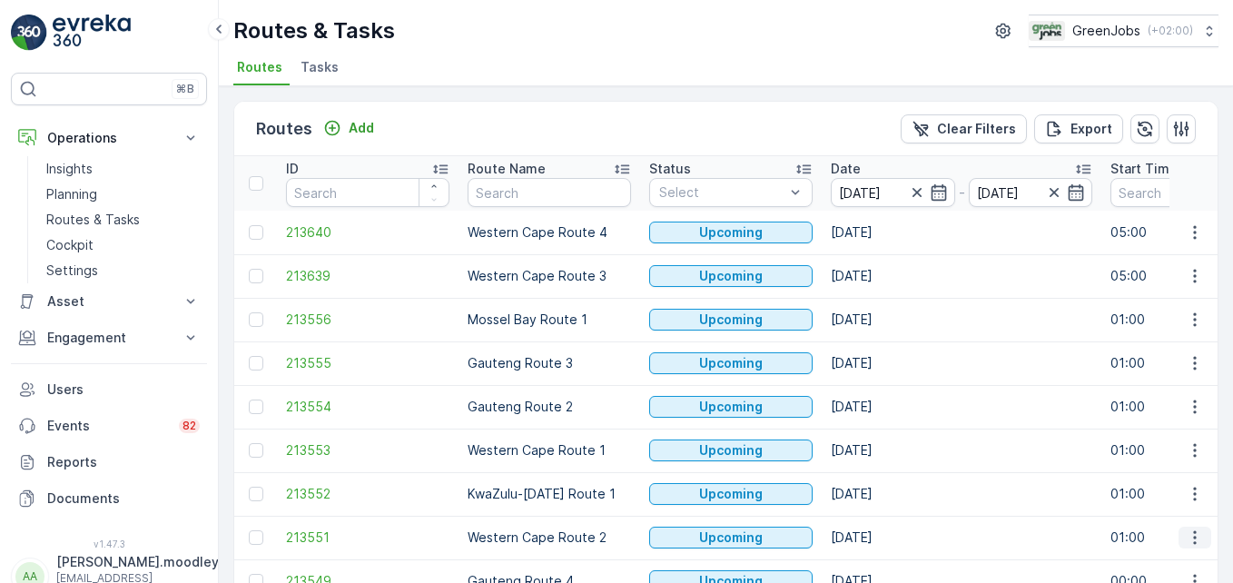
click at [1185, 532] on icon "button" at bounding box center [1194, 537] width 18 height 18
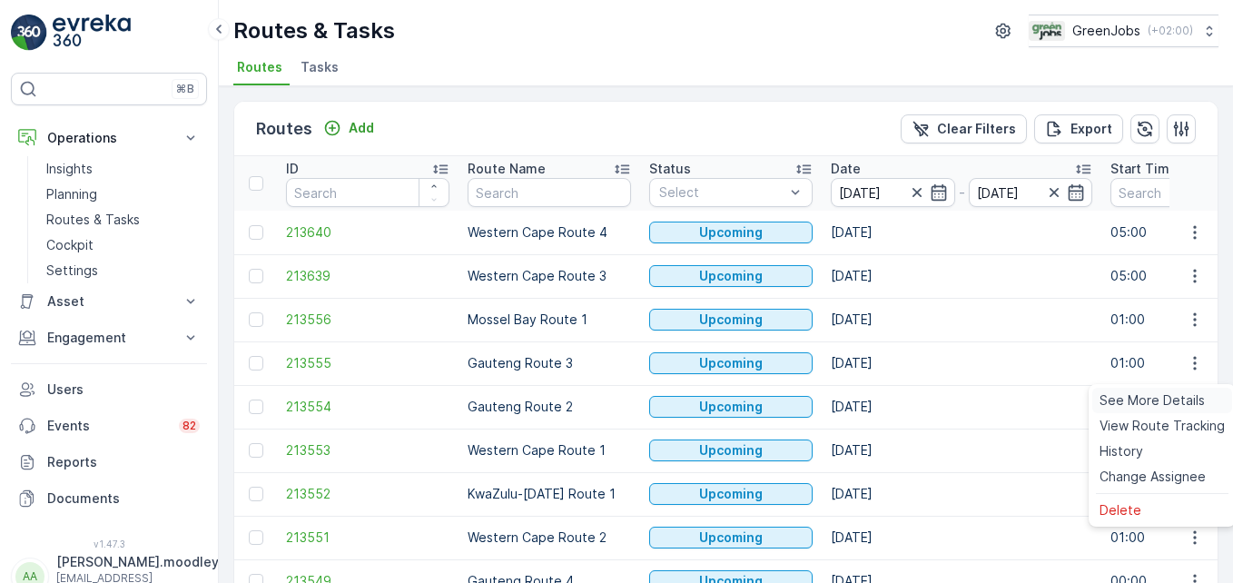
click at [1151, 398] on span "See More Details" at bounding box center [1151, 400] width 105 height 18
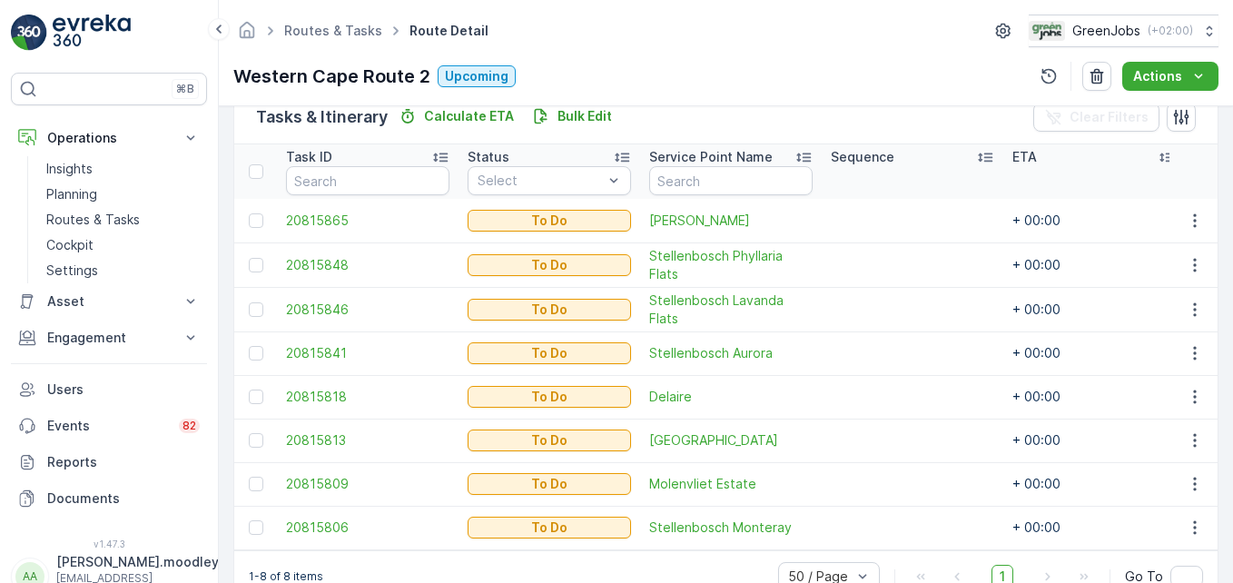
scroll to position [509, 0]
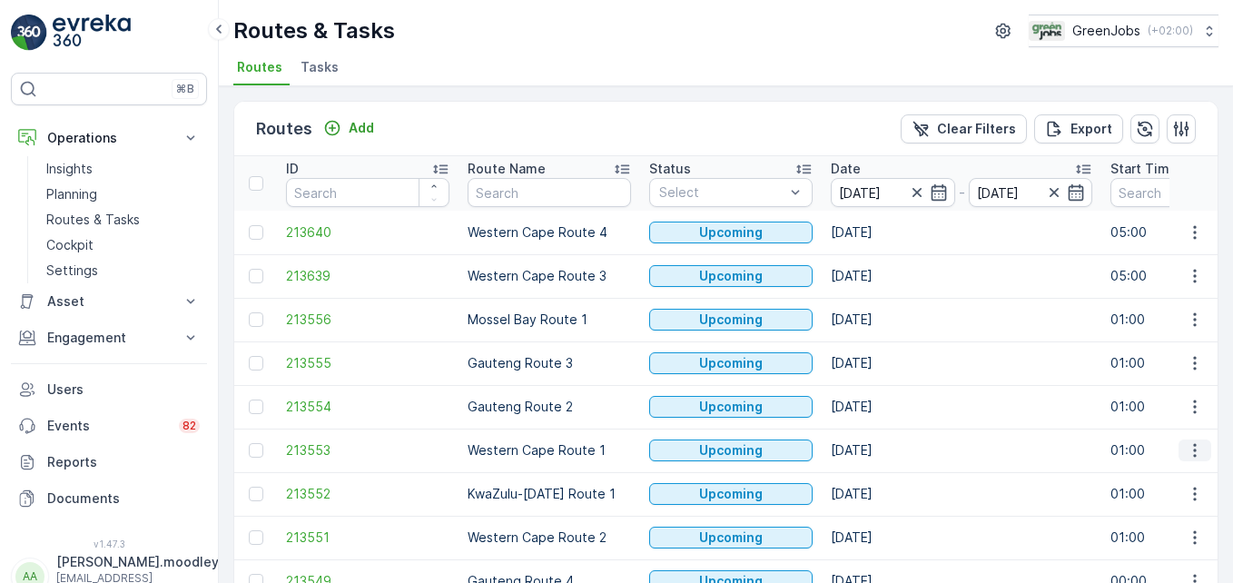
click at [1194, 456] on icon "button" at bounding box center [1194, 450] width 18 height 18
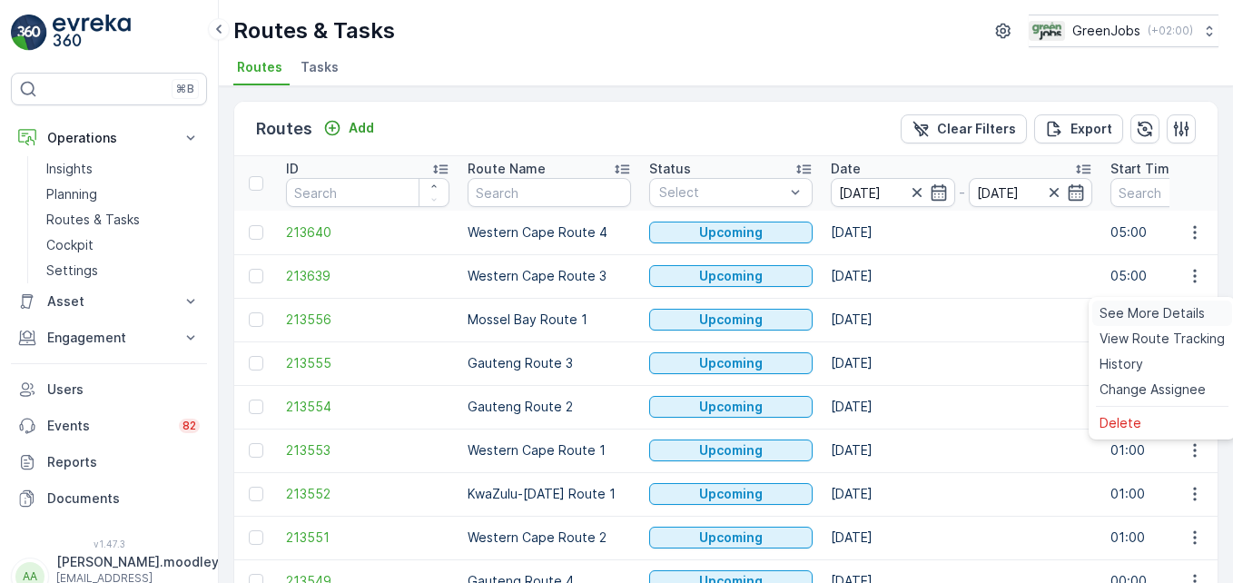
click at [1163, 310] on span "See More Details" at bounding box center [1151, 313] width 105 height 18
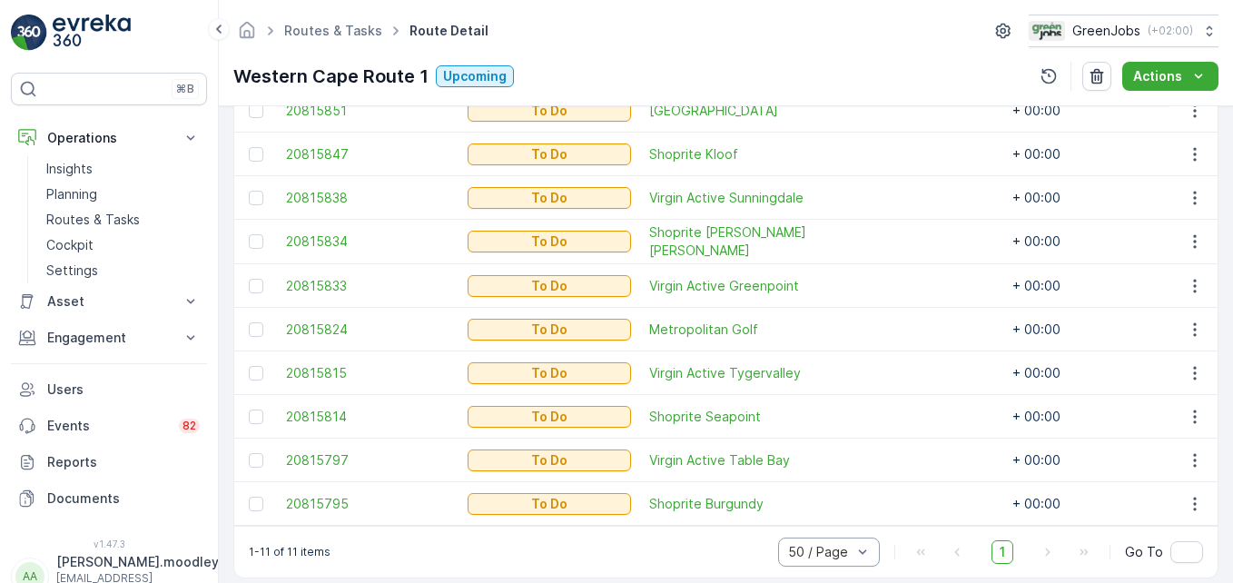
scroll to position [638, 0]
